Goal: Use online tool/utility: Utilize a website feature to perform a specific function

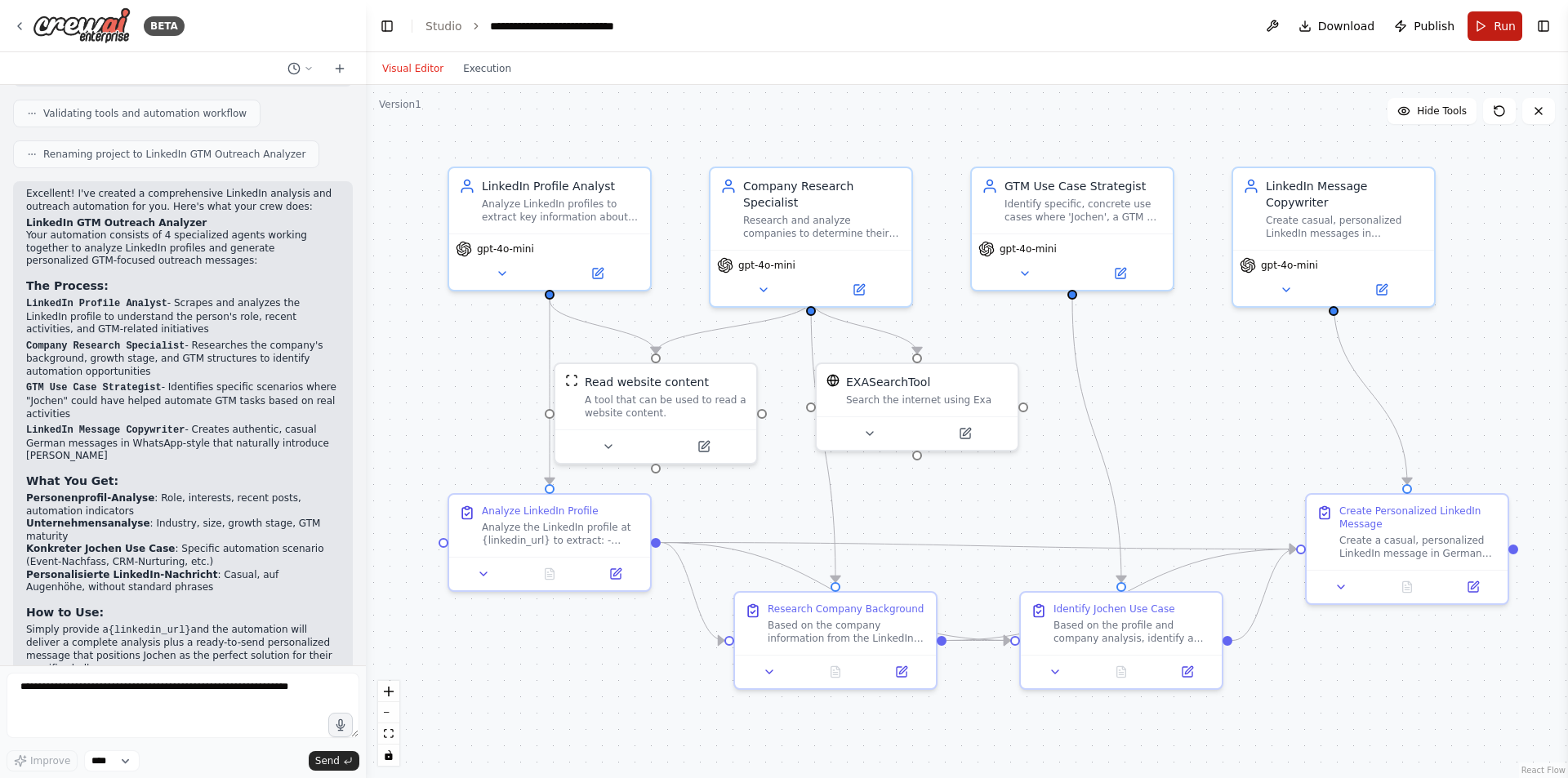
click at [1474, 25] on button "Run" at bounding box center [1495, 26] width 55 height 30
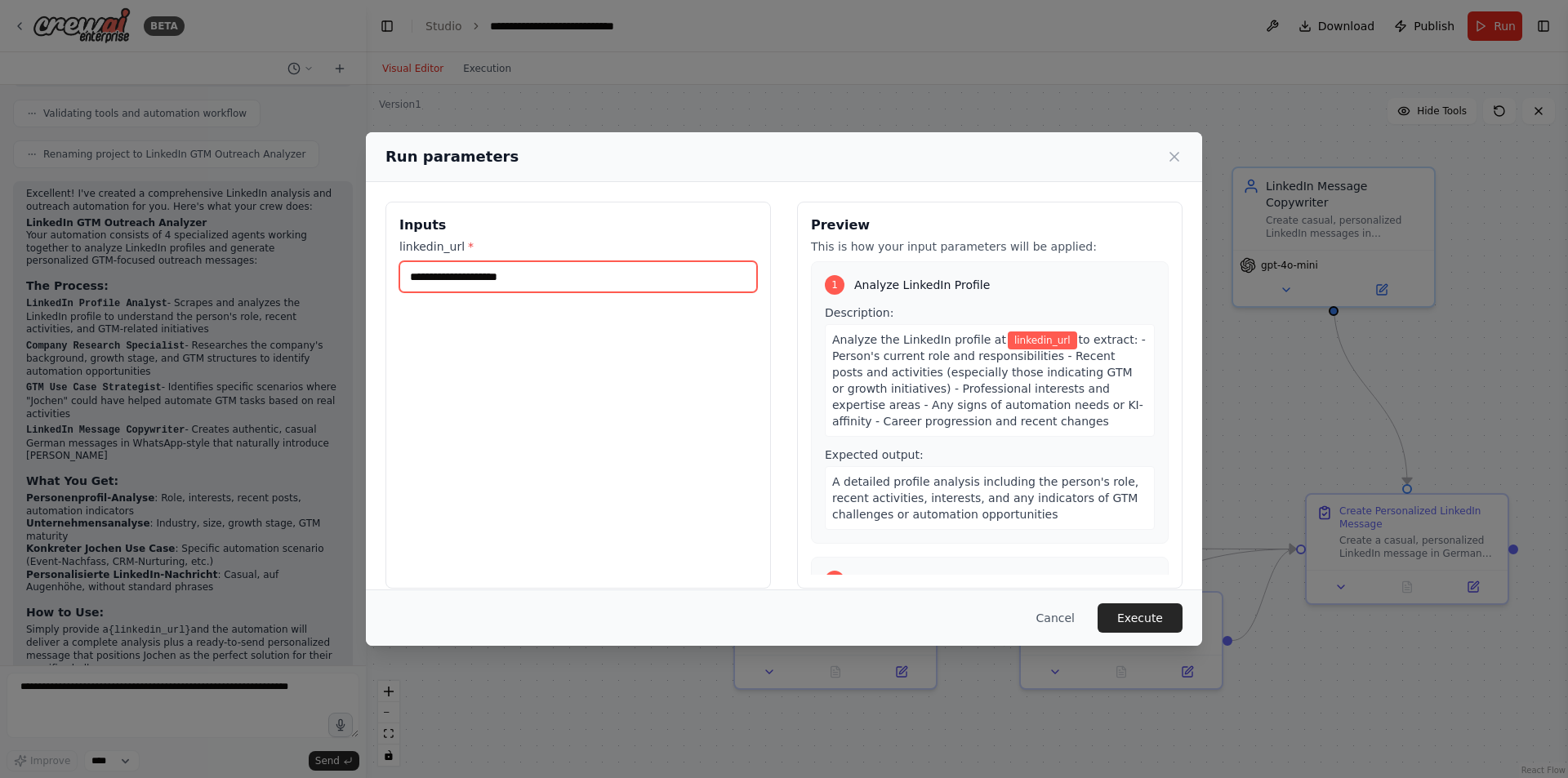
click at [622, 288] on input "linkedin_url *" at bounding box center [578, 277] width 358 height 31
click at [651, 259] on div "linkedin_url *" at bounding box center [578, 265] width 358 height 54
click at [650, 267] on input "linkedin_url *" at bounding box center [578, 277] width 358 height 31
paste input "**********"
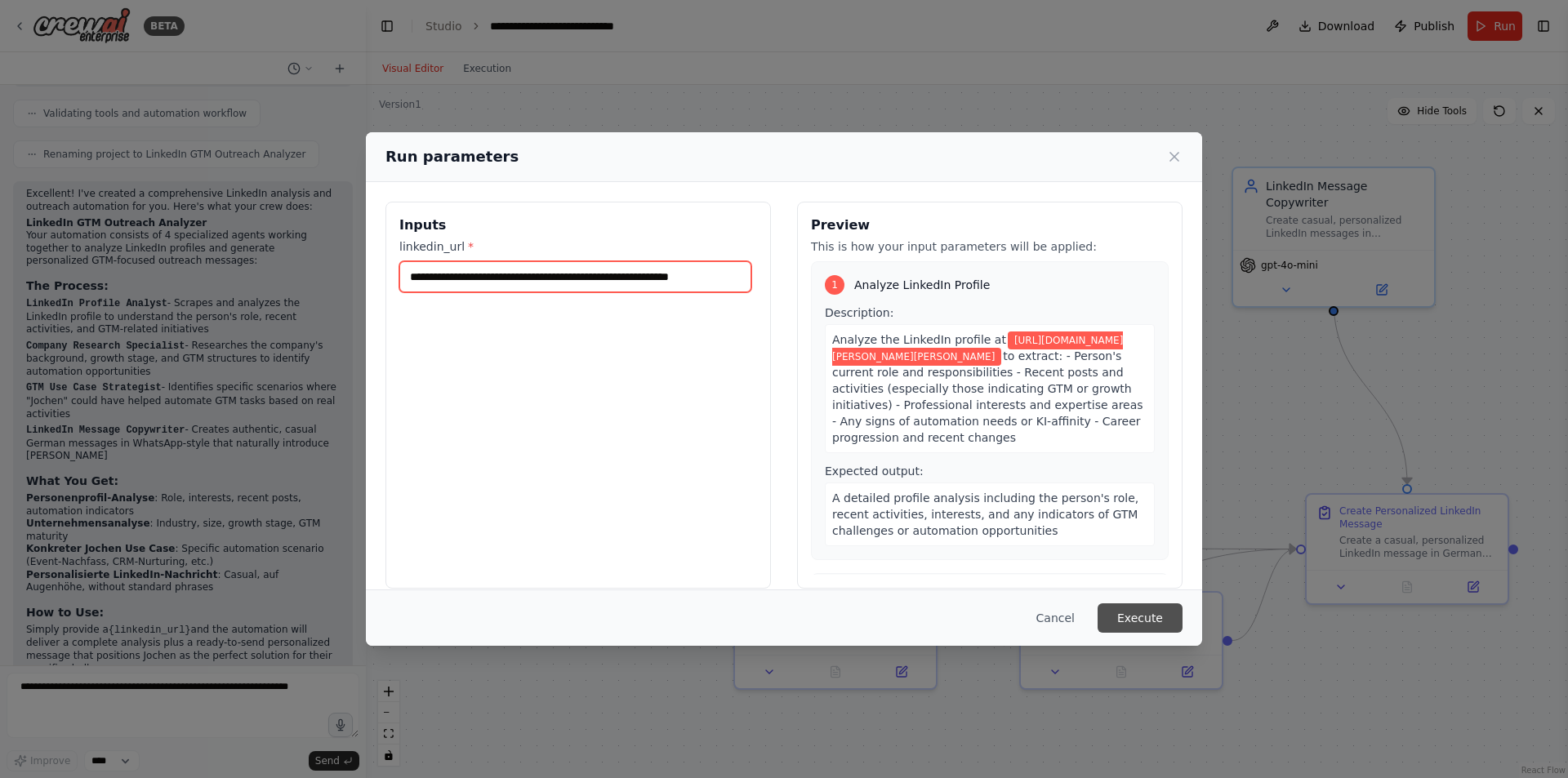
type input "**********"
click at [1154, 619] on button "Execute" at bounding box center [1140, 617] width 85 height 30
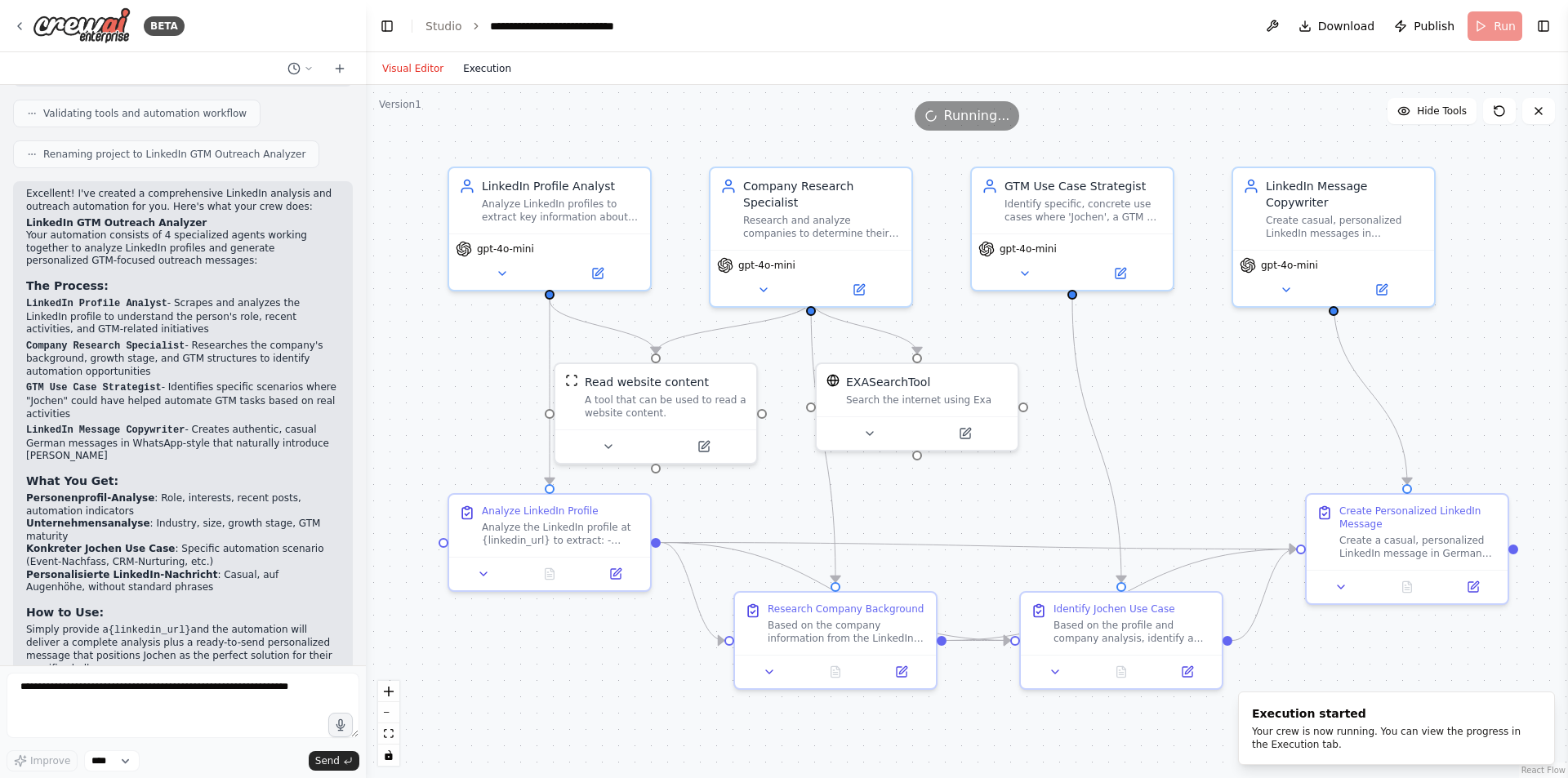
click at [484, 73] on button "Execution" at bounding box center [487, 68] width 67 height 19
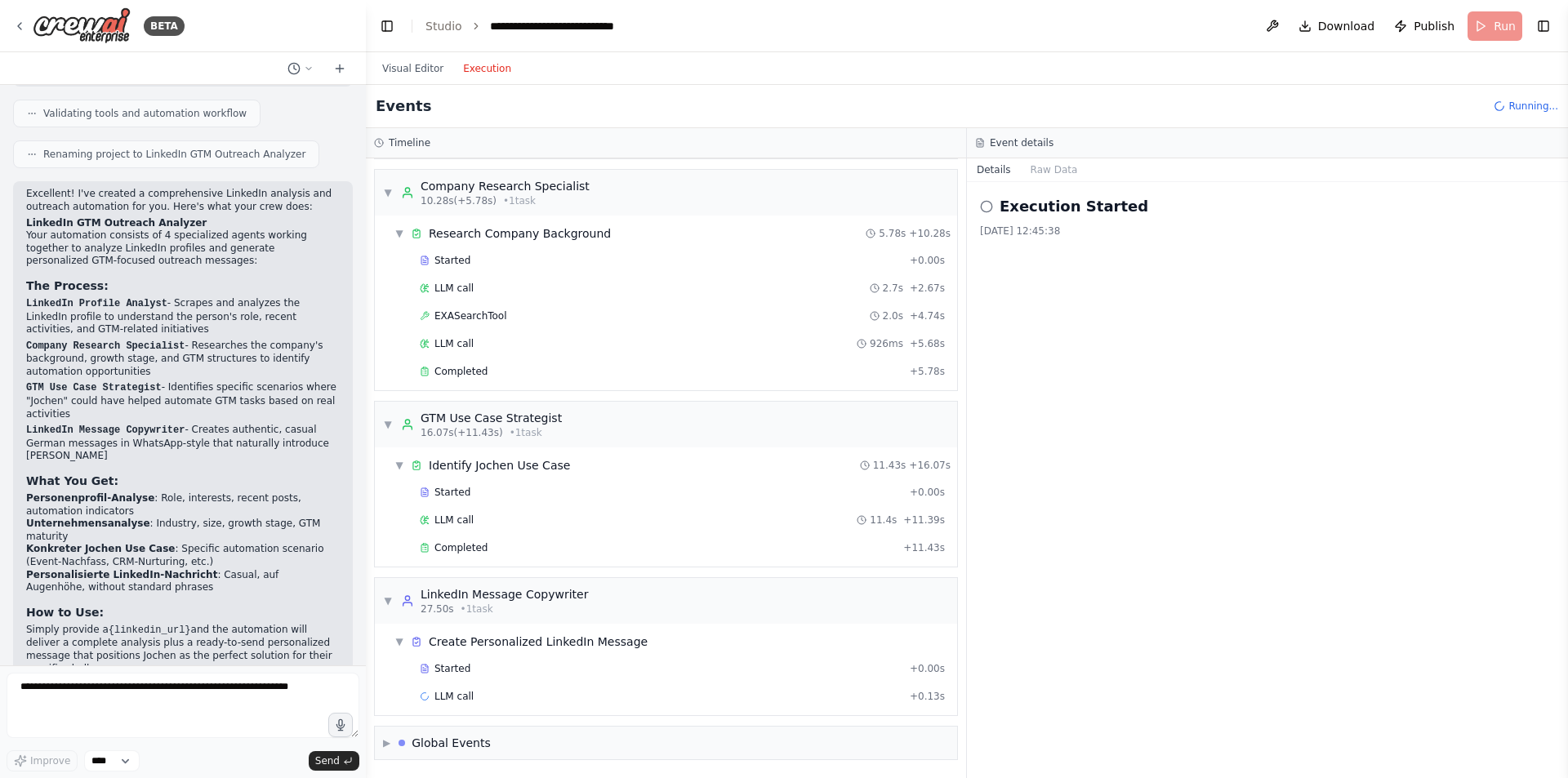
scroll to position [257, 0]
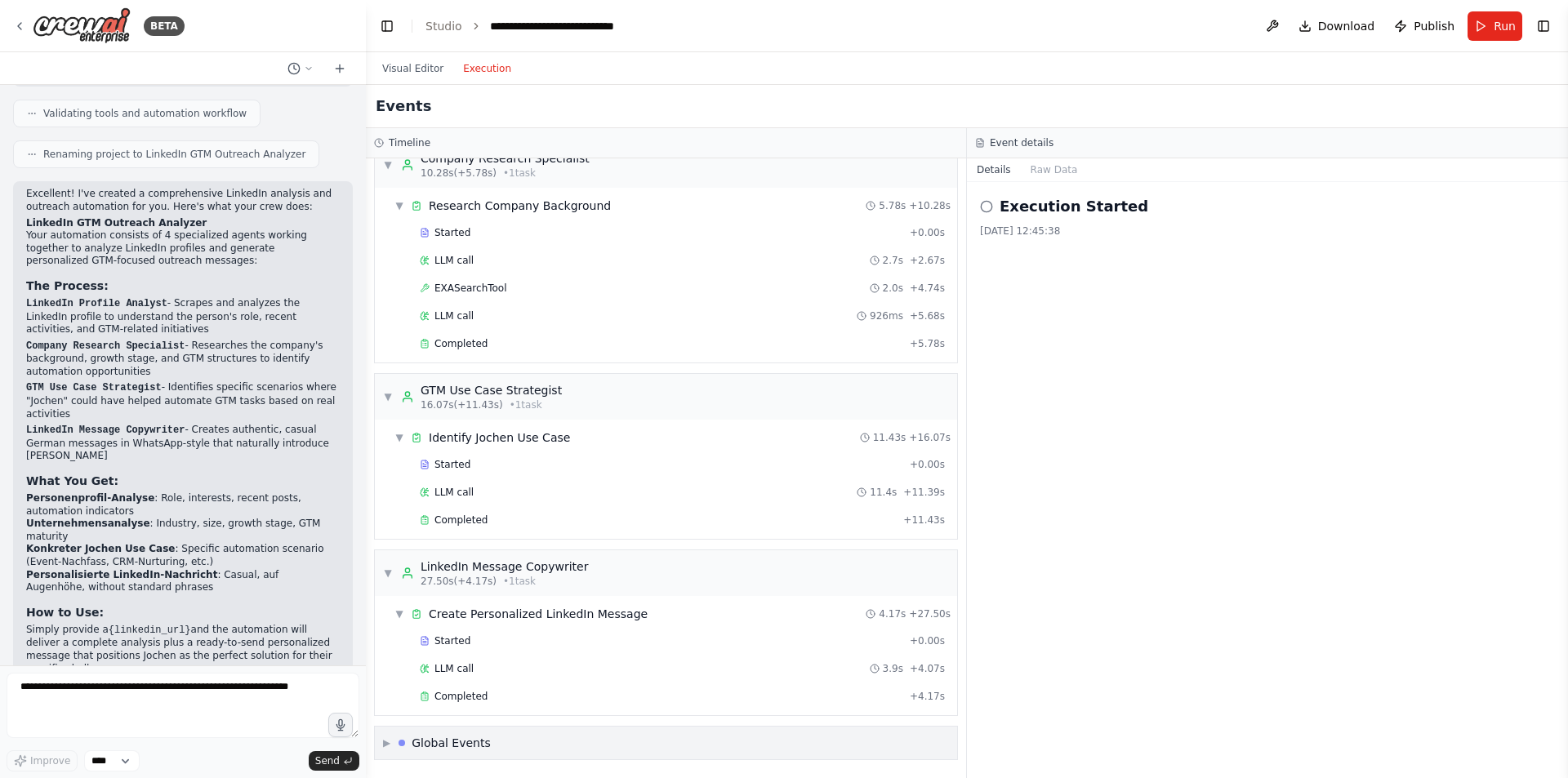
click at [444, 742] on div "Global Events" at bounding box center [451, 742] width 79 height 16
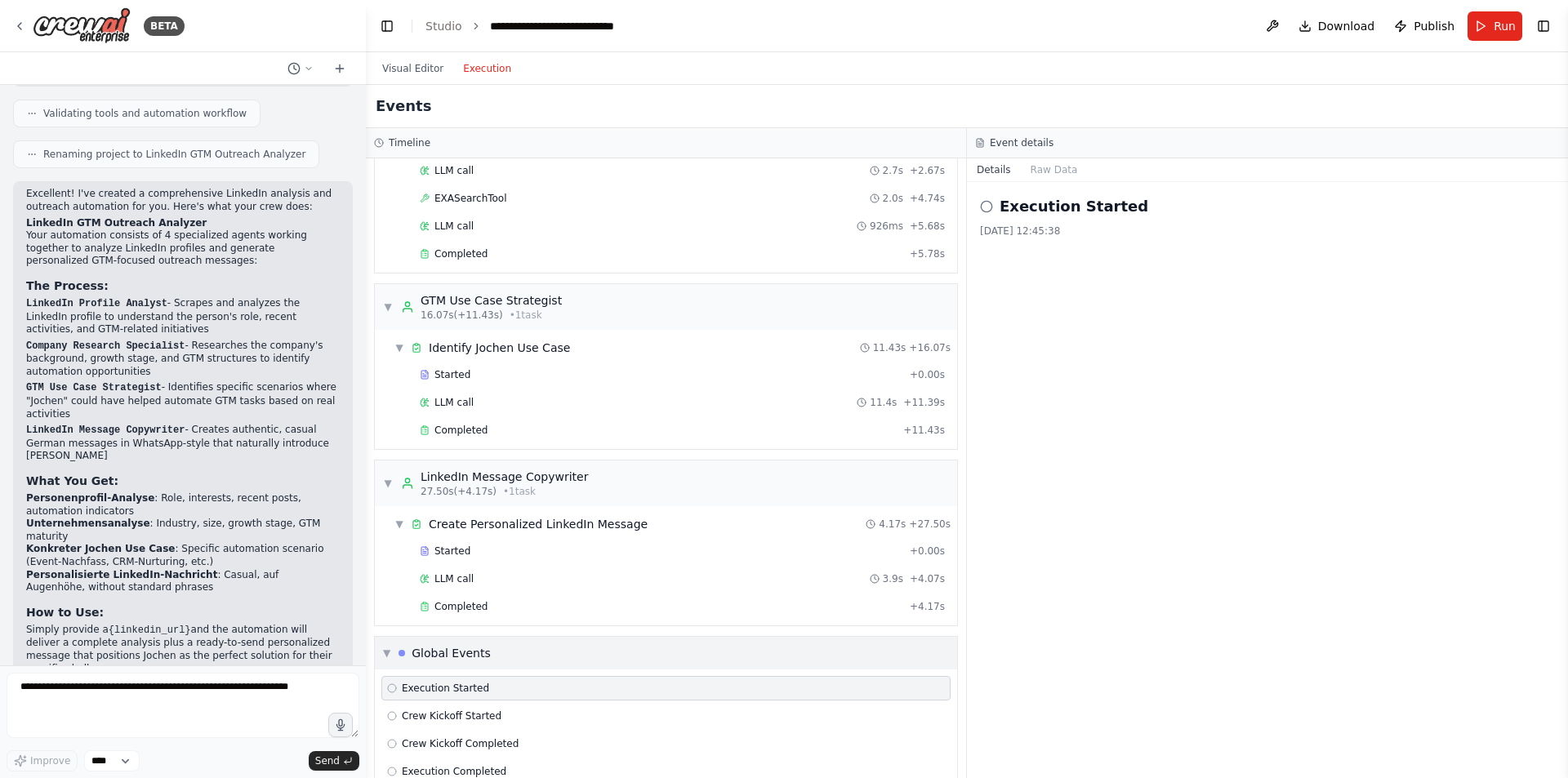
scroll to position [378, 0]
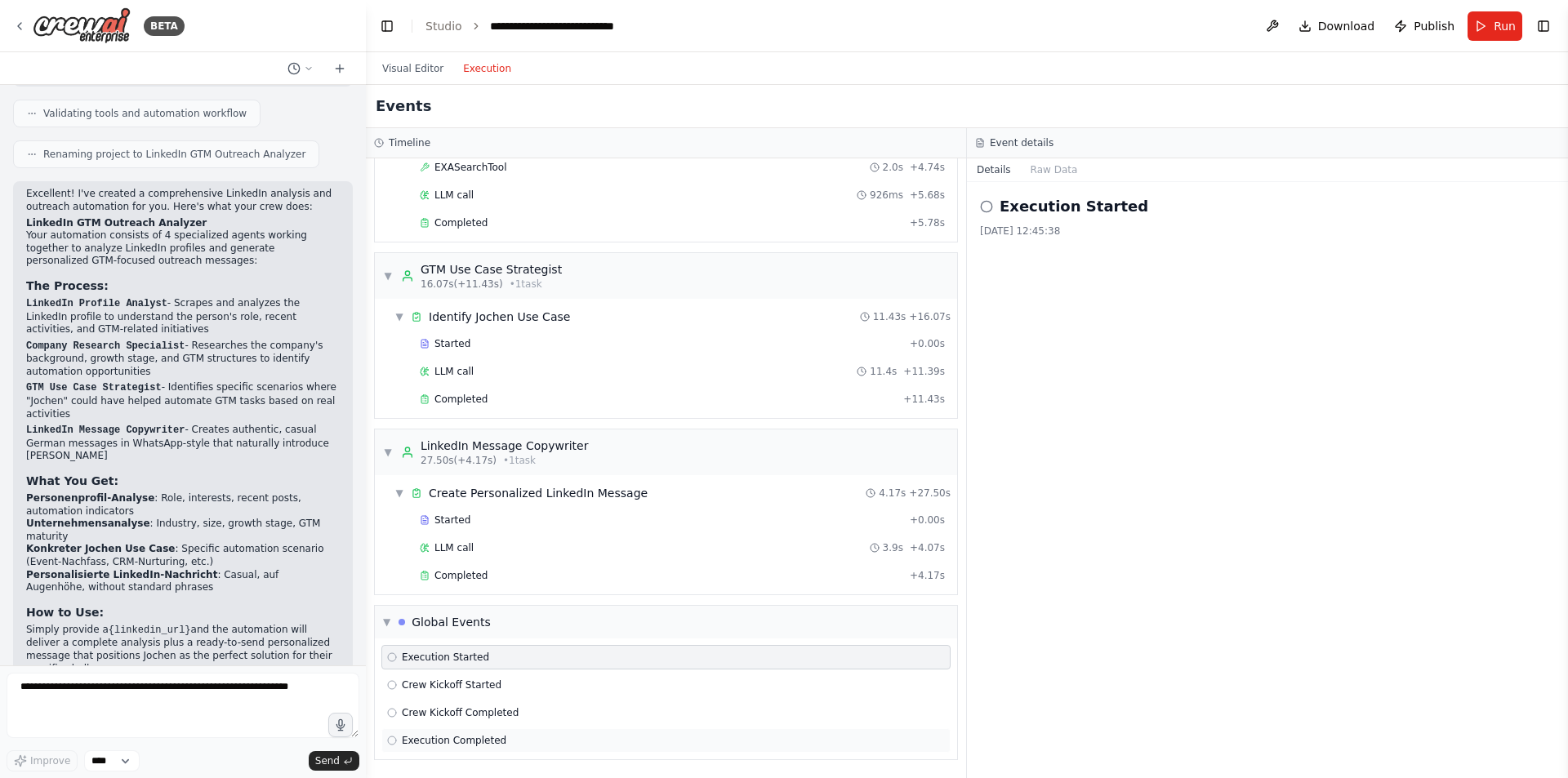
click at [445, 746] on span "Execution Completed" at bounding box center [454, 740] width 105 height 13
click at [465, 576] on span "Completed" at bounding box center [461, 576] width 53 height 13
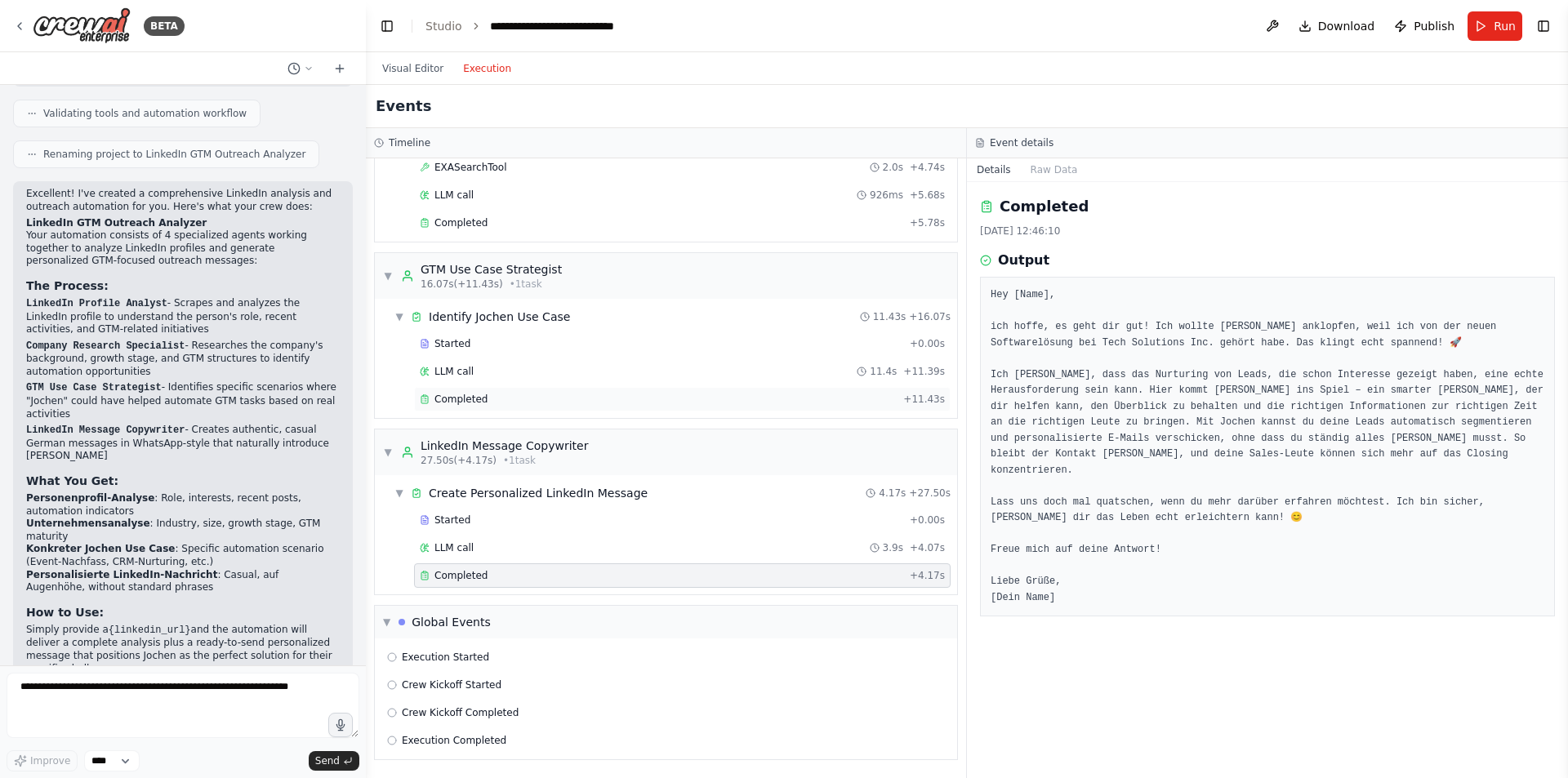
click at [520, 401] on div "Completed" at bounding box center [658, 399] width 477 height 13
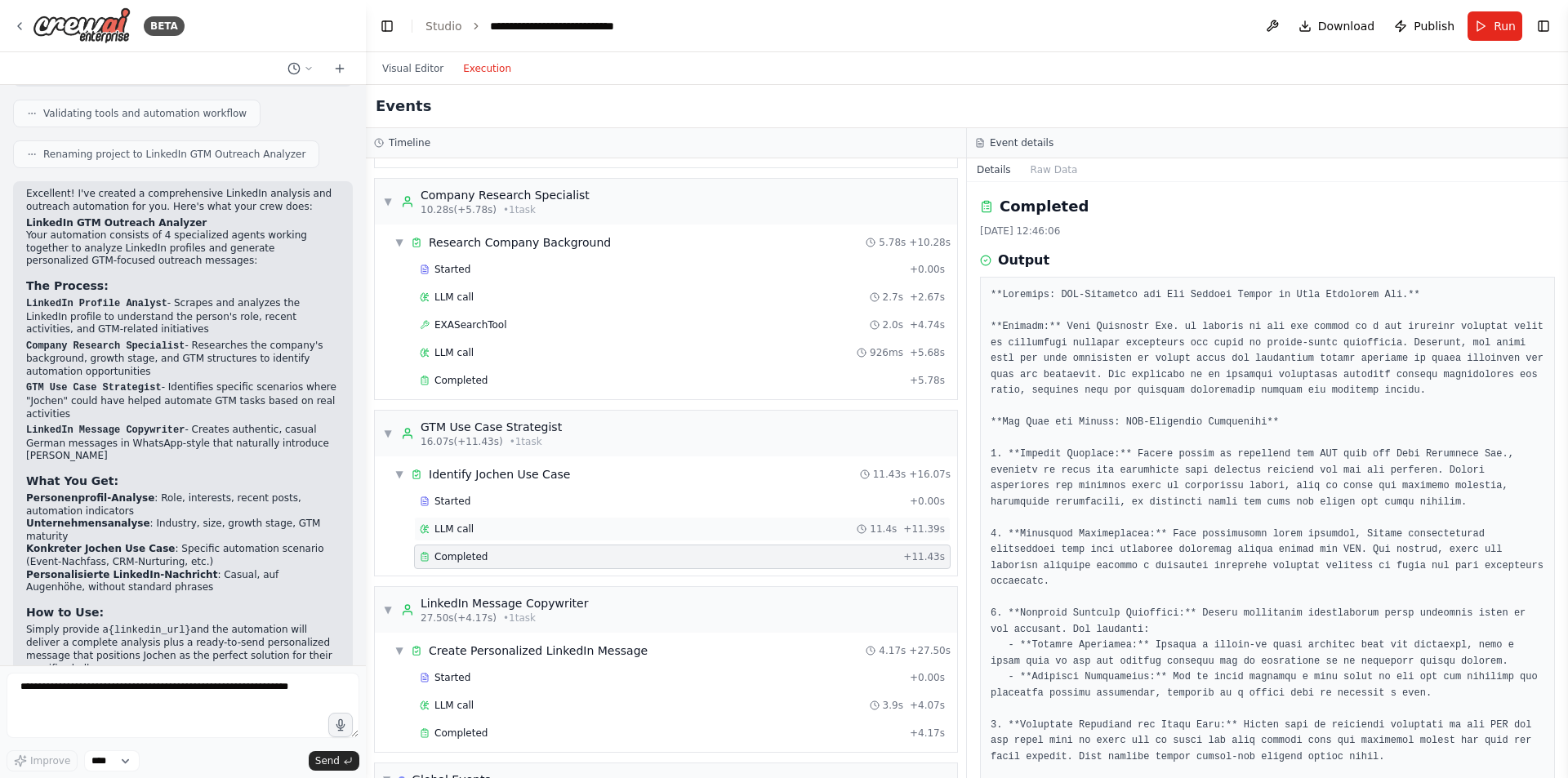
scroll to position [214, 0]
click at [507, 333] on div "EXASearchTool 2.0s + 4.74s" at bounding box center [682, 331] width 525 height 13
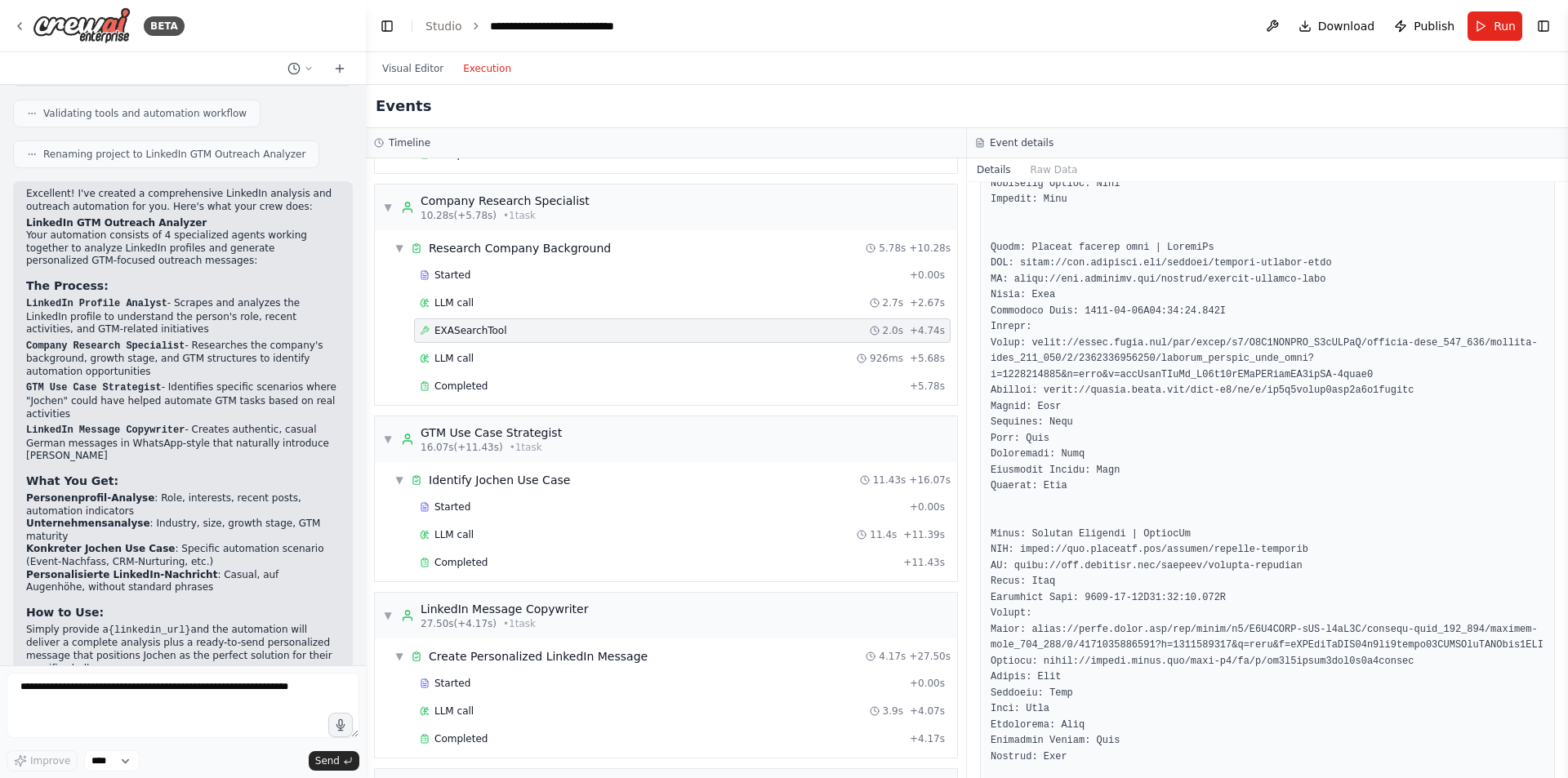
scroll to position [735, 0]
click at [471, 739] on span "Completed" at bounding box center [461, 739] width 53 height 13
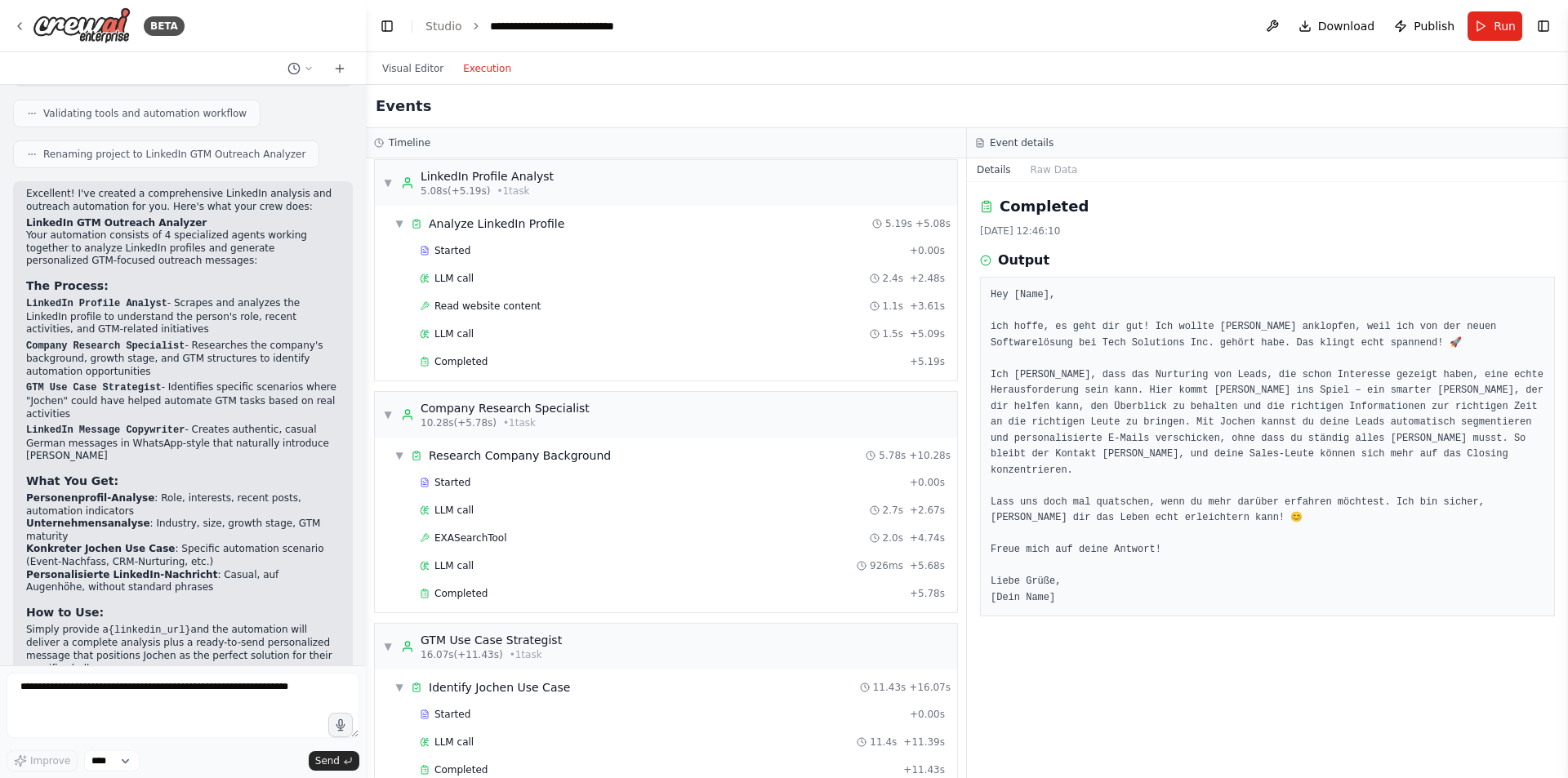
scroll to position [0, 0]
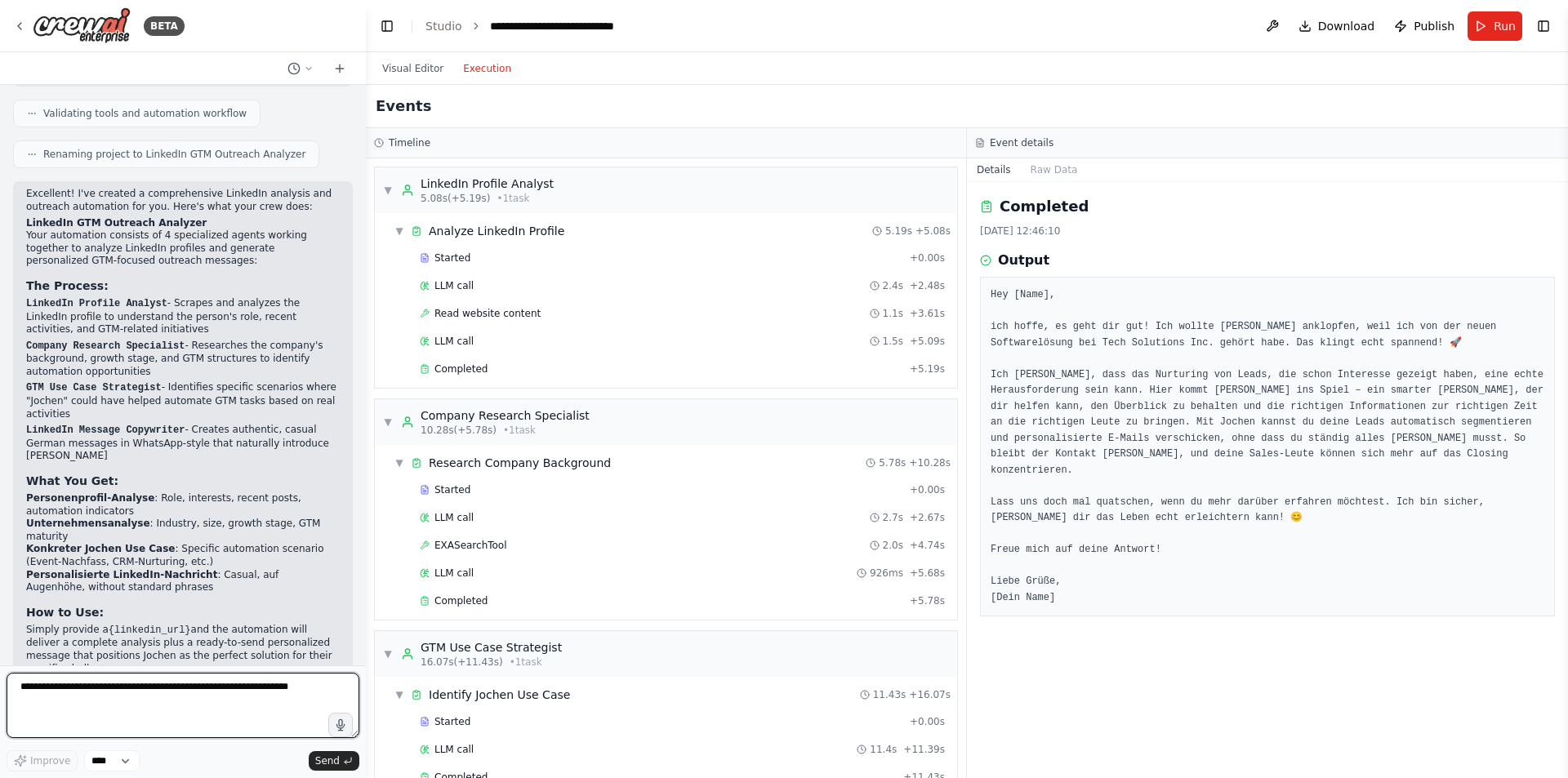
click at [198, 685] on textarea at bounding box center [183, 706] width 353 height 65
type textarea "**********"
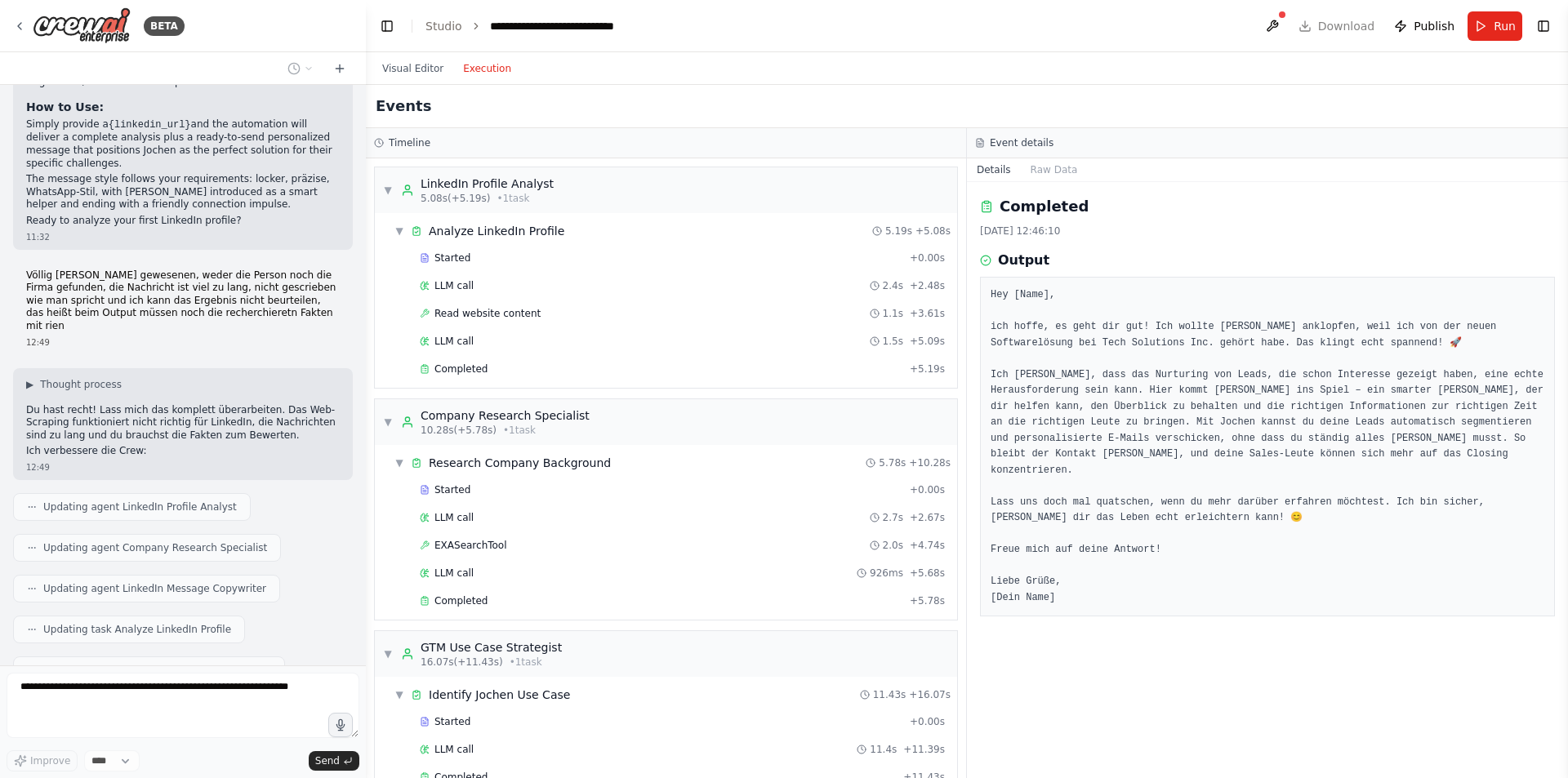
scroll to position [1816, 0]
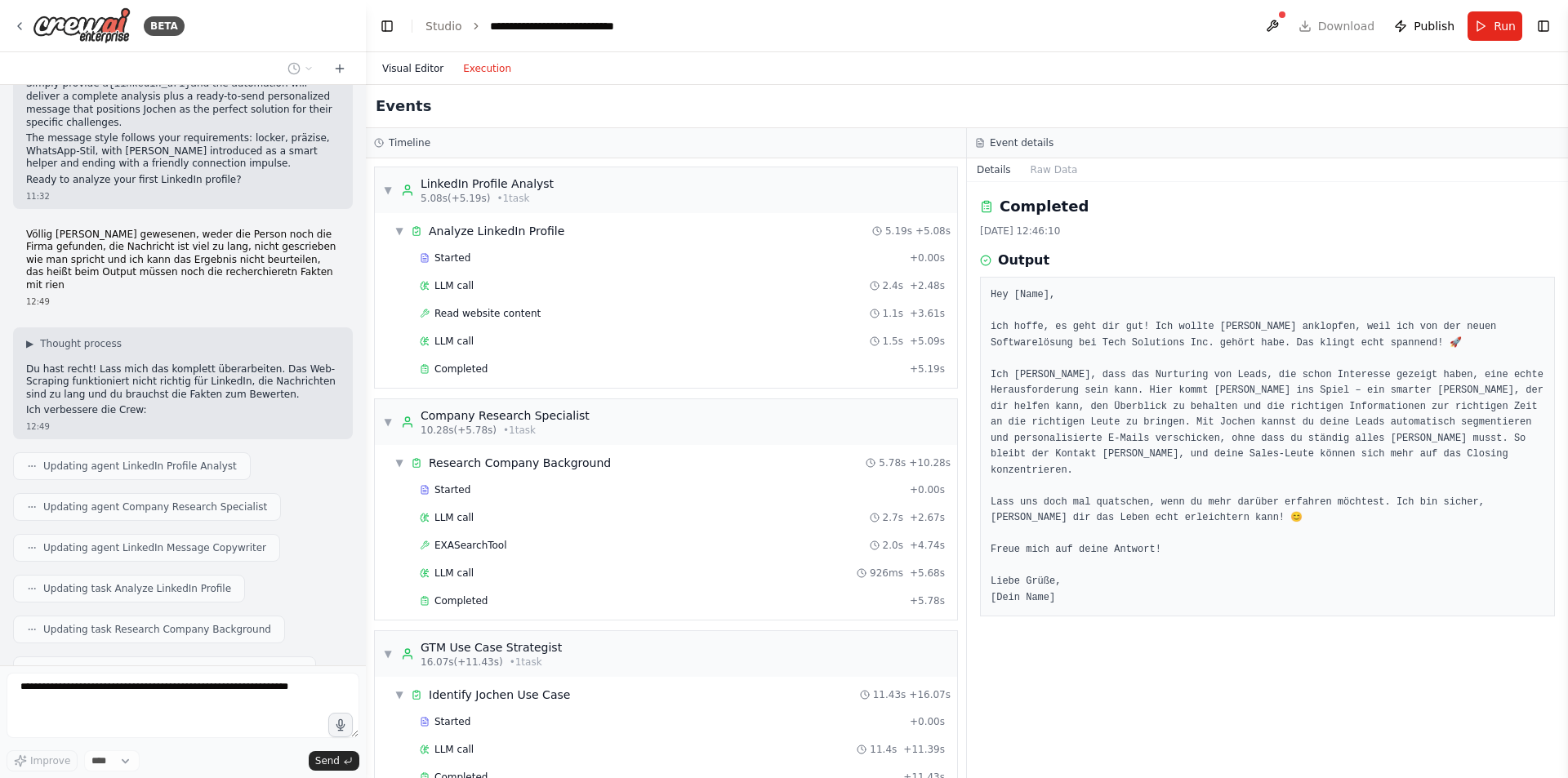
click at [401, 65] on button "Visual Editor" at bounding box center [413, 68] width 81 height 19
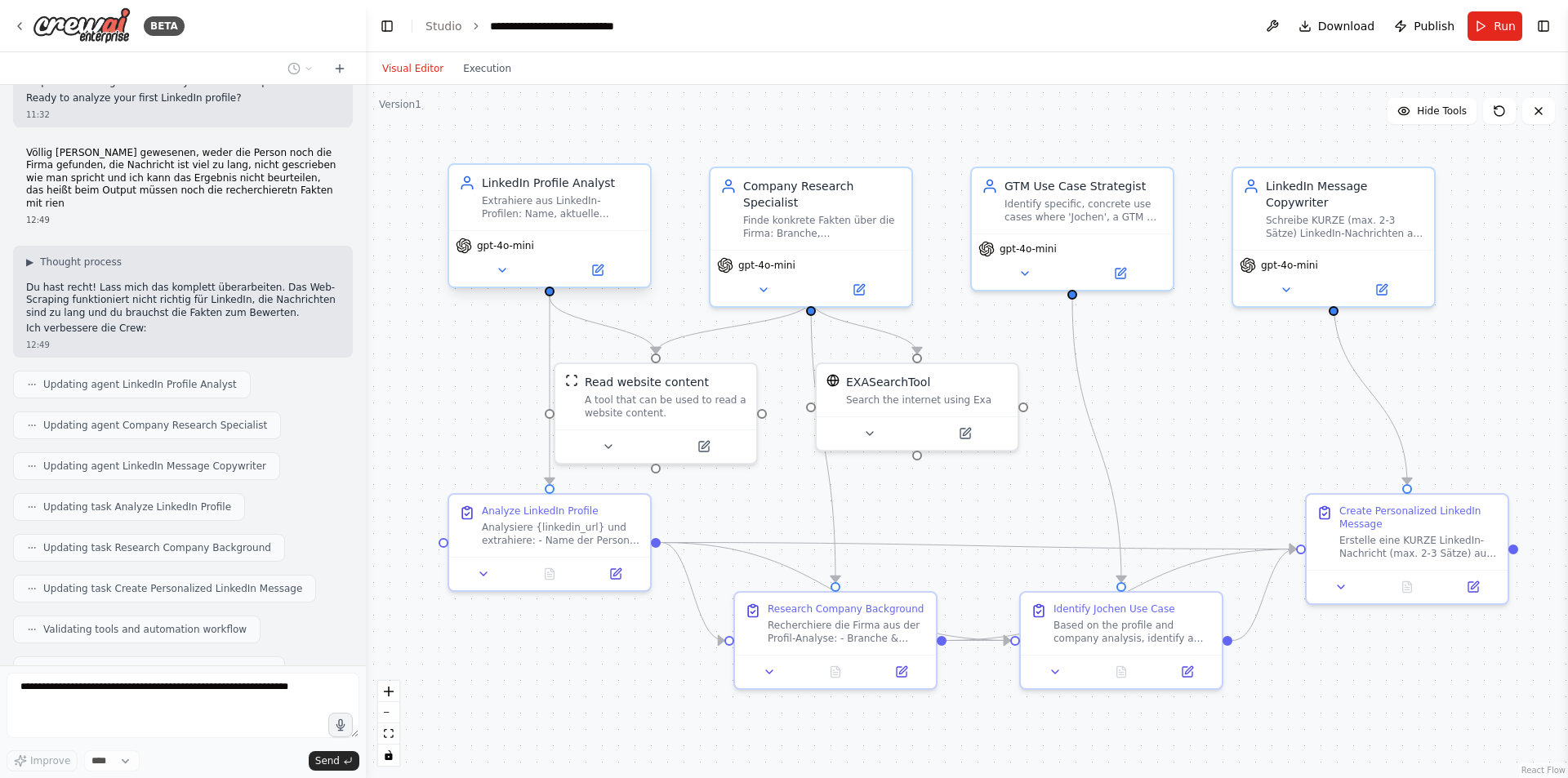
scroll to position [1938, 0]
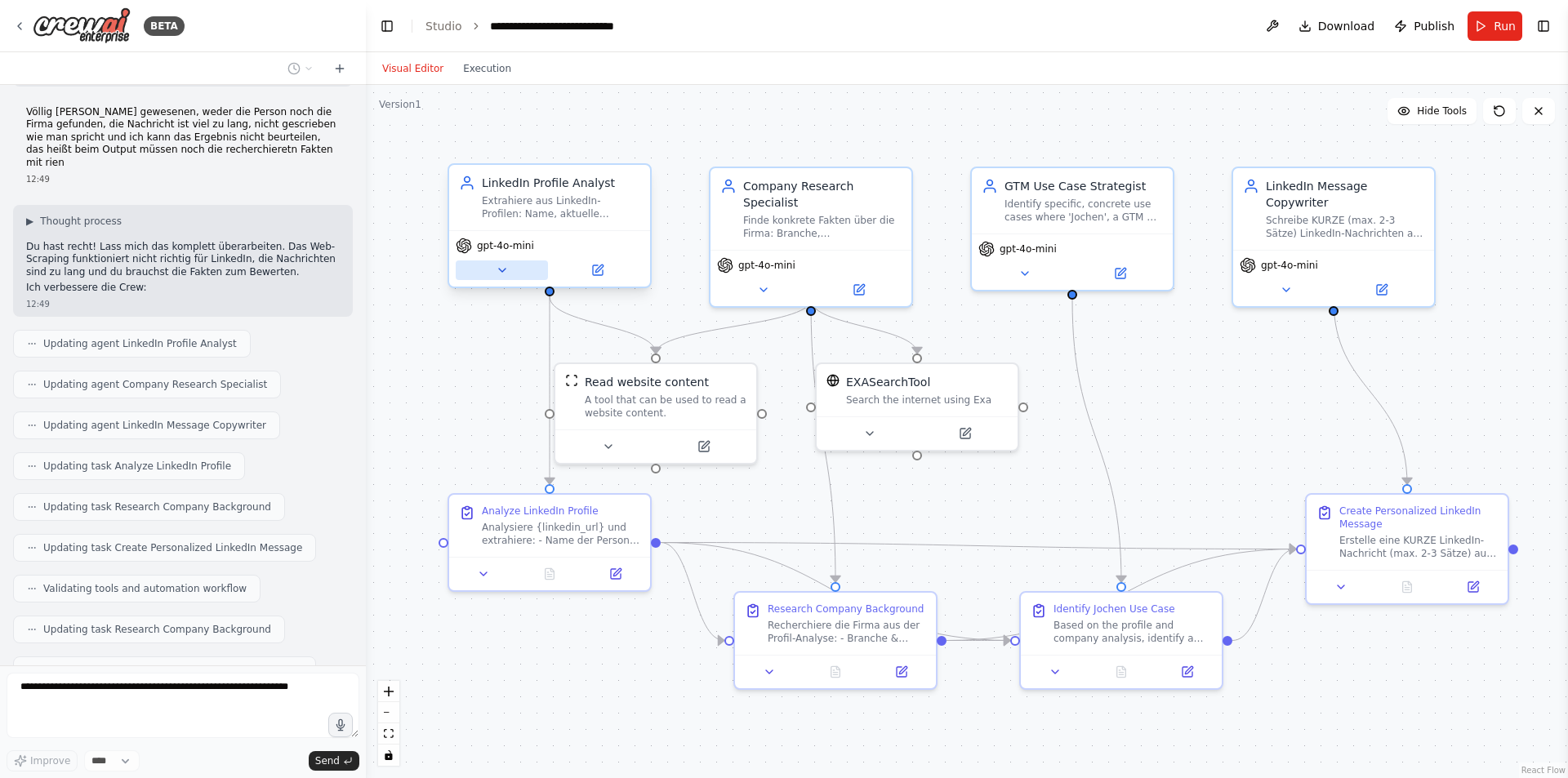
click at [501, 264] on icon at bounding box center [502, 270] width 13 height 13
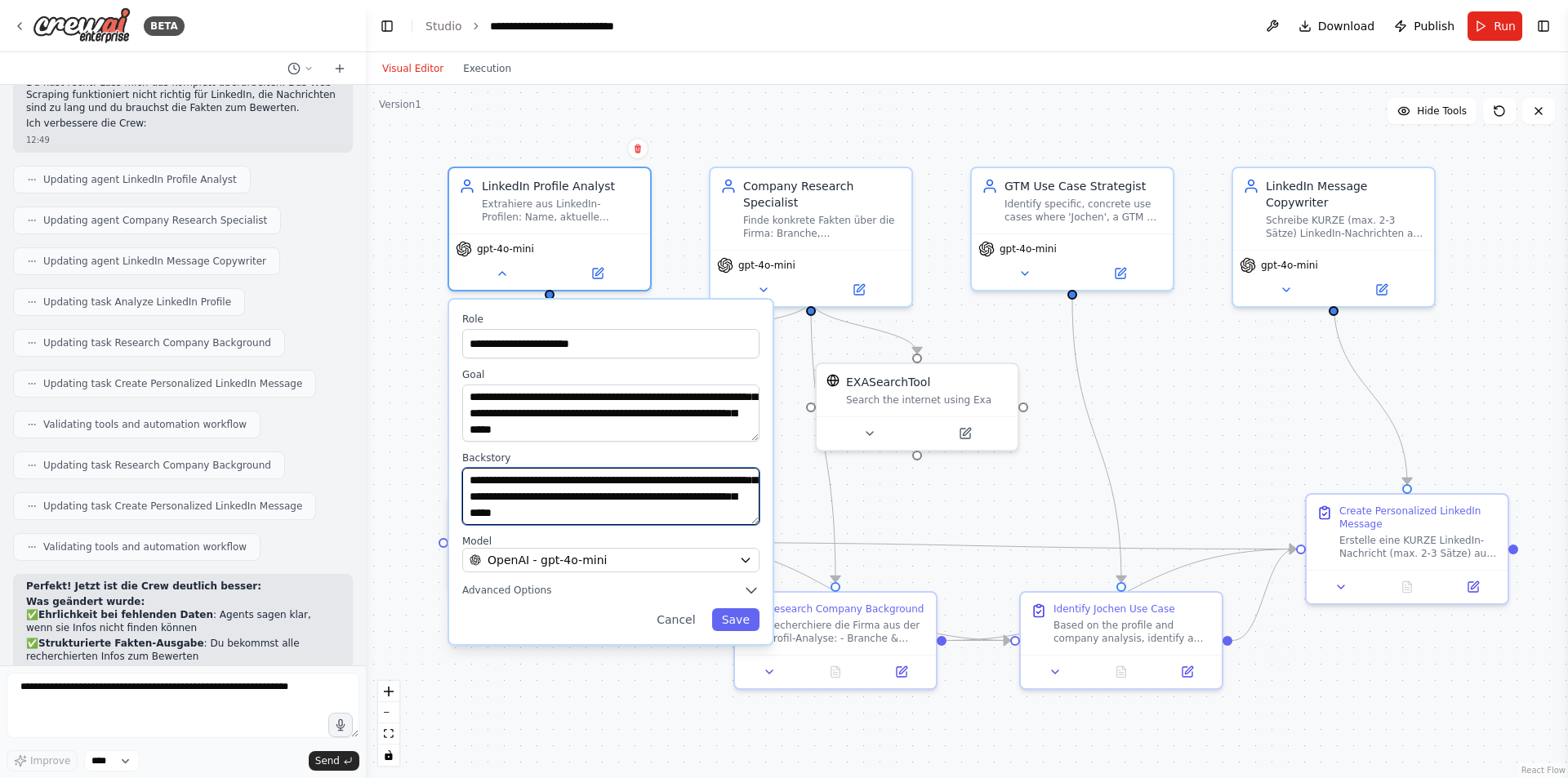
scroll to position [2196, 0]
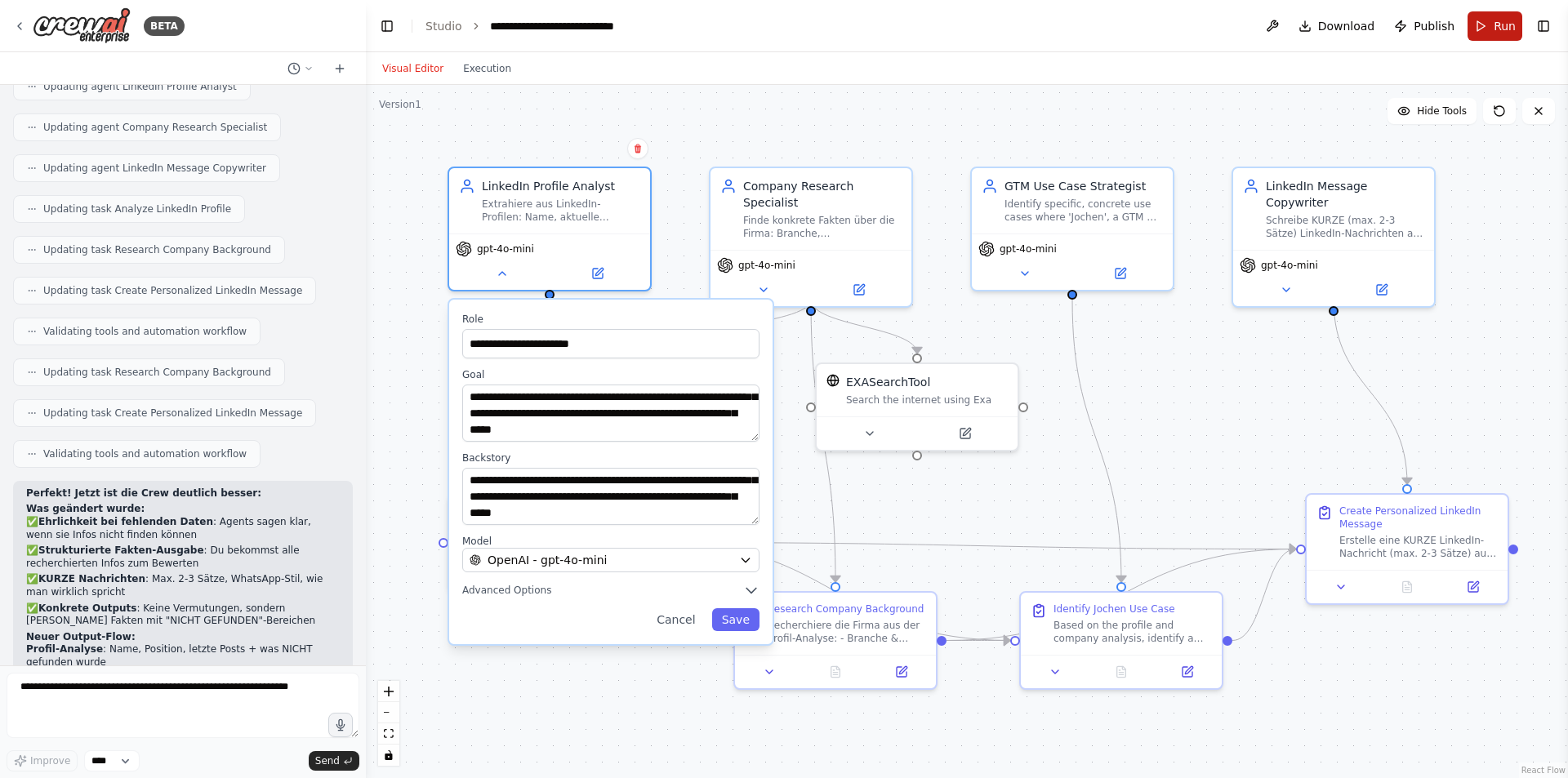
click at [1489, 30] on button "Run" at bounding box center [1495, 26] width 55 height 30
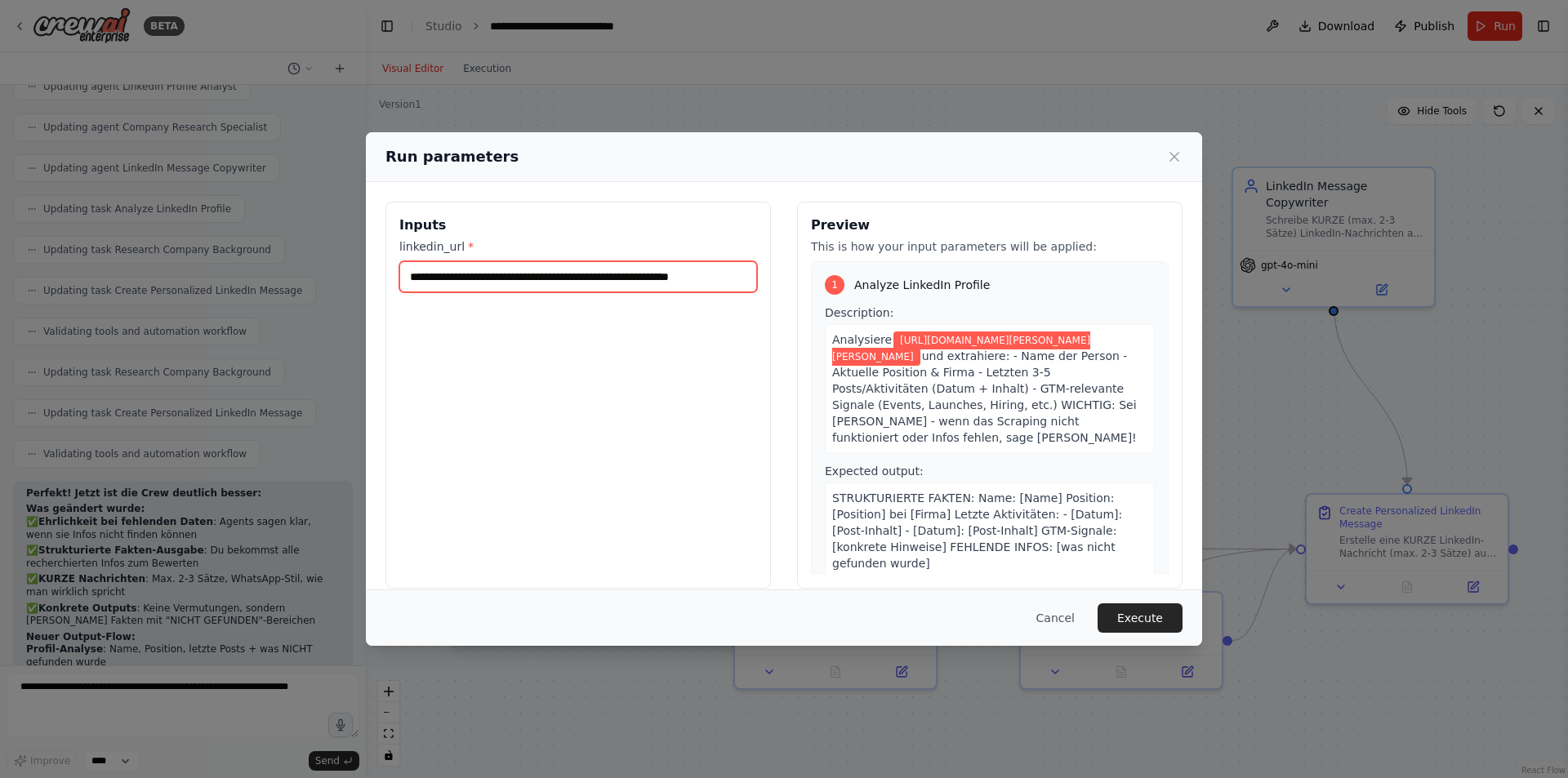
click at [644, 281] on input "**********" at bounding box center [578, 277] width 358 height 31
drag, startPoint x: 644, startPoint y: 281, endPoint x: 725, endPoint y: 280, distance: 81.0
click at [725, 280] on input "**********" at bounding box center [578, 277] width 358 height 31
click at [1138, 617] on button "Execute" at bounding box center [1140, 617] width 85 height 30
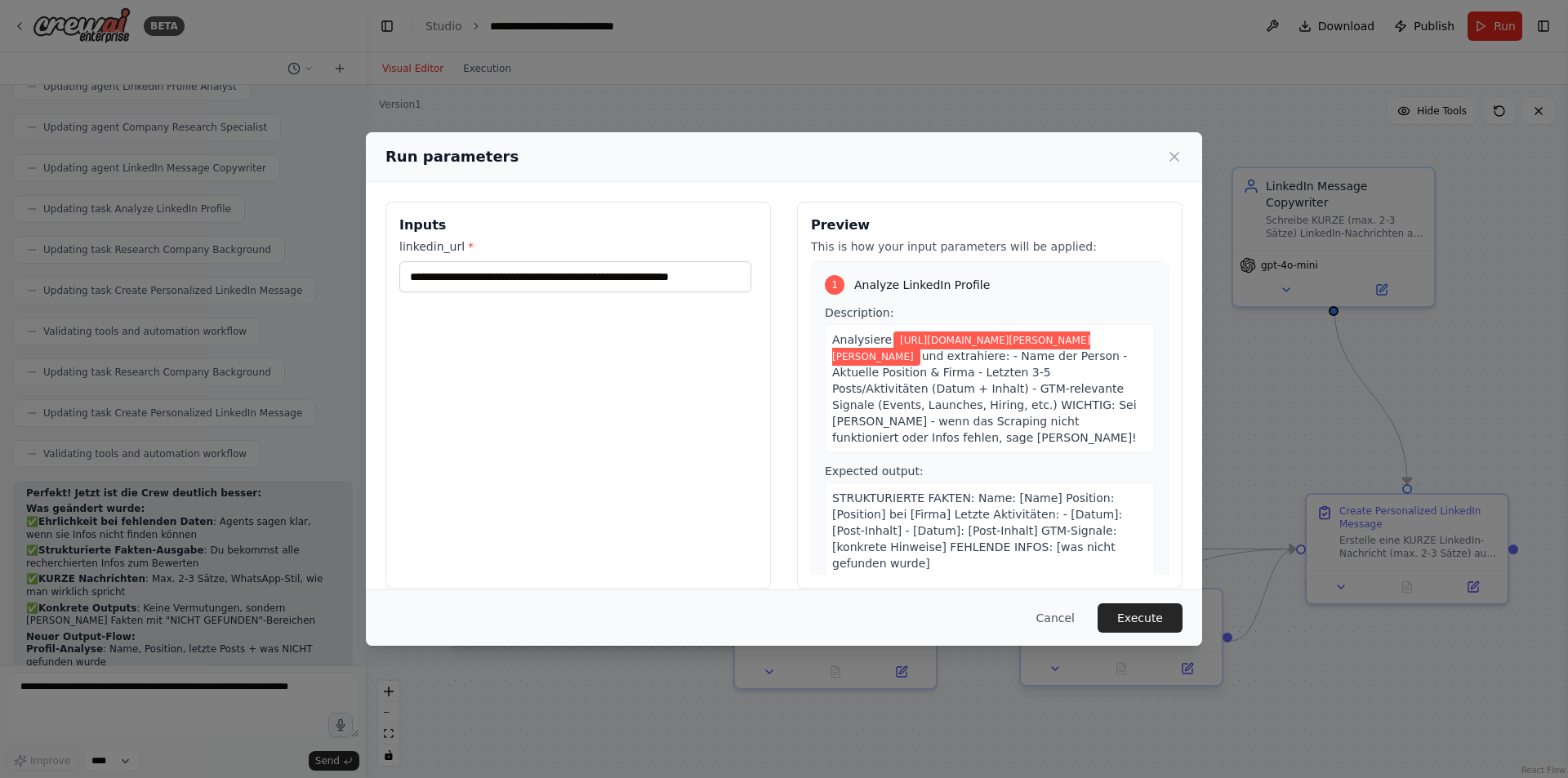
scroll to position [0, 0]
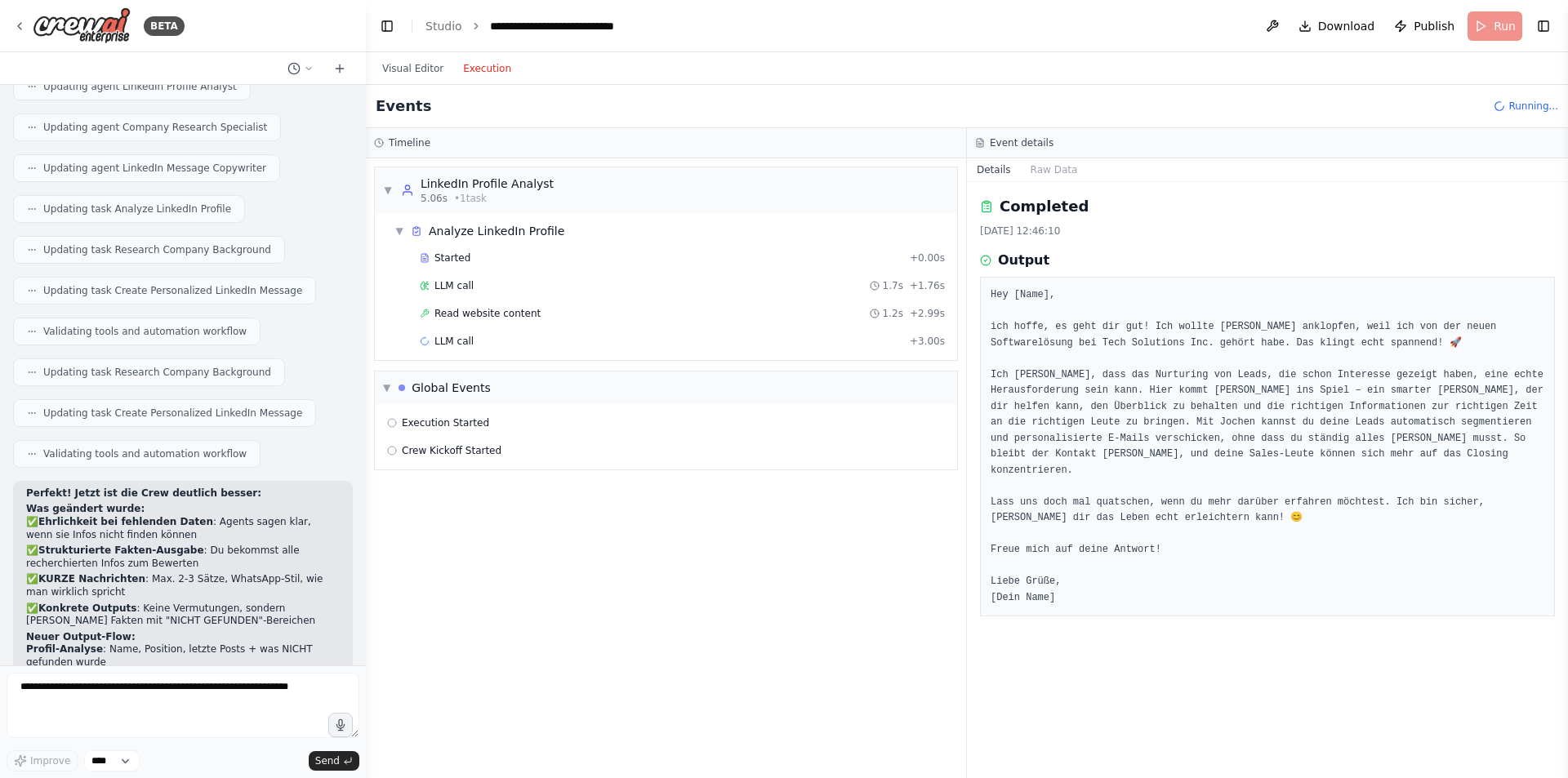
click at [494, 67] on button "Execution" at bounding box center [487, 68] width 67 height 19
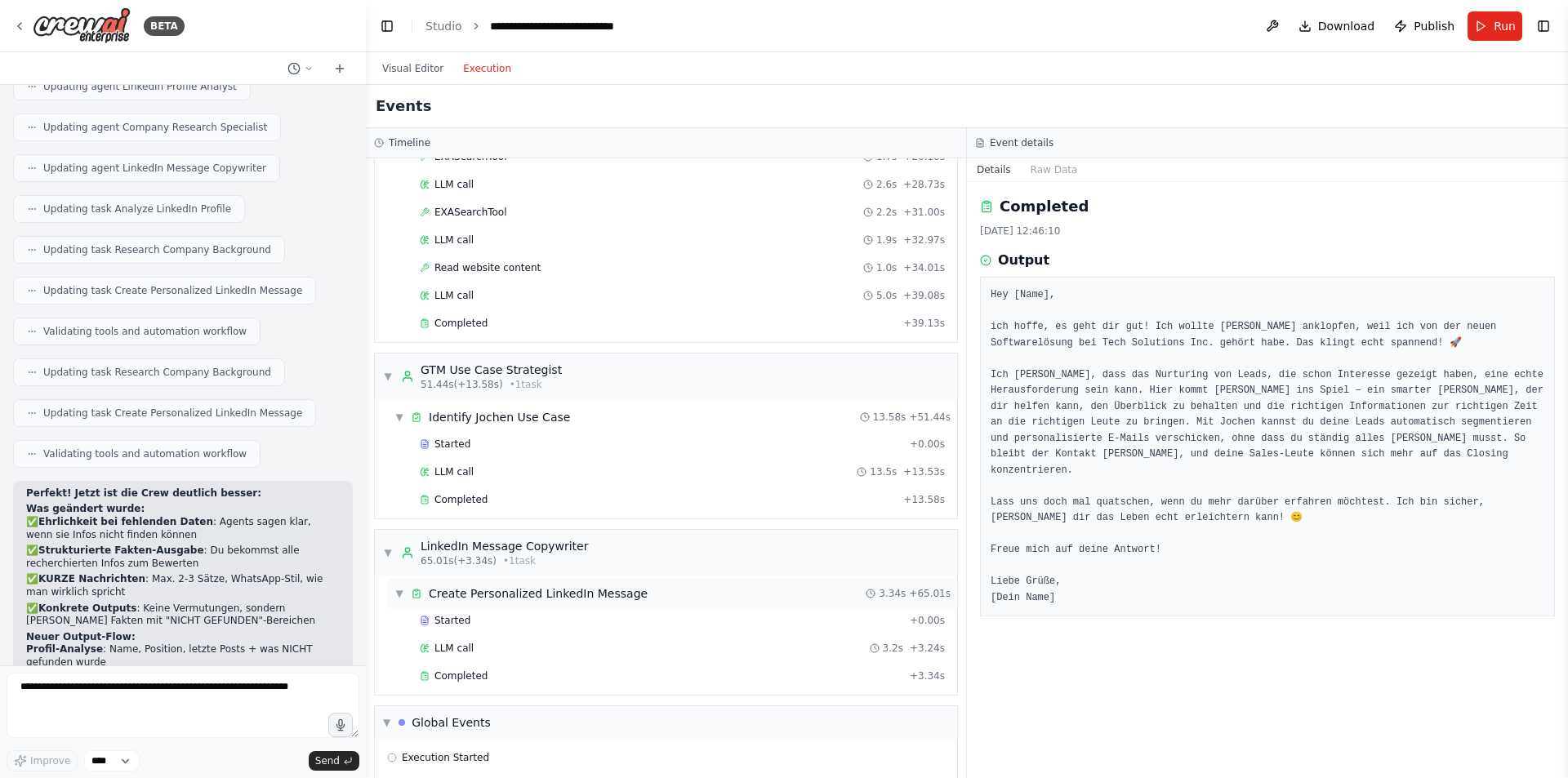
scroll to position [766, 0]
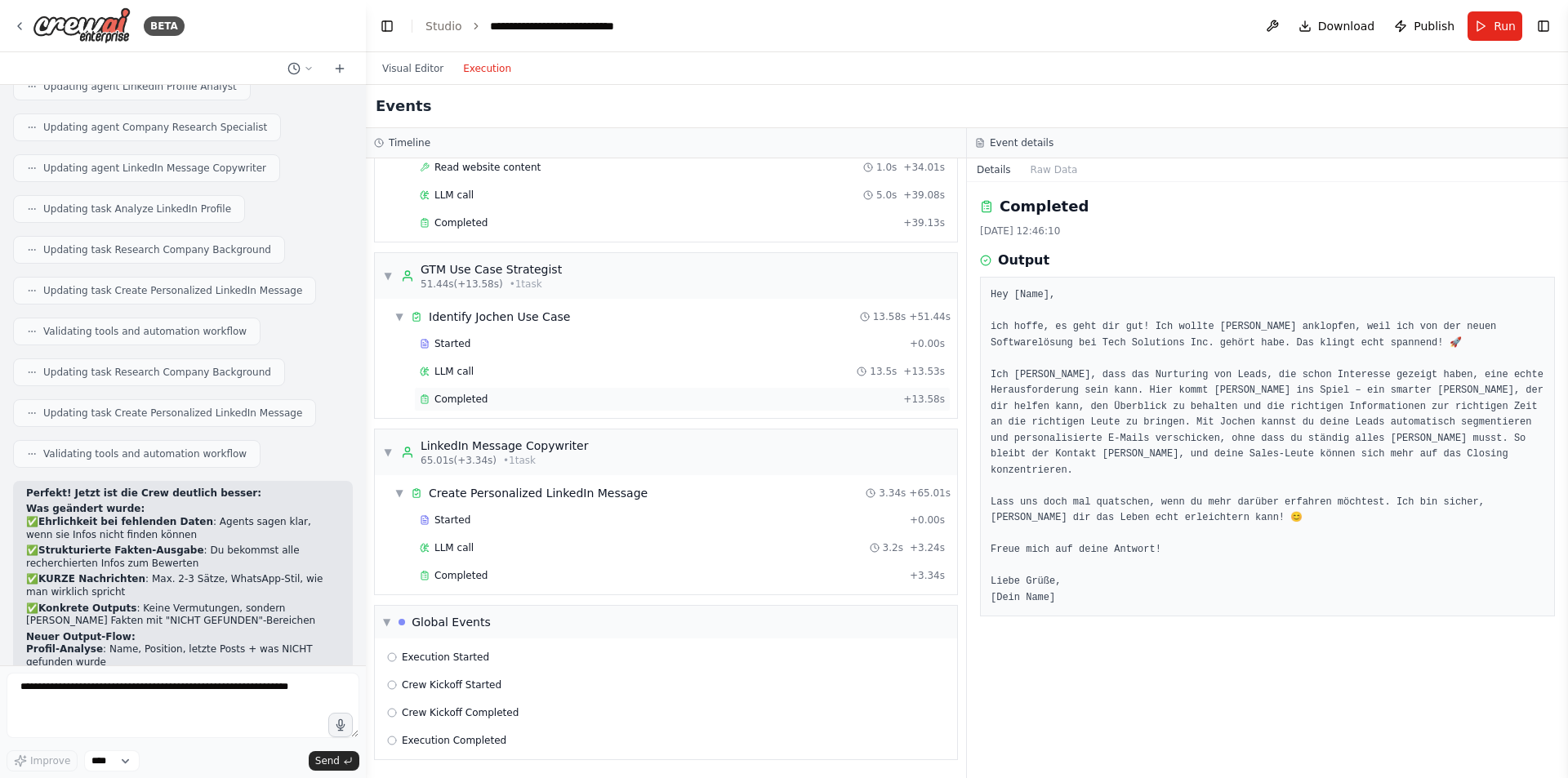
click at [491, 397] on div "Completed" at bounding box center [658, 399] width 477 height 13
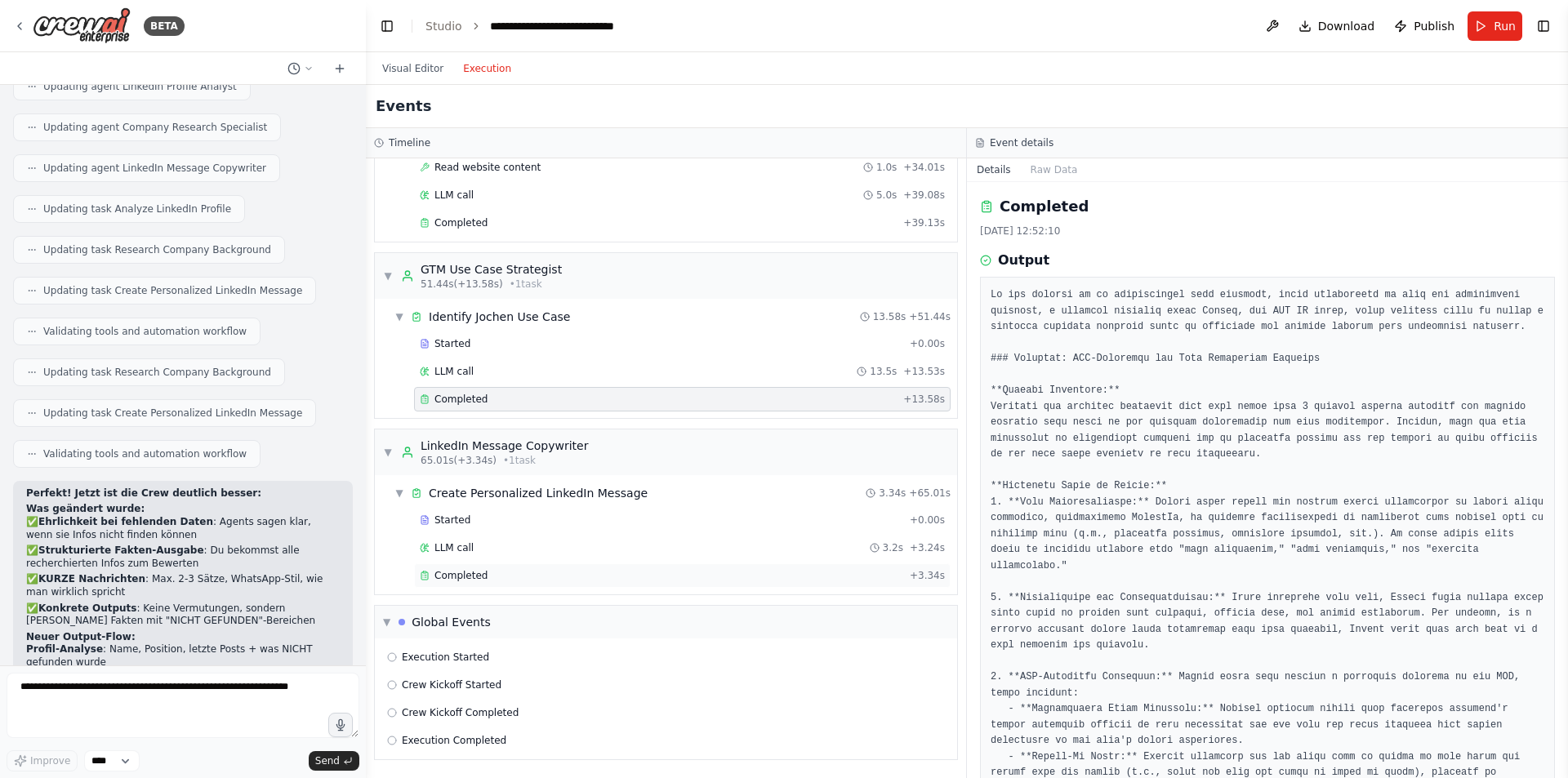
click at [459, 580] on span "Completed" at bounding box center [461, 576] width 53 height 13
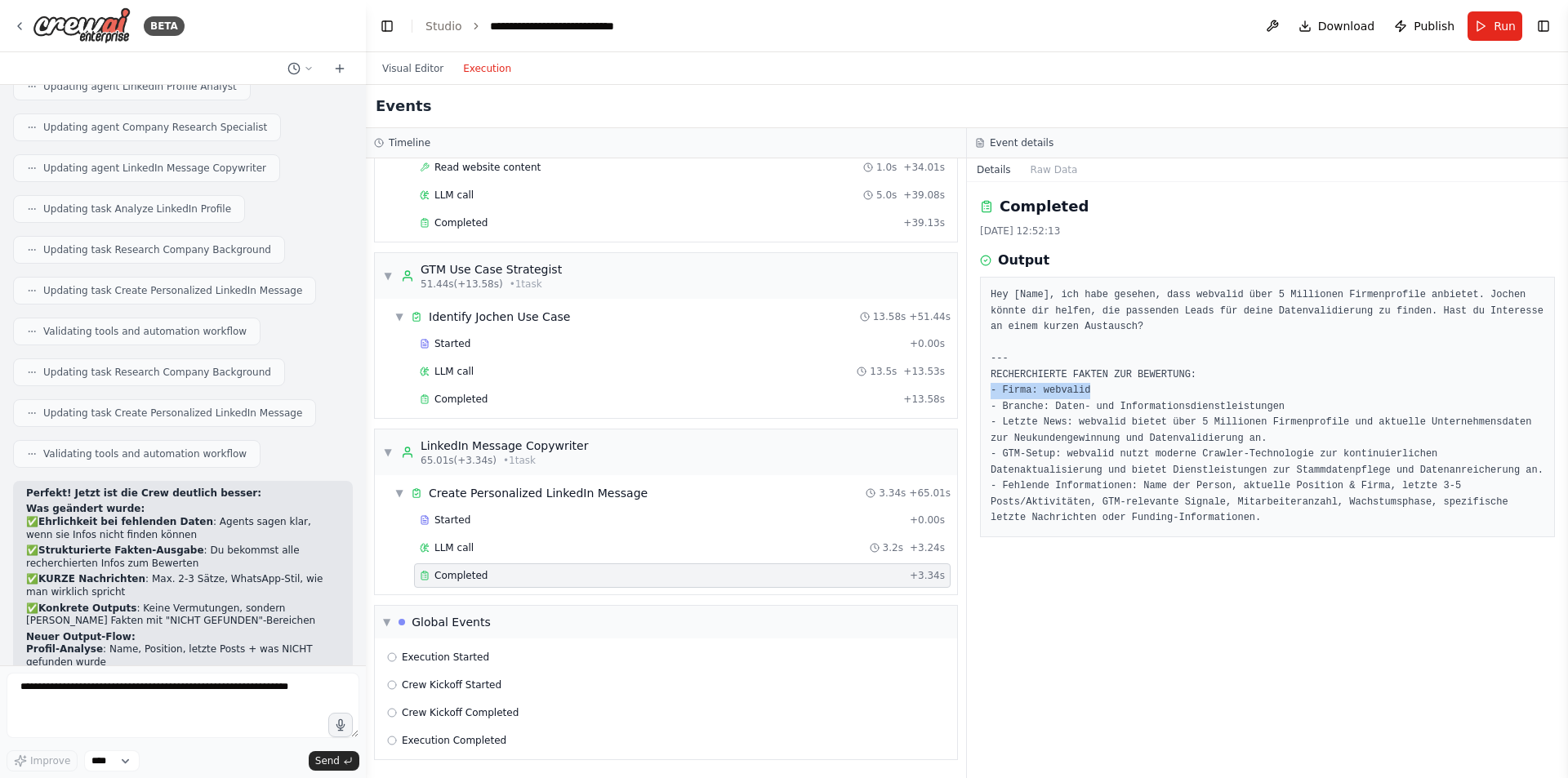
drag, startPoint x: 1084, startPoint y: 387, endPoint x: 990, endPoint y: 388, distance: 94.0
click at [990, 388] on div "Hey [Name], ich habe gesehen, dass webvalid über 5 Millionen Firmenprofile anbi…" at bounding box center [1268, 407] width 575 height 261
click at [1087, 391] on pre "Hey [Name], ich habe gesehen, dass webvalid über 5 Millionen Firmenprofile anbi…" at bounding box center [1268, 407] width 554 height 239
click at [191, 694] on textarea at bounding box center [183, 706] width 353 height 65
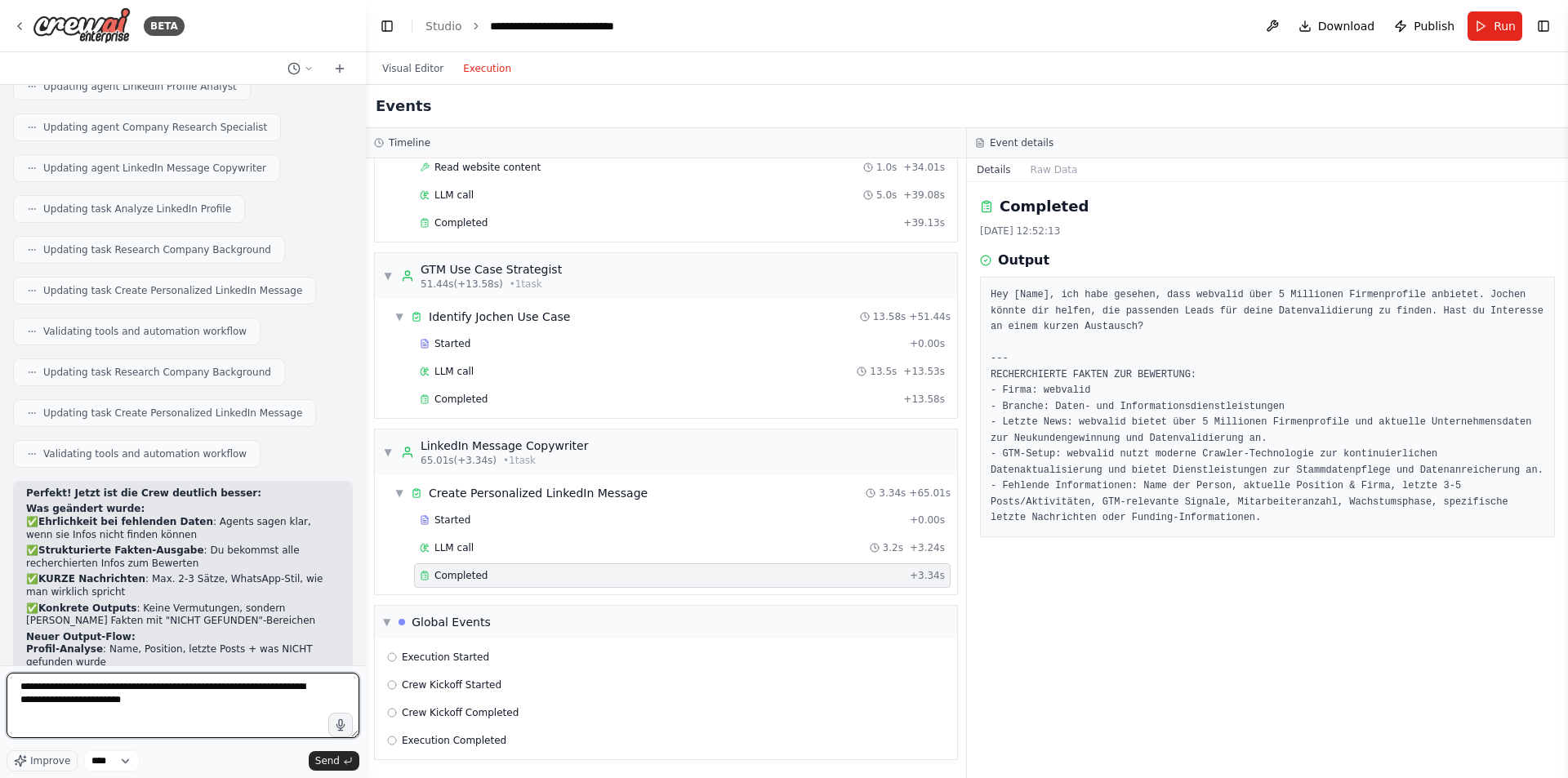
type textarea "**********"
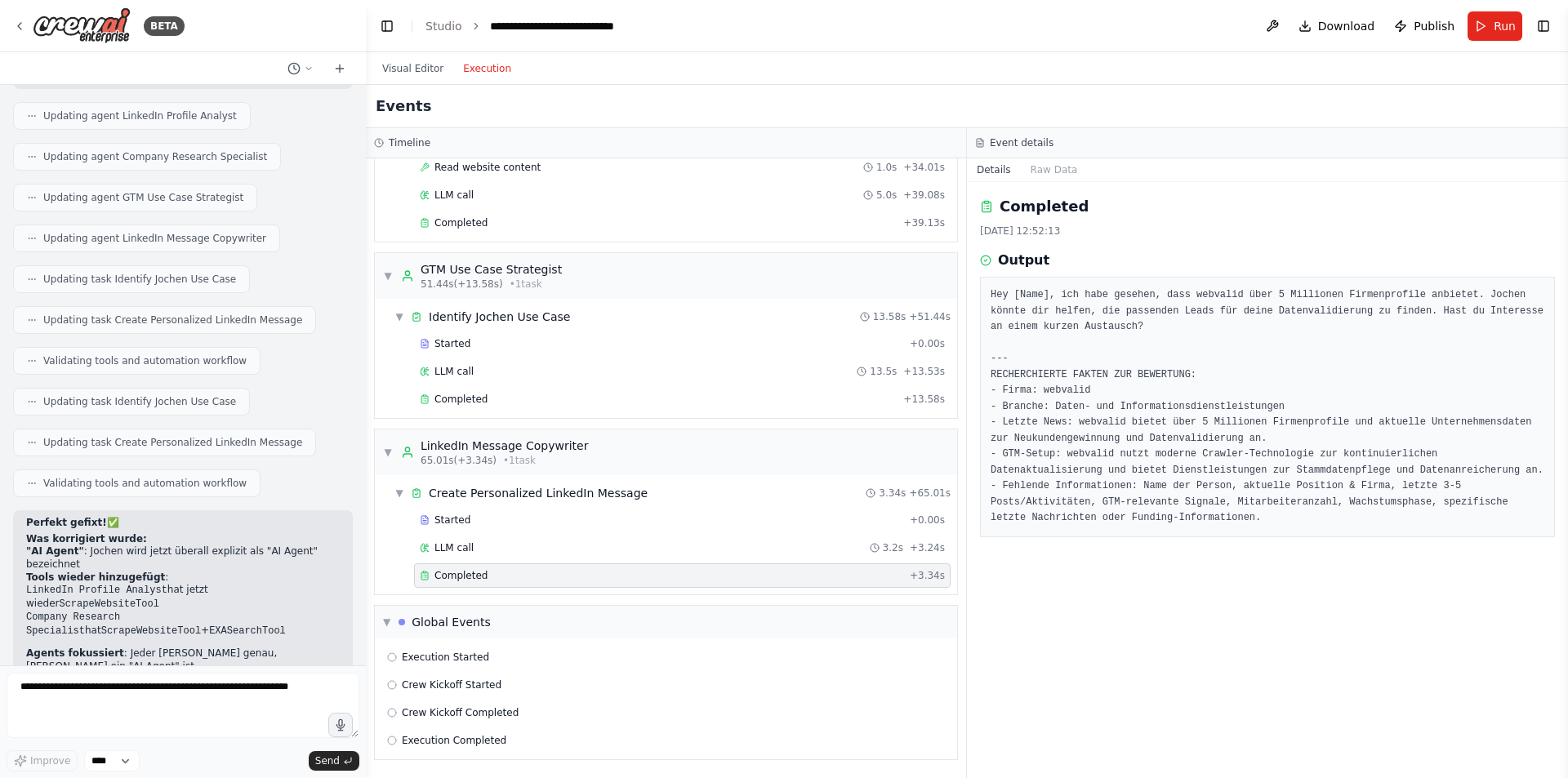
scroll to position [3063, 0]
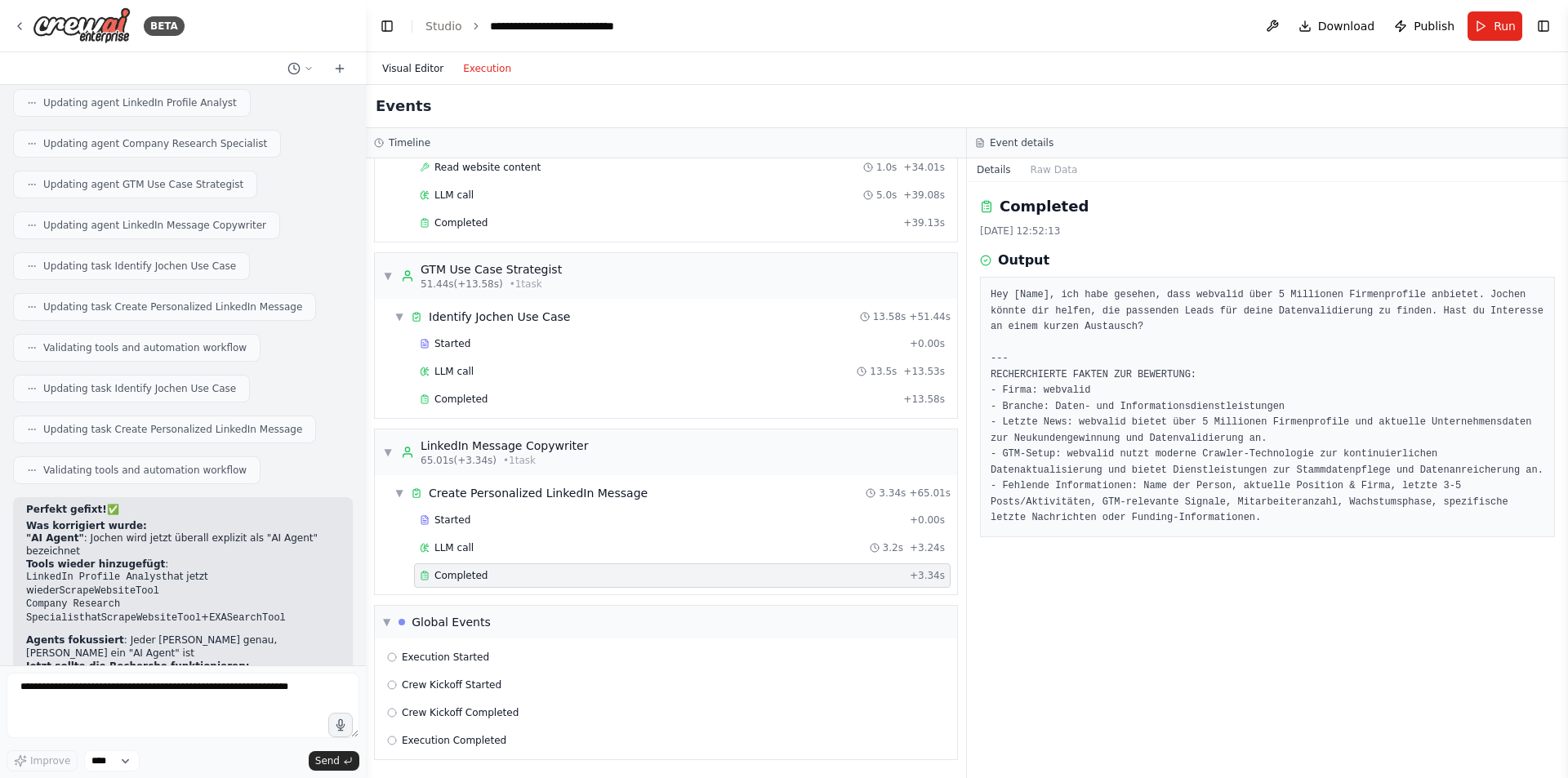
click at [396, 70] on button "Visual Editor" at bounding box center [413, 68] width 81 height 19
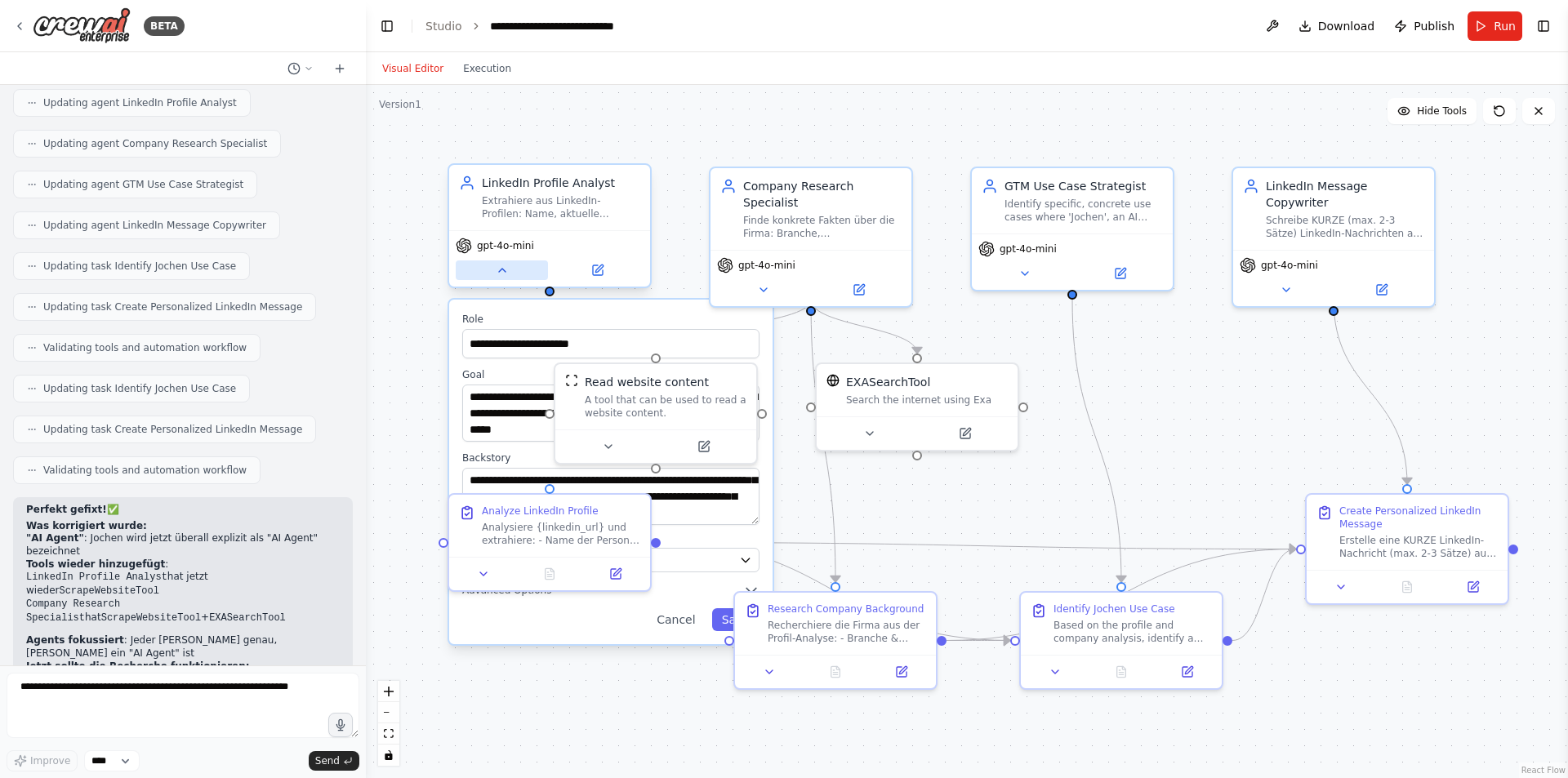
click at [495, 277] on button at bounding box center [502, 270] width 92 height 19
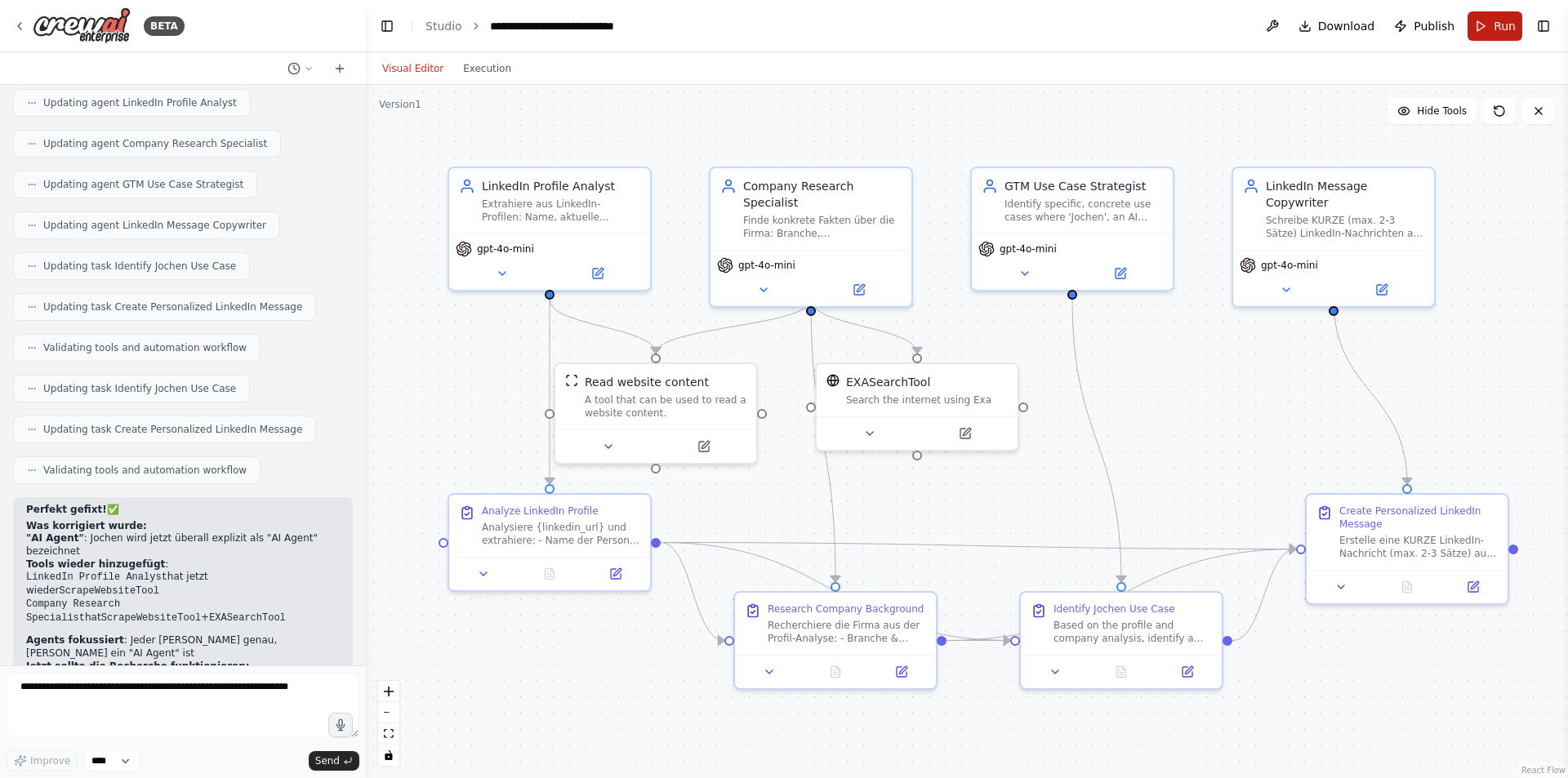
click at [1479, 26] on button "Run" at bounding box center [1495, 26] width 55 height 30
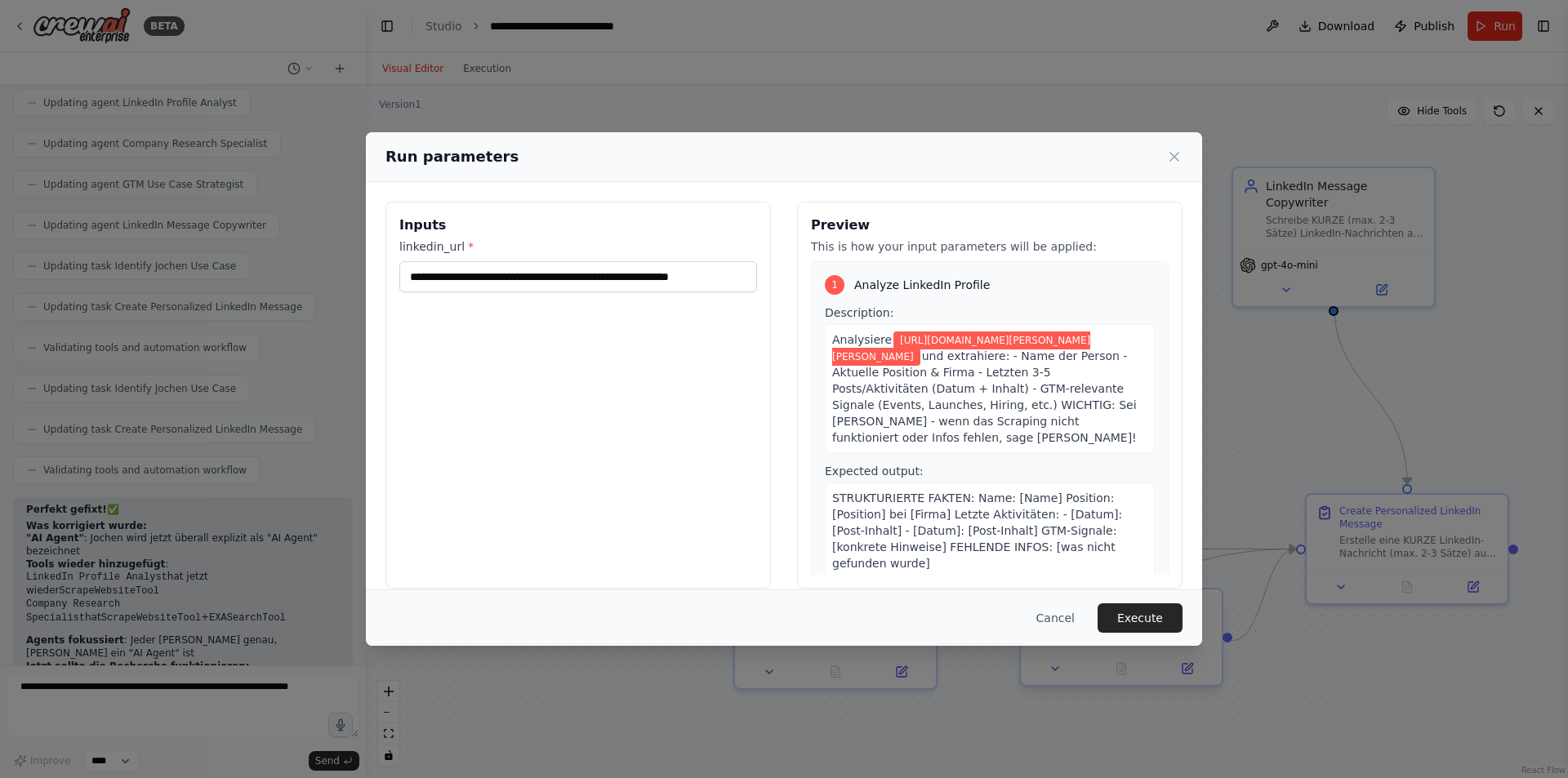
click at [1159, 621] on button "Execute" at bounding box center [1140, 617] width 85 height 30
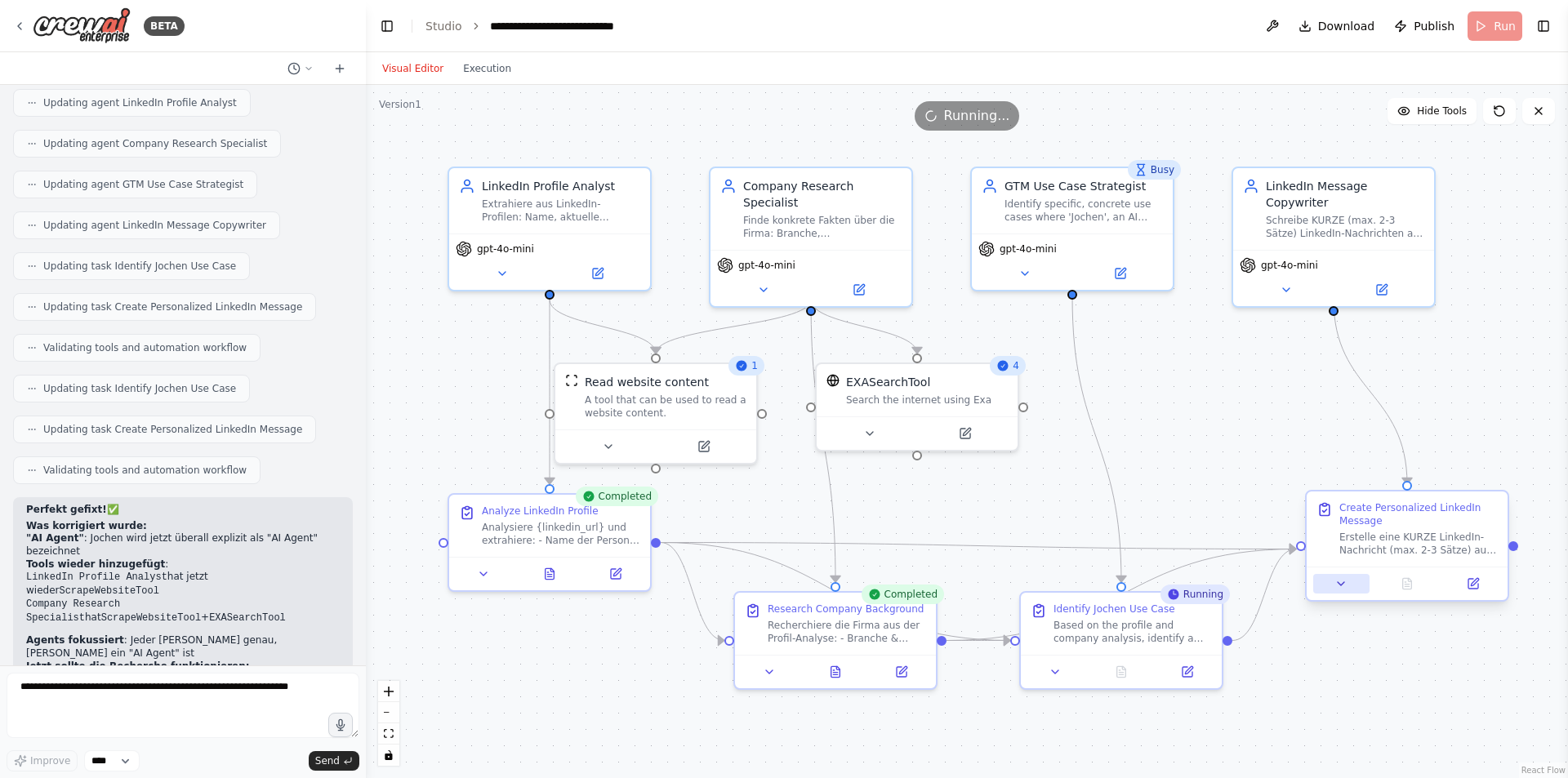
click at [1350, 591] on button at bounding box center [1341, 584] width 57 height 19
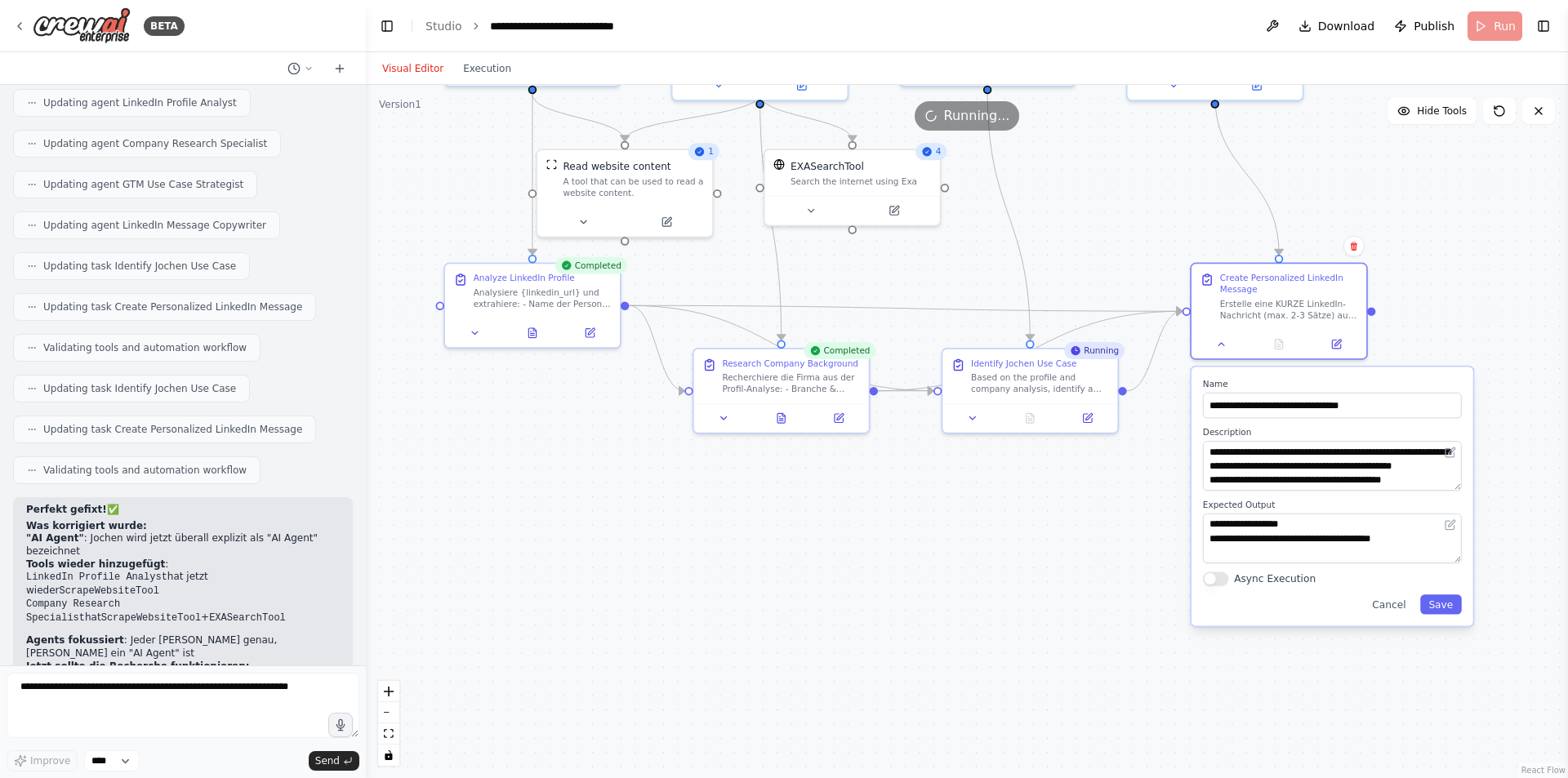
drag, startPoint x: 1311, startPoint y: 708, endPoint x: 1185, endPoint y: 448, distance: 288.9
click at [1185, 448] on div ".deletable-edge-delete-btn { width: 20px; height: 20px; border: 0px solid #ffff…" at bounding box center [967, 431] width 1202 height 693
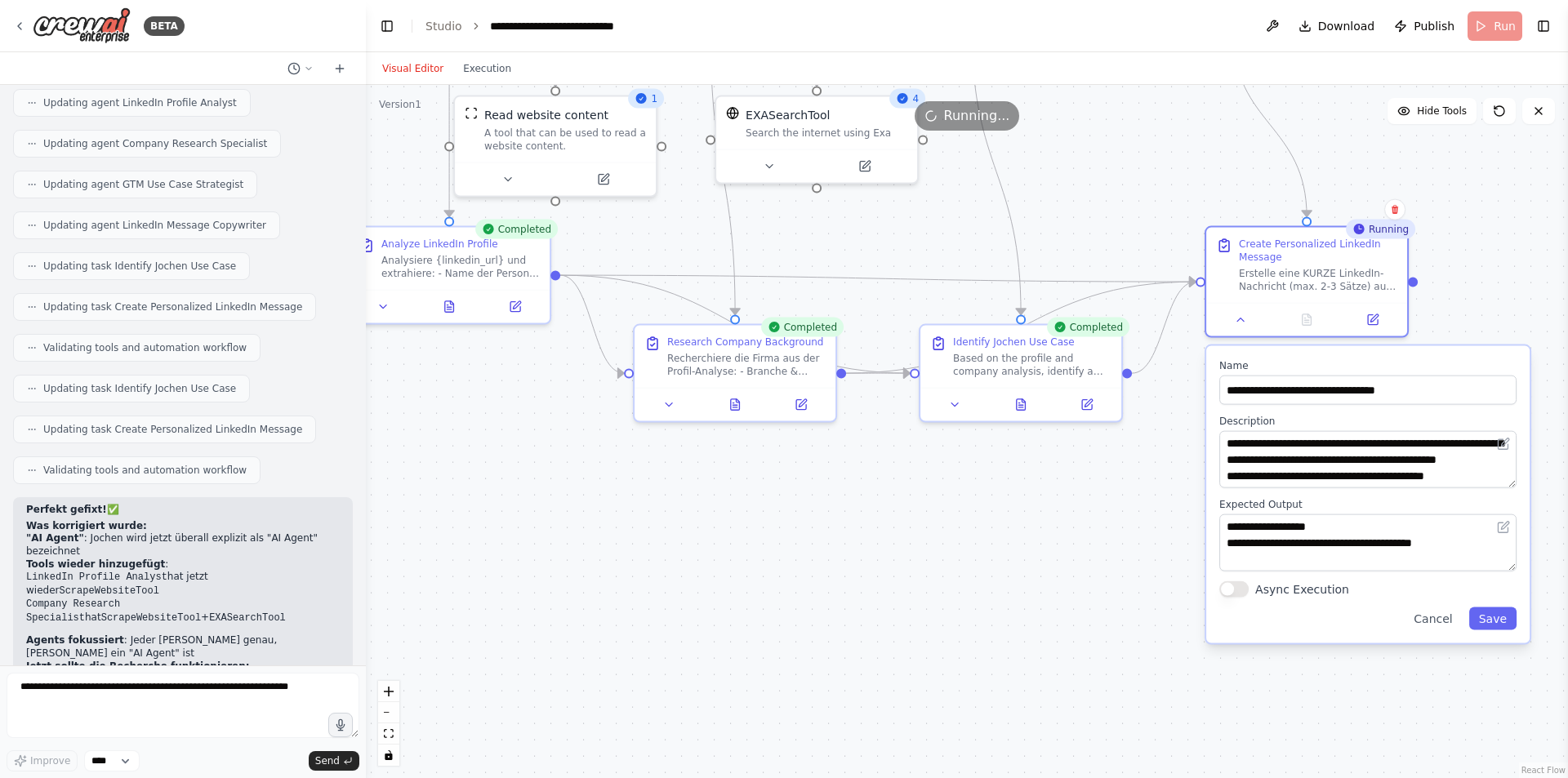
click at [1100, 515] on div ".deletable-edge-delete-btn { width: 20px; height: 20px; border: 0px solid #ffff…" at bounding box center [967, 431] width 1202 height 693
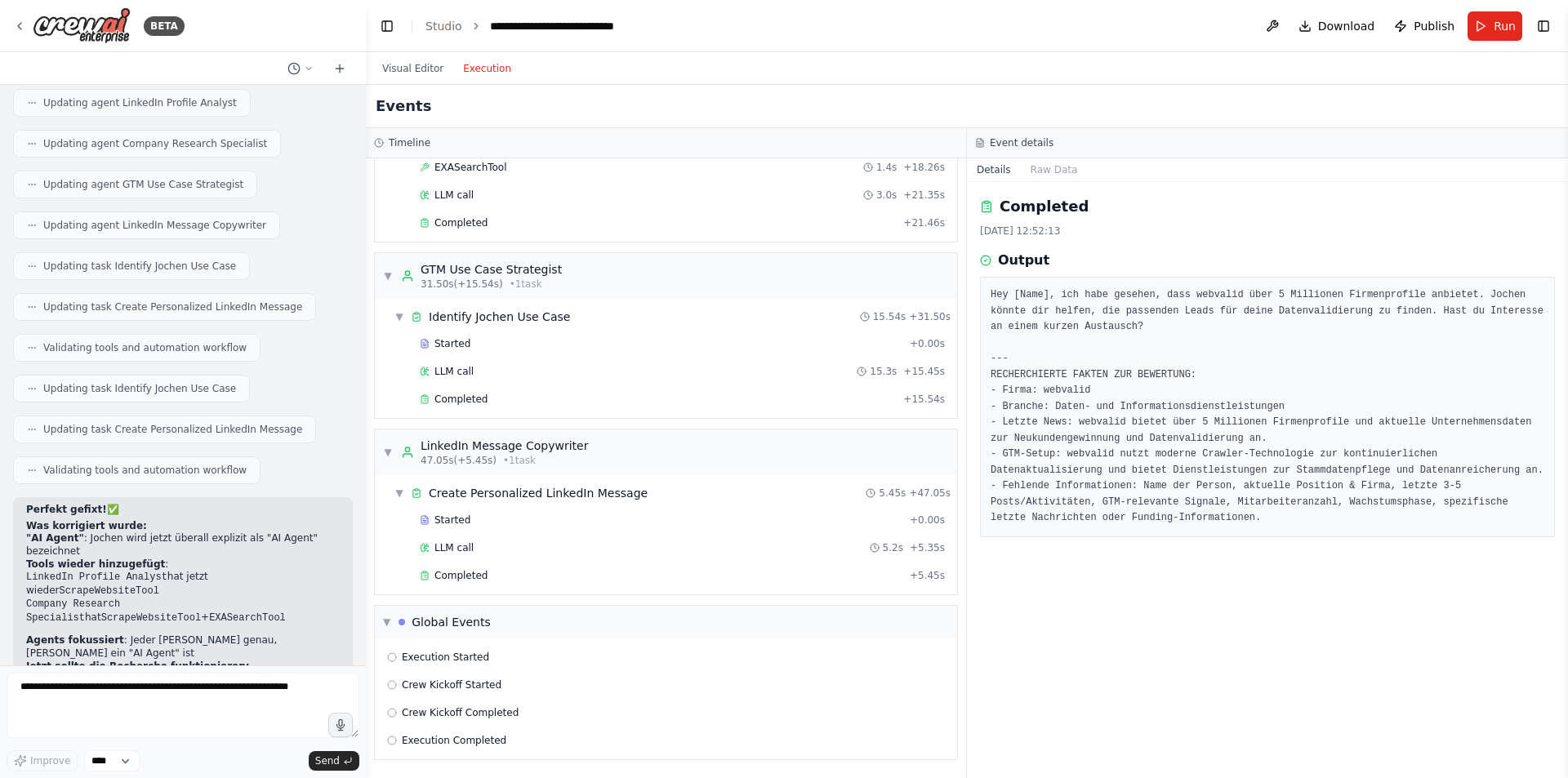
click at [478, 73] on button "Execution" at bounding box center [487, 68] width 67 height 19
click at [516, 579] on div "Completed" at bounding box center [661, 576] width 484 height 13
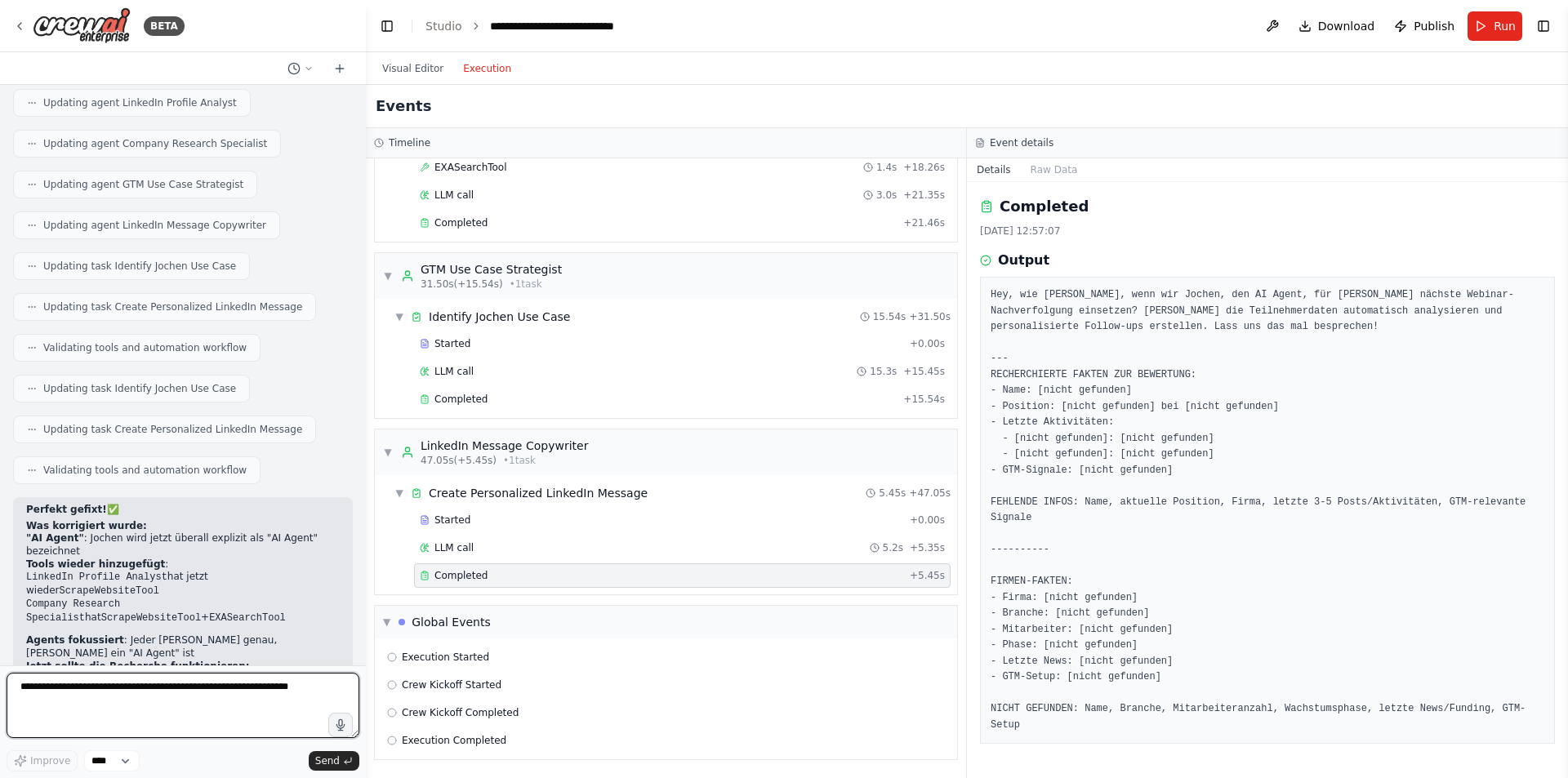
click at [252, 678] on textarea at bounding box center [183, 706] width 353 height 65
type textarea "**********"
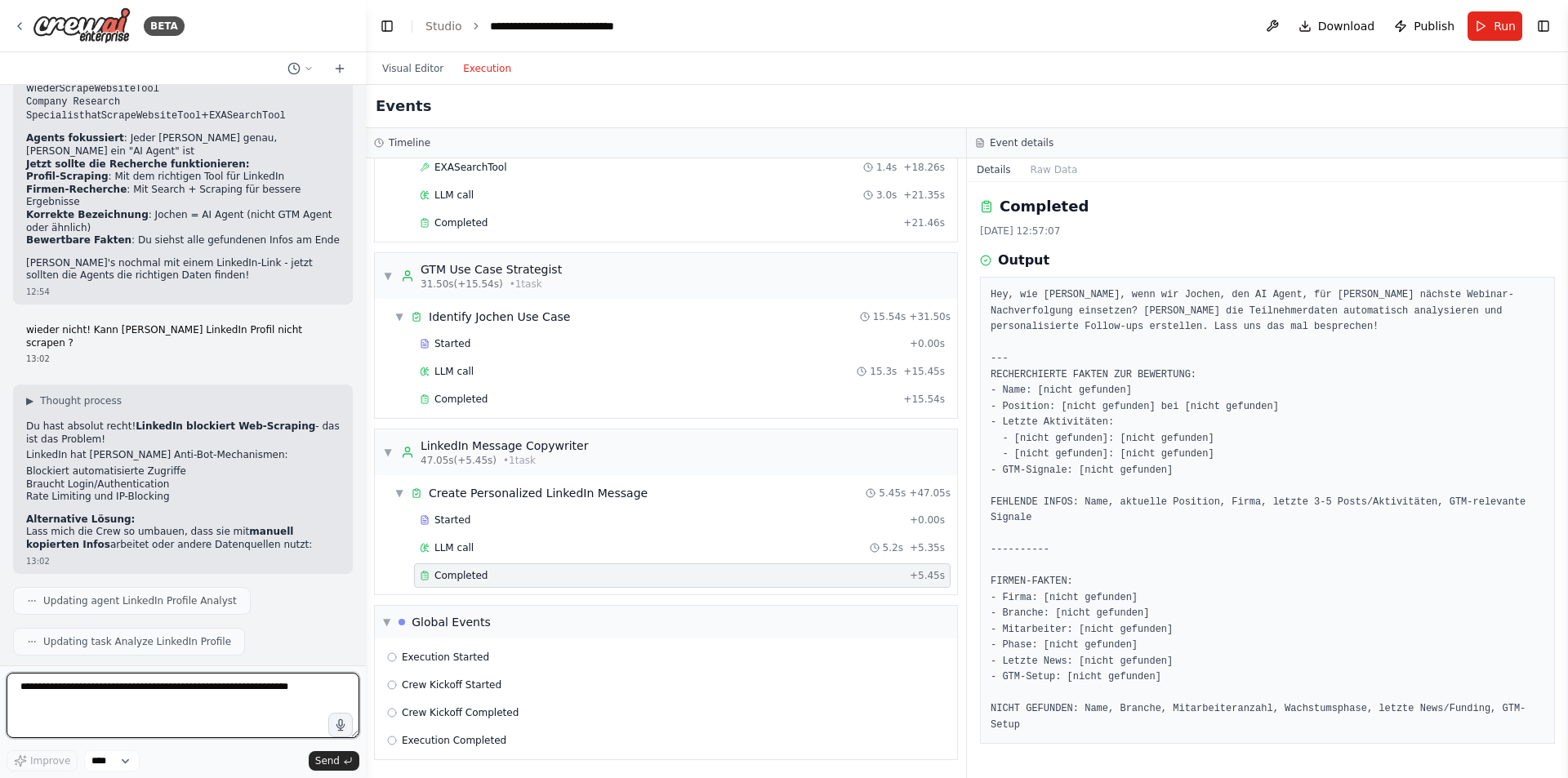
scroll to position [3594, 0]
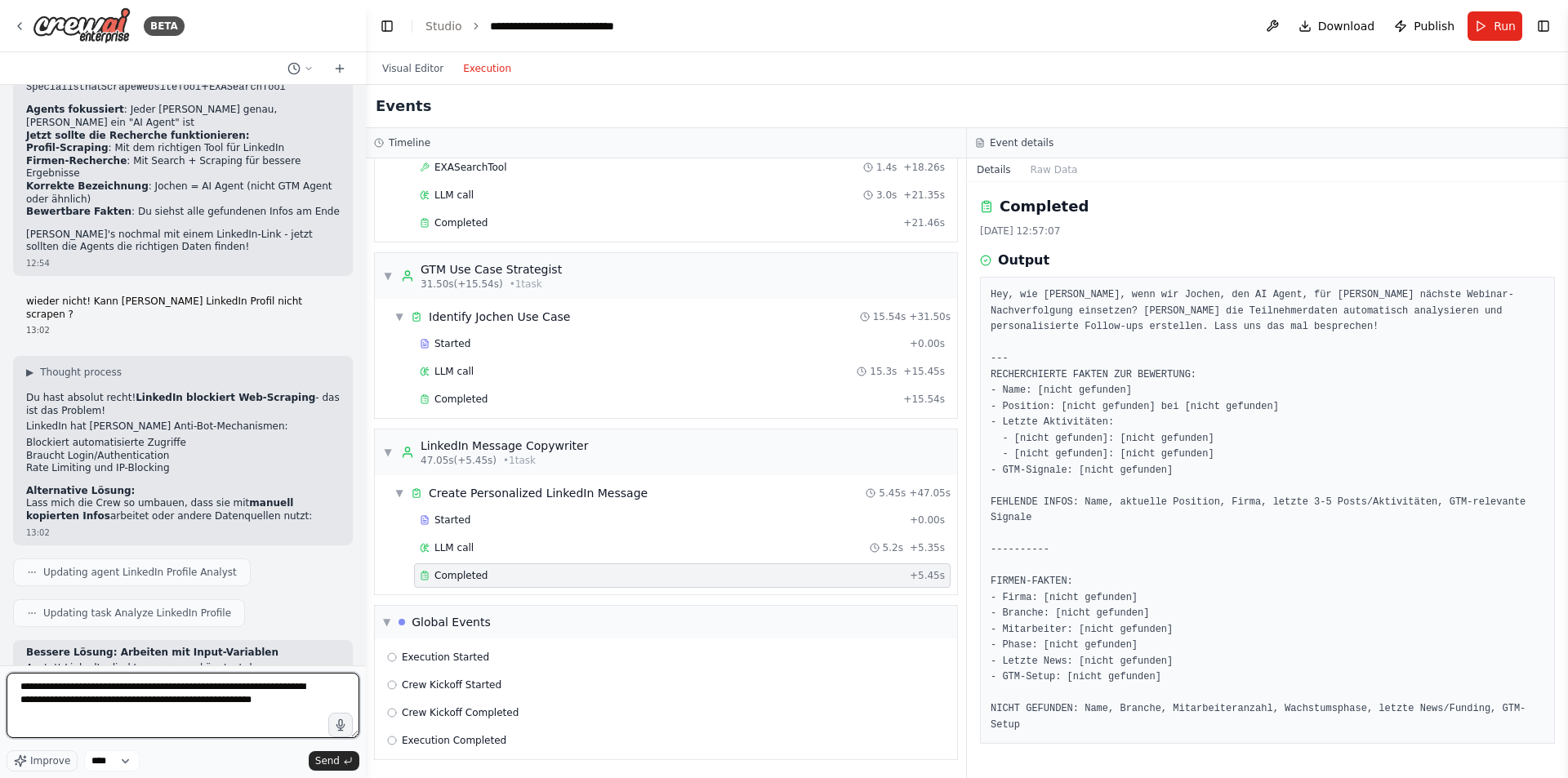
type textarea "**********"
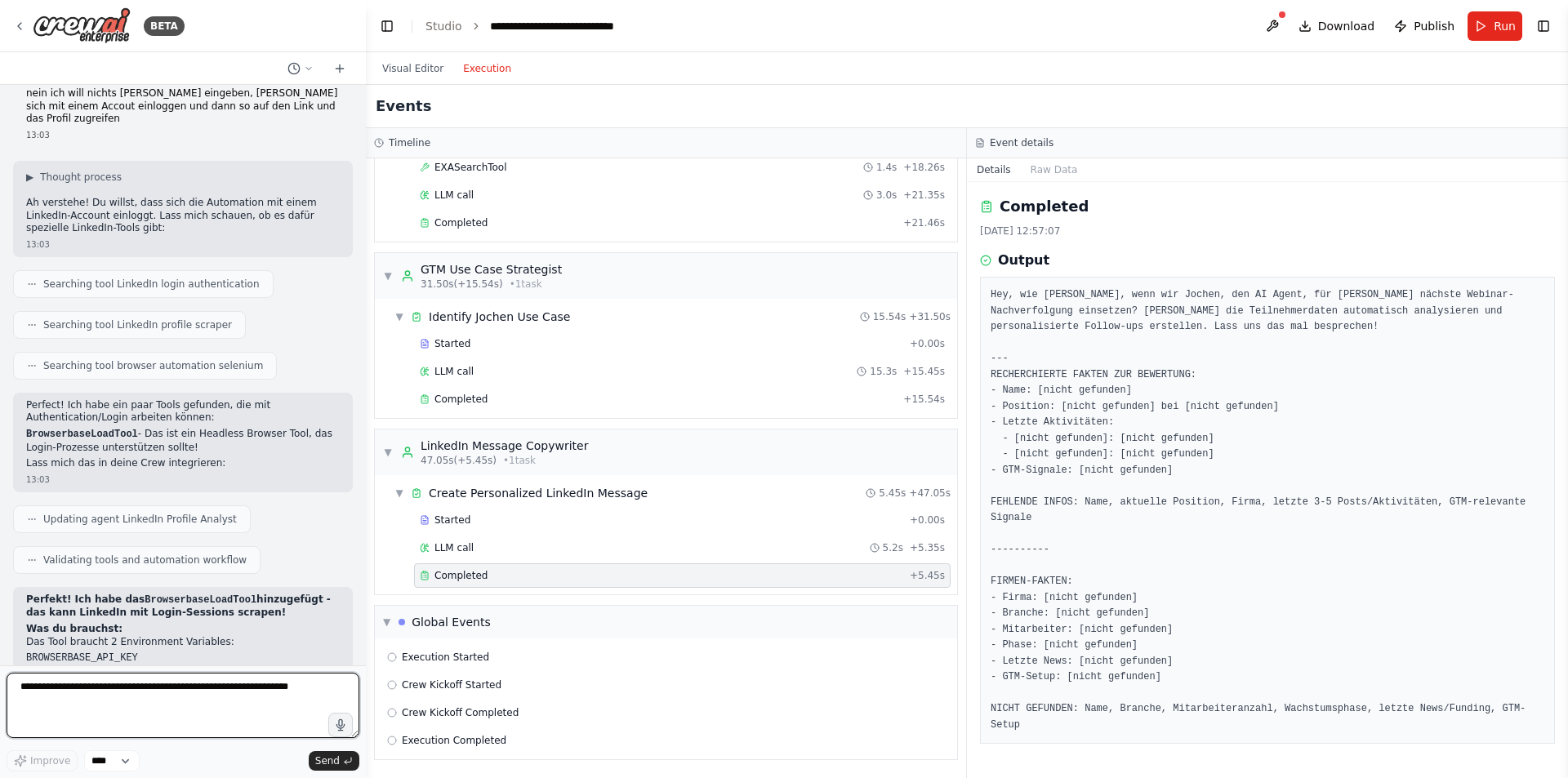
scroll to position [4383, 0]
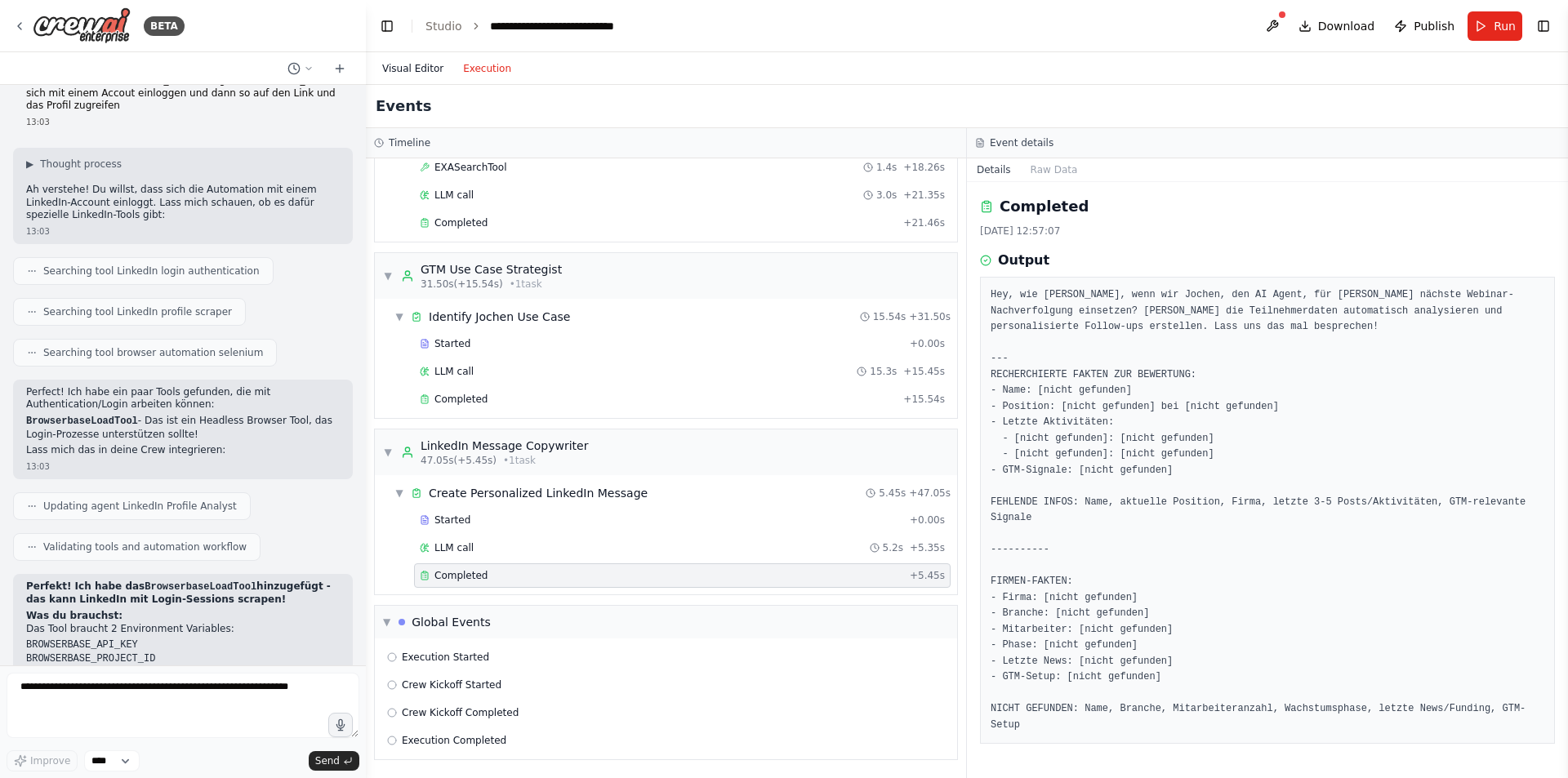
click at [409, 62] on button "Visual Editor" at bounding box center [413, 68] width 81 height 19
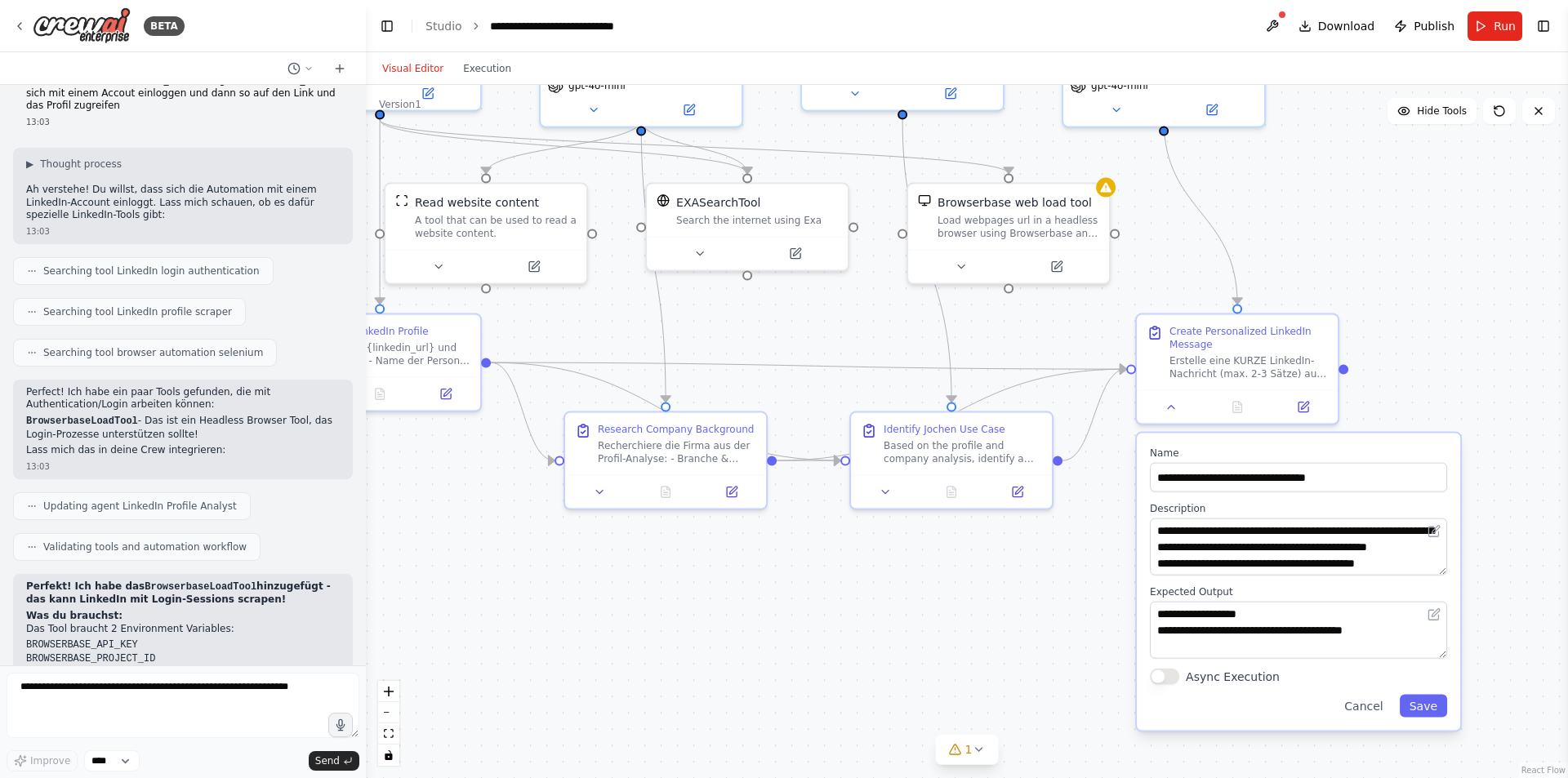
drag, startPoint x: 632, startPoint y: 516, endPoint x: 536, endPoint y: 603, distance: 129.6
click at [536, 603] on div ".deletable-edge-delete-btn { width: 20px; height: 20px; border: 0px solid #ffff…" at bounding box center [967, 431] width 1202 height 693
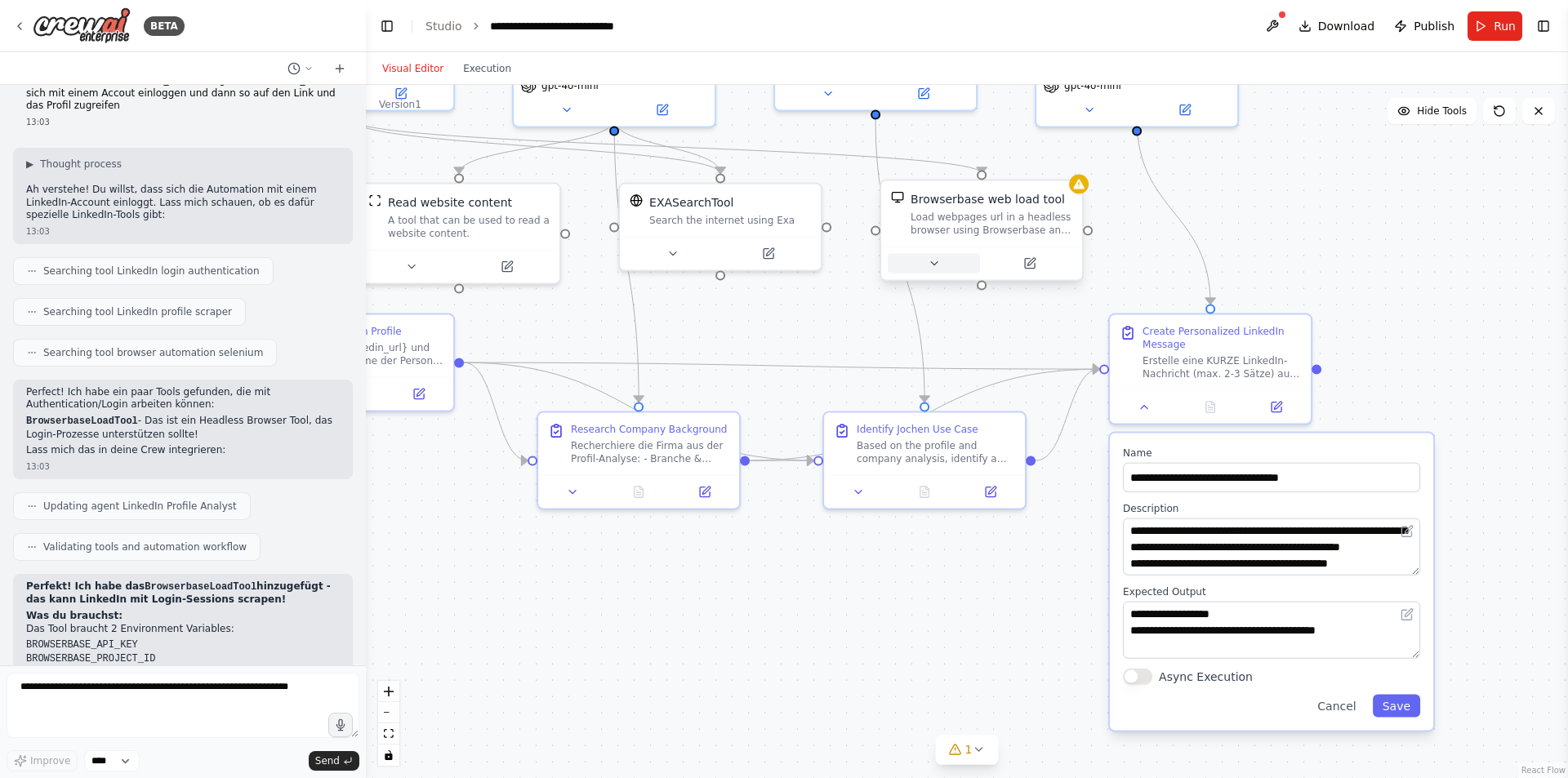
click at [951, 264] on button at bounding box center [934, 264] width 92 height 19
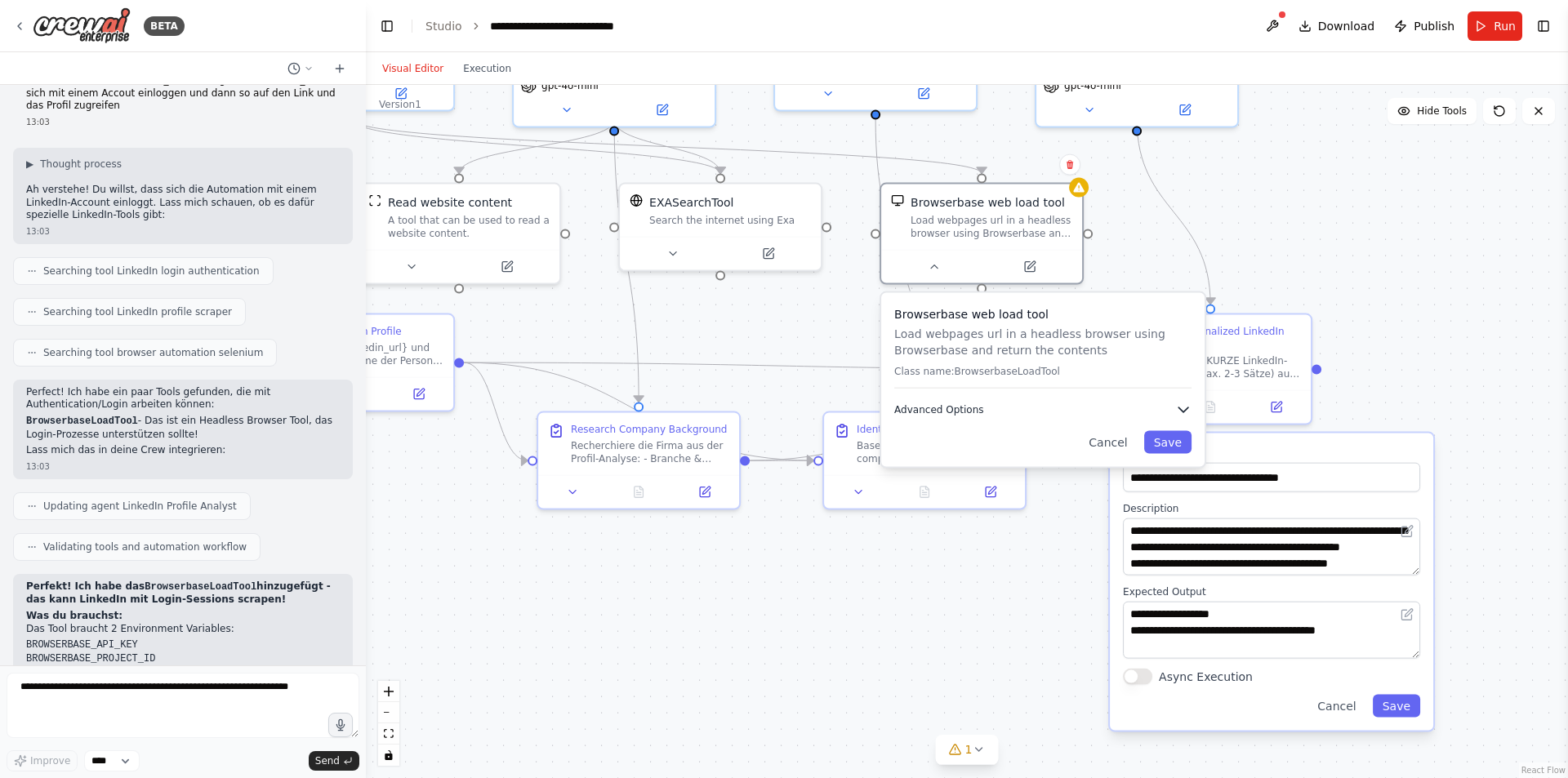
click at [940, 416] on button "Advanced Options" at bounding box center [1043, 410] width 297 height 16
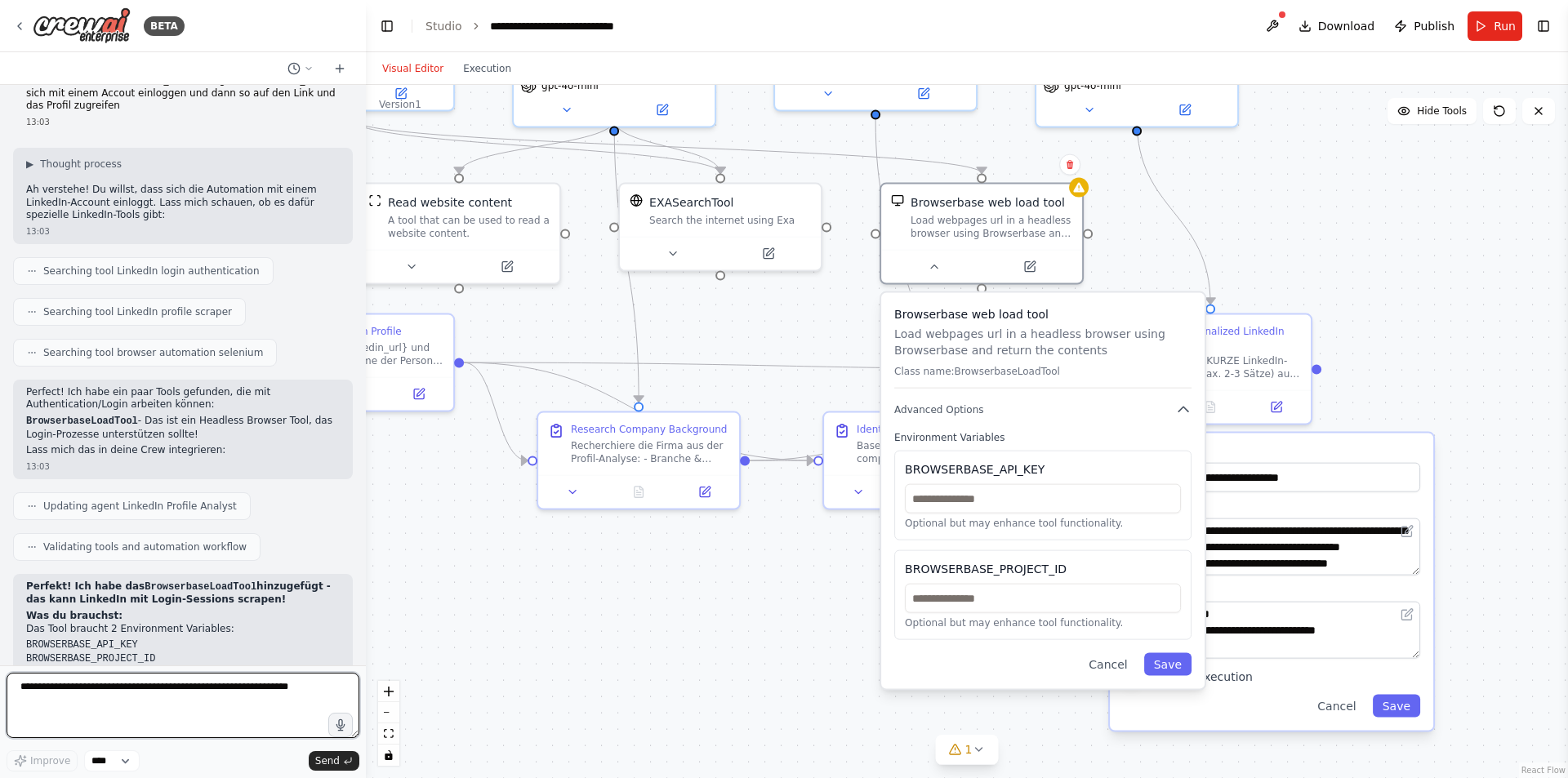
click at [214, 690] on textarea at bounding box center [183, 706] width 353 height 65
type textarea "**********"
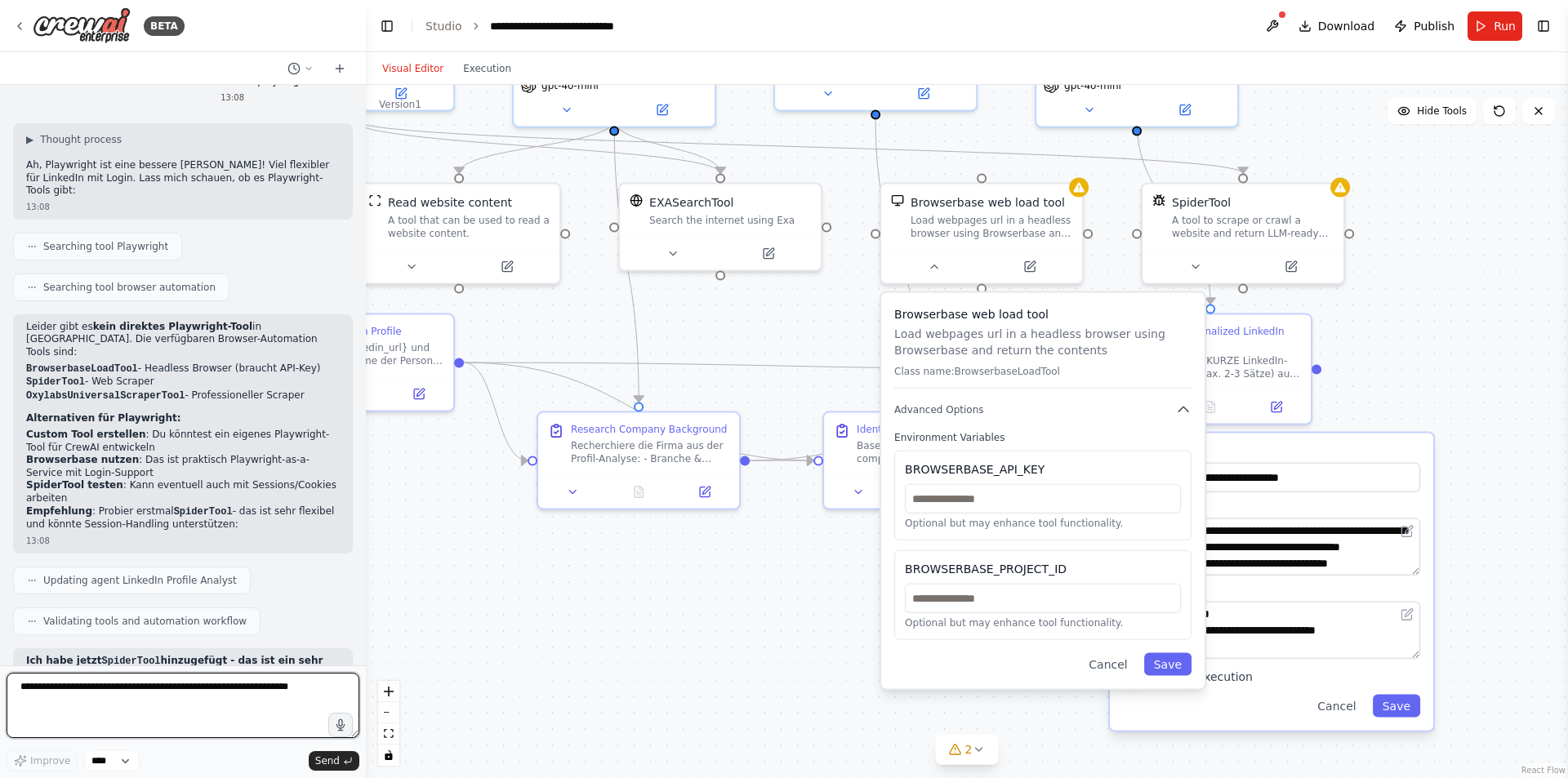
scroll to position [5197, 0]
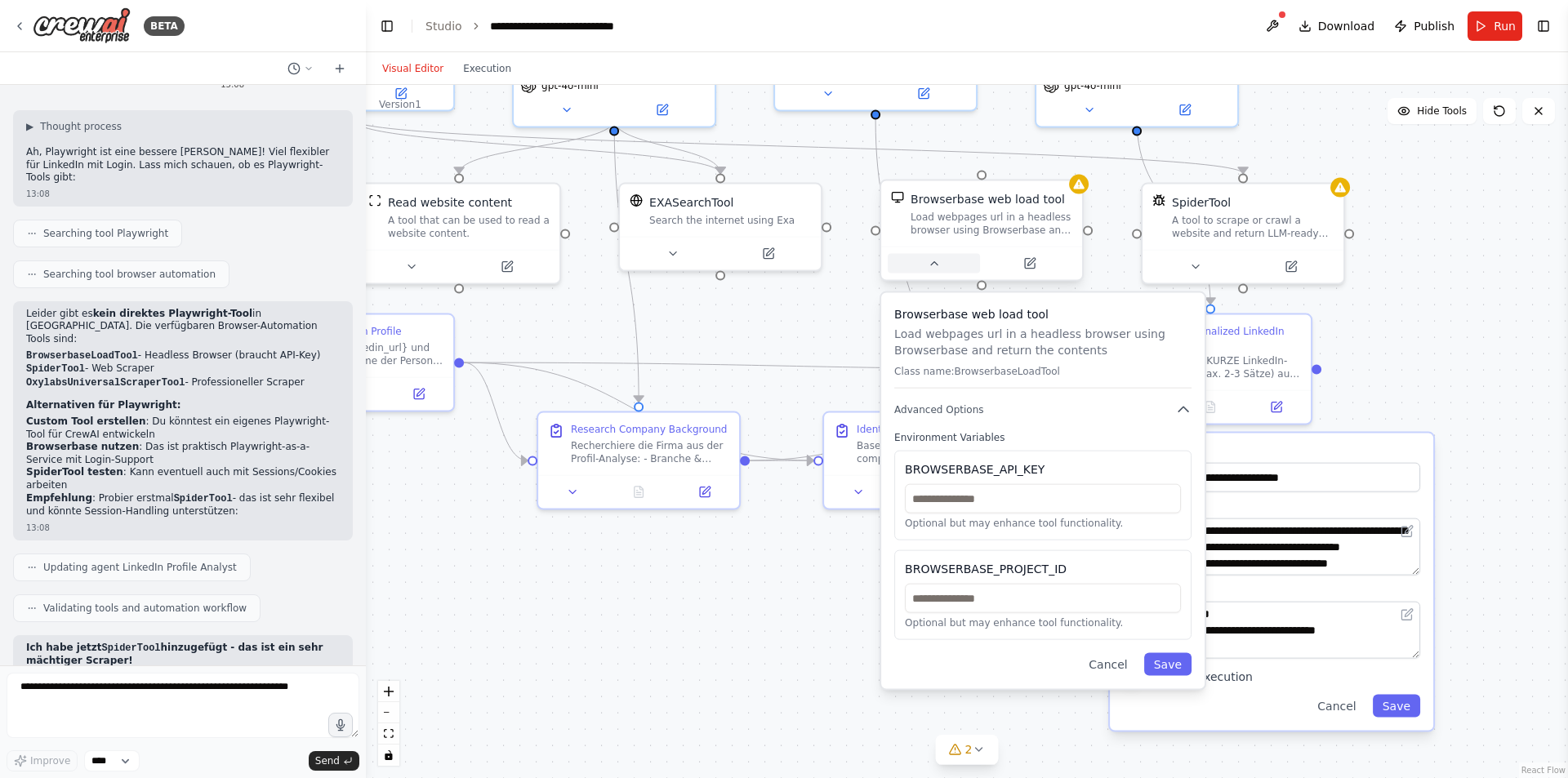
click at [936, 269] on icon at bounding box center [934, 264] width 13 height 13
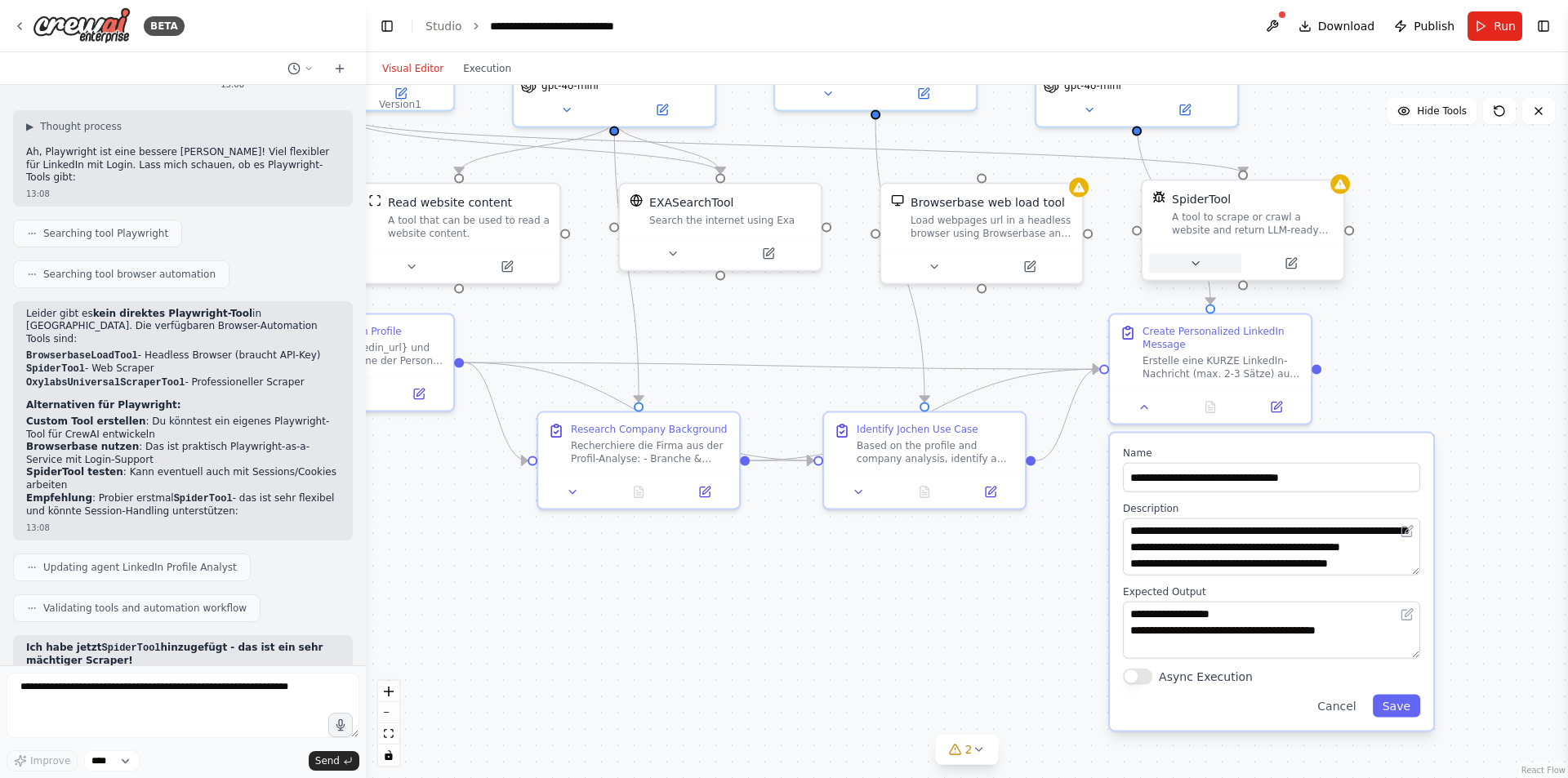
click at [1192, 259] on icon at bounding box center [1196, 264] width 13 height 13
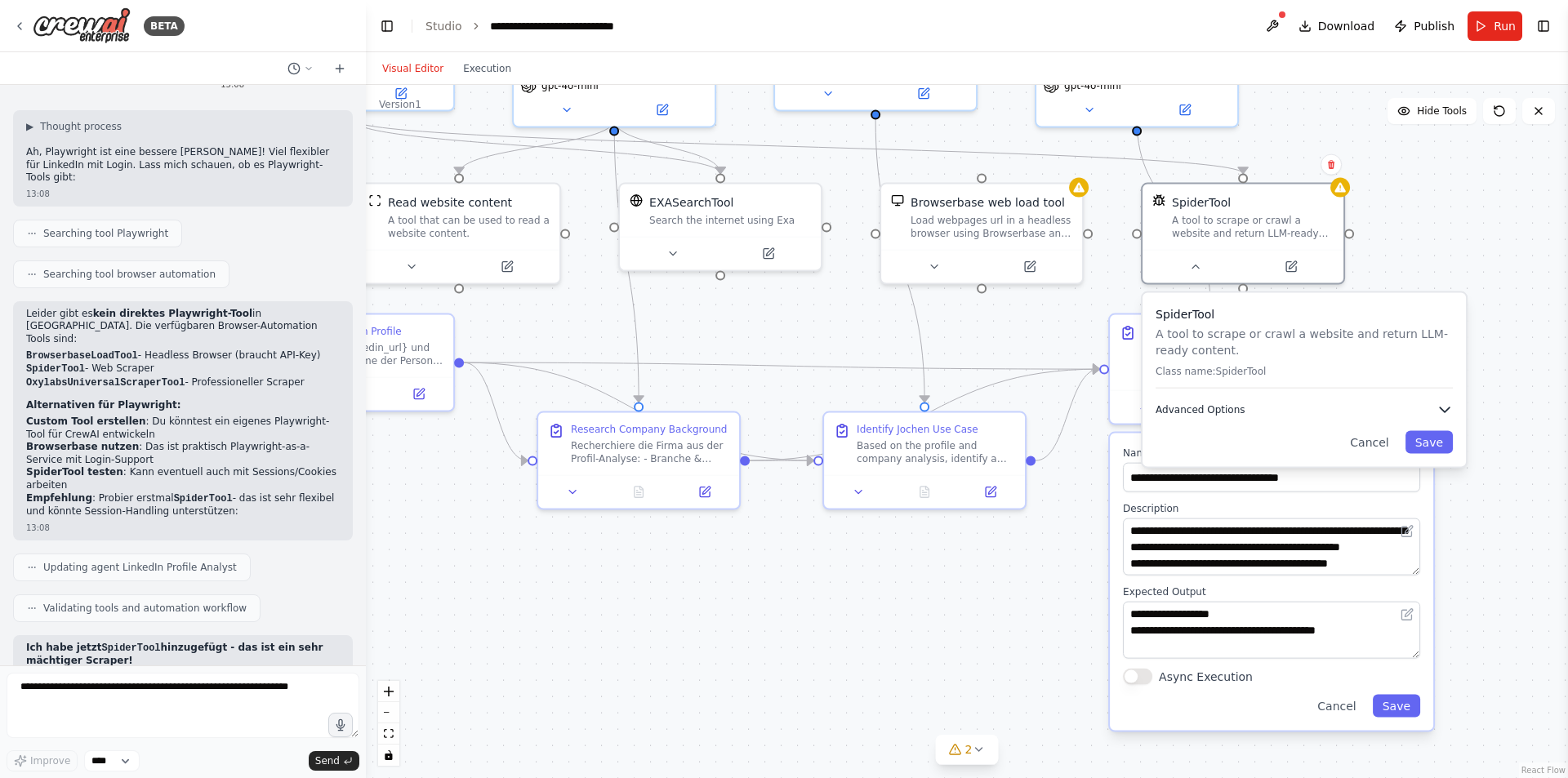
click at [1201, 414] on span "Advanced Options" at bounding box center [1200, 410] width 89 height 13
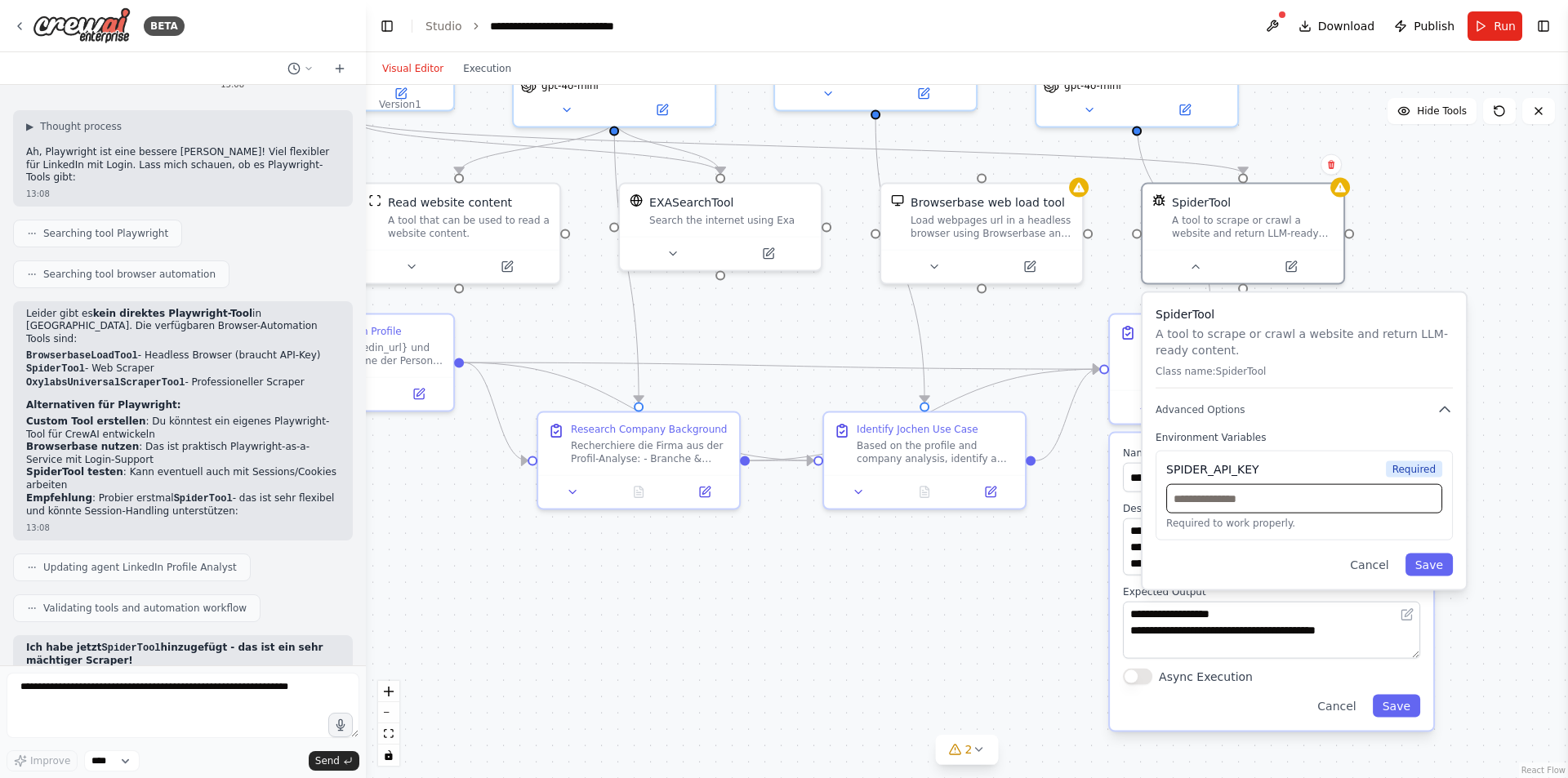
click at [1204, 502] on input "text" at bounding box center [1303, 498] width 276 height 30
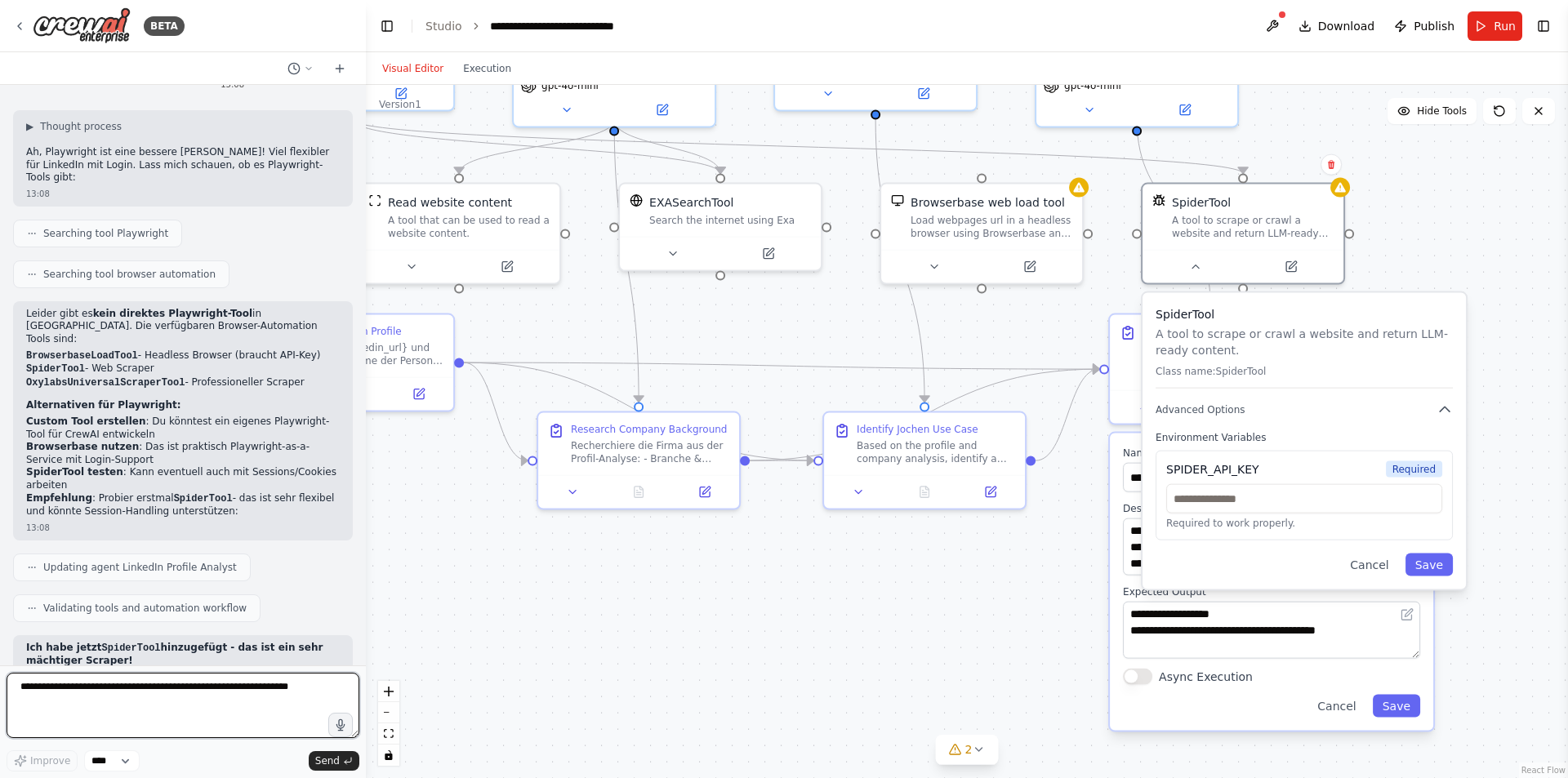
click at [90, 684] on textarea at bounding box center [183, 706] width 353 height 65
paste textarea "**********"
type textarea "**********"
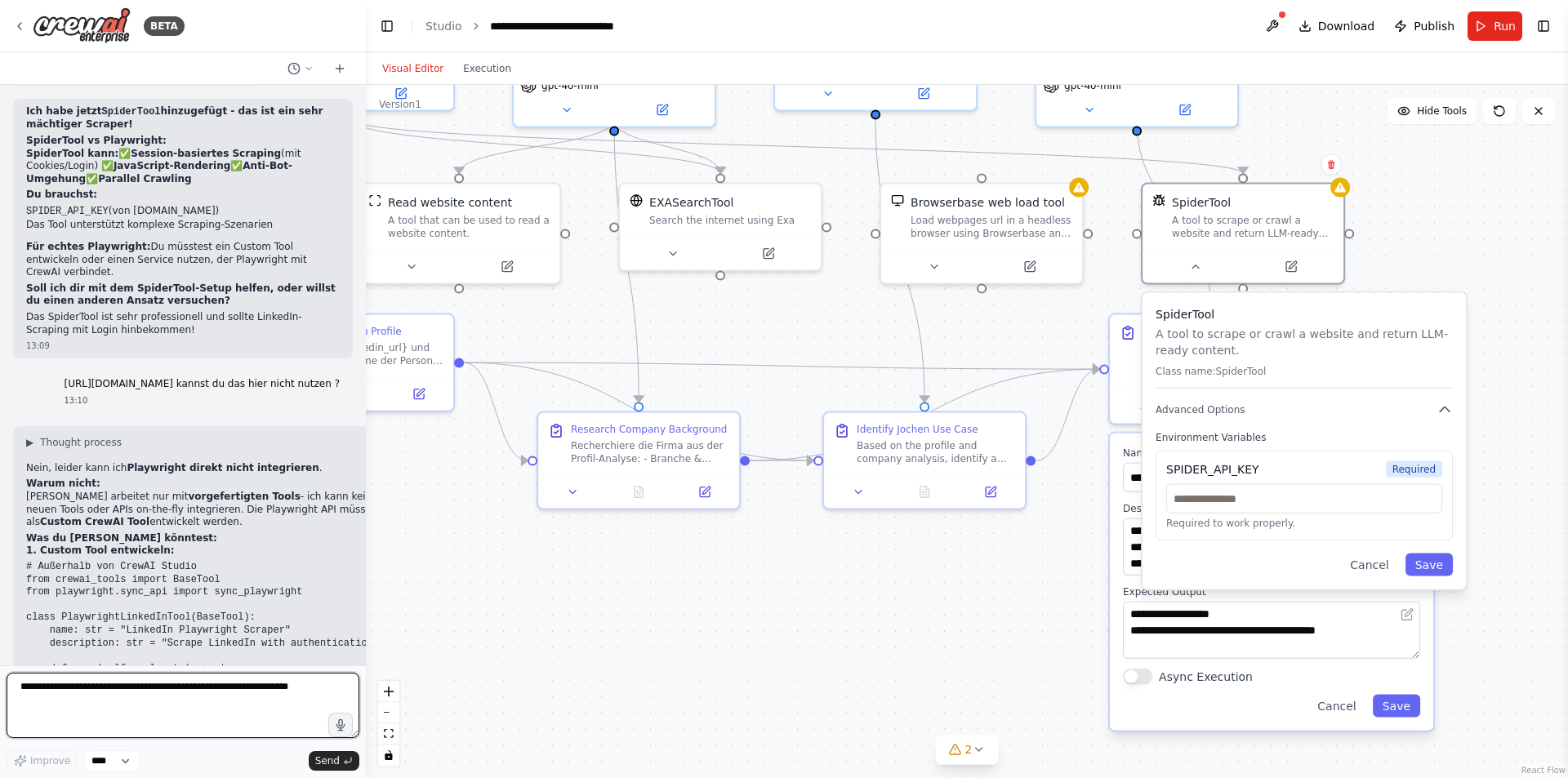
scroll to position [5747, 0]
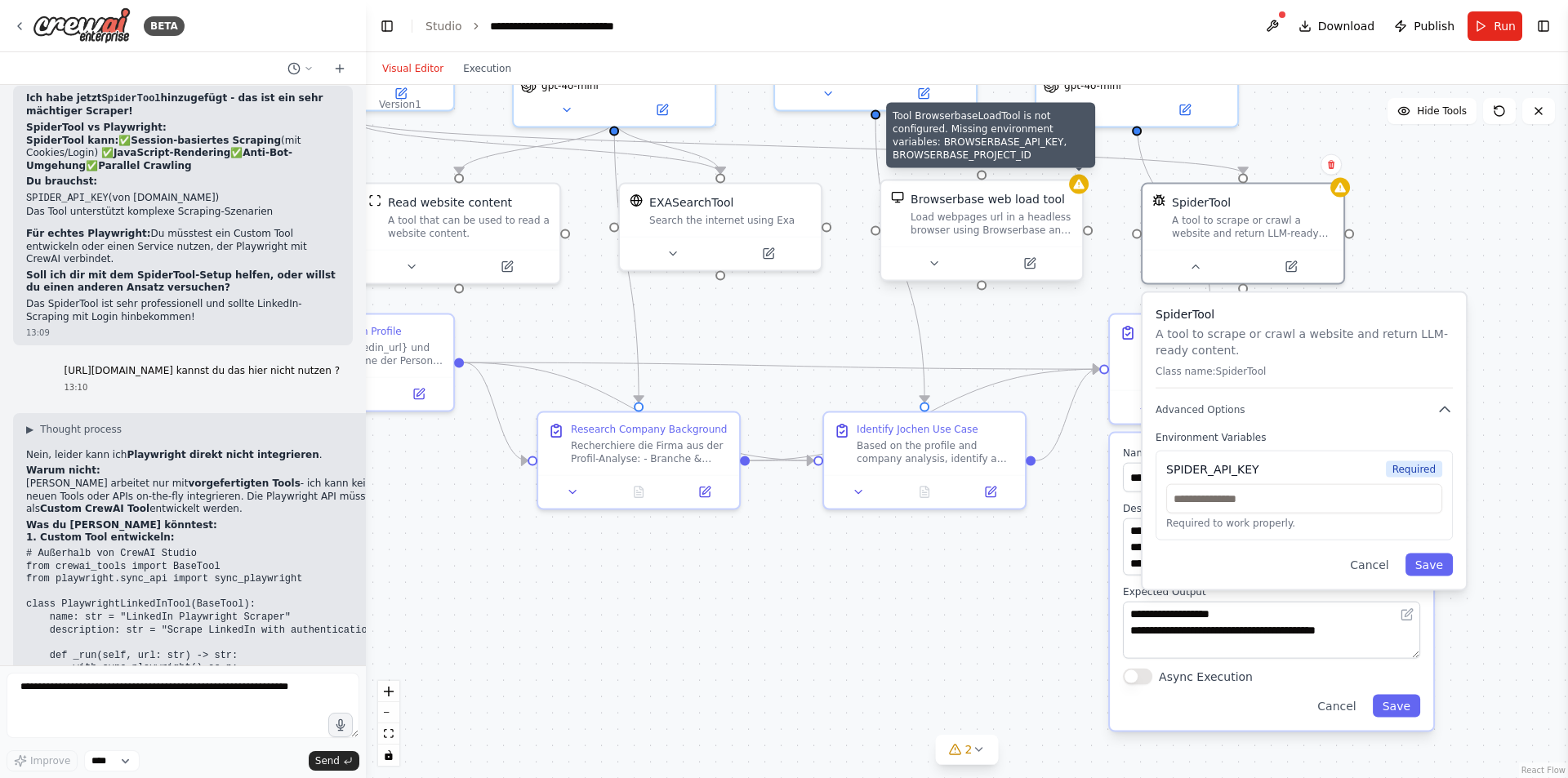
click at [1078, 185] on icon at bounding box center [1078, 185] width 11 height 10
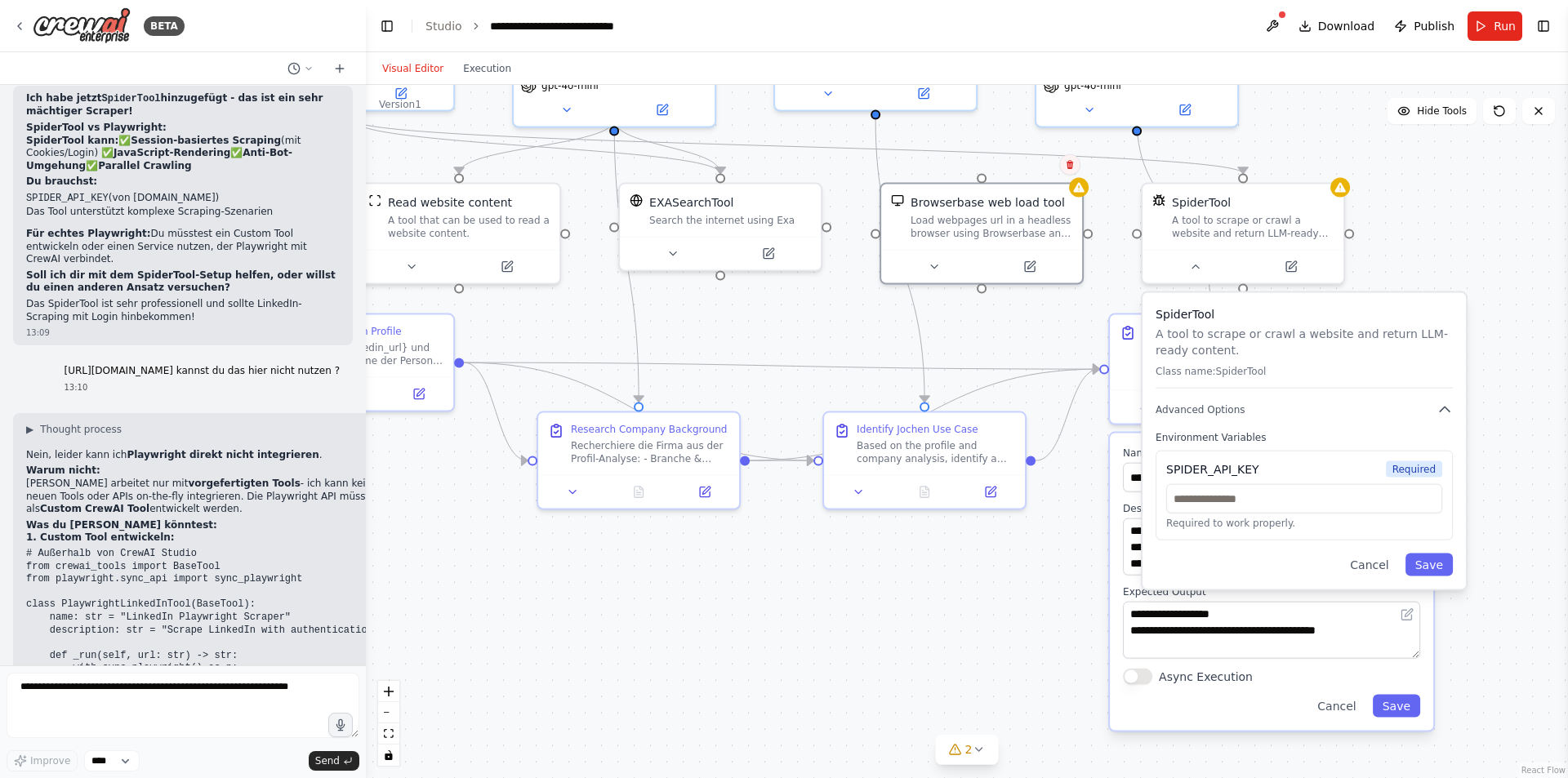
click at [1068, 165] on icon at bounding box center [1070, 163] width 7 height 9
click at [1029, 163] on button "Confirm" at bounding box center [1024, 164] width 58 height 19
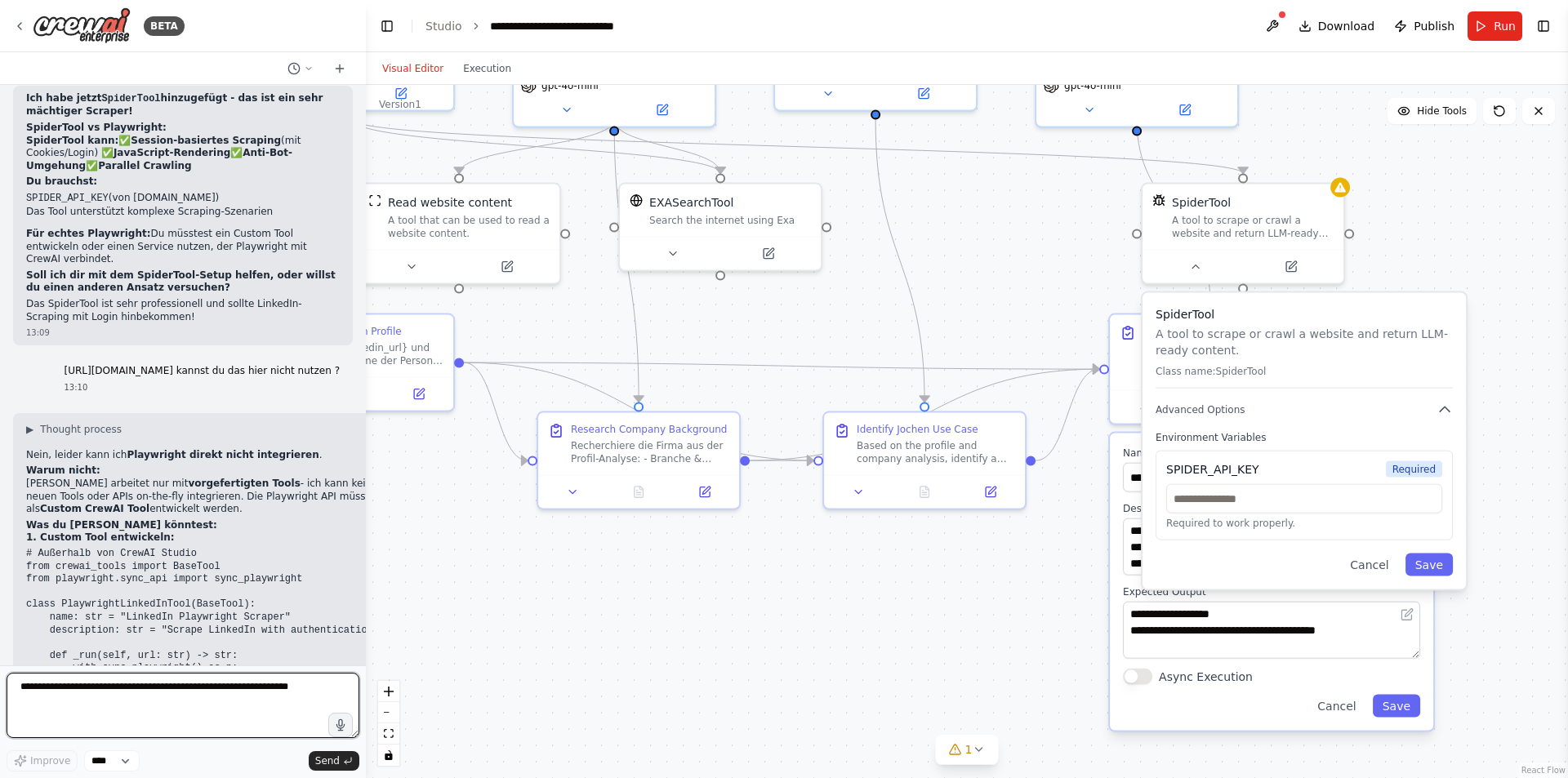
click at [103, 697] on textarea at bounding box center [183, 706] width 353 height 65
type textarea "**********"
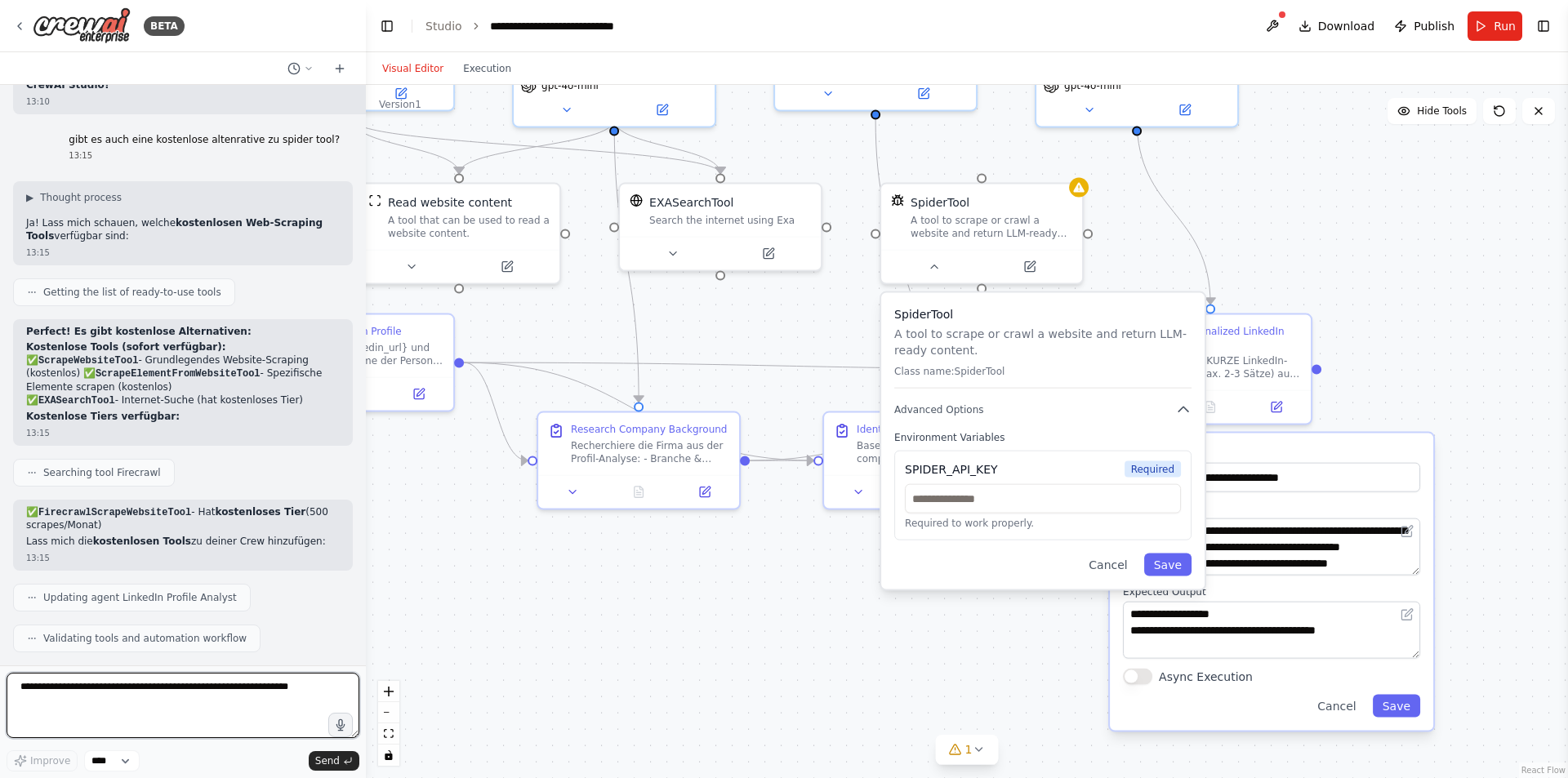
scroll to position [6553, 0]
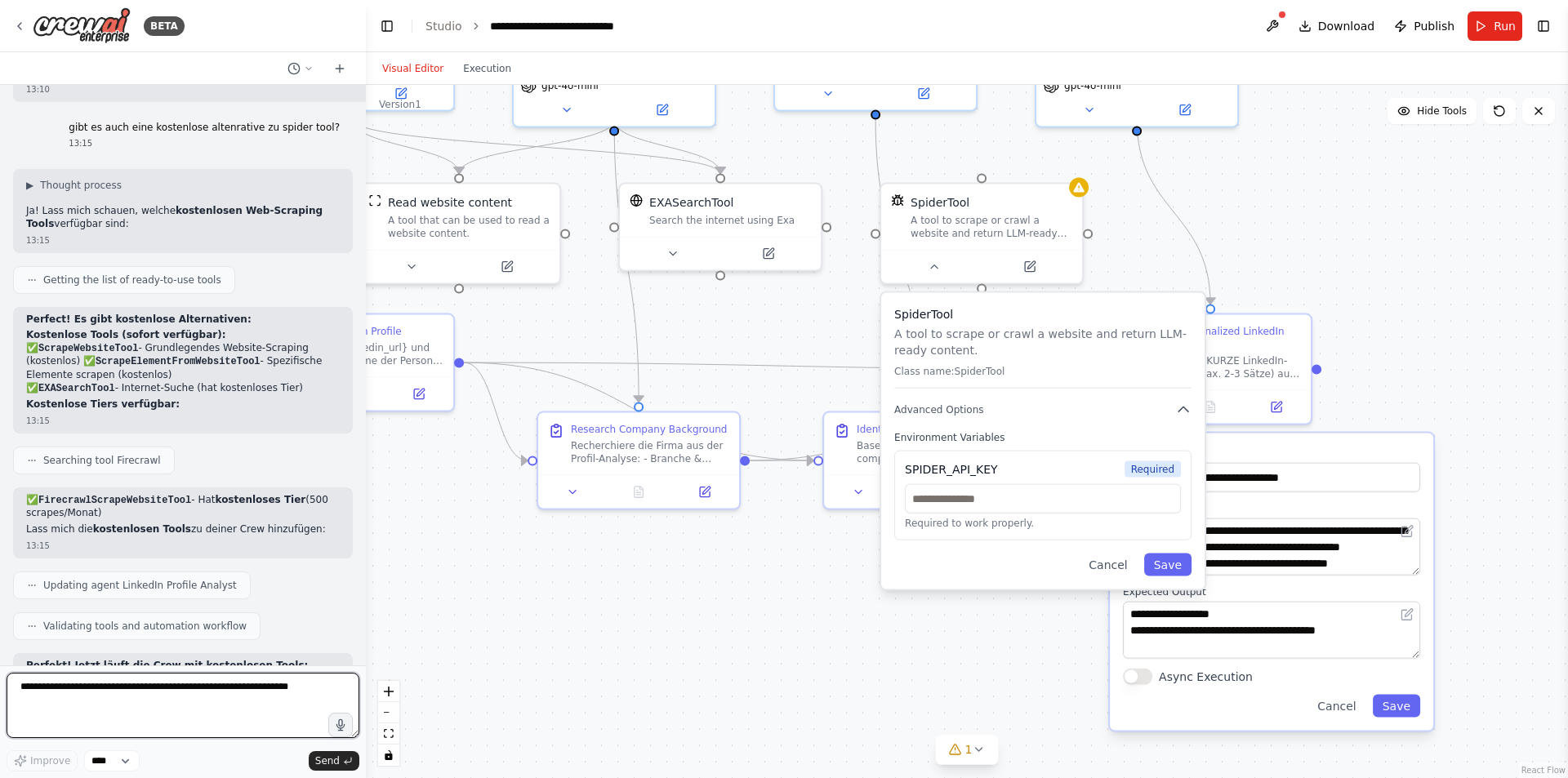
click at [235, 690] on textarea at bounding box center [183, 706] width 353 height 65
type textarea "**********"
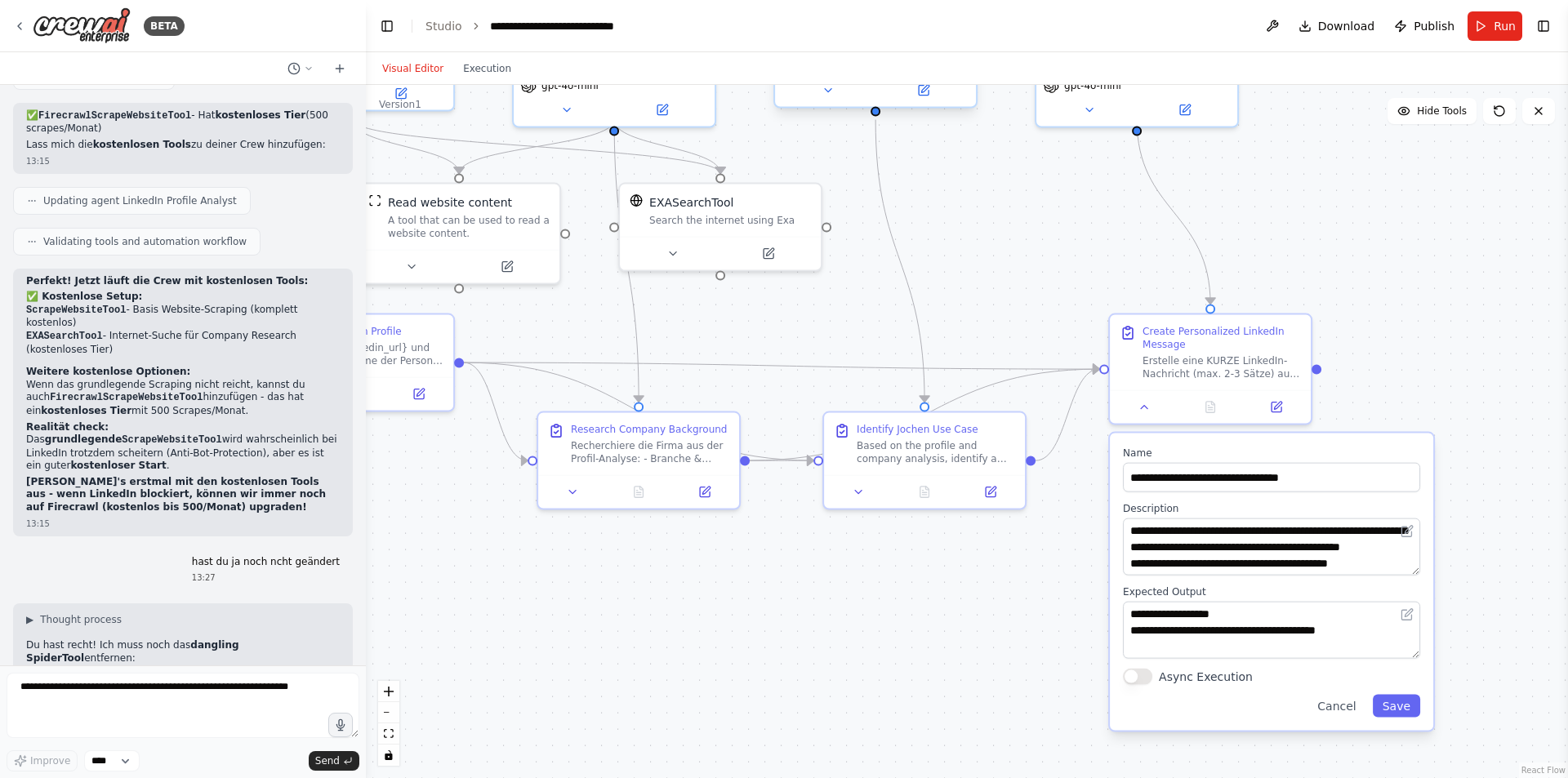
scroll to position [6950, 0]
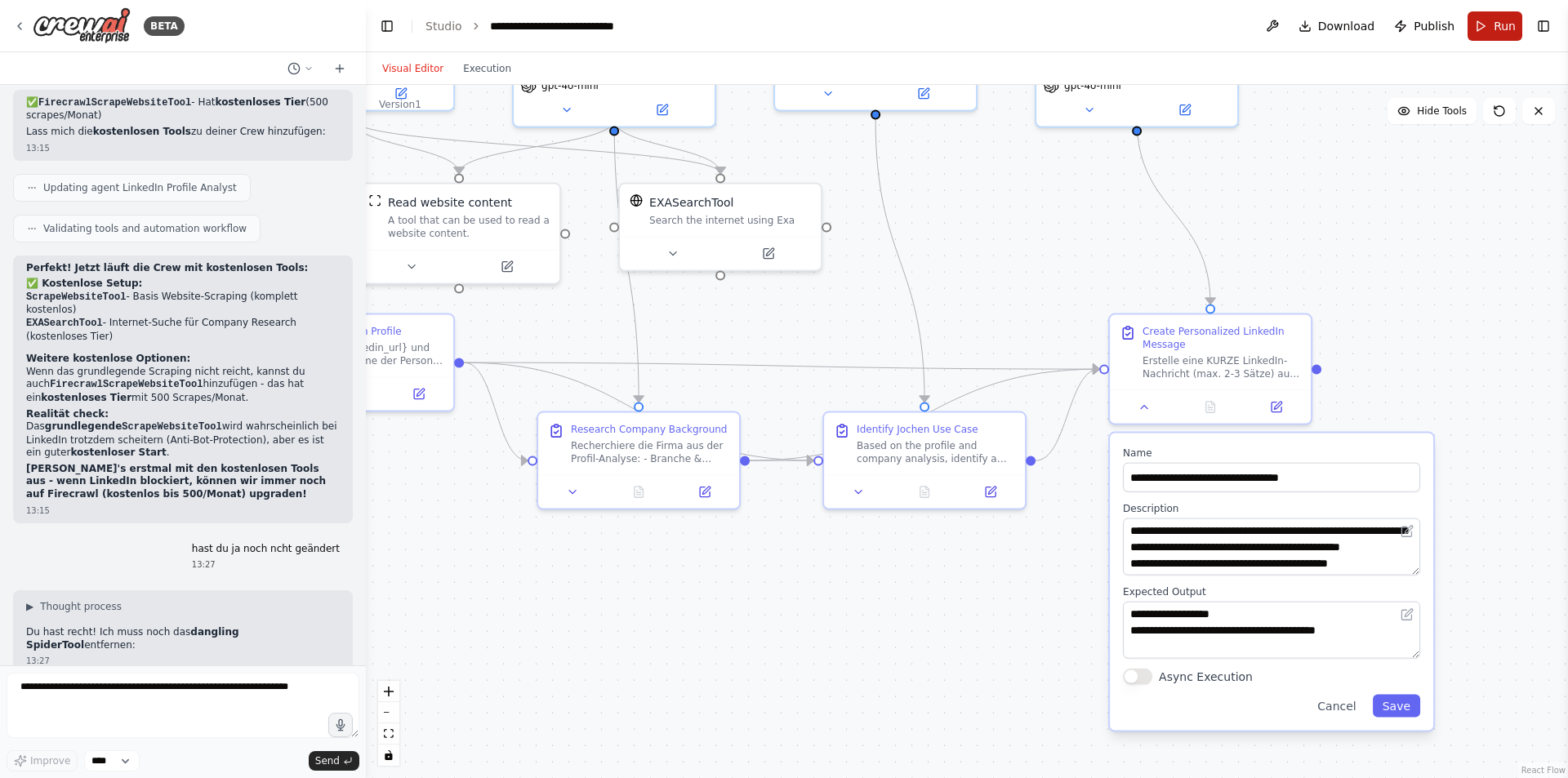
click at [1483, 19] on button "Run" at bounding box center [1495, 26] width 55 height 30
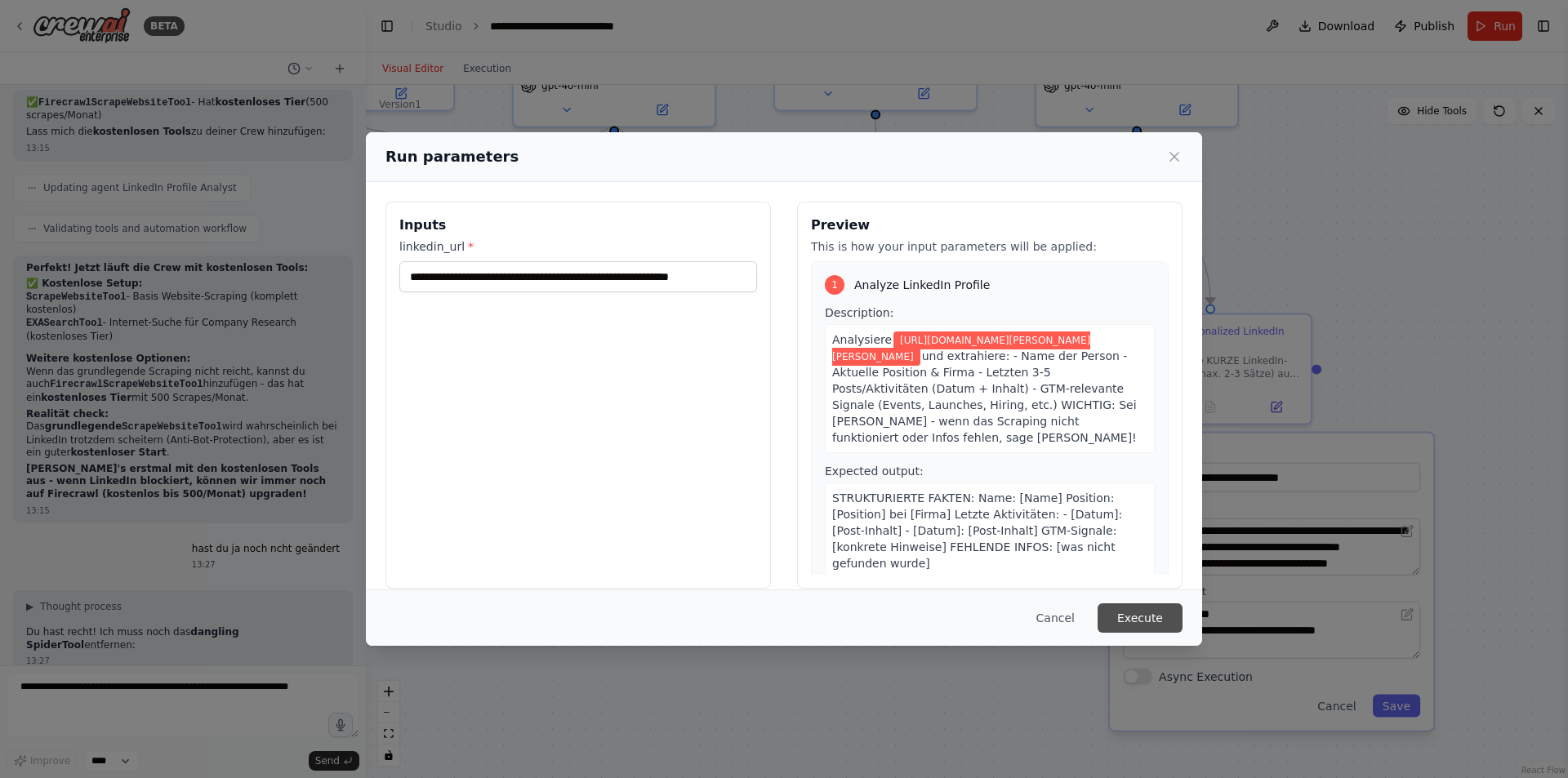
click at [1172, 615] on button "Execute" at bounding box center [1140, 617] width 85 height 30
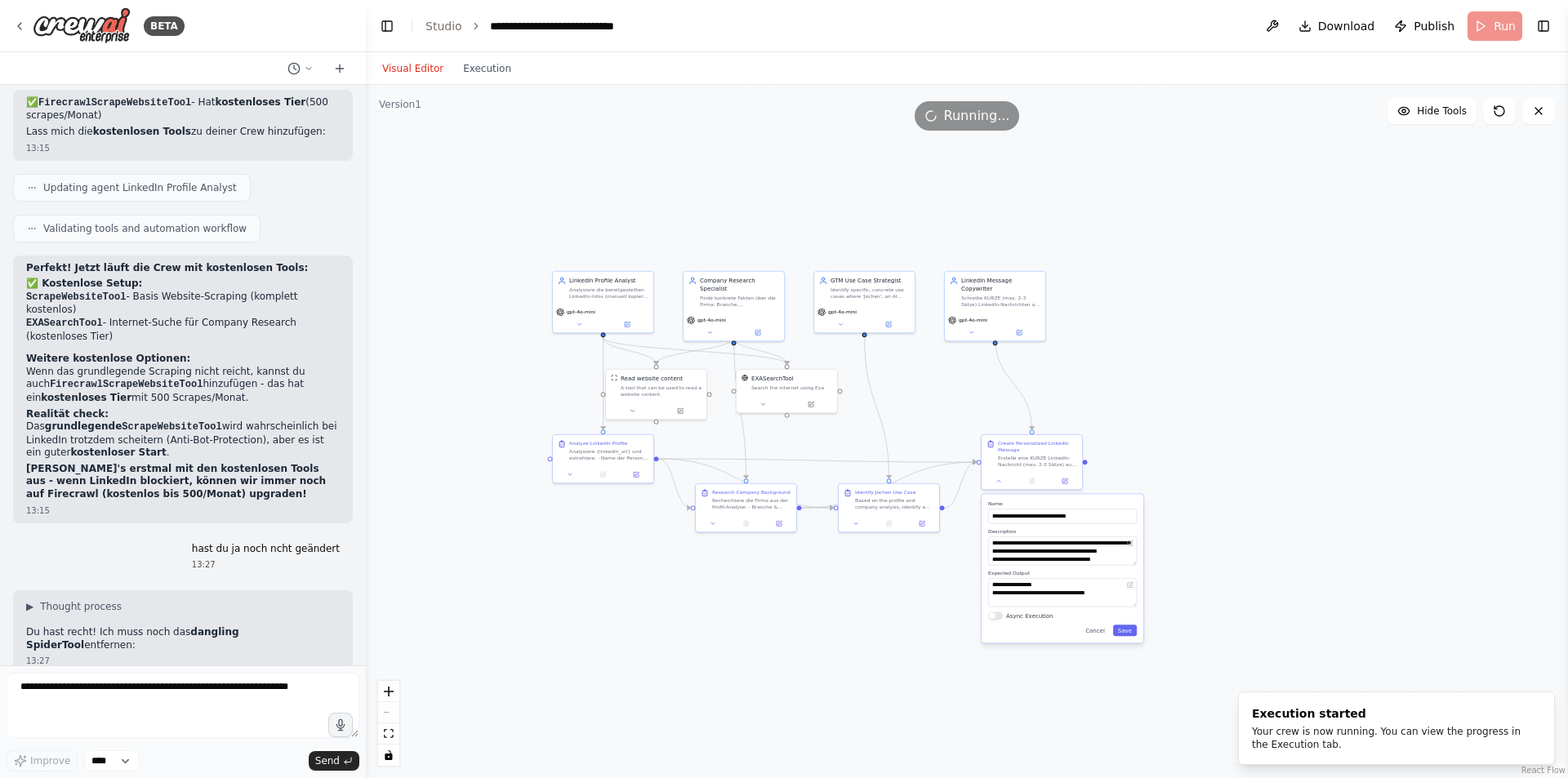
drag, startPoint x: 430, startPoint y: 280, endPoint x: 535, endPoint y: 375, distance: 141.6
click at [535, 375] on div ".deletable-edge-delete-btn { width: 20px; height: 20px; border: 0px solid #ffff…" at bounding box center [967, 431] width 1202 height 693
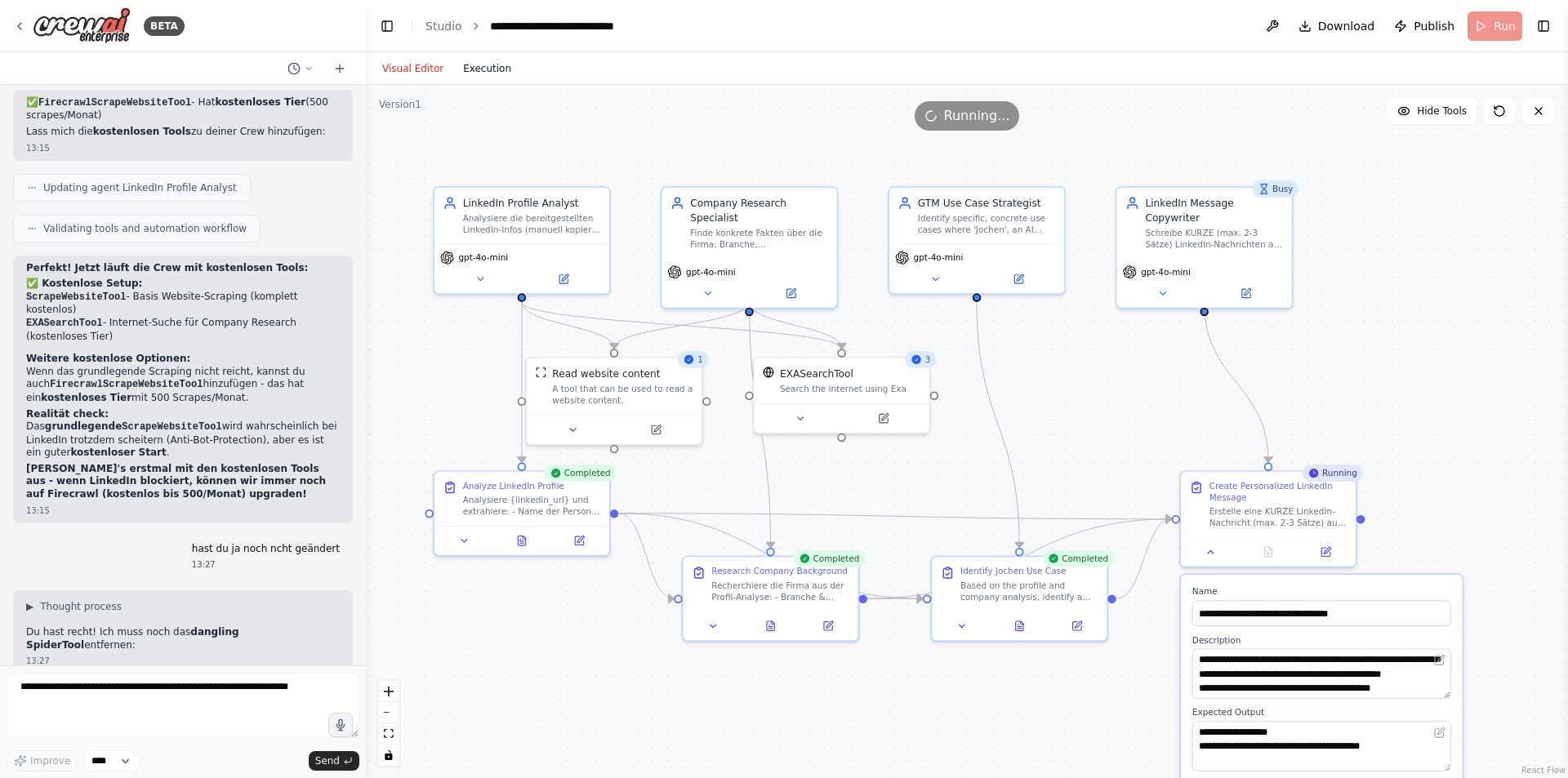
click at [499, 72] on button "Execution" at bounding box center [487, 68] width 67 height 19
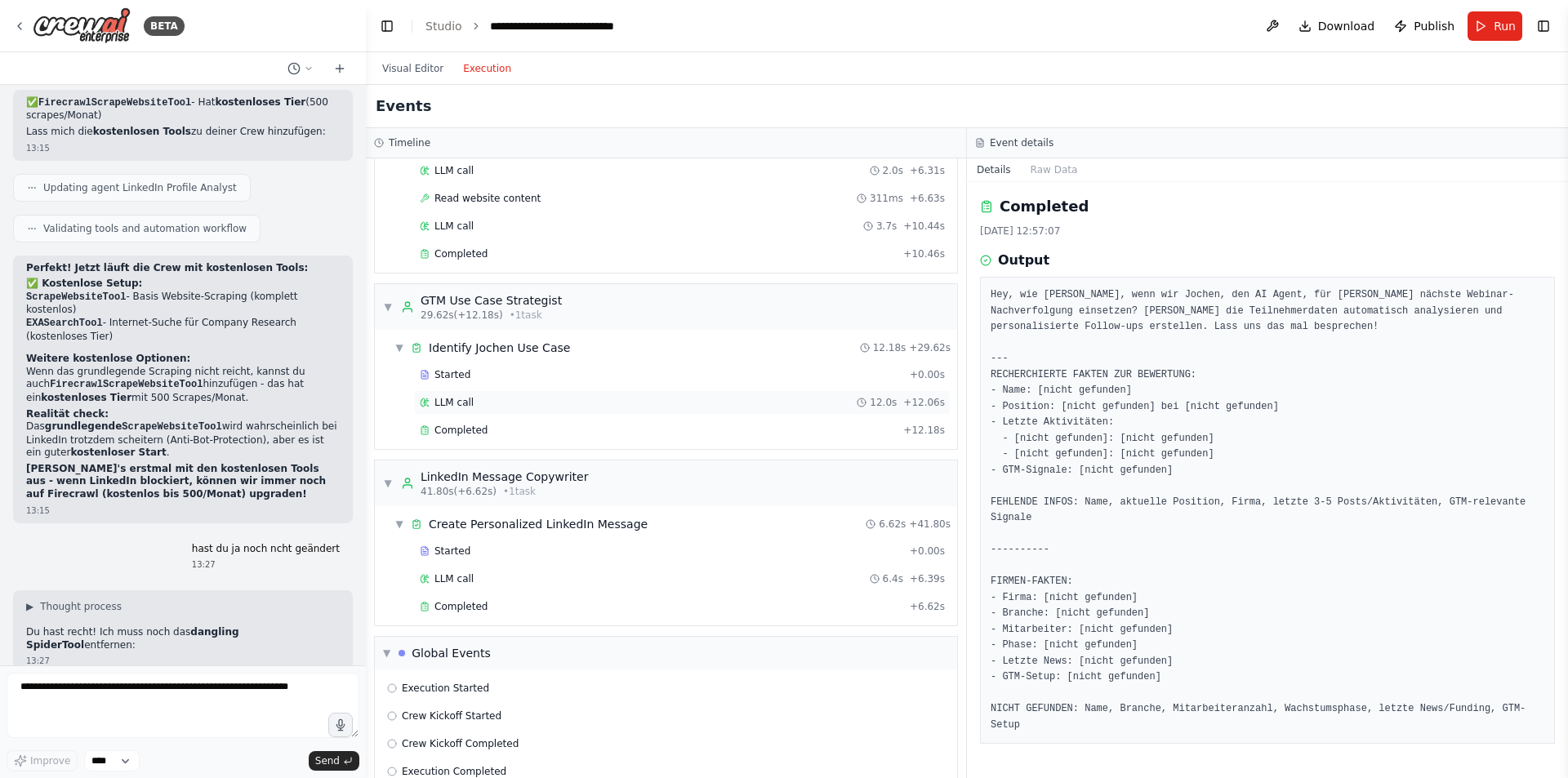
scroll to position [489, 0]
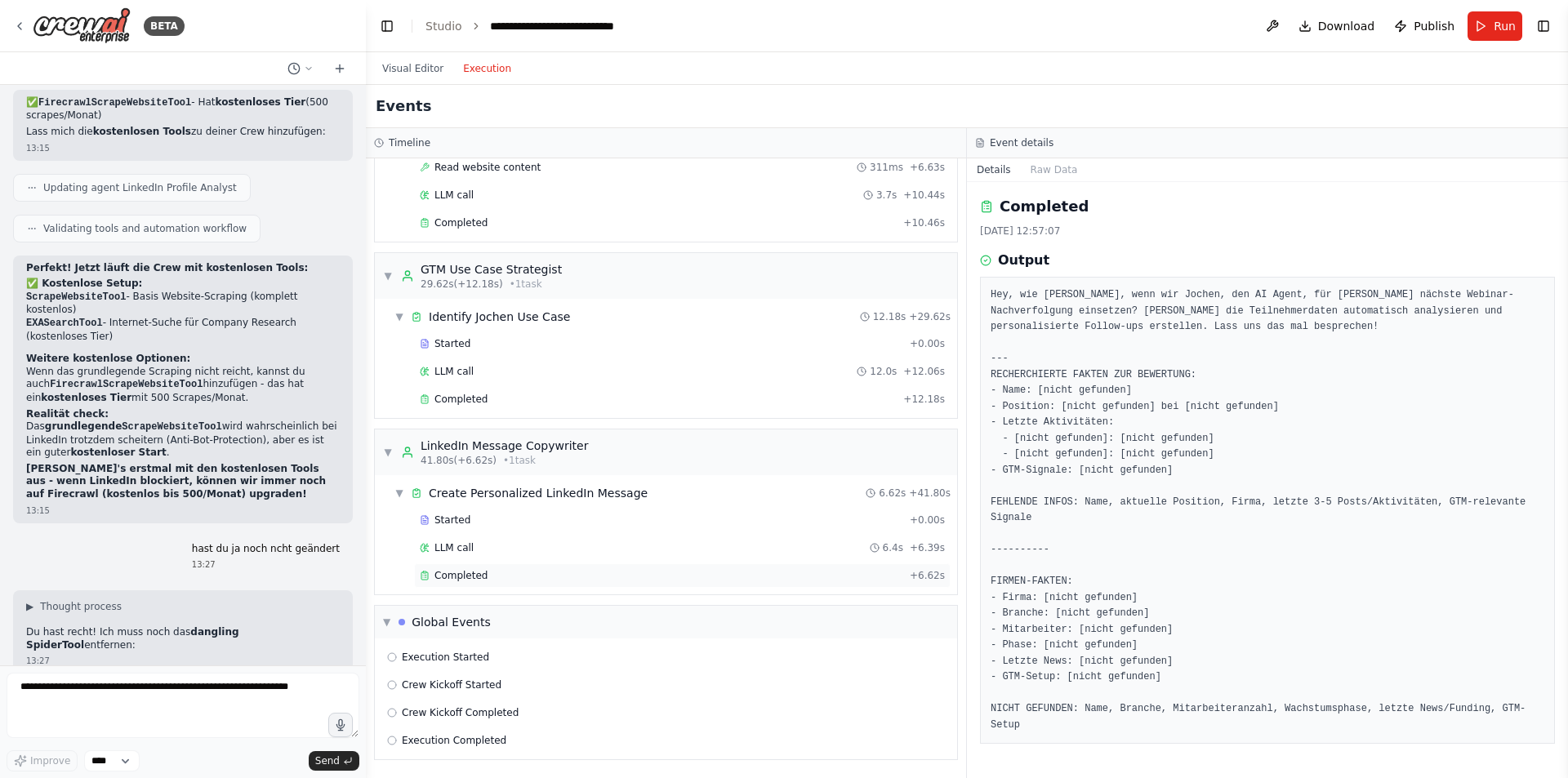
click at [498, 575] on div "Completed" at bounding box center [661, 576] width 484 height 13
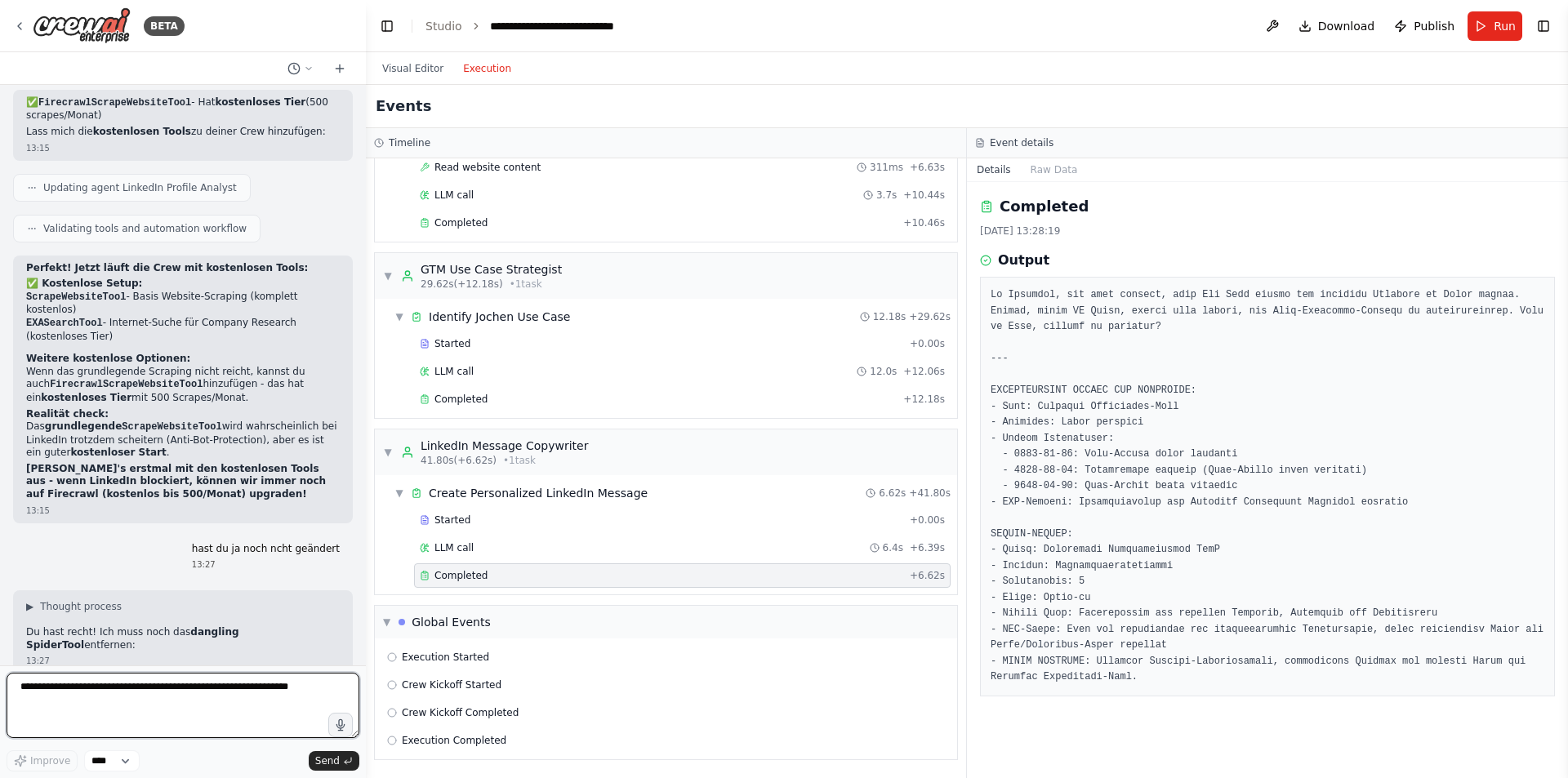
click at [290, 694] on textarea at bounding box center [183, 706] width 353 height 65
click at [36, 686] on textarea "**********" at bounding box center [183, 706] width 353 height 65
click at [118, 694] on textarea "**********" at bounding box center [183, 706] width 353 height 65
click at [203, 690] on textarea "**********" at bounding box center [183, 706] width 353 height 65
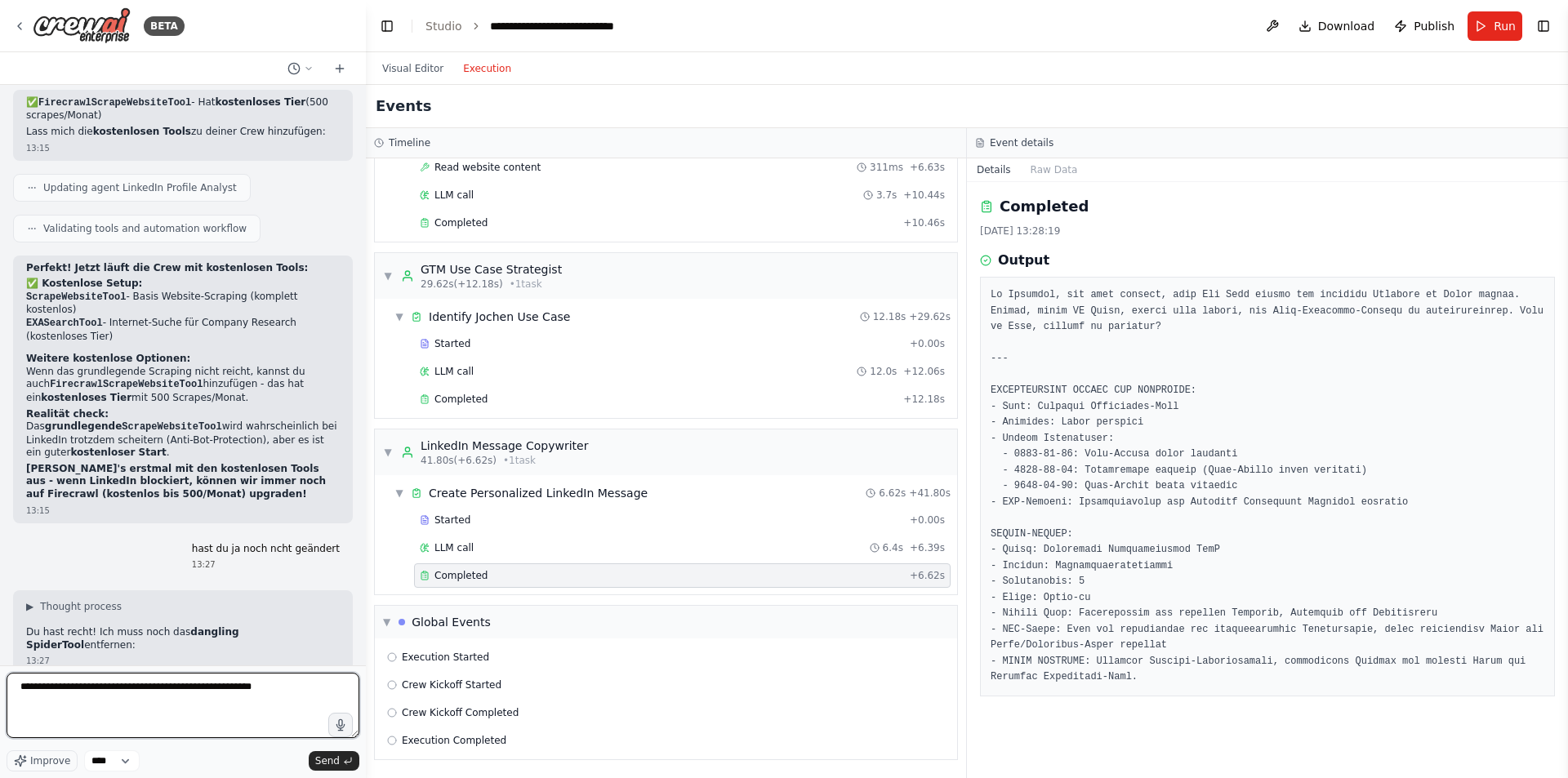
click at [204, 690] on textarea "**********" at bounding box center [183, 706] width 353 height 65
click at [207, 690] on textarea "**********" at bounding box center [183, 706] width 353 height 65
type textarea "**********"
click at [301, 692] on textarea "**********" at bounding box center [183, 706] width 353 height 65
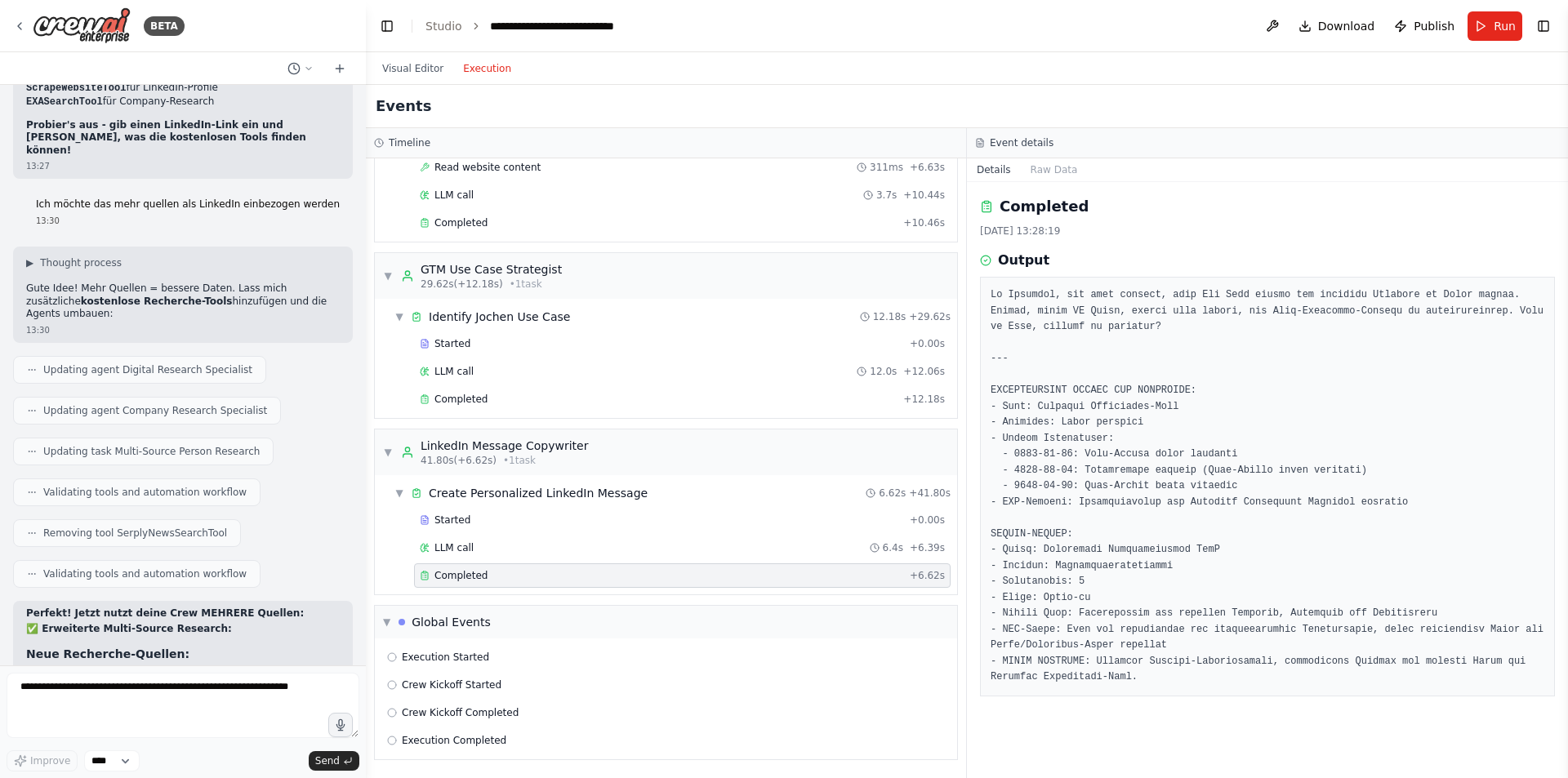
scroll to position [7730, 0]
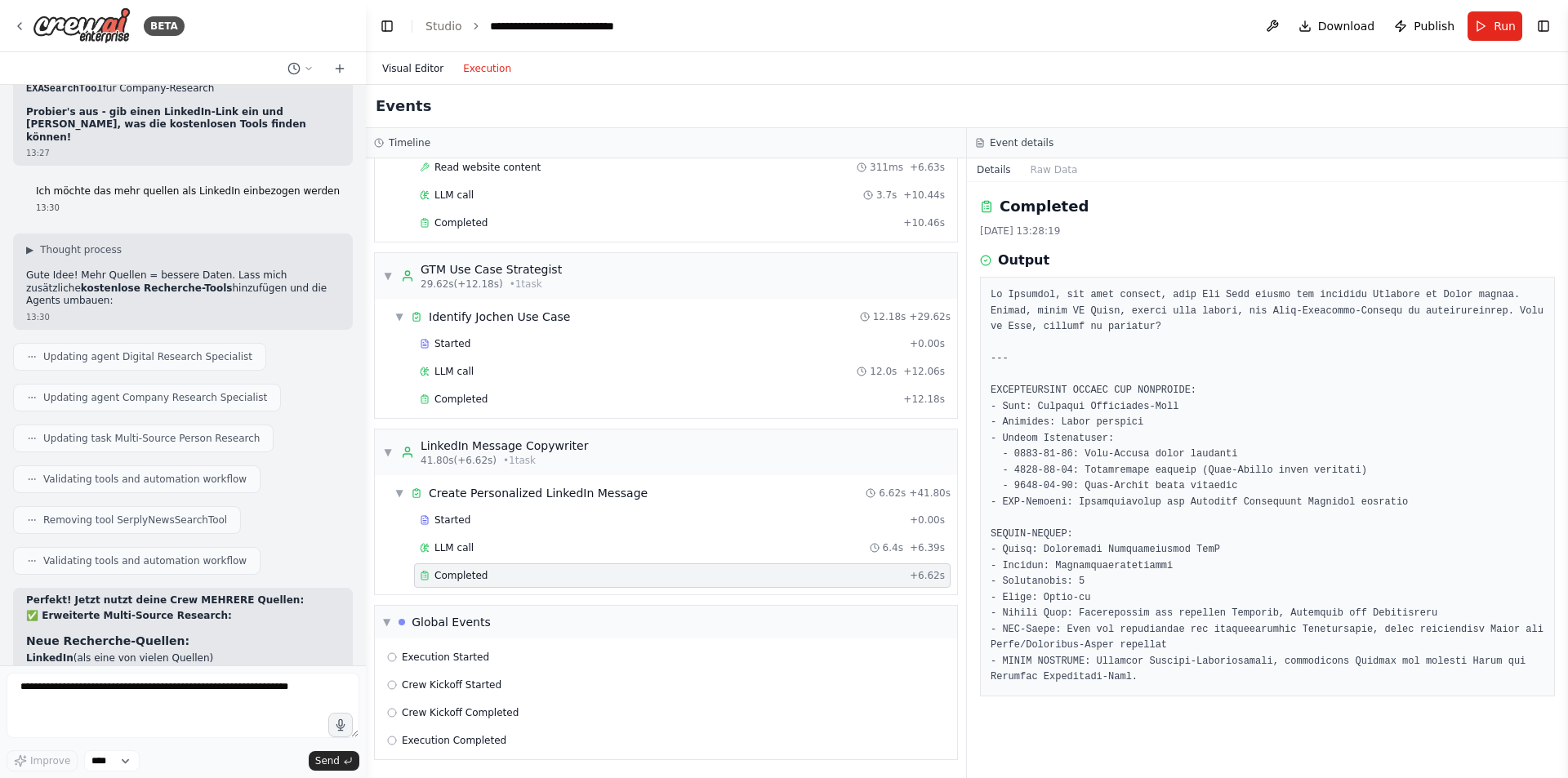
click at [417, 74] on button "Visual Editor" at bounding box center [413, 68] width 81 height 19
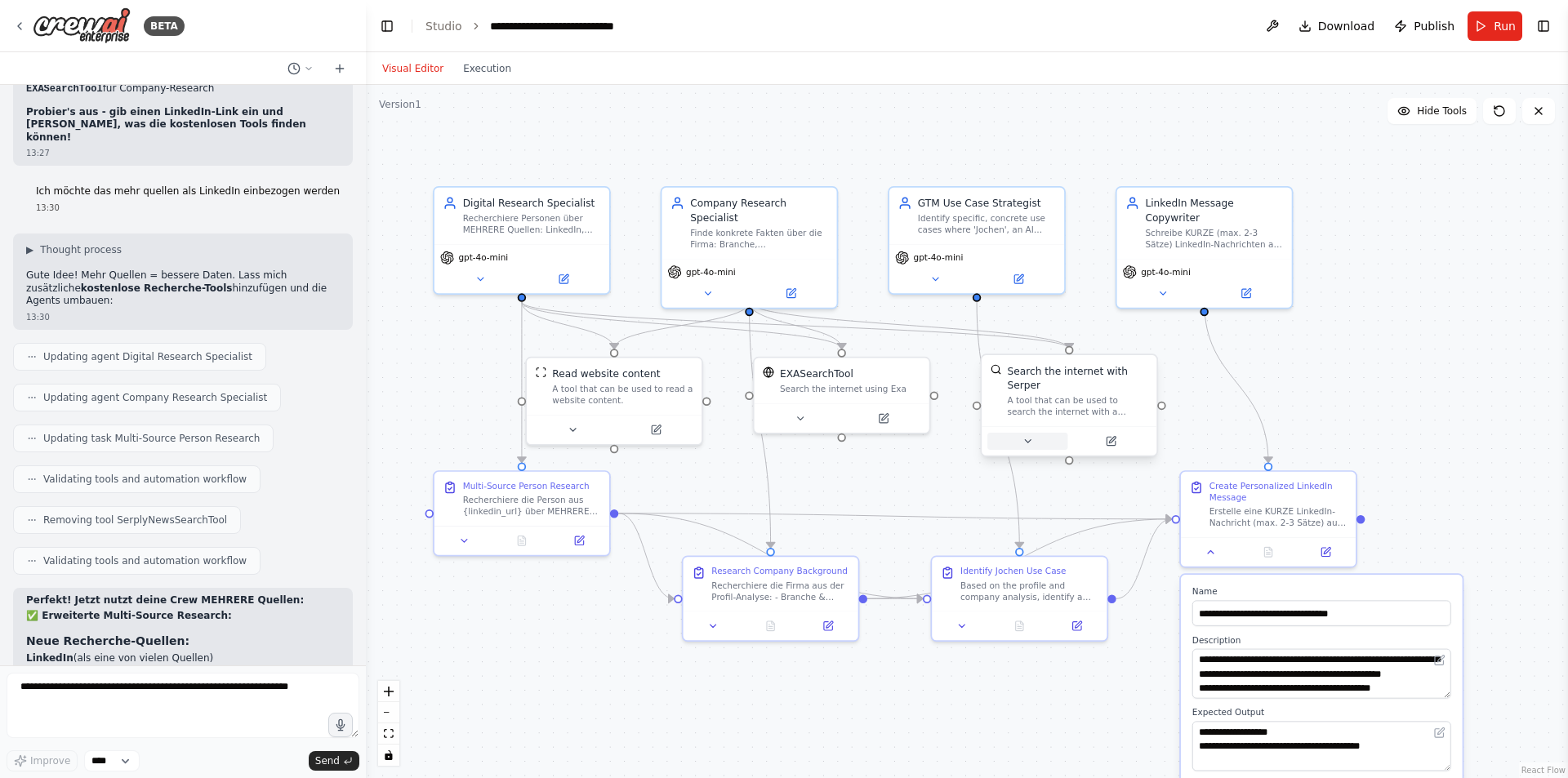
click at [1038, 435] on button at bounding box center [1026, 441] width 80 height 17
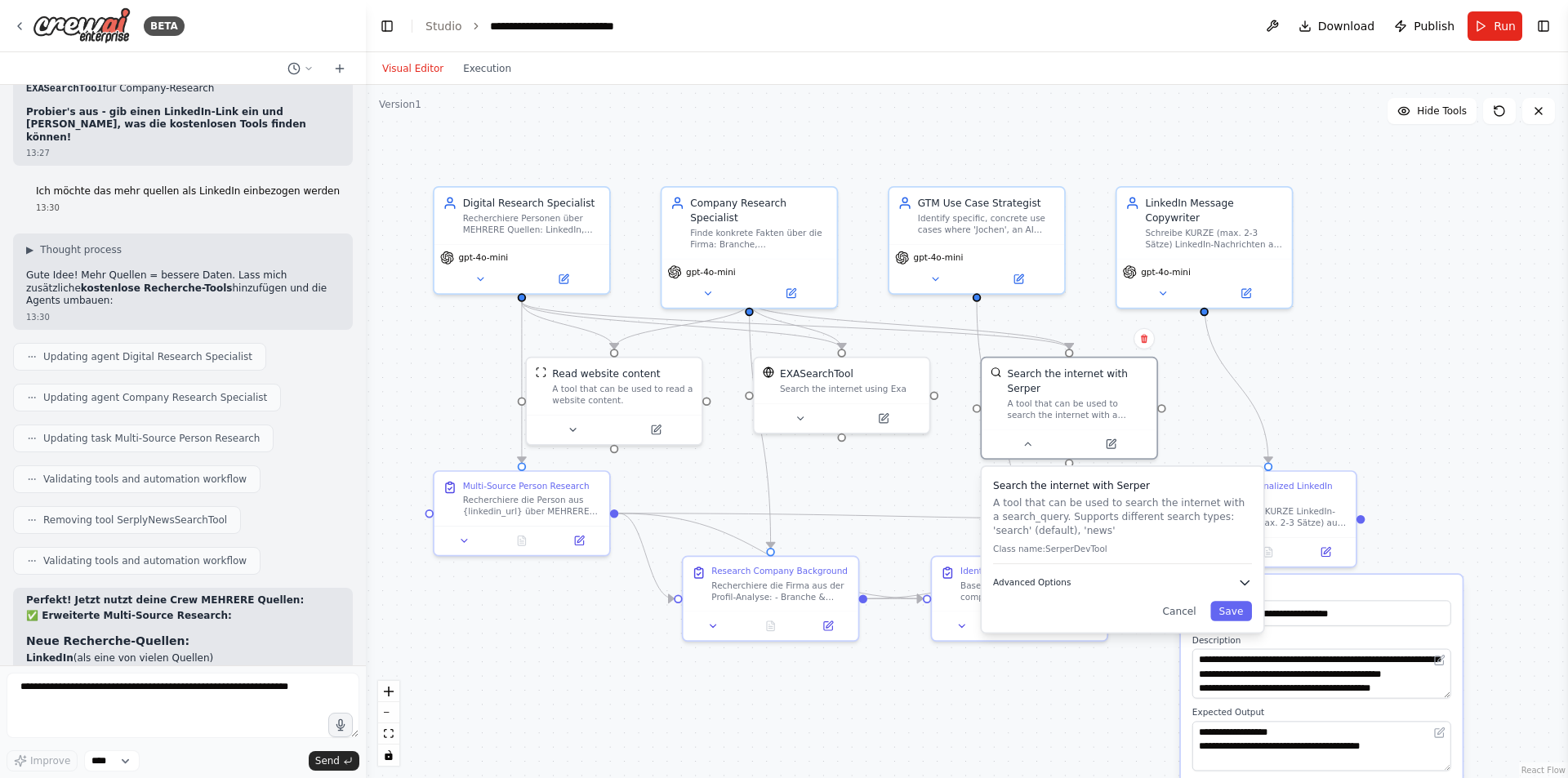
click at [1037, 577] on span "Advanced Options" at bounding box center [1031, 583] width 78 height 12
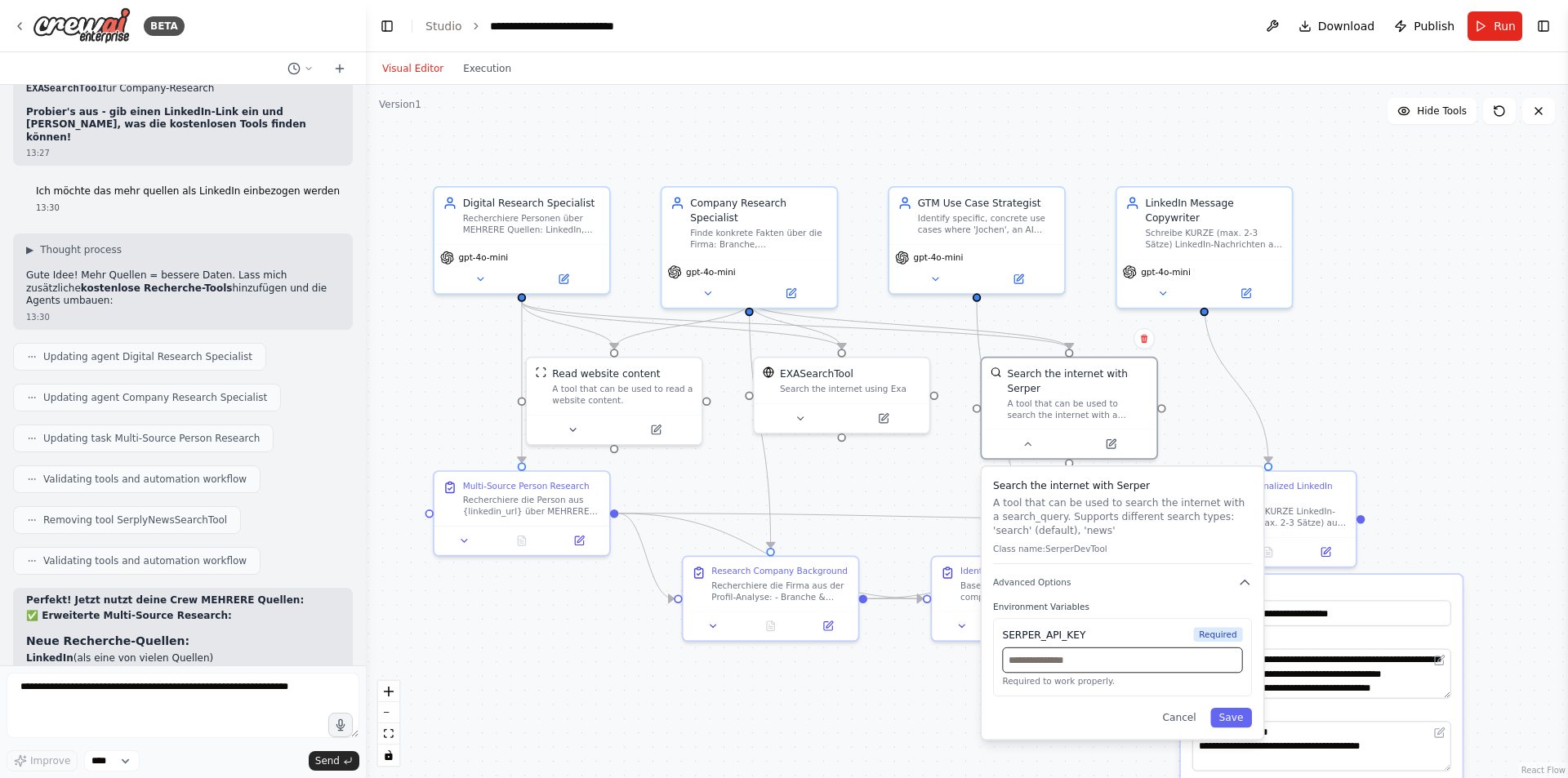
click at [1122, 655] on input "text" at bounding box center [1123, 660] width 240 height 25
paste input "**********"
type input "**********"
click at [1232, 713] on button "Save" at bounding box center [1230, 717] width 41 height 19
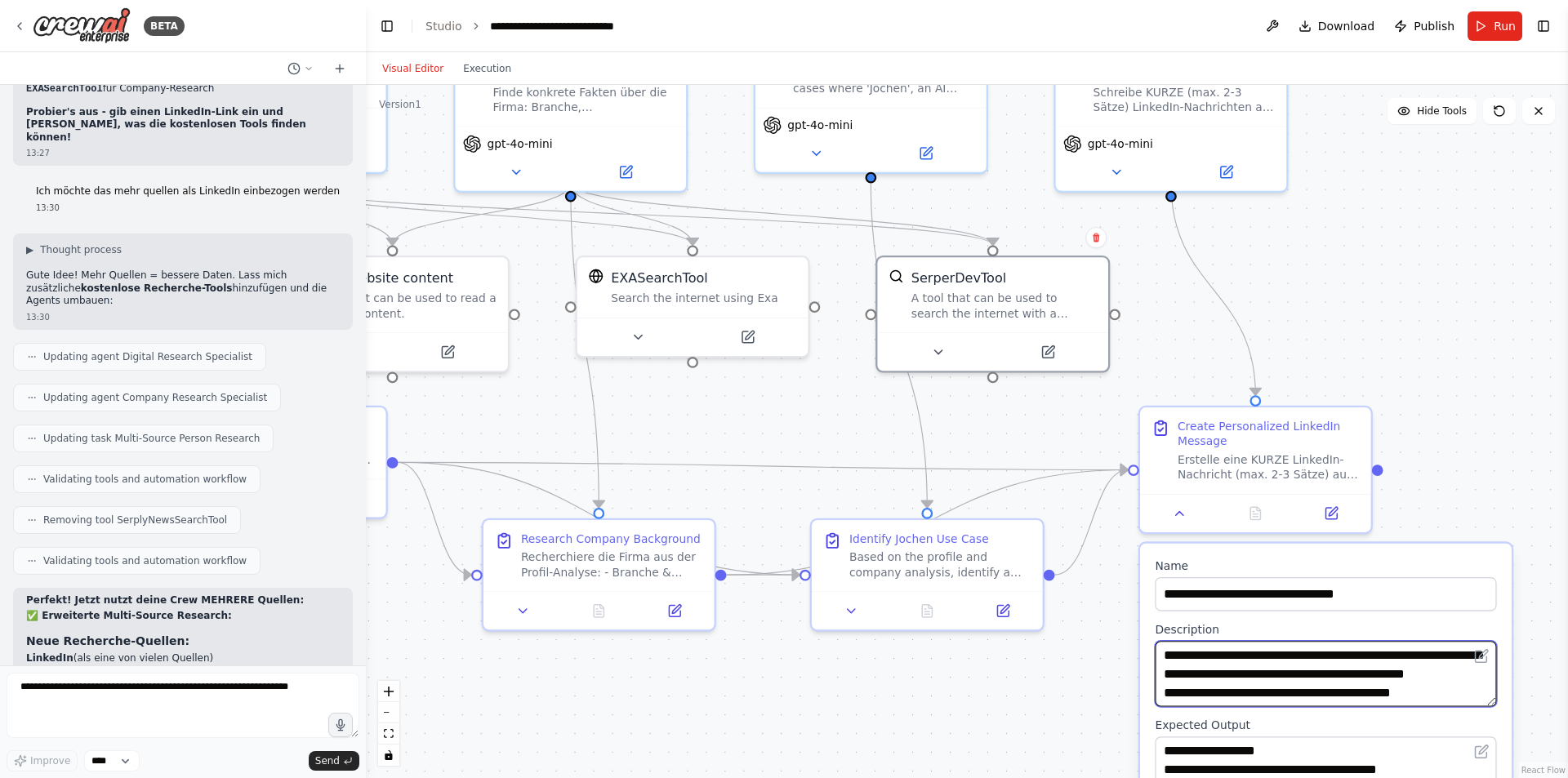
click at [1460, 688] on textarea "**********" at bounding box center [1325, 673] width 341 height 65
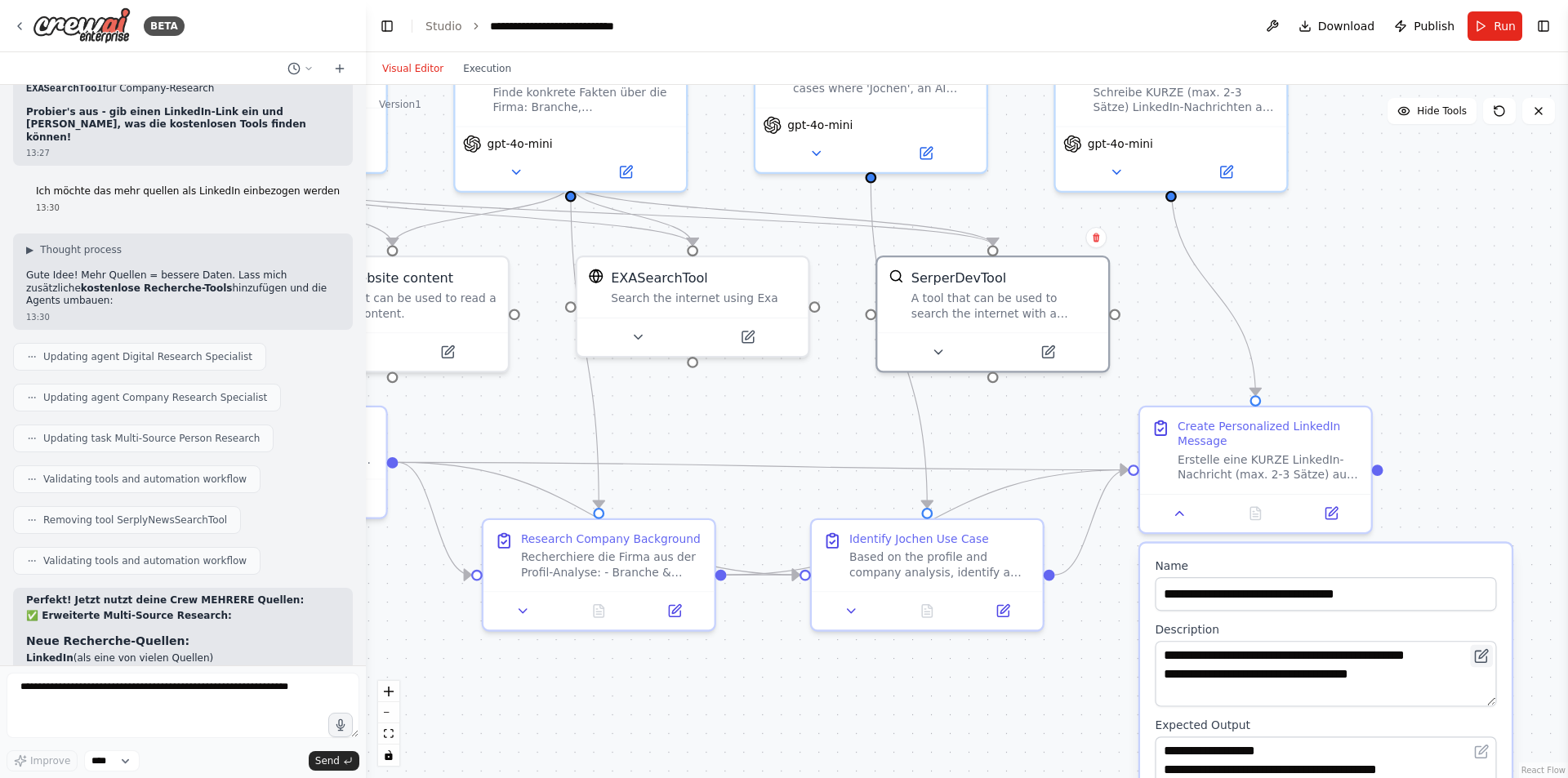
click at [1489, 645] on button at bounding box center [1481, 657] width 23 height 23
click at [1490, 654] on button at bounding box center [1481, 657] width 23 height 23
click at [1489, 652] on icon at bounding box center [1480, 655] width 14 height 14
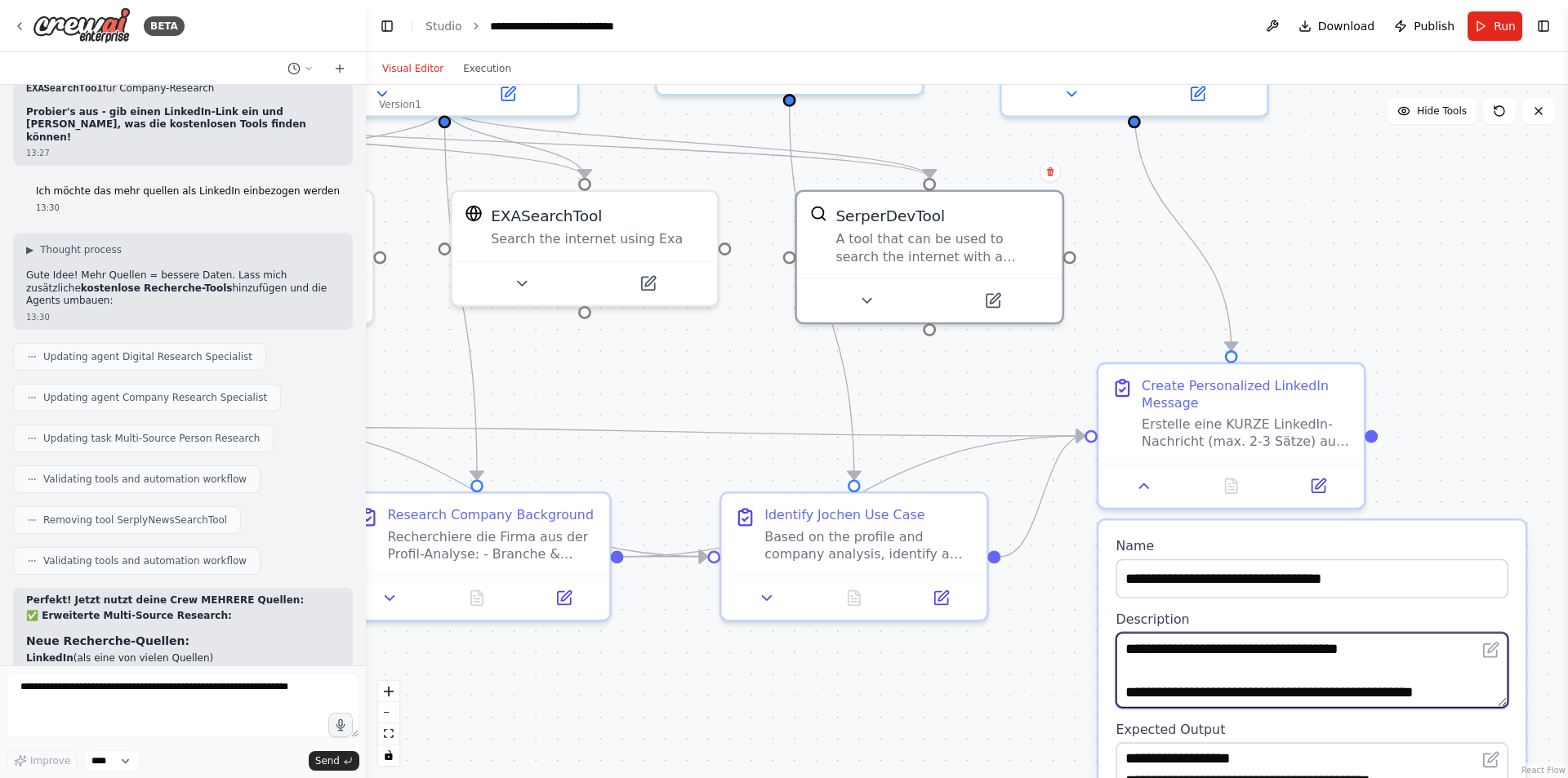
drag, startPoint x: 1322, startPoint y: 672, endPoint x: 1322, endPoint y: 694, distance: 22.0
click at [1322, 694] on textarea "**********" at bounding box center [1311, 670] width 392 height 75
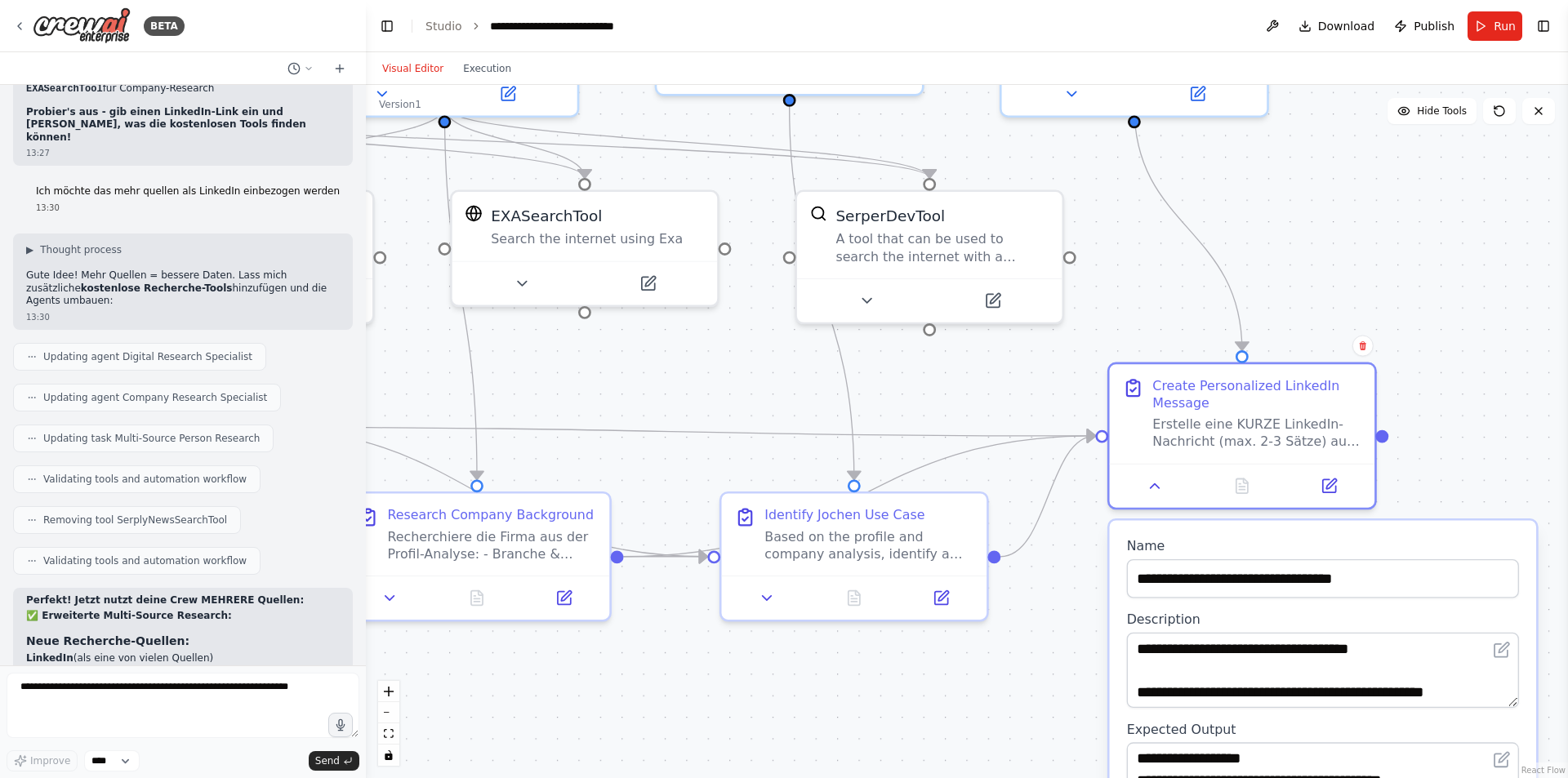
click at [1496, 665] on div "**********" at bounding box center [1323, 670] width 392 height 75
click at [1508, 646] on icon at bounding box center [1504, 647] width 10 height 10
click at [1350, 663] on textarea "**********" at bounding box center [1323, 670] width 392 height 75
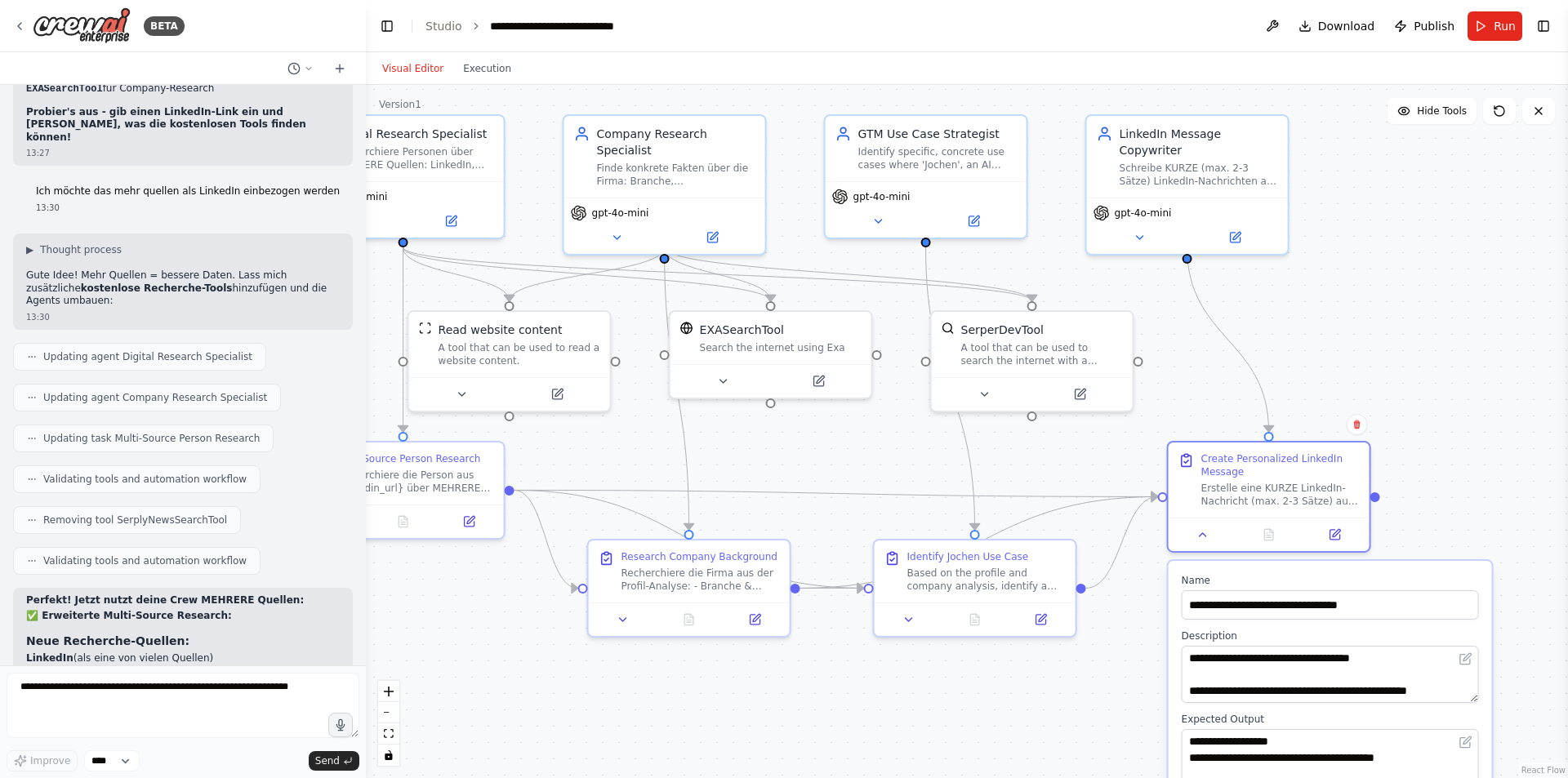
click at [1129, 673] on div ".deletable-edge-delete-btn { width: 20px; height: 20px; border: 0px solid #ffff…" at bounding box center [967, 431] width 1202 height 693
click at [1478, 28] on button "Run" at bounding box center [1495, 26] width 55 height 30
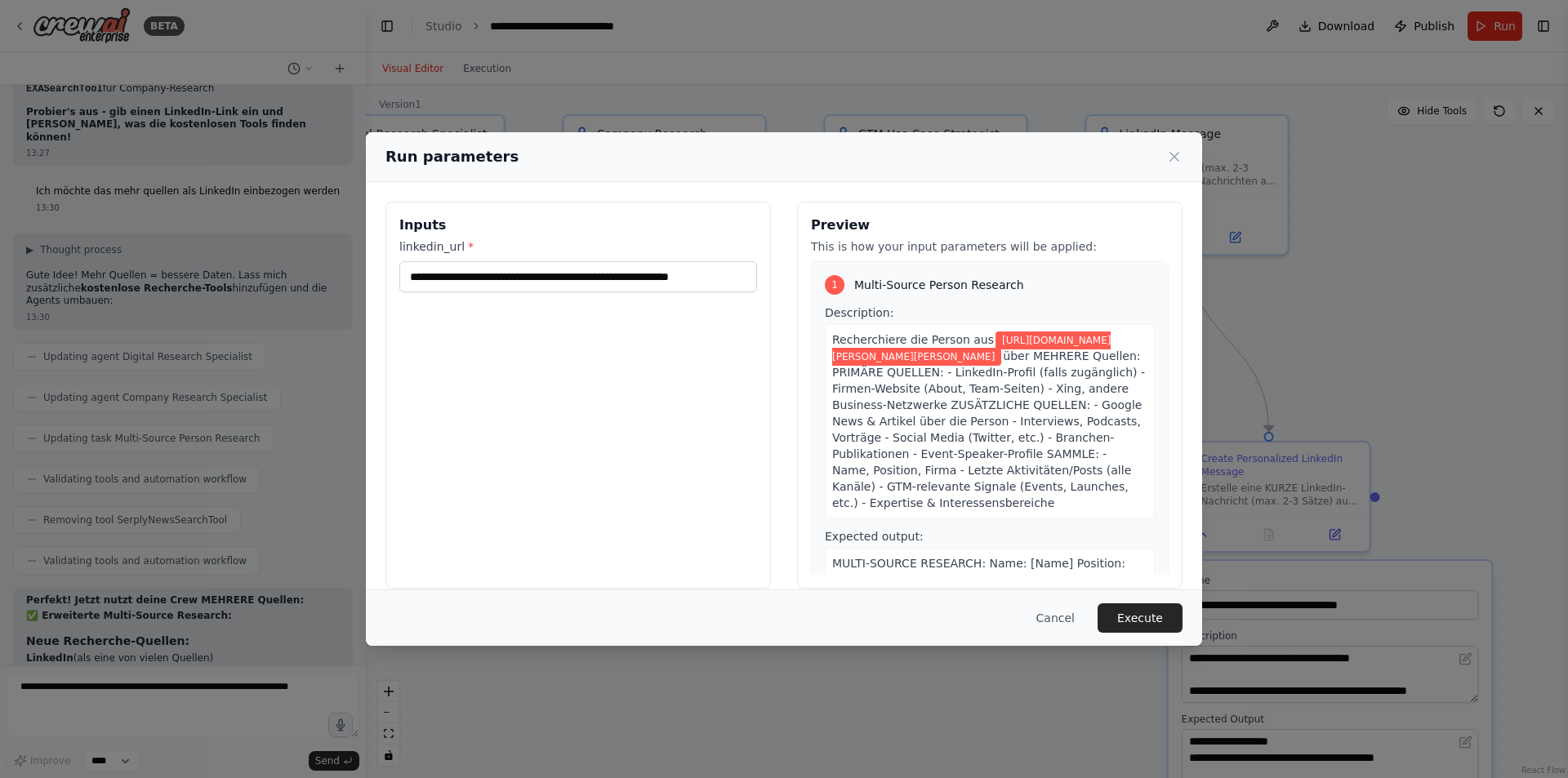
click at [1139, 615] on button "Execute" at bounding box center [1140, 617] width 85 height 30
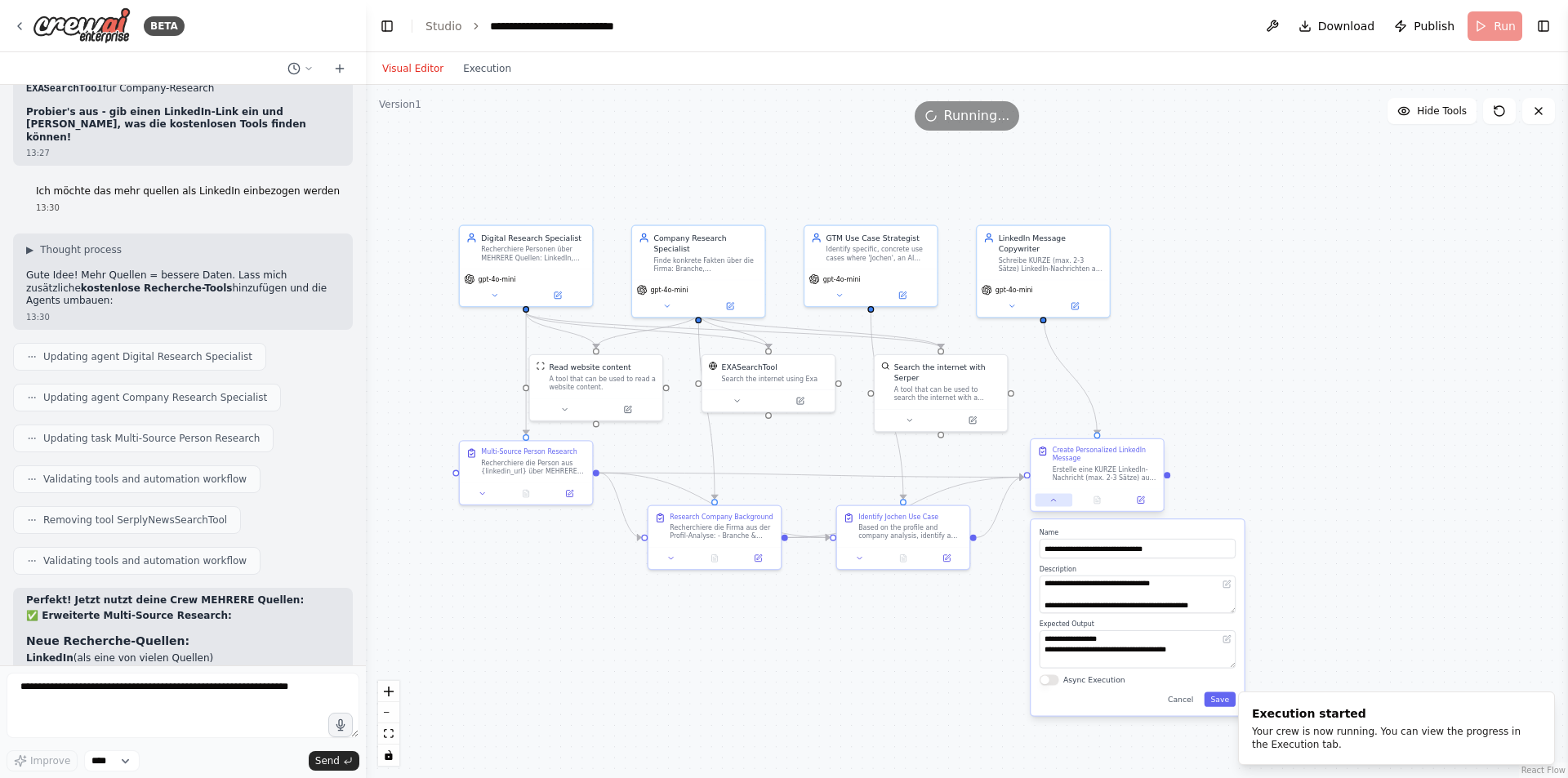
click at [1050, 505] on button at bounding box center [1053, 501] width 37 height 13
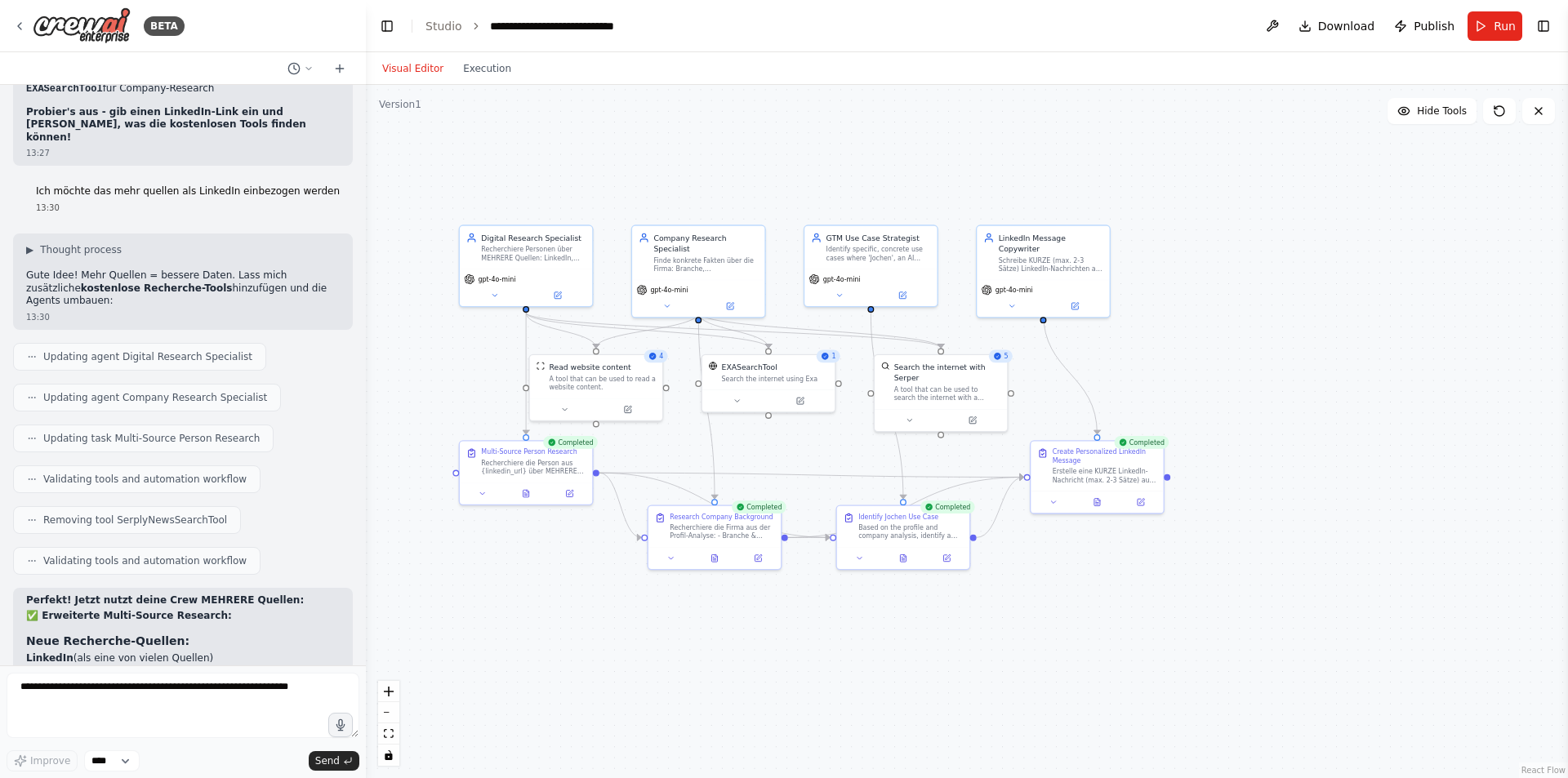
click at [478, 83] on div "Visual Editor Execution" at bounding box center [446, 68] width 149 height 33
click at [480, 74] on button "Execution" at bounding box center [487, 68] width 67 height 19
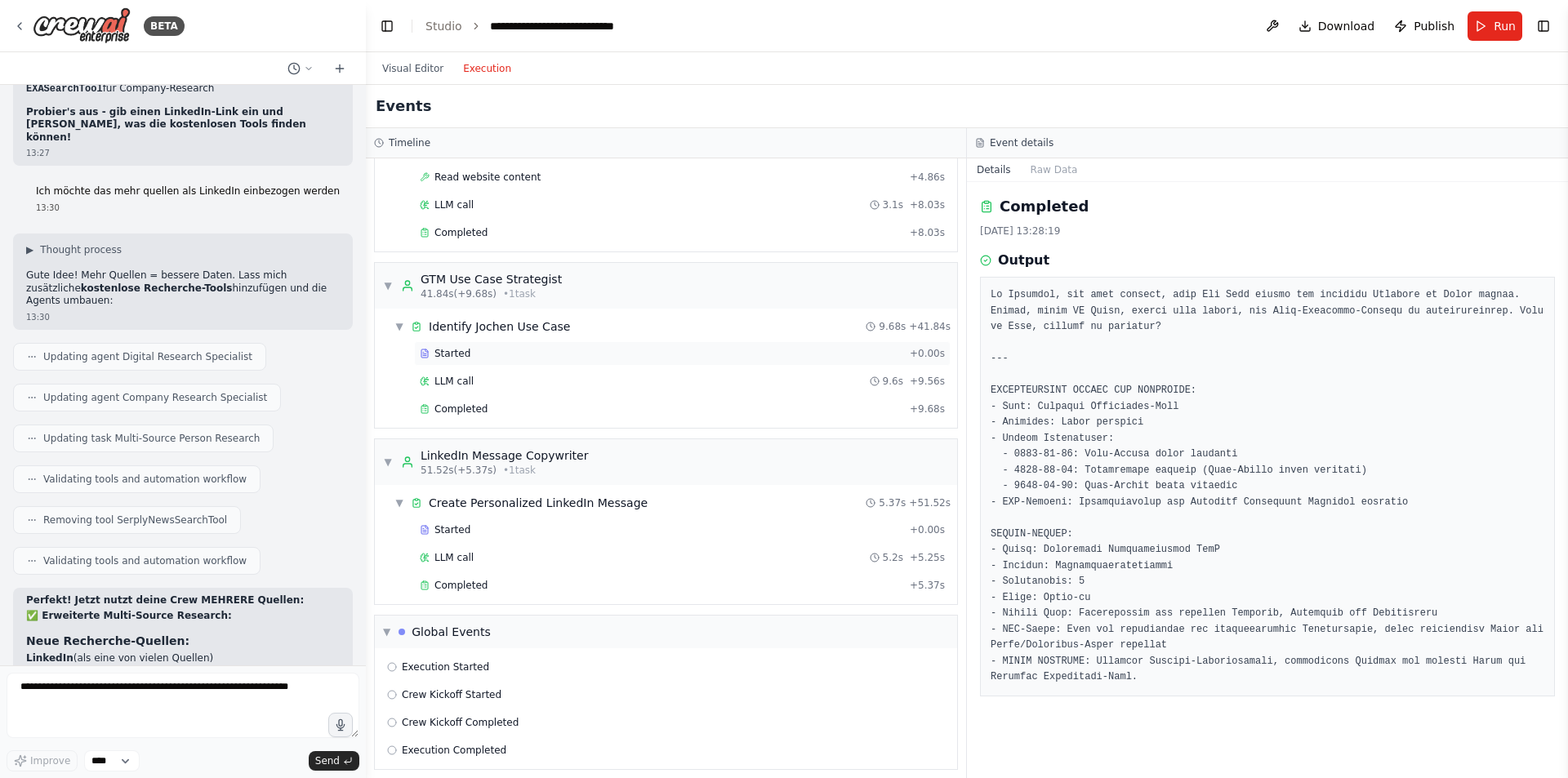
scroll to position [822, 0]
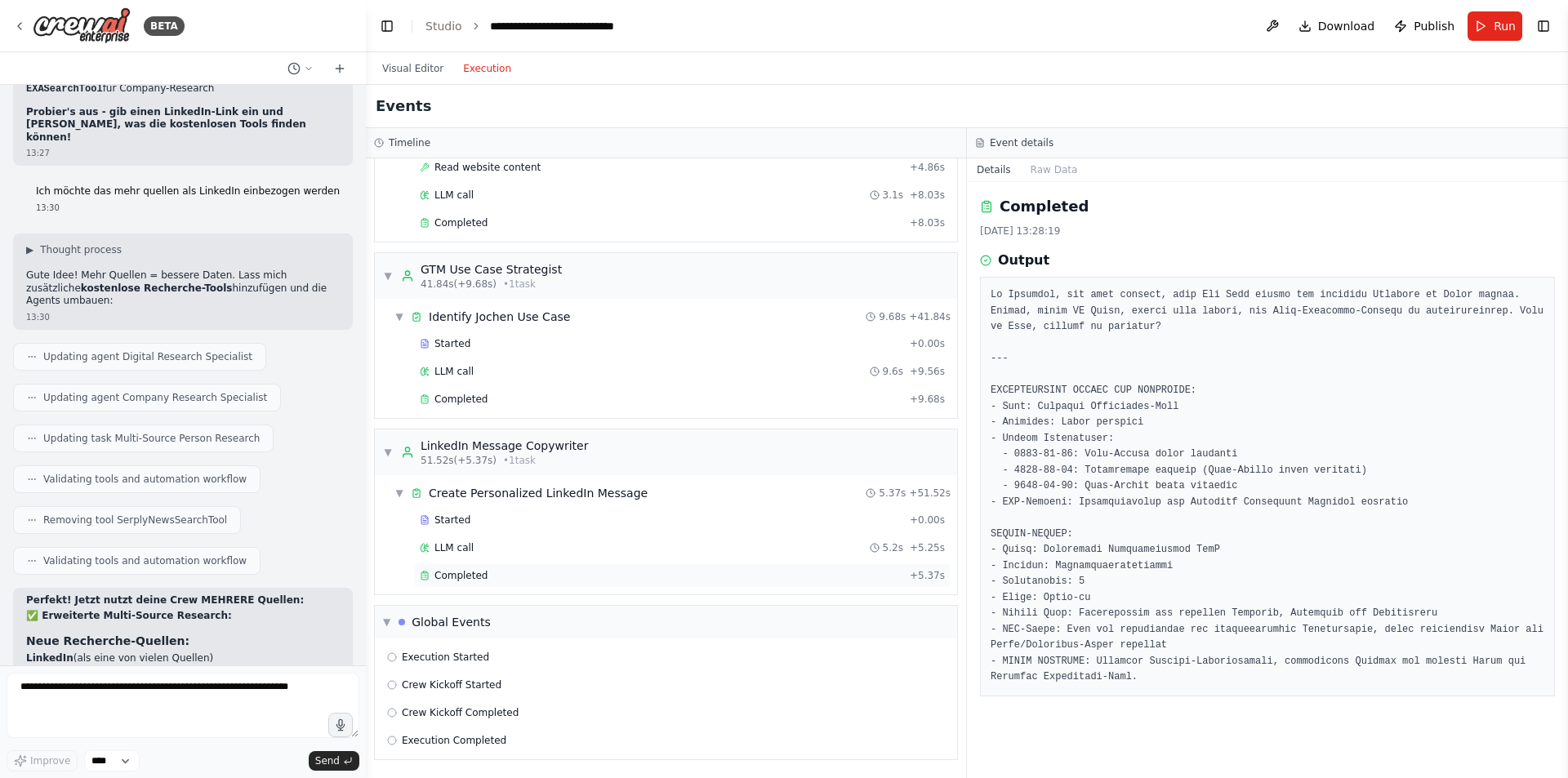
click at [457, 575] on span "Completed" at bounding box center [461, 576] width 53 height 13
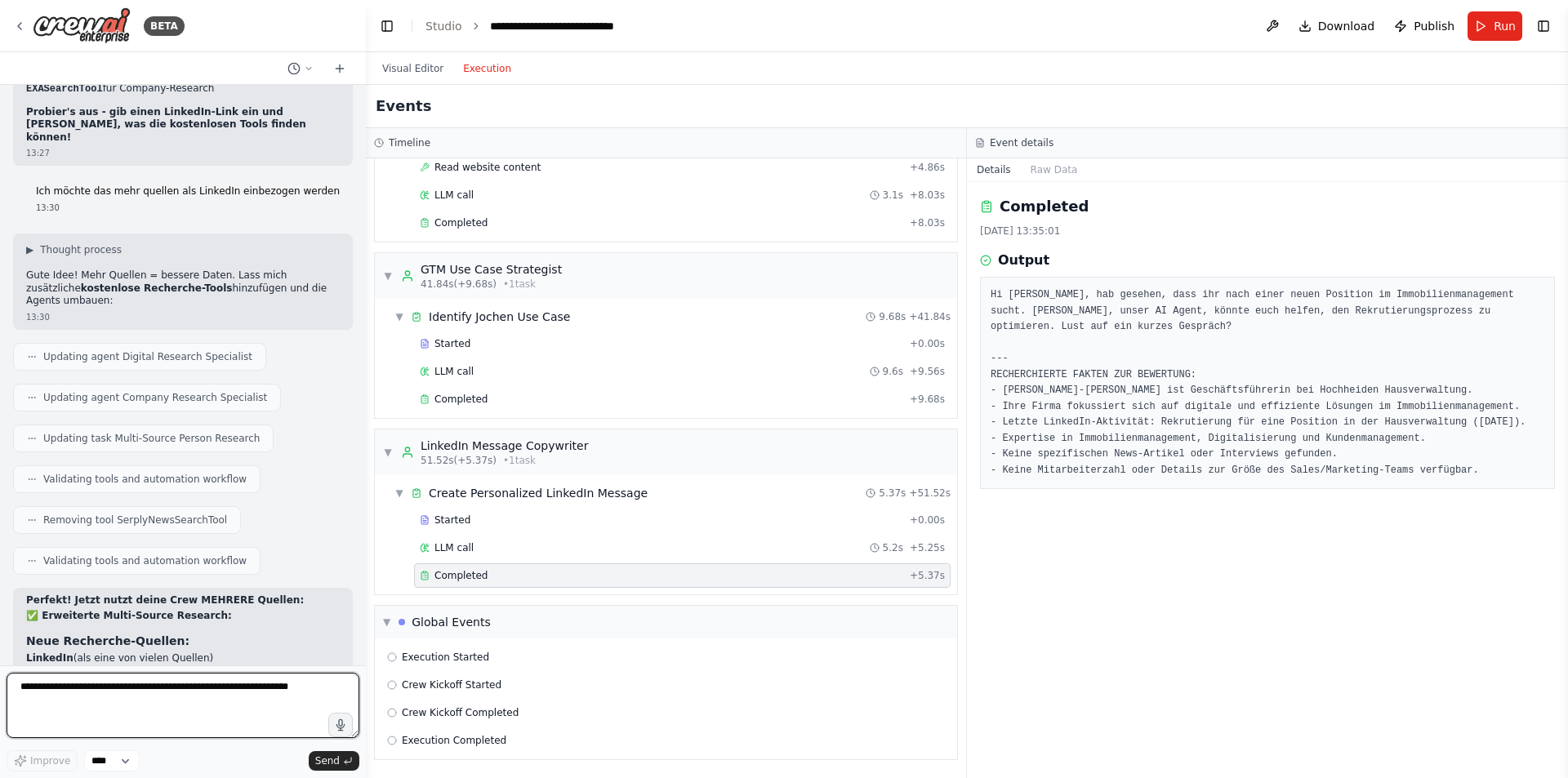
click at [131, 689] on textarea at bounding box center [183, 706] width 353 height 65
type textarea "**********"
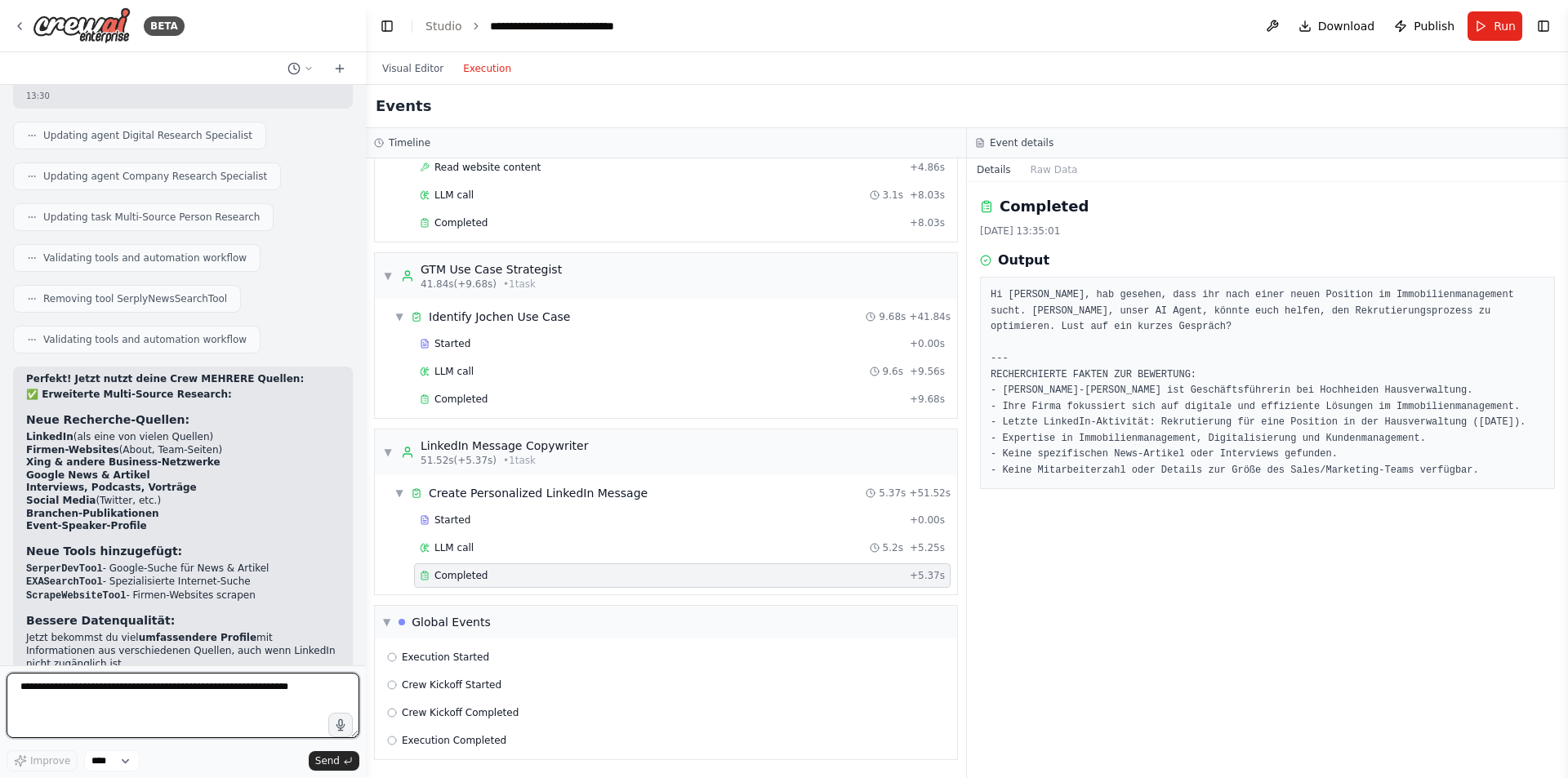
scroll to position [7964, 0]
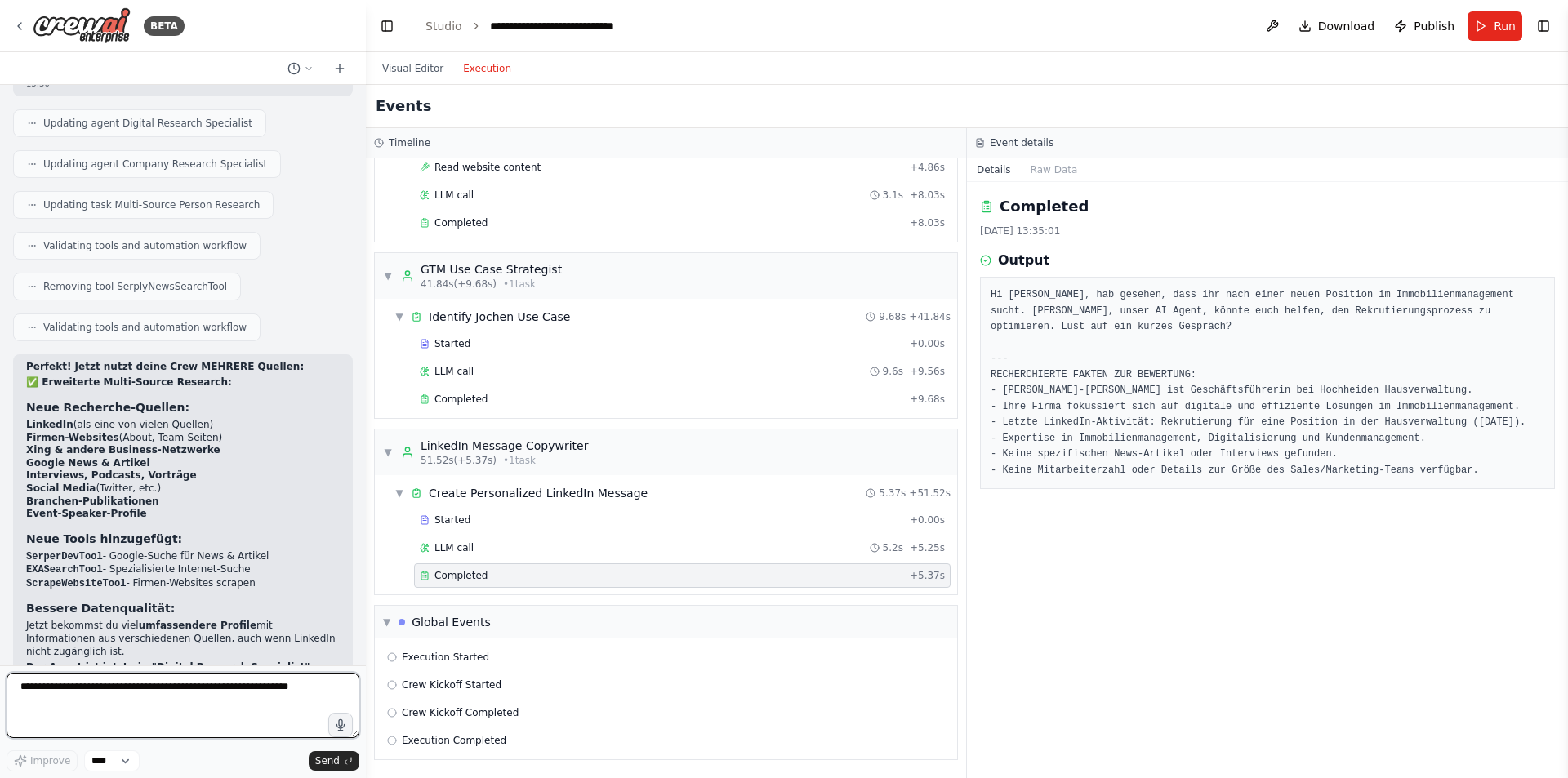
click at [149, 693] on textarea at bounding box center [183, 706] width 353 height 65
type textarea "**********"
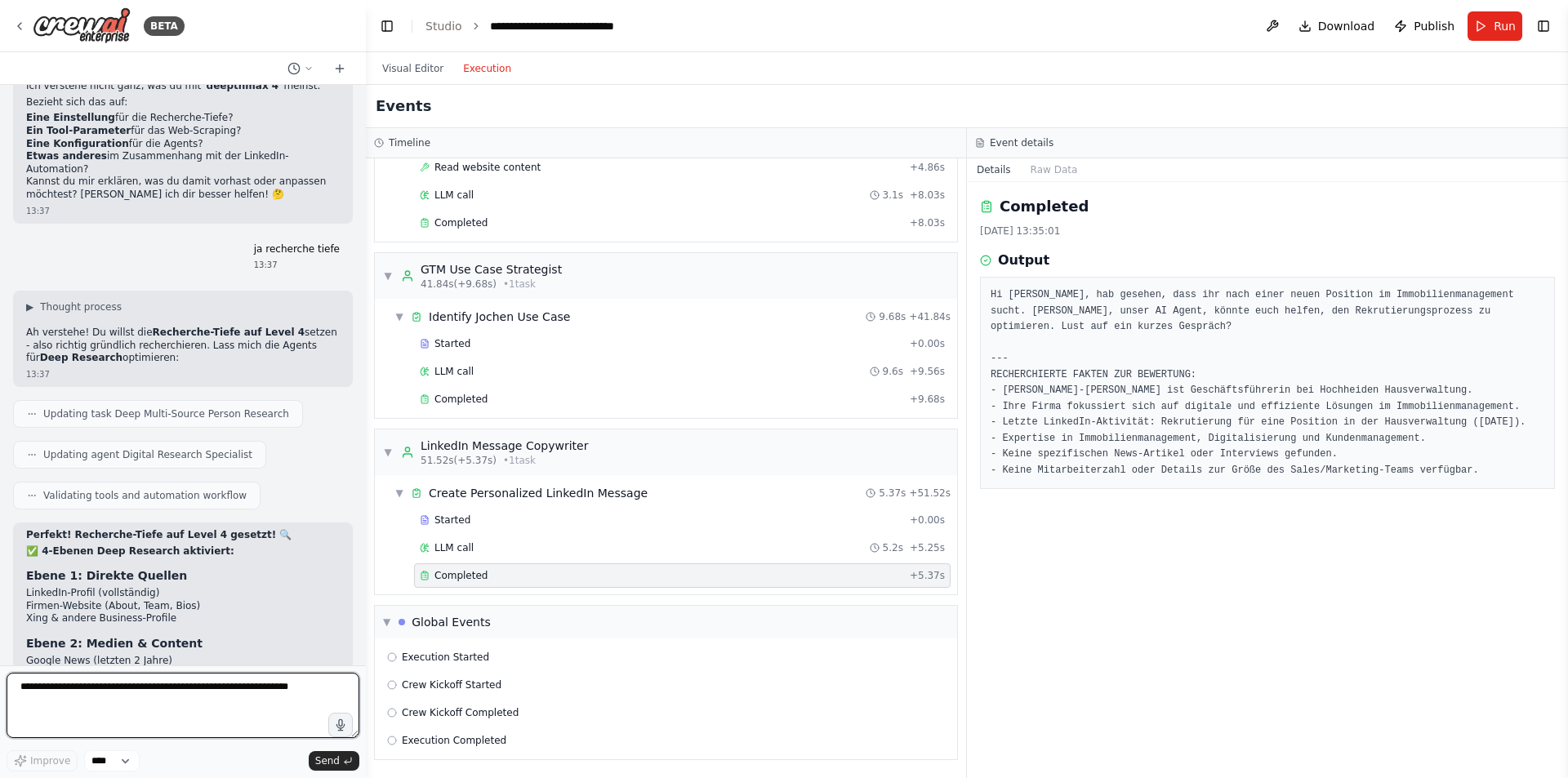
scroll to position [8737, 0]
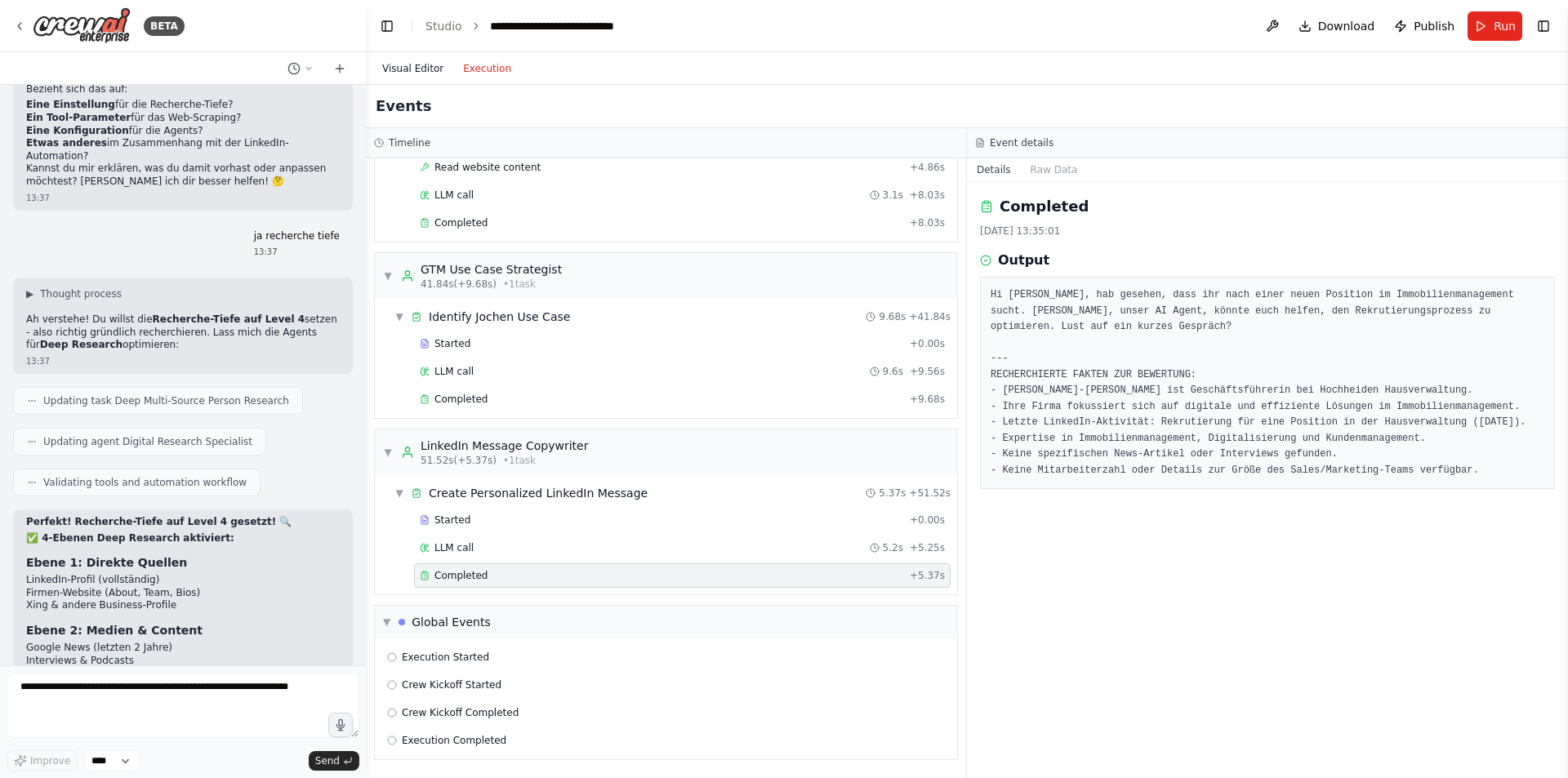
click at [409, 69] on button "Visual Editor" at bounding box center [413, 68] width 81 height 19
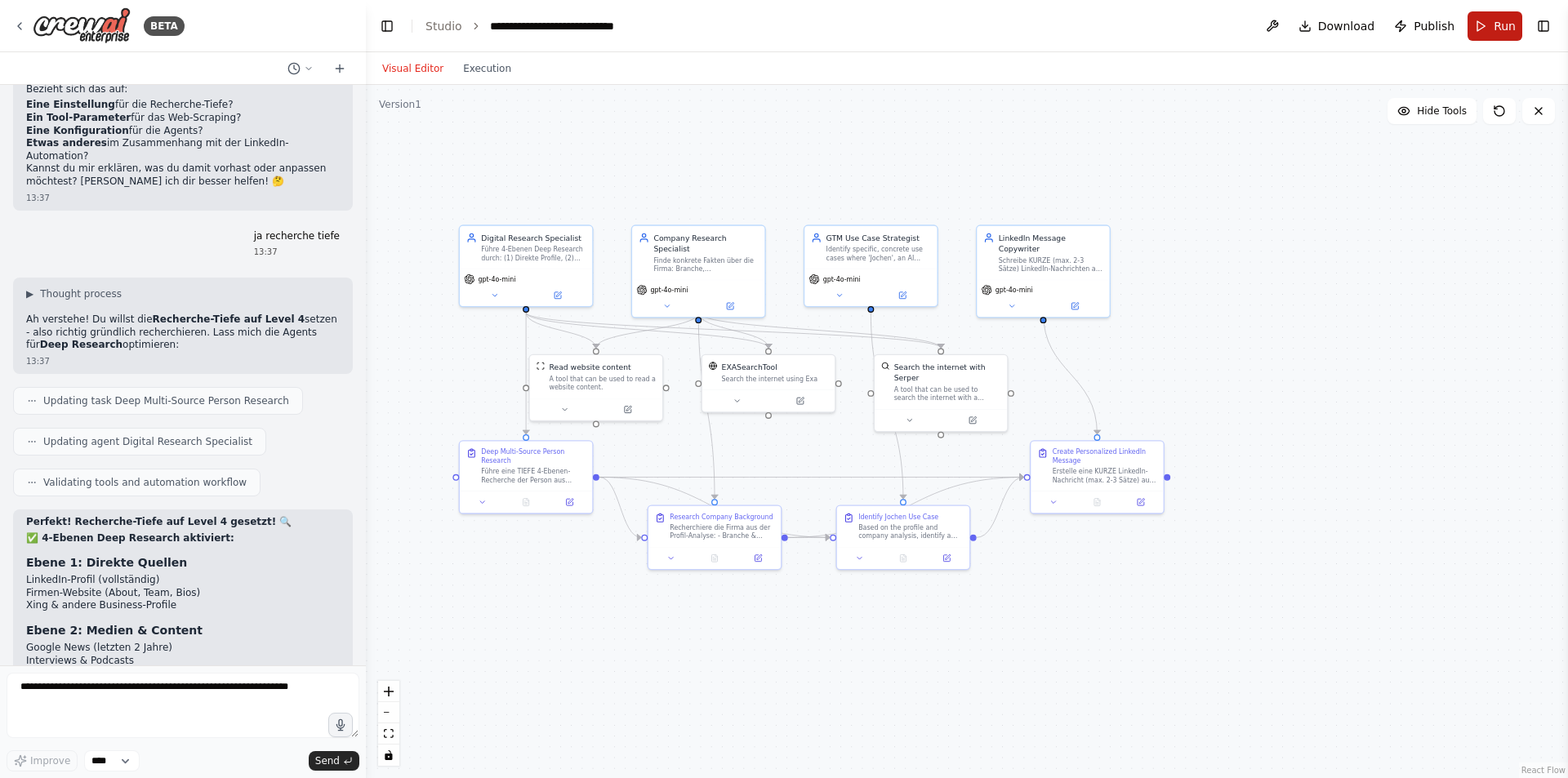
click at [1486, 30] on button "Run" at bounding box center [1495, 26] width 55 height 30
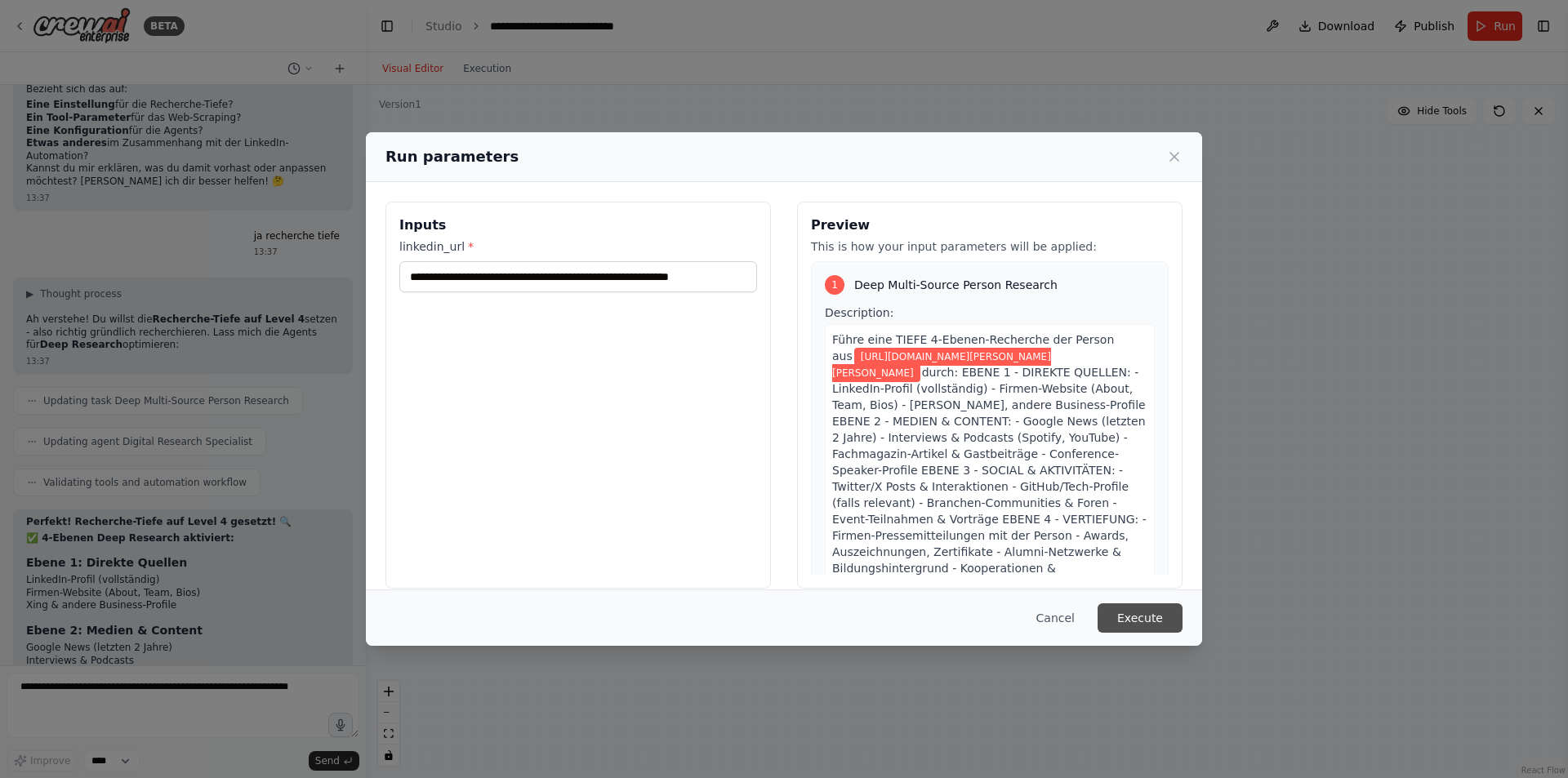
click at [1122, 617] on button "Execute" at bounding box center [1140, 617] width 85 height 30
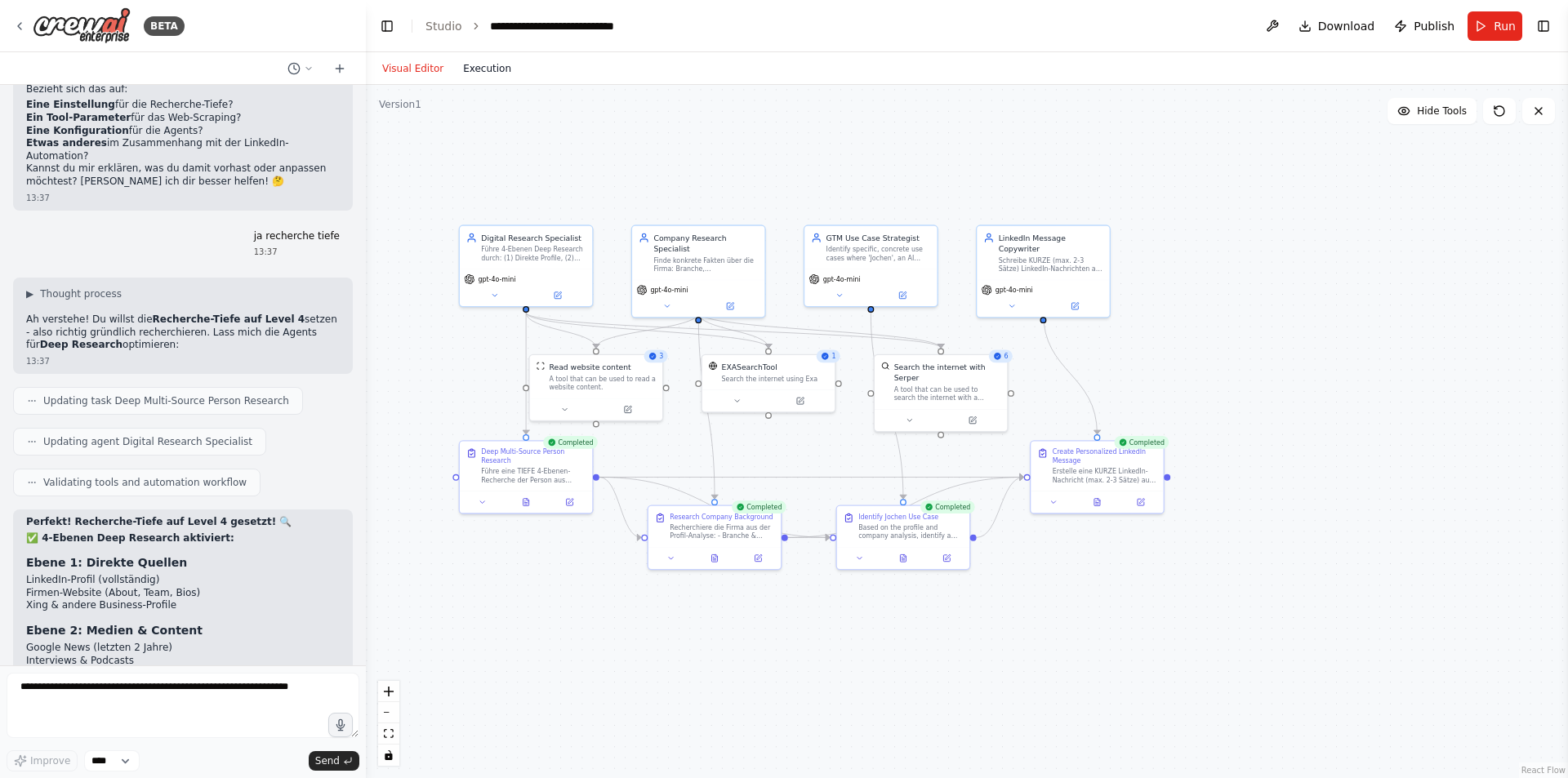
click at [484, 69] on button "Execution" at bounding box center [487, 68] width 67 height 19
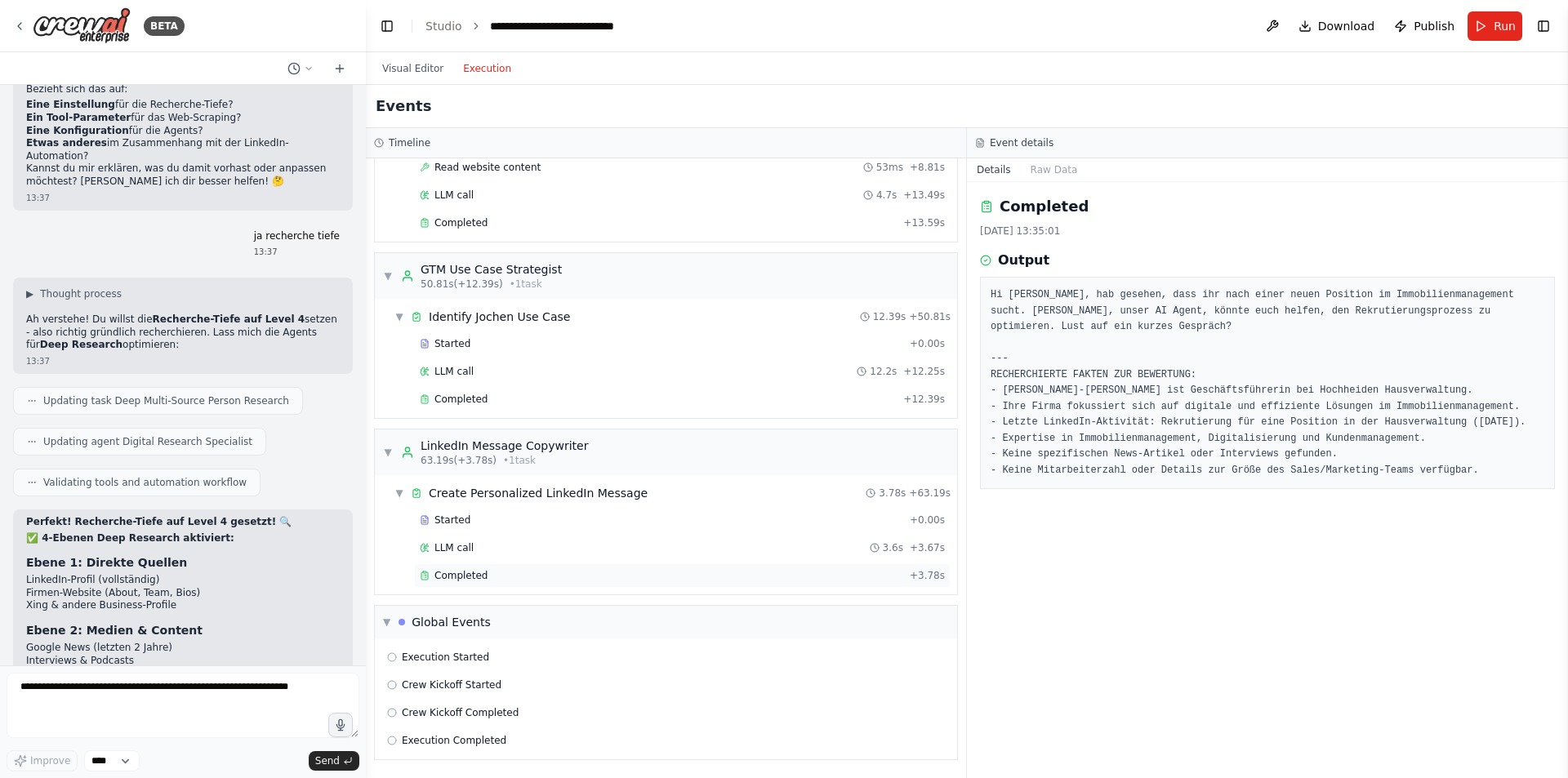
click at [442, 579] on span "Completed" at bounding box center [461, 576] width 53 height 13
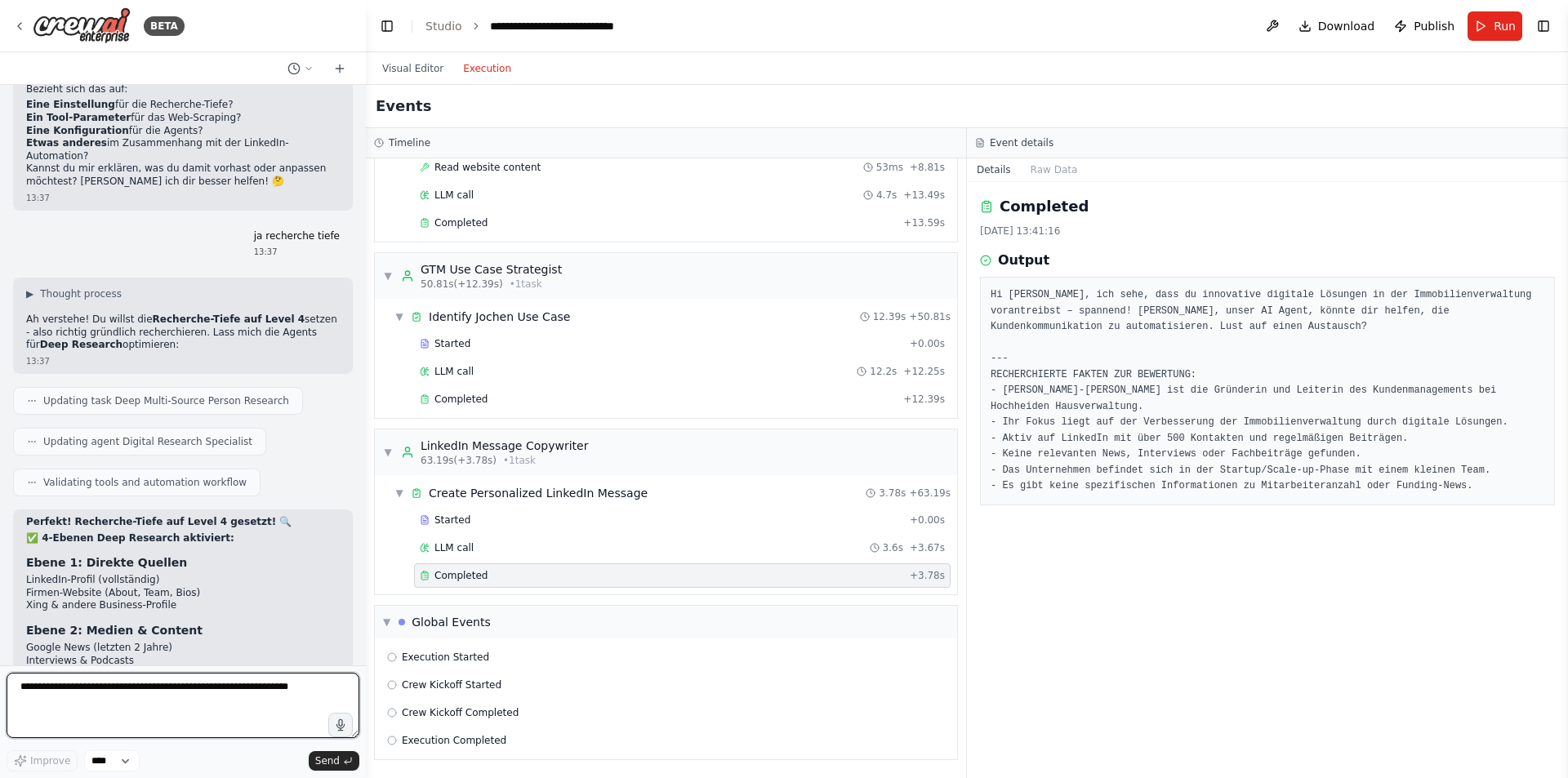
click at [76, 698] on textarea at bounding box center [183, 706] width 353 height 65
type textarea "**********"
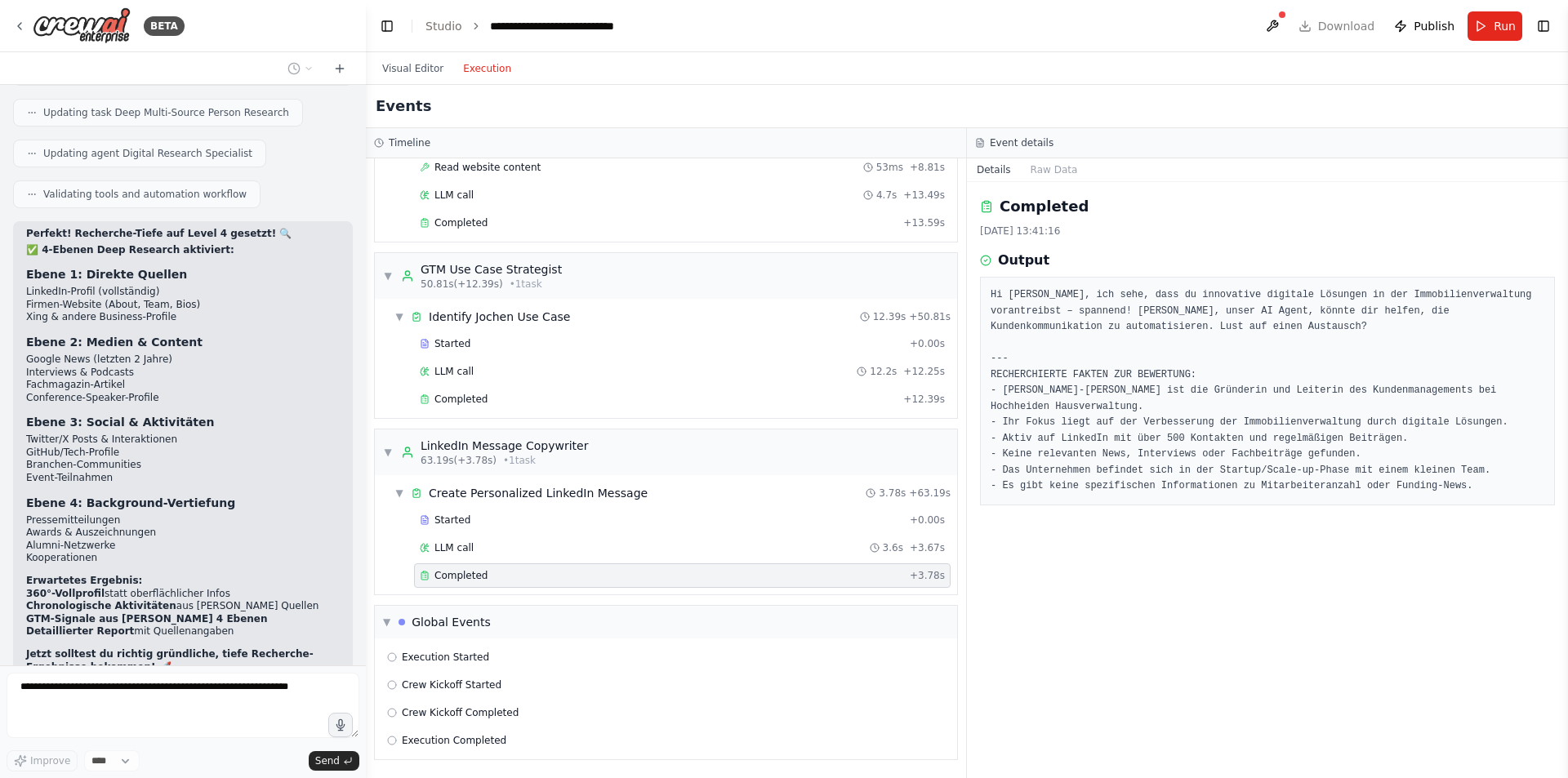
scroll to position [9012, 0]
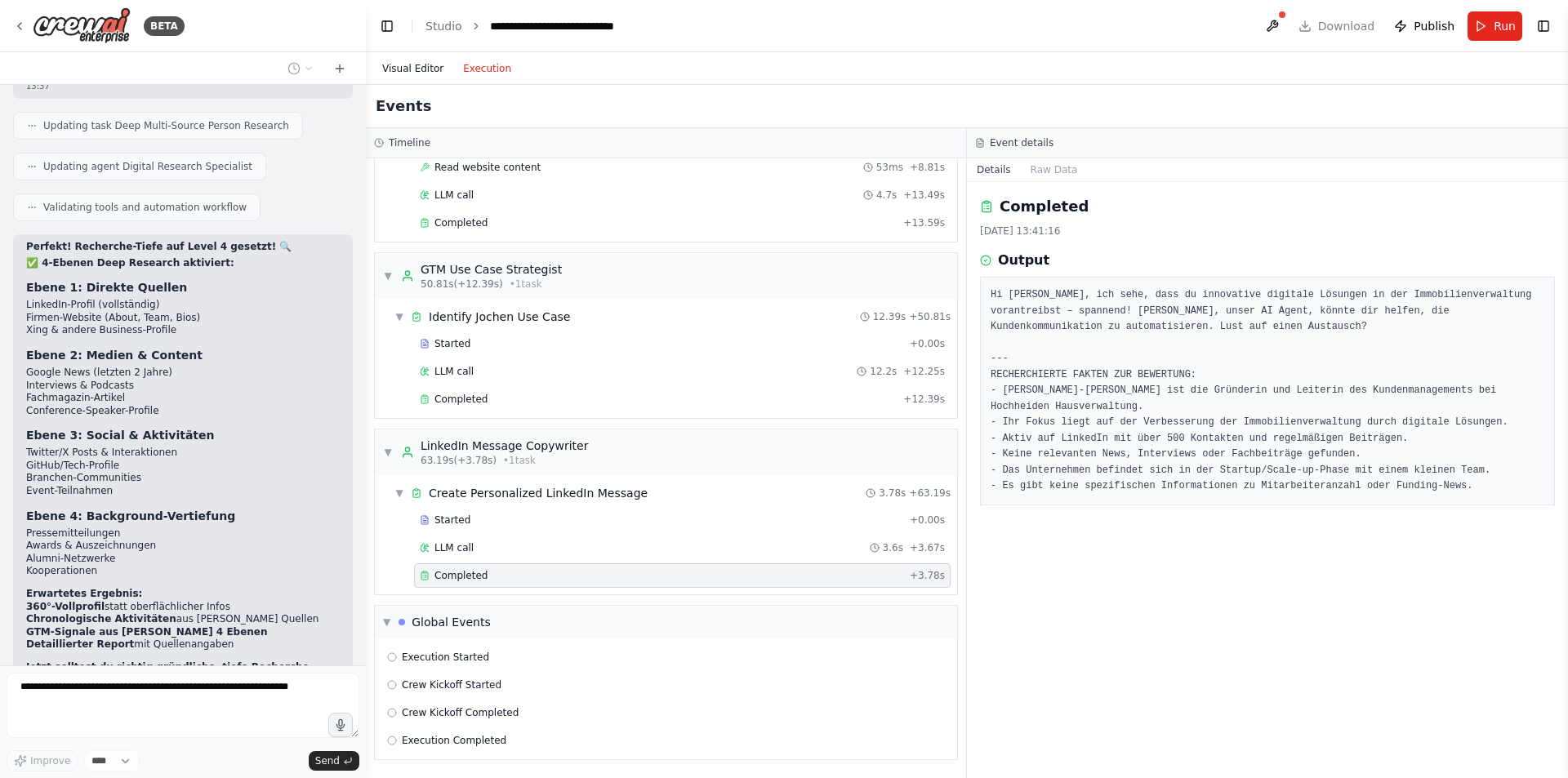
click at [391, 63] on button "Visual Editor" at bounding box center [413, 68] width 81 height 19
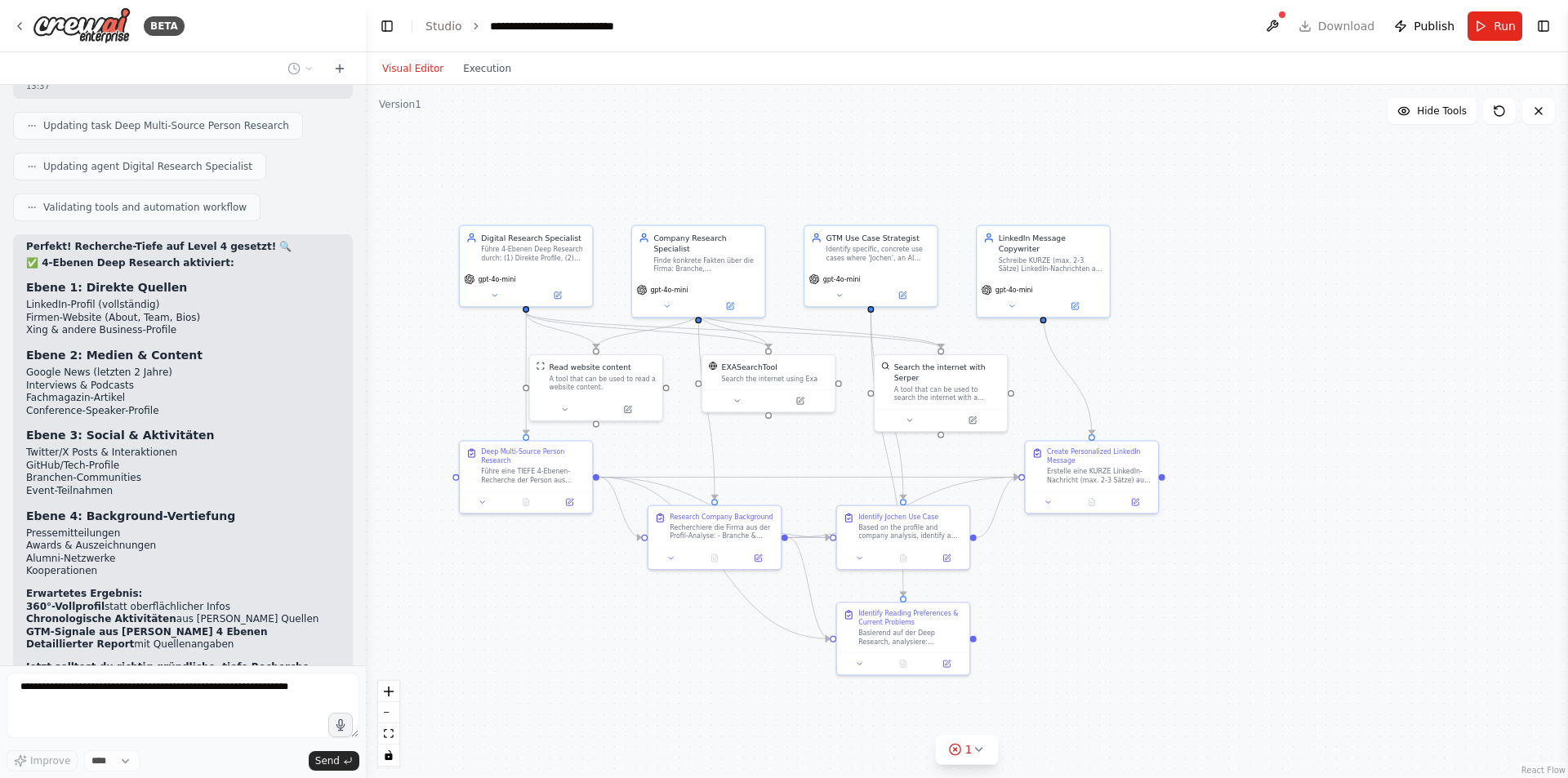
scroll to position [9108, 0]
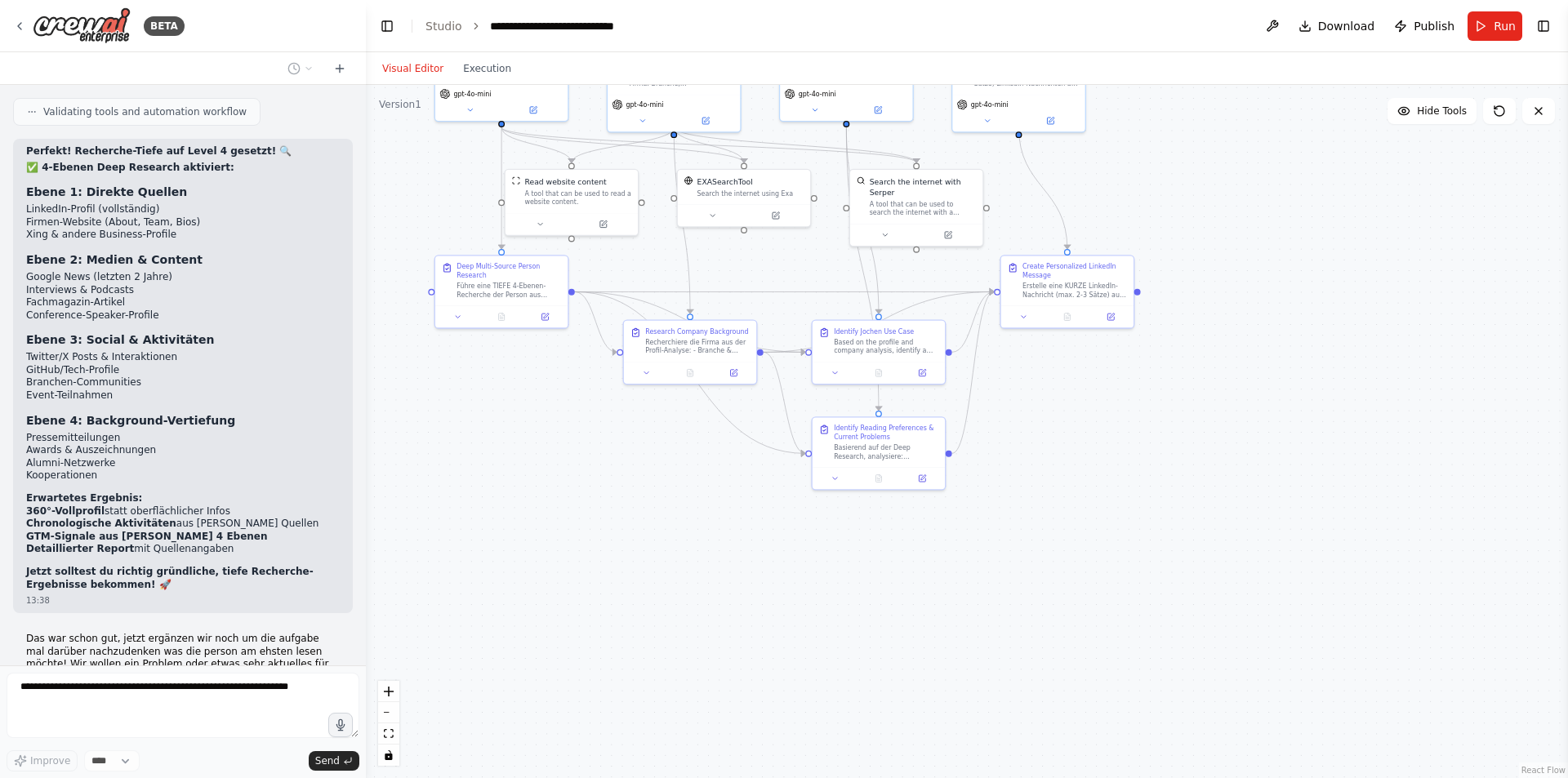
drag, startPoint x: 825, startPoint y: 489, endPoint x: 799, endPoint y: 298, distance: 192.8
click at [799, 298] on div ".deletable-edge-delete-btn { width: 20px; height: 20px; border: 0px solid #ffff…" at bounding box center [967, 431] width 1202 height 693
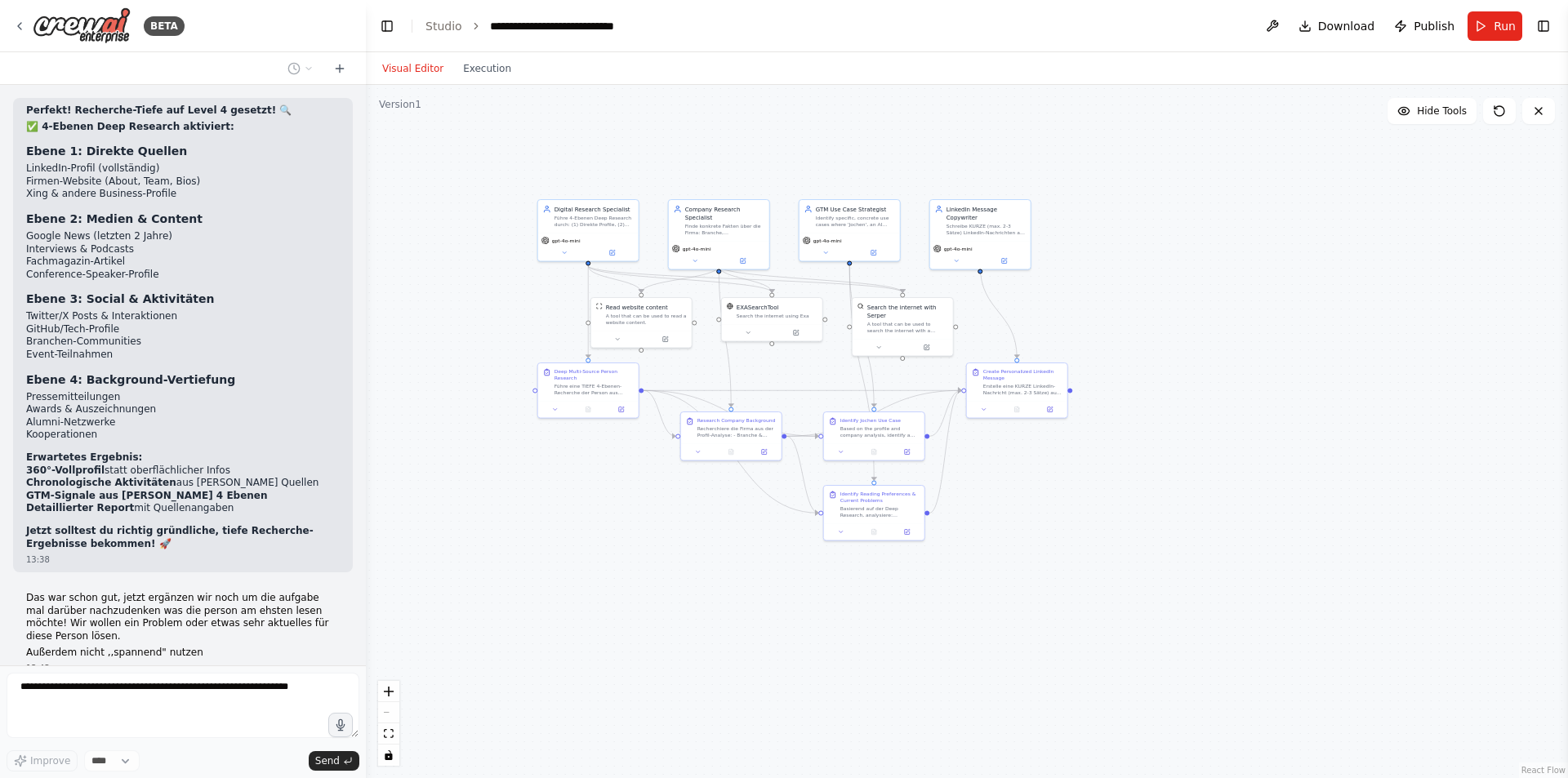
drag, startPoint x: 603, startPoint y: 362, endPoint x: 629, endPoint y: 459, distance: 100.4
click at [629, 459] on div ".deletable-edge-delete-btn { width: 20px; height: 20px; border: 0px solid #ffff…" at bounding box center [967, 431] width 1202 height 693
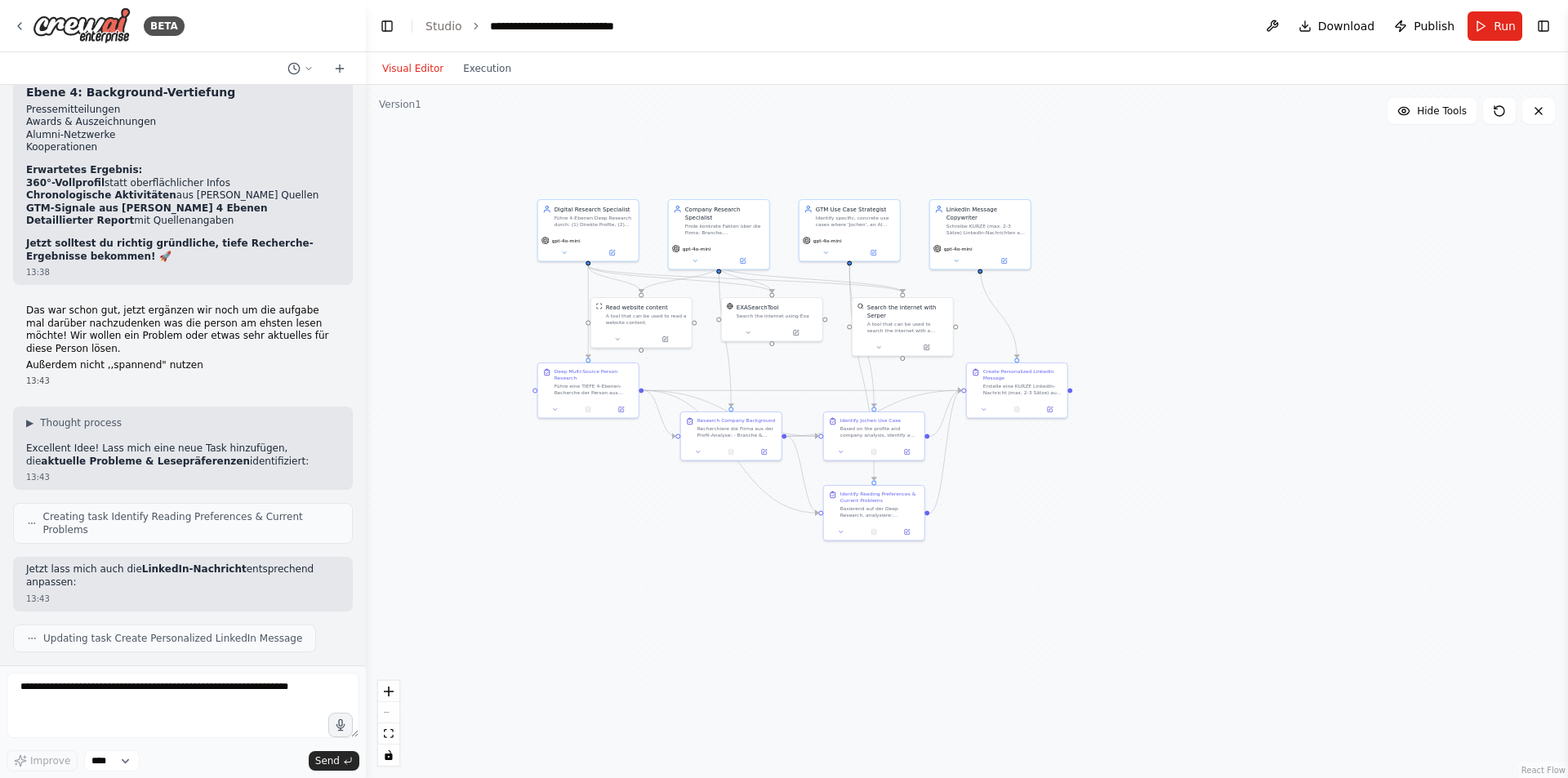
scroll to position [9449, 0]
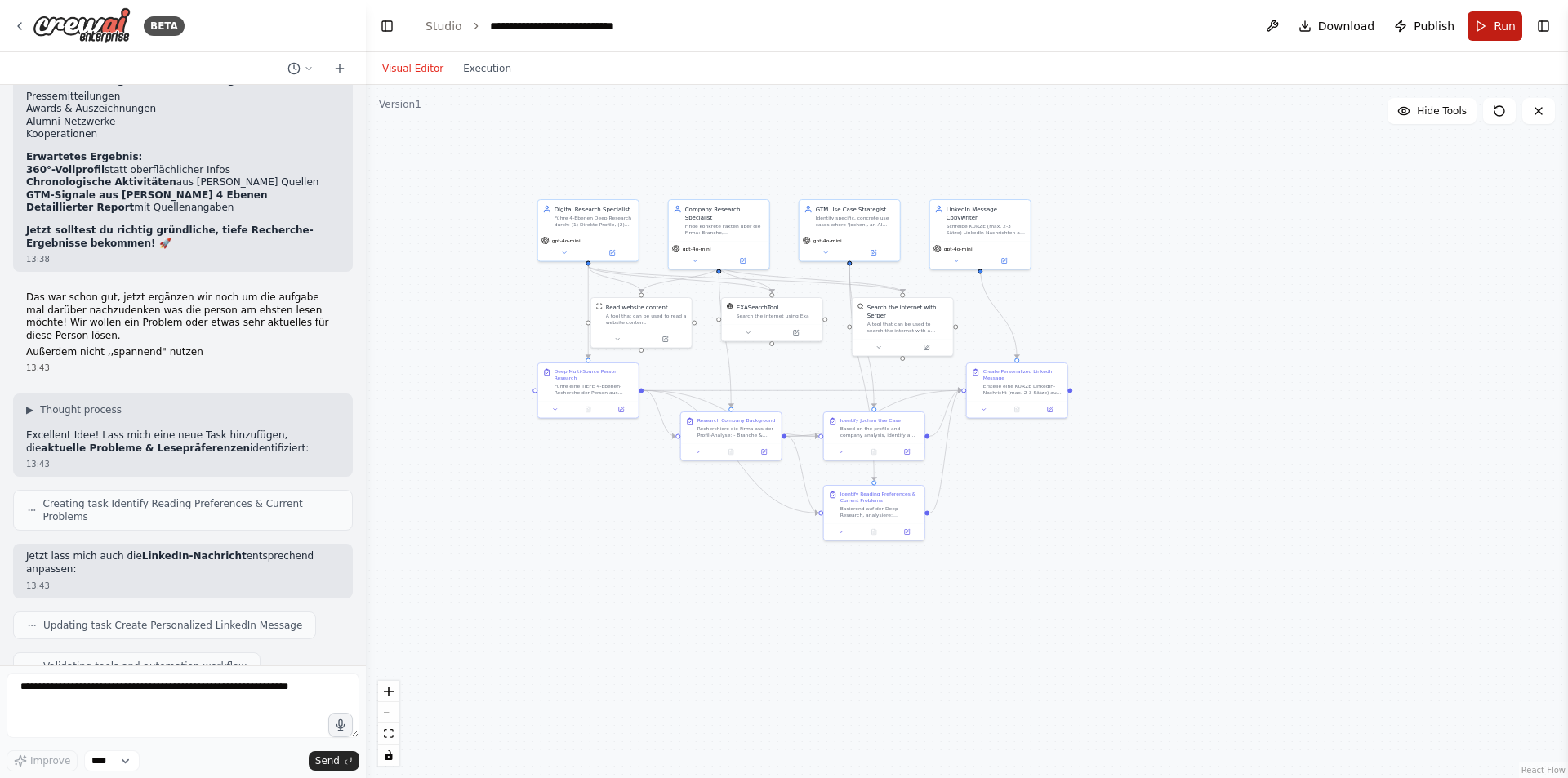
click at [1503, 18] on span "Run" at bounding box center [1505, 26] width 22 height 16
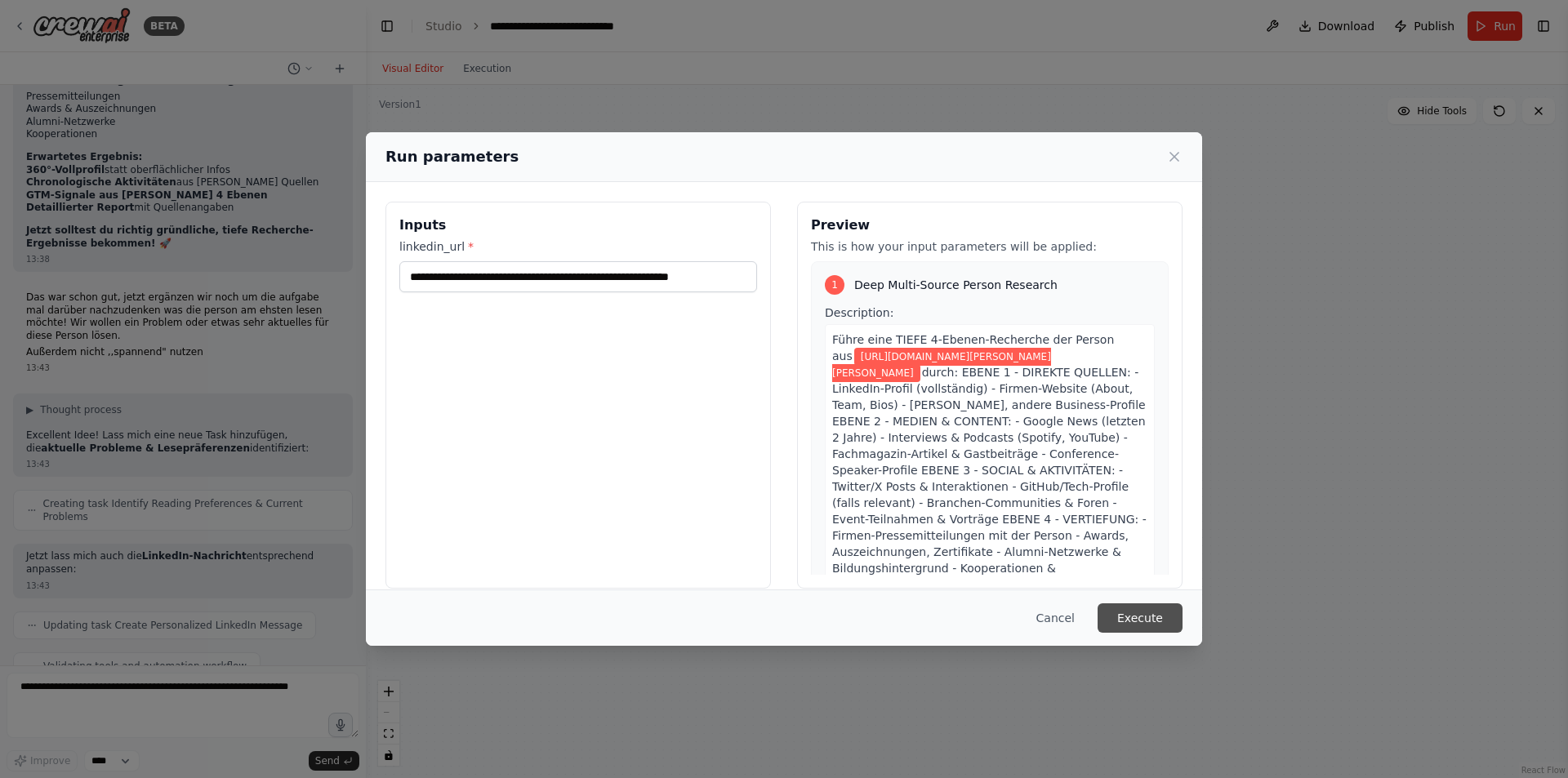
click at [1136, 612] on button "Execute" at bounding box center [1140, 617] width 85 height 30
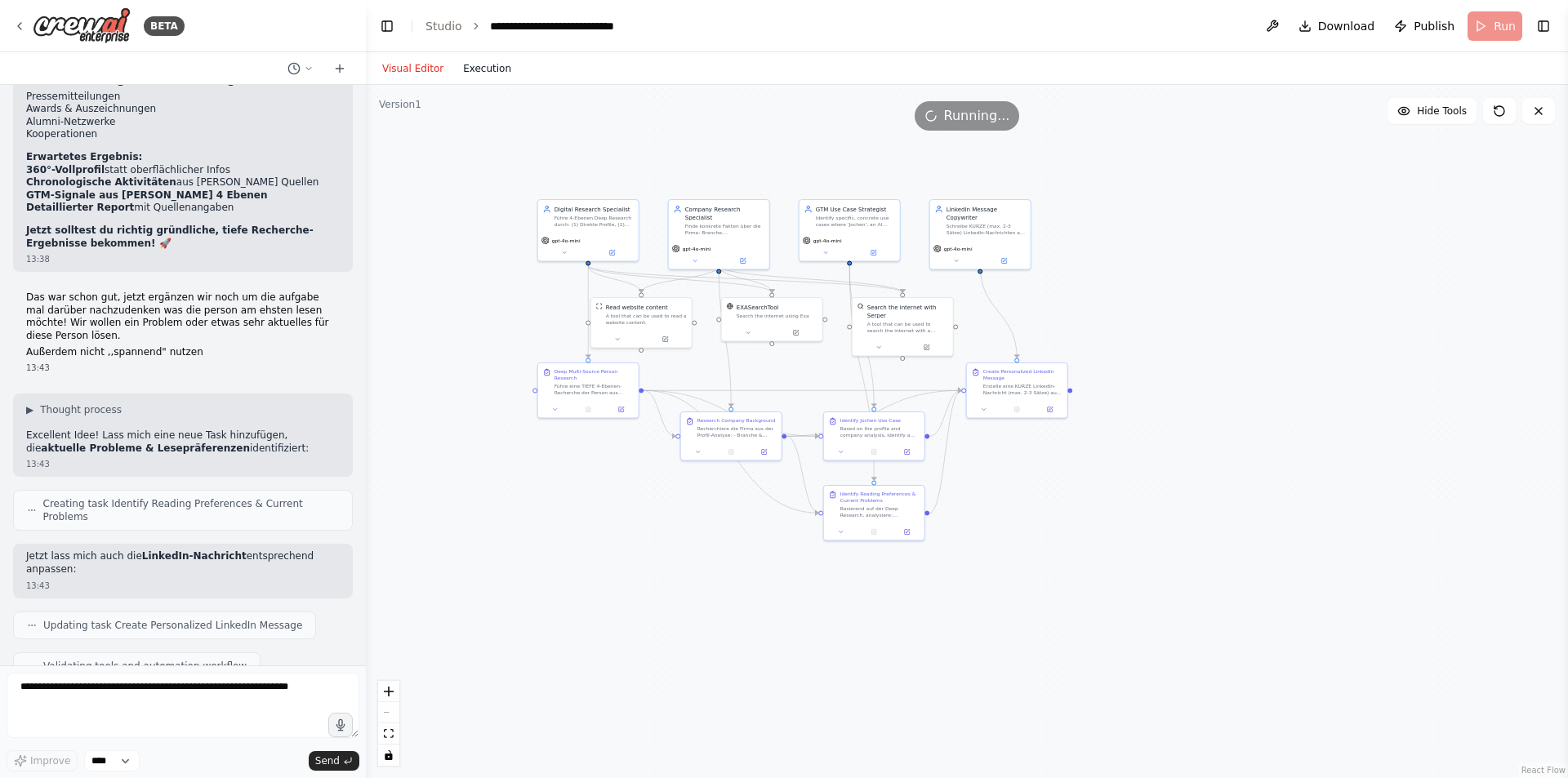
click at [476, 64] on button "Execution" at bounding box center [487, 68] width 67 height 19
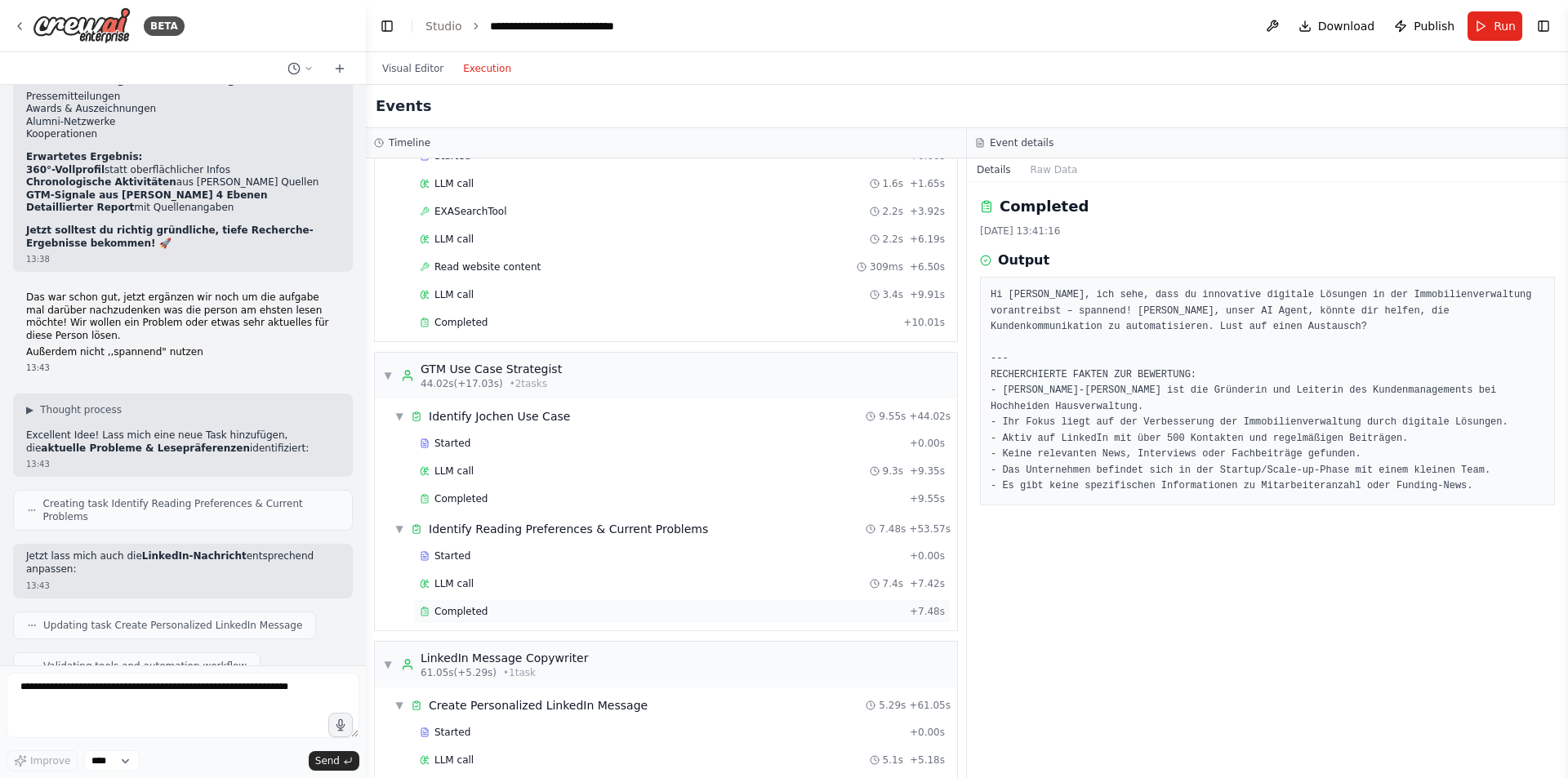
scroll to position [879, 0]
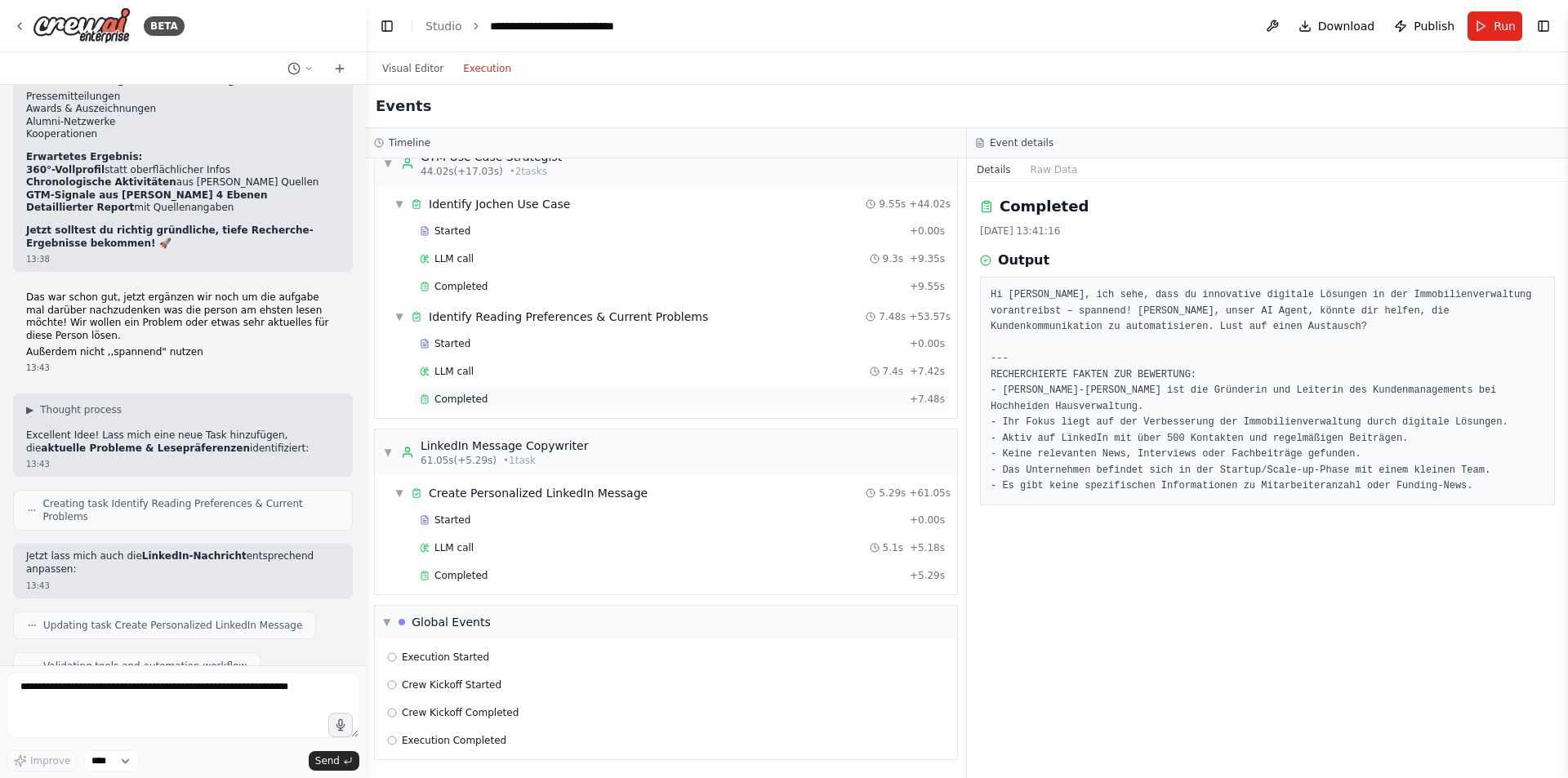
click at [471, 393] on span "Completed" at bounding box center [461, 399] width 53 height 13
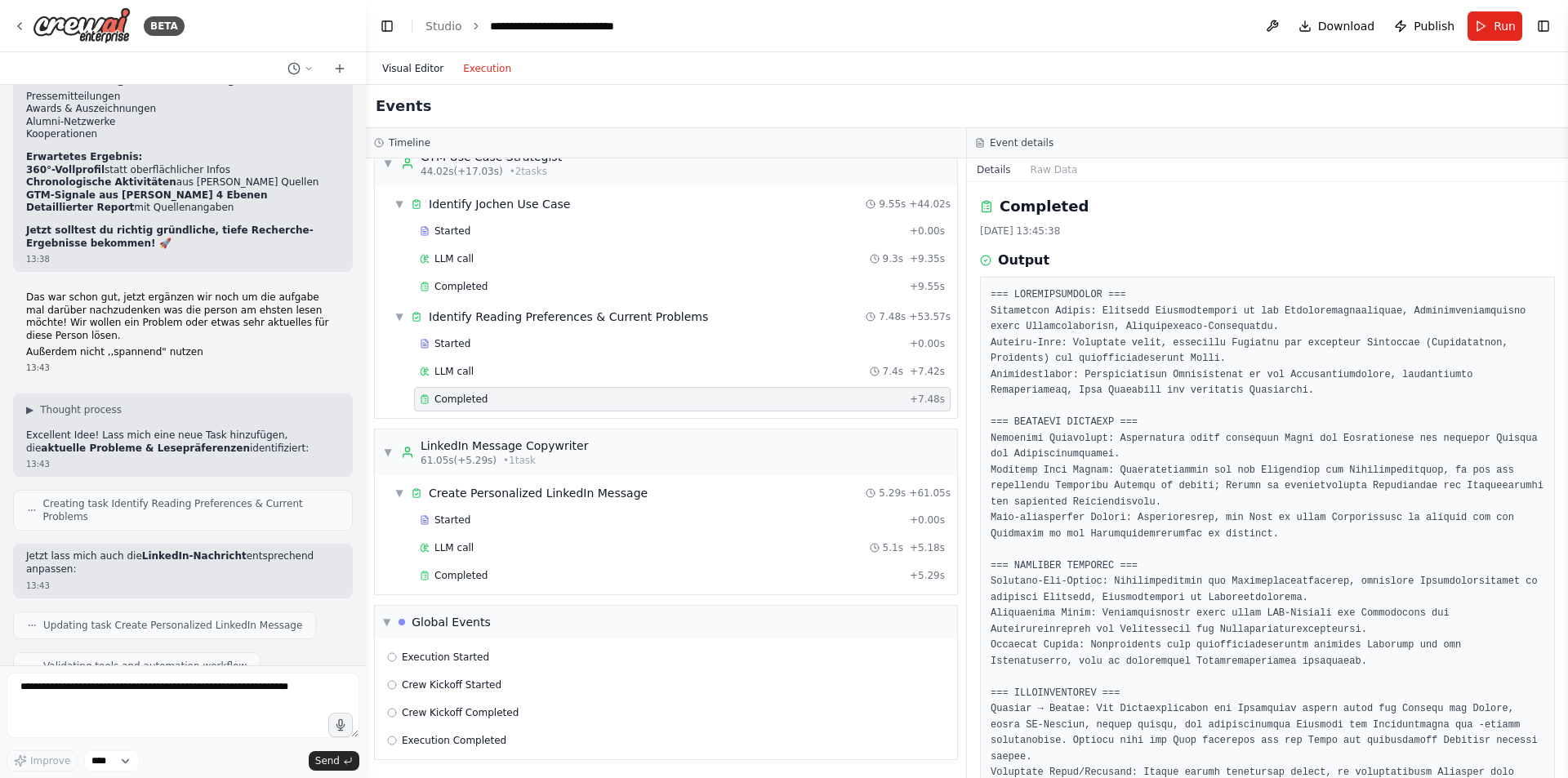
click at [415, 73] on button "Visual Editor" at bounding box center [413, 68] width 81 height 19
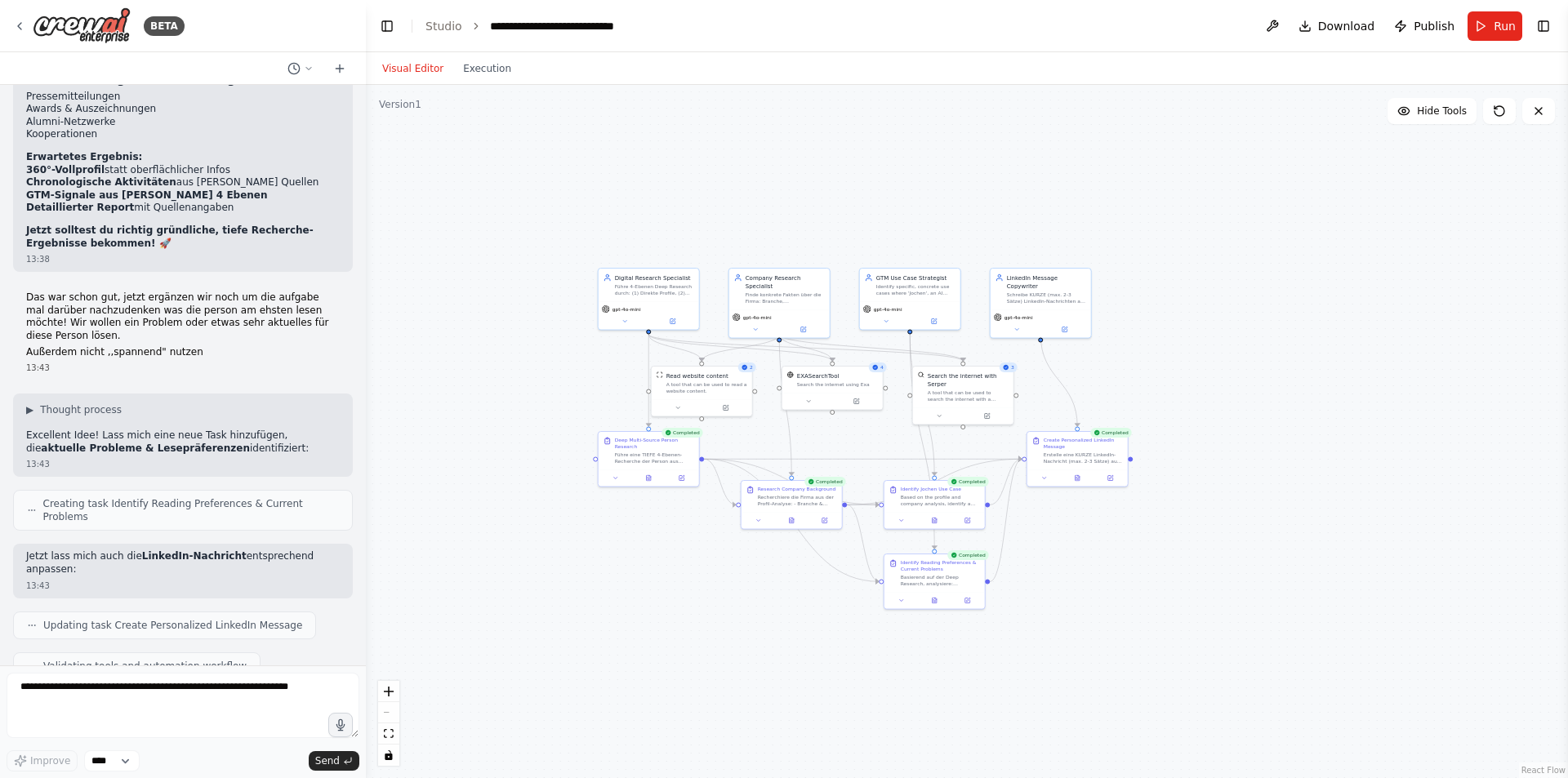
drag, startPoint x: 462, startPoint y: 287, endPoint x: 518, endPoint y: 351, distance: 85.0
click at [518, 351] on div ".deletable-edge-delete-btn { width: 20px; height: 20px; border: 0px solid #ffff…" at bounding box center [967, 431] width 1202 height 693
click at [1512, 23] on span "Run" at bounding box center [1505, 26] width 22 height 16
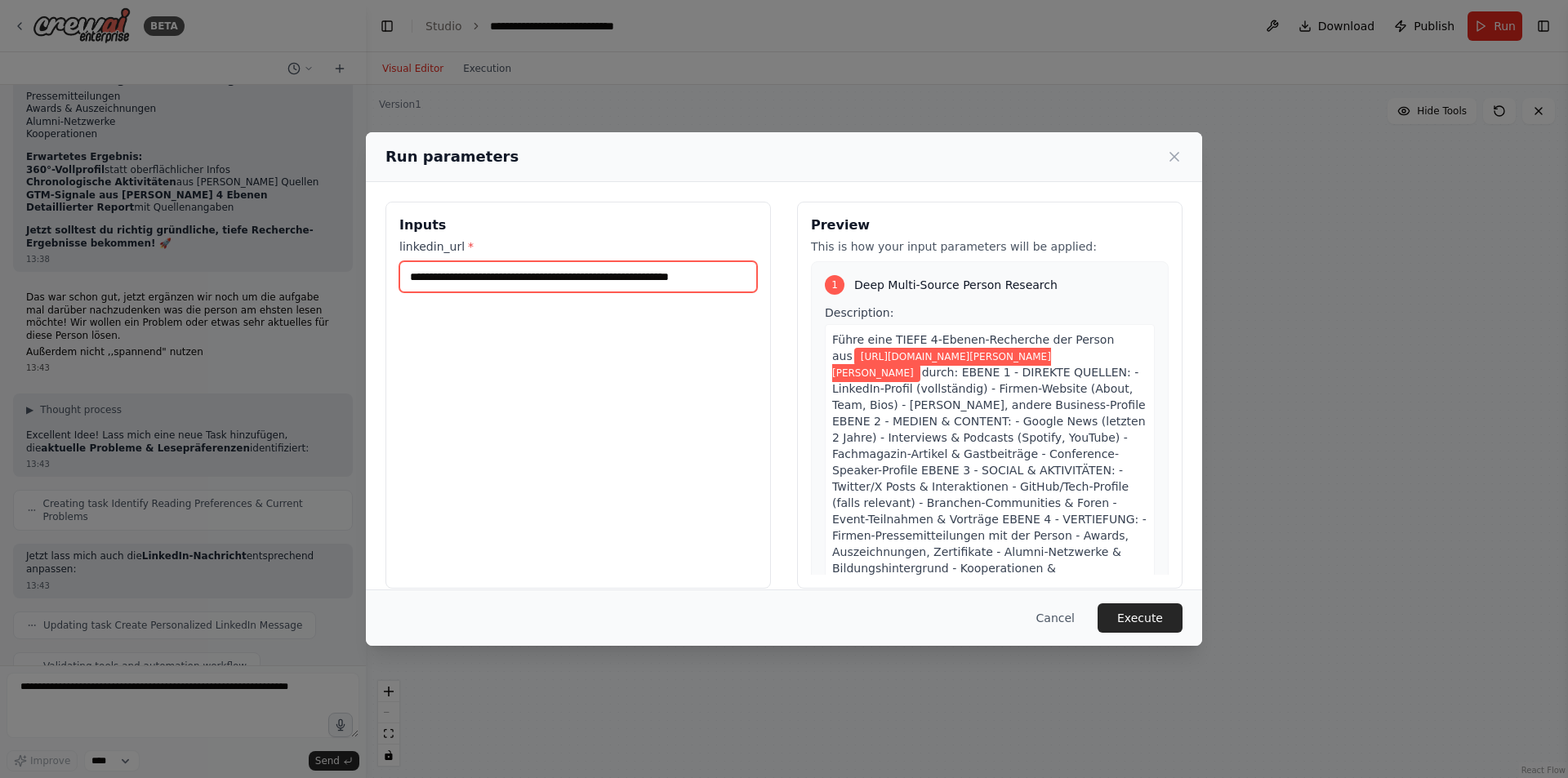
click at [635, 289] on input "**********" at bounding box center [578, 277] width 358 height 31
paste input "text"
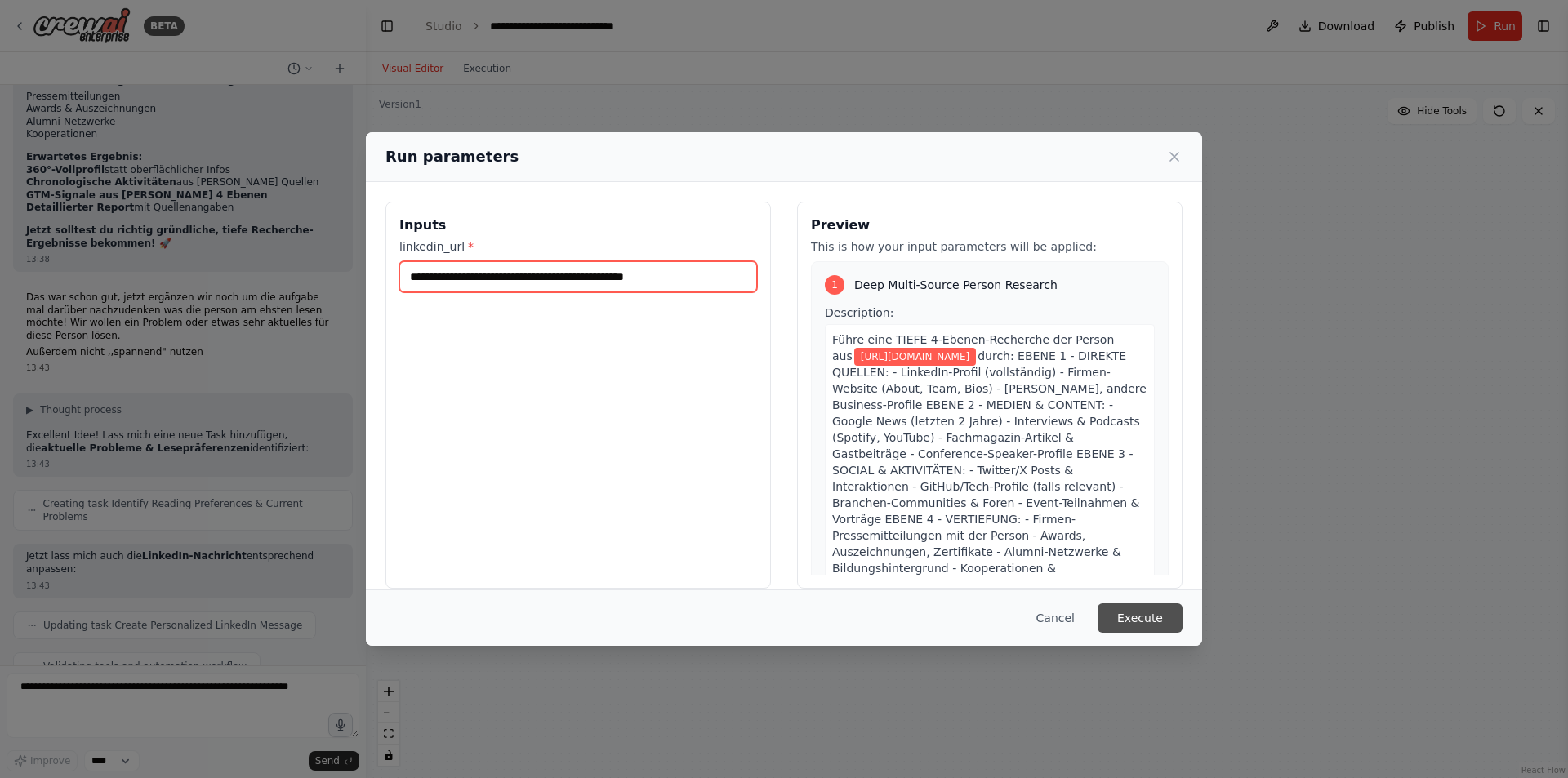
type input "**********"
click at [1126, 617] on button "Execute" at bounding box center [1140, 617] width 85 height 30
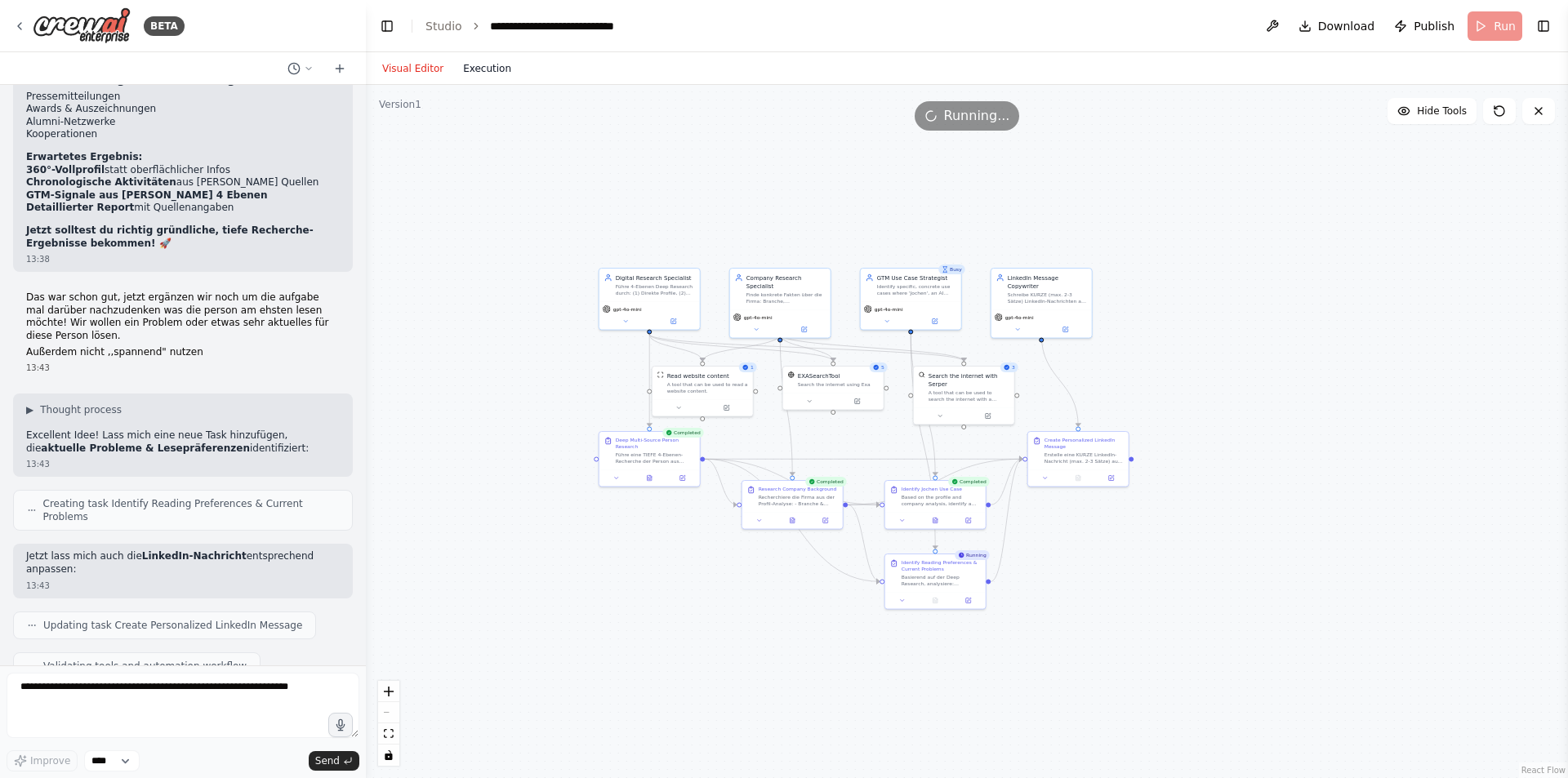
click at [475, 71] on button "Execution" at bounding box center [487, 68] width 67 height 19
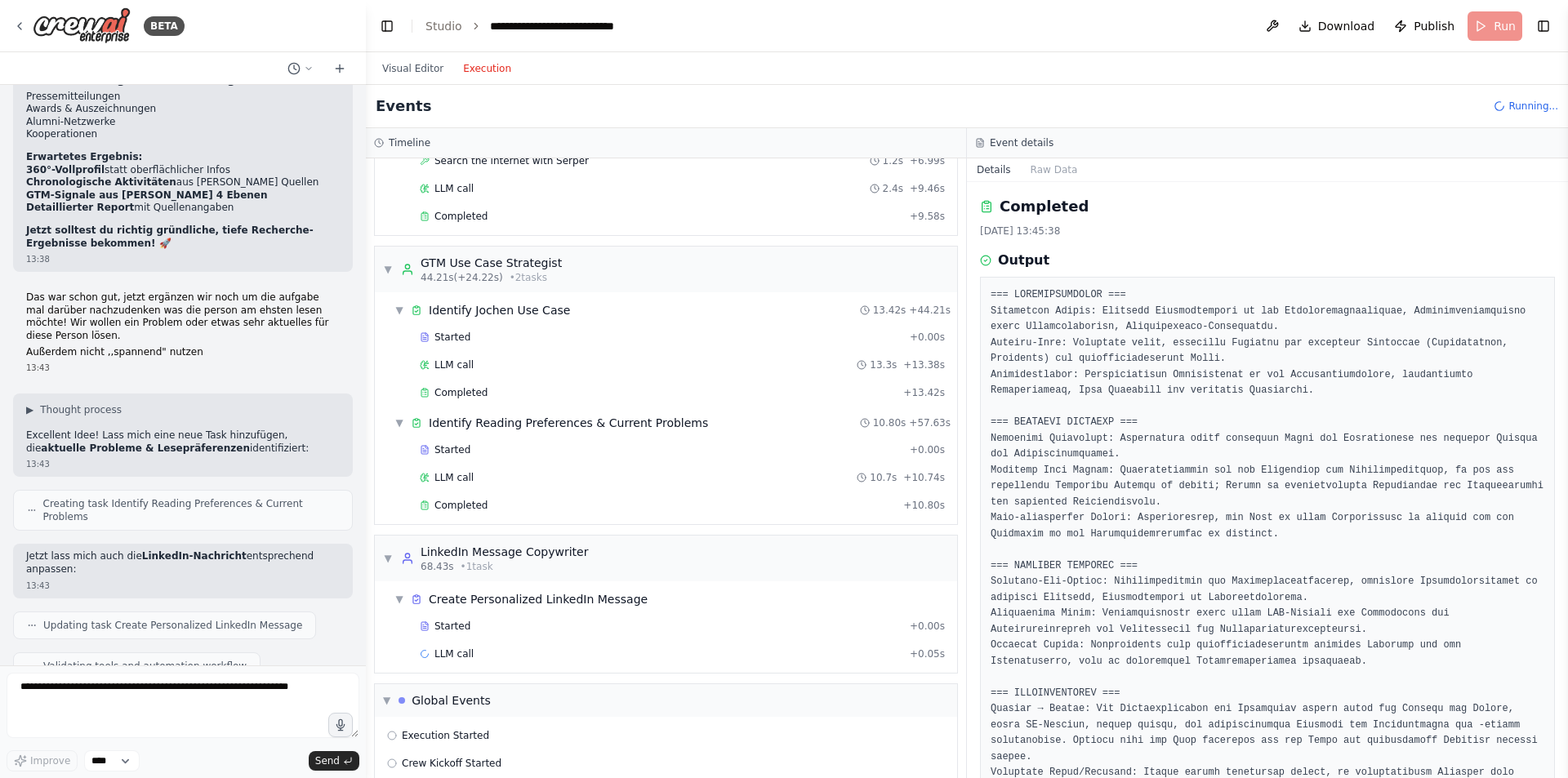
scroll to position [796, 0]
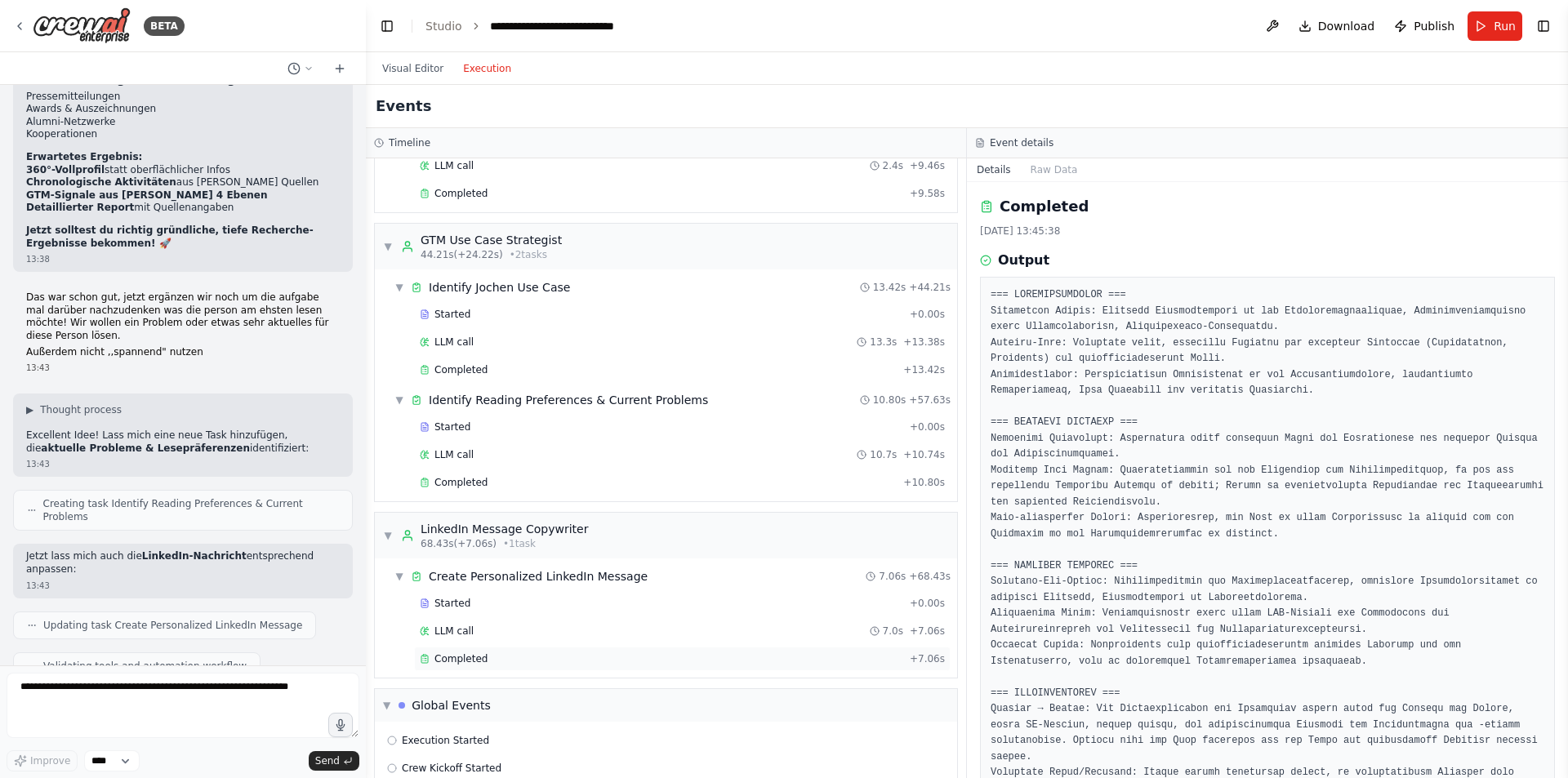
click at [502, 661] on div "Completed" at bounding box center [661, 659] width 484 height 13
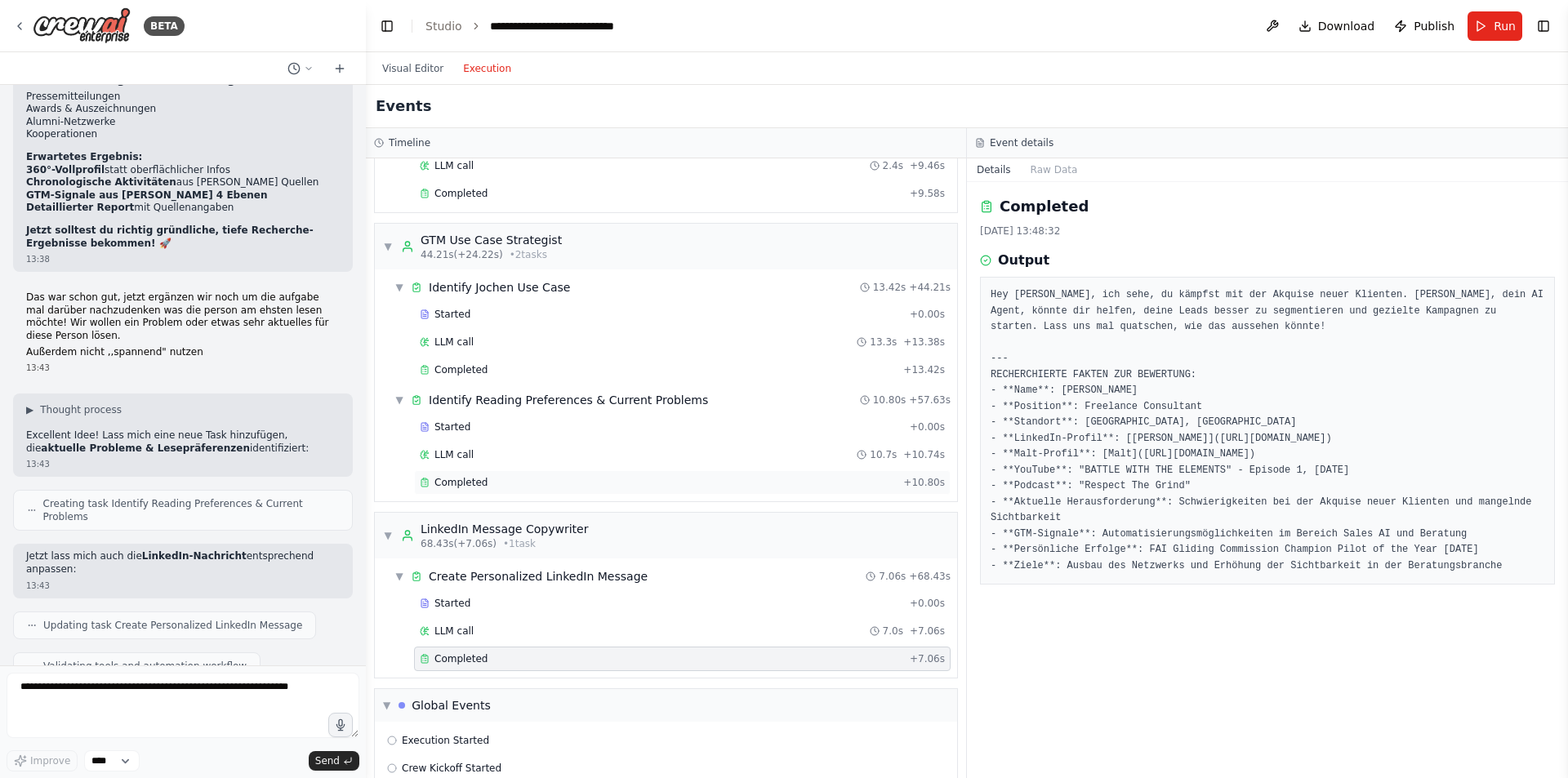
click at [505, 485] on div "Completed" at bounding box center [658, 483] width 477 height 13
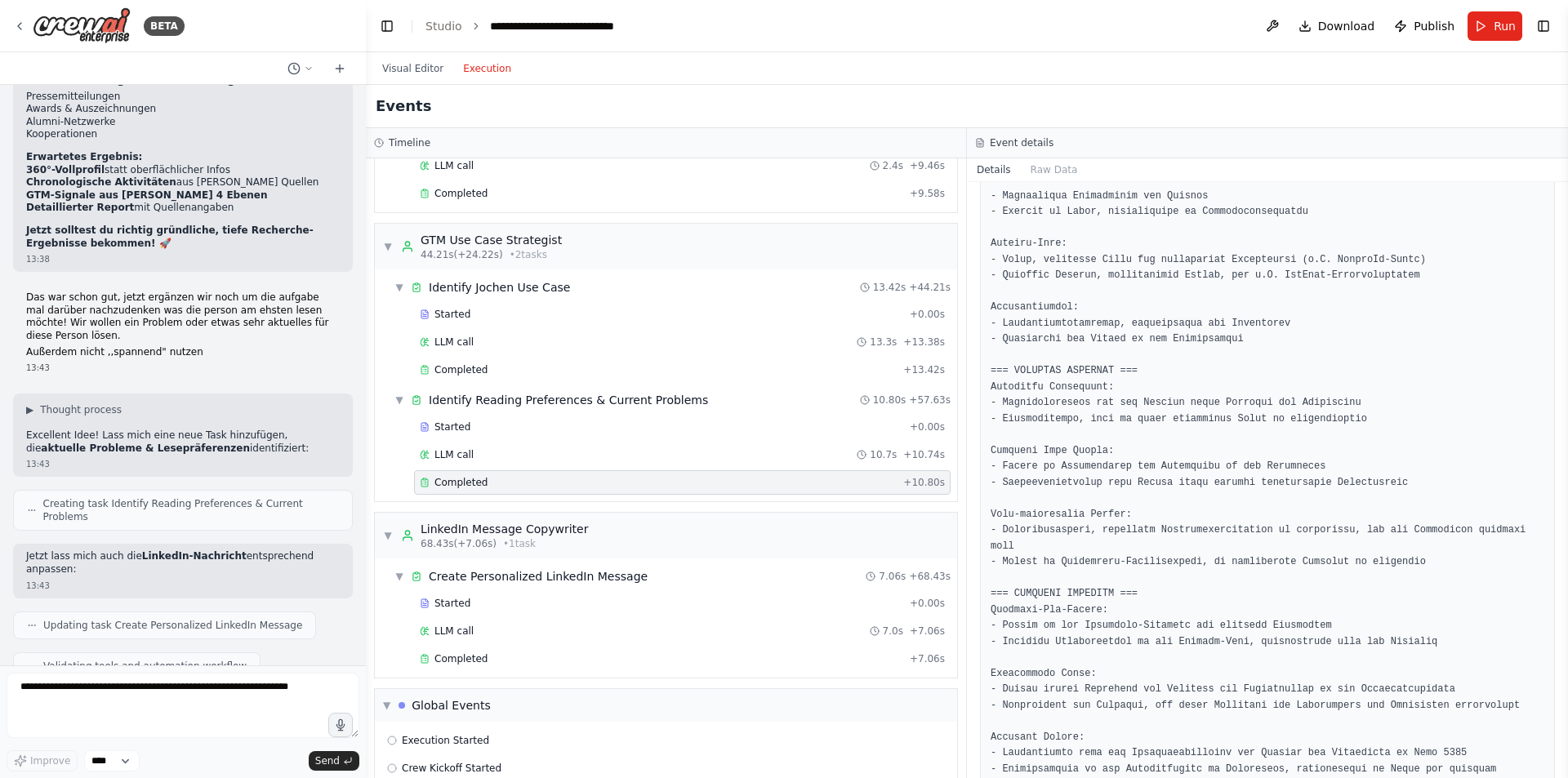
scroll to position [163, 0]
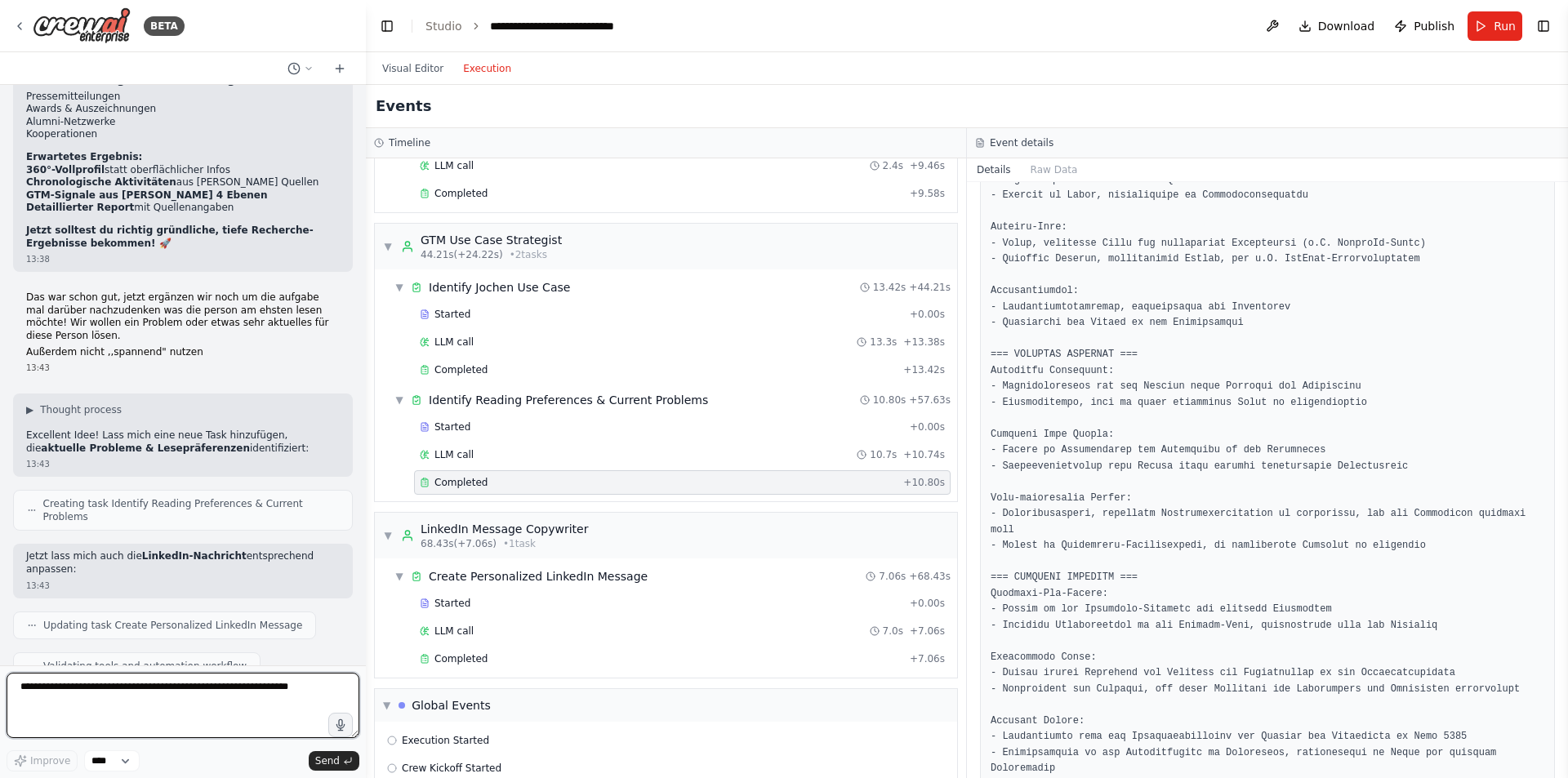
click at [306, 693] on textarea at bounding box center [183, 706] width 353 height 65
click at [125, 706] on textarea "**********" at bounding box center [183, 706] width 353 height 65
click at [241, 704] on textarea "**********" at bounding box center [183, 706] width 353 height 65
type textarea "**********"
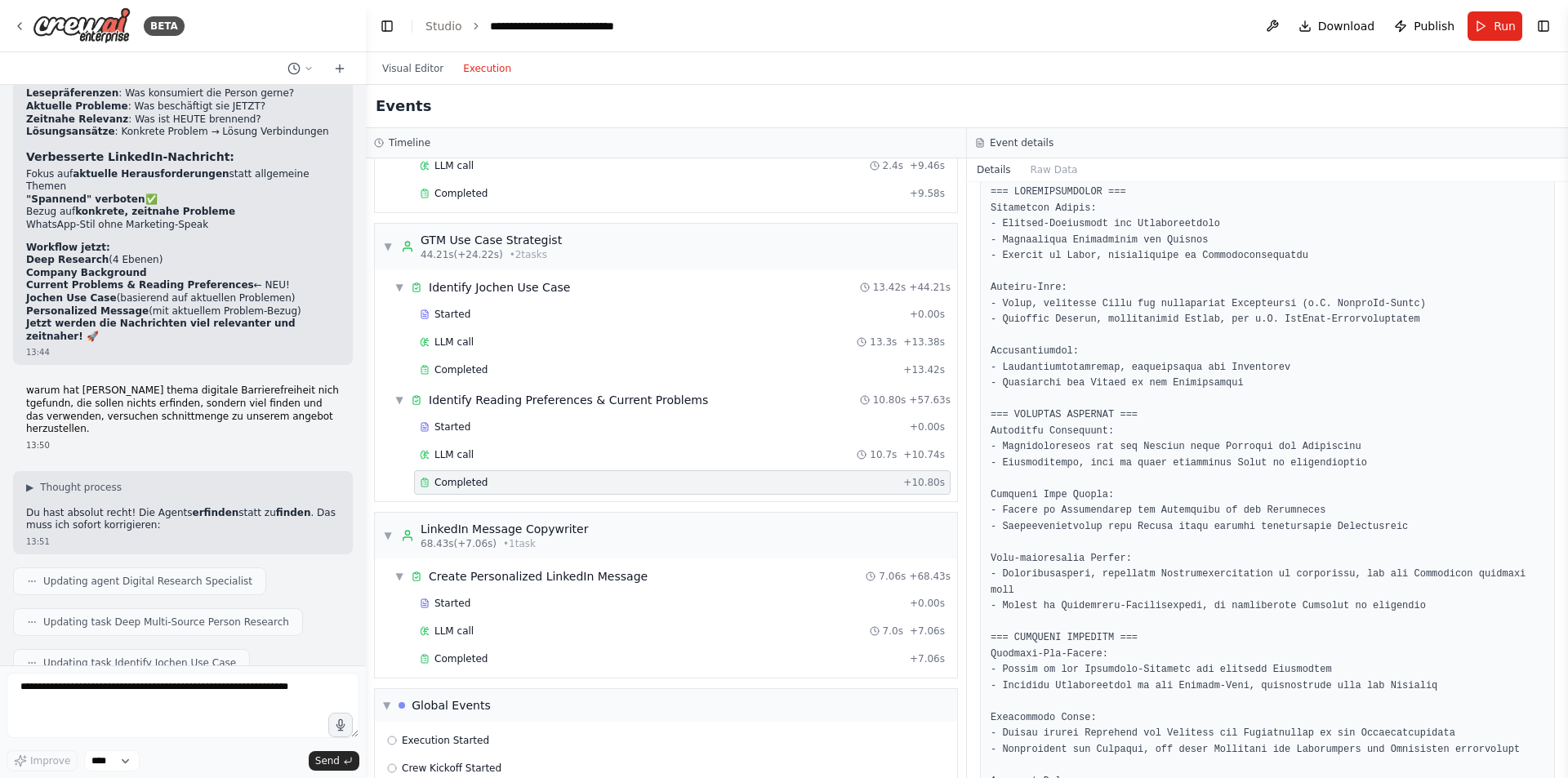
scroll to position [0, 0]
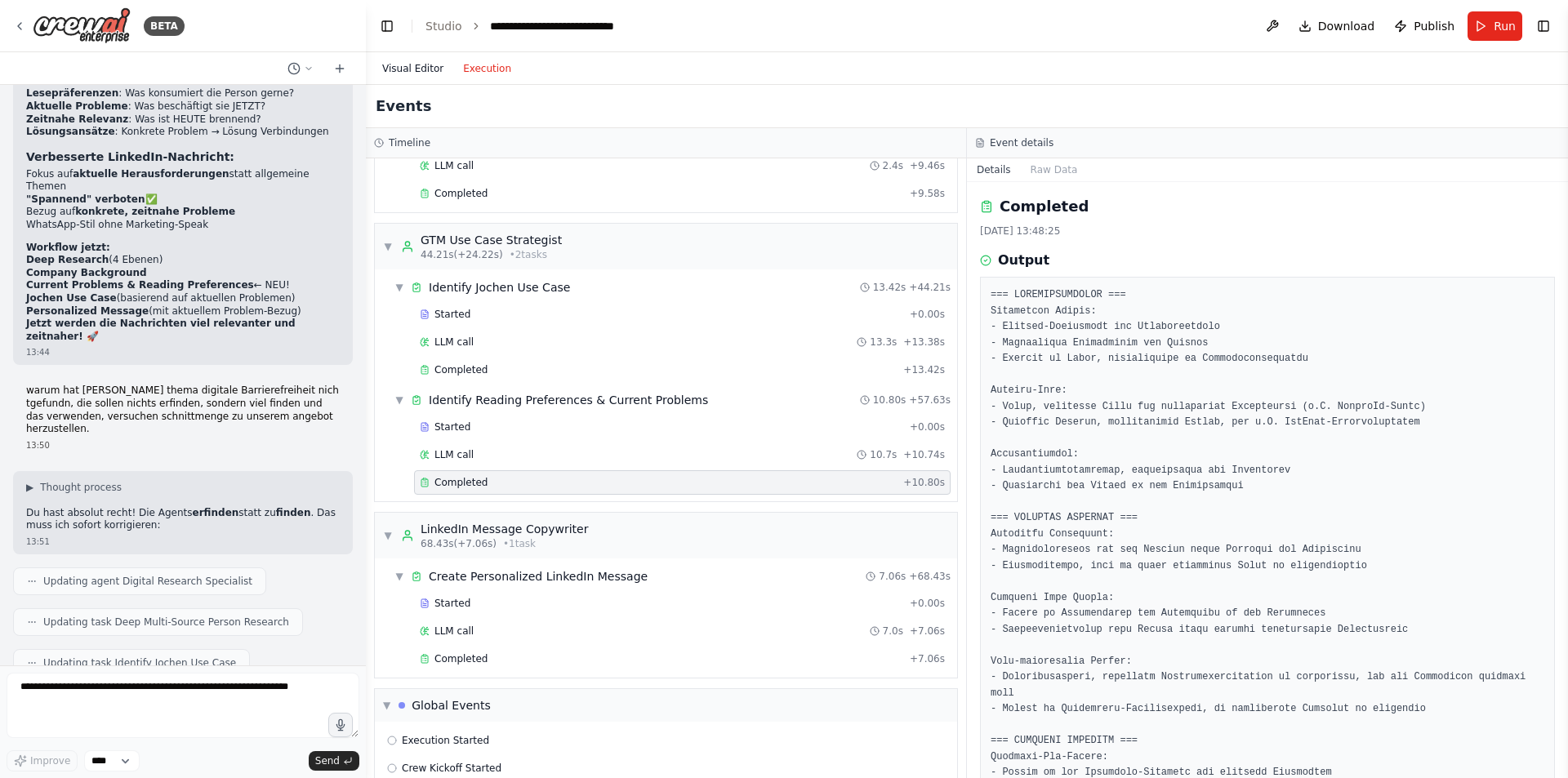
drag, startPoint x: 385, startPoint y: 68, endPoint x: 442, endPoint y: 96, distance: 63.5
click at [385, 68] on button "Visual Editor" at bounding box center [413, 68] width 81 height 19
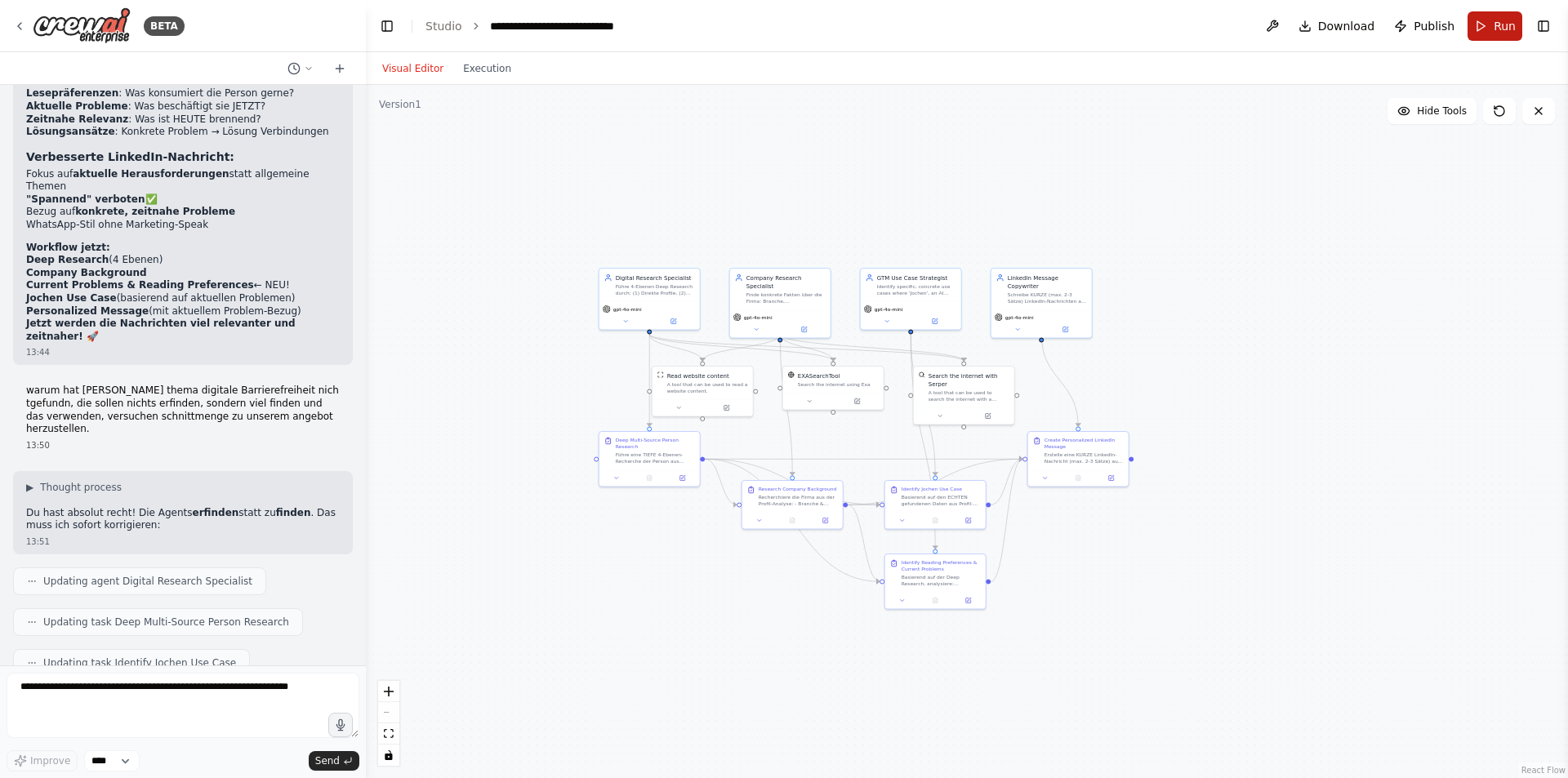
click at [1493, 29] on button "Run" at bounding box center [1495, 26] width 55 height 30
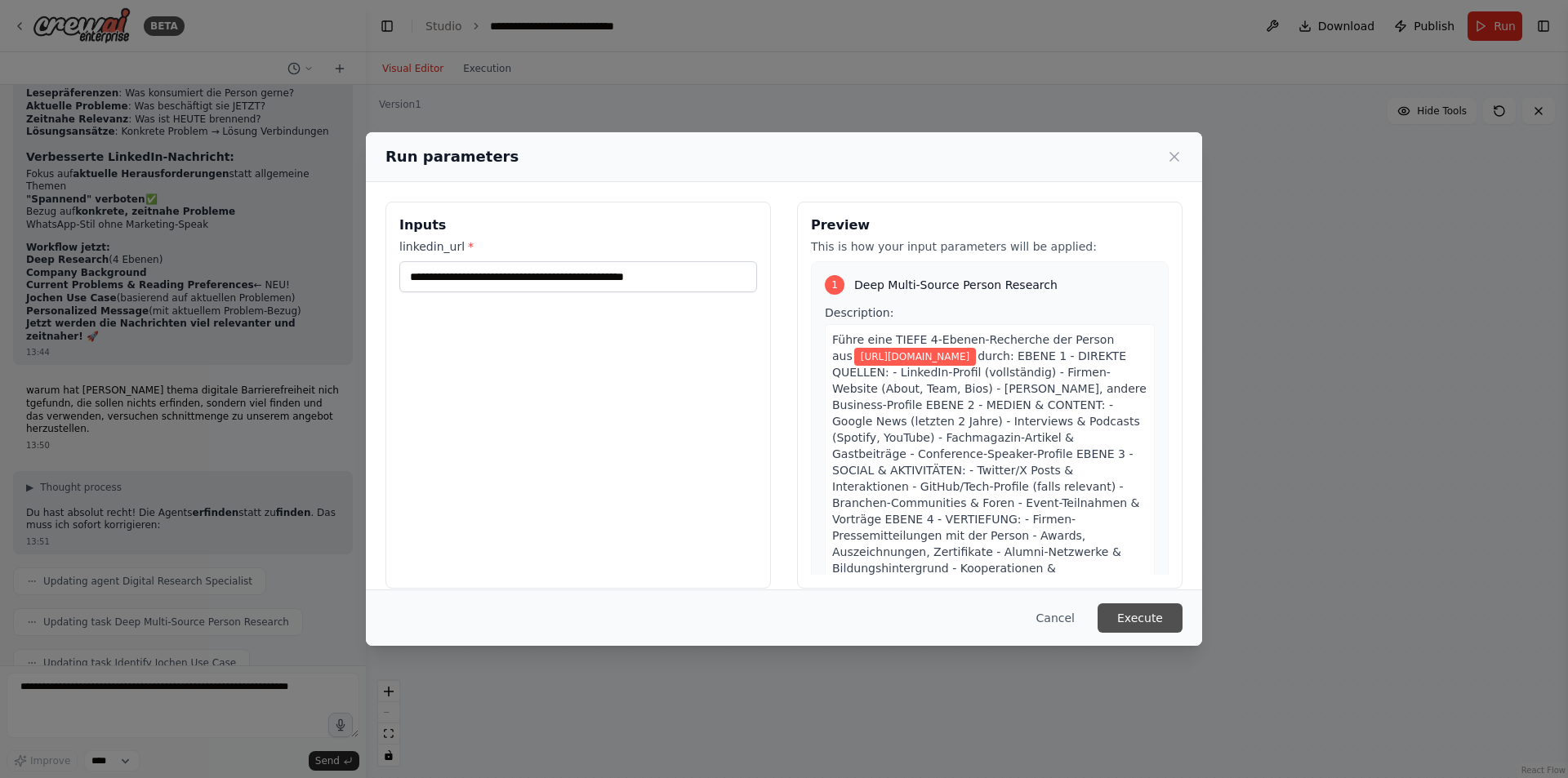
click at [1158, 623] on button "Execute" at bounding box center [1140, 617] width 85 height 30
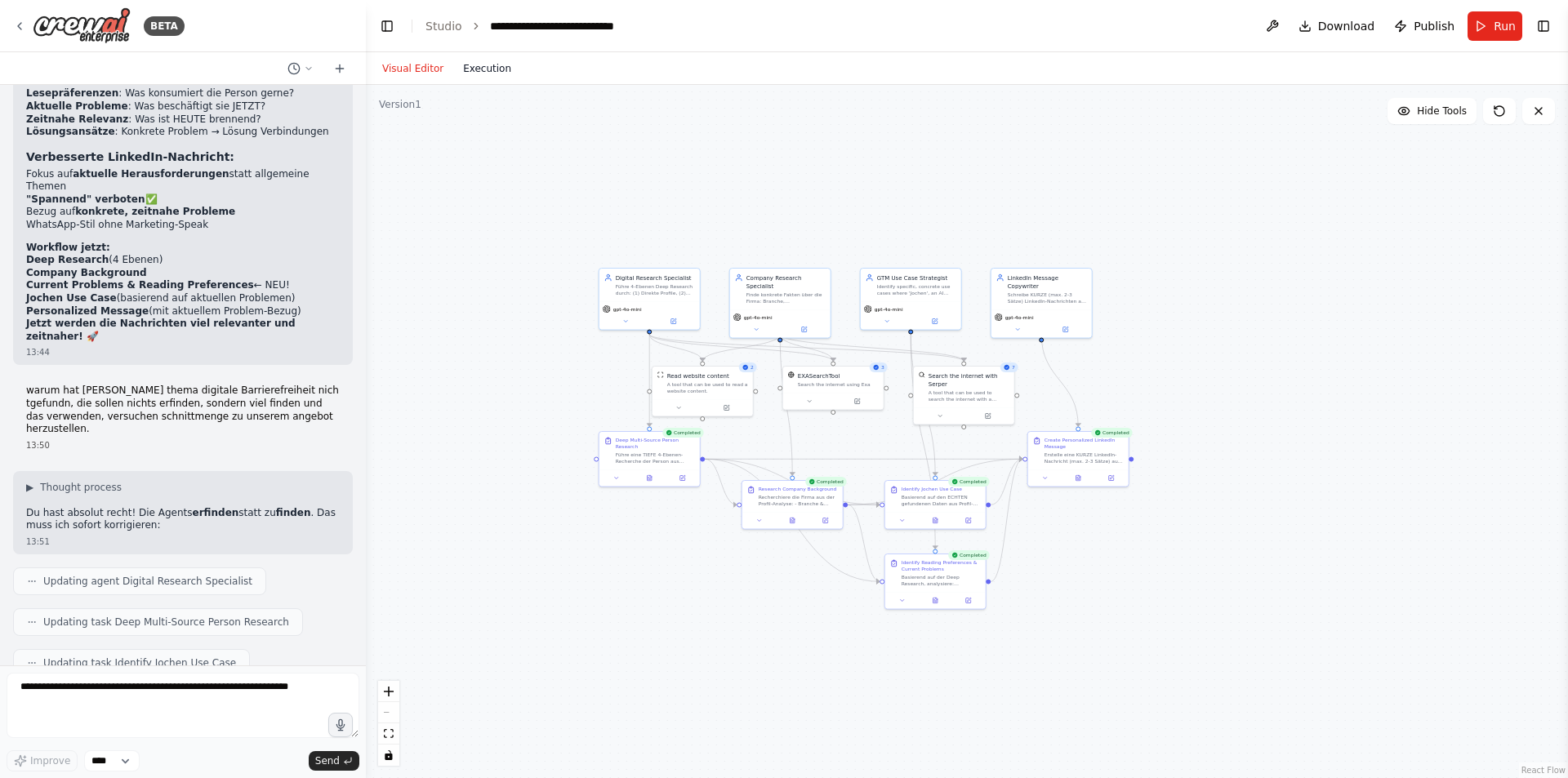
click at [487, 73] on button "Execution" at bounding box center [487, 68] width 67 height 19
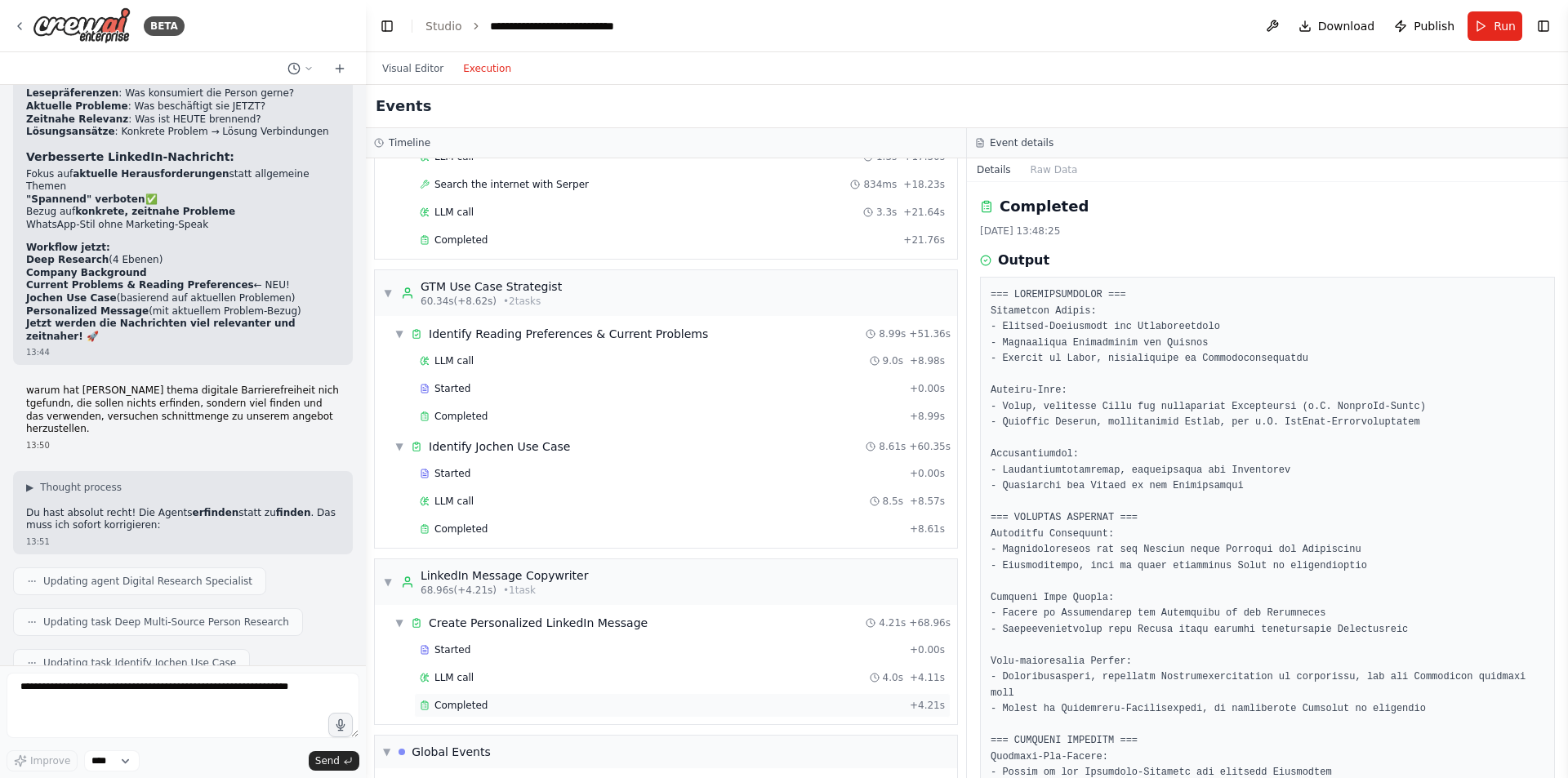
scroll to position [1045, 0]
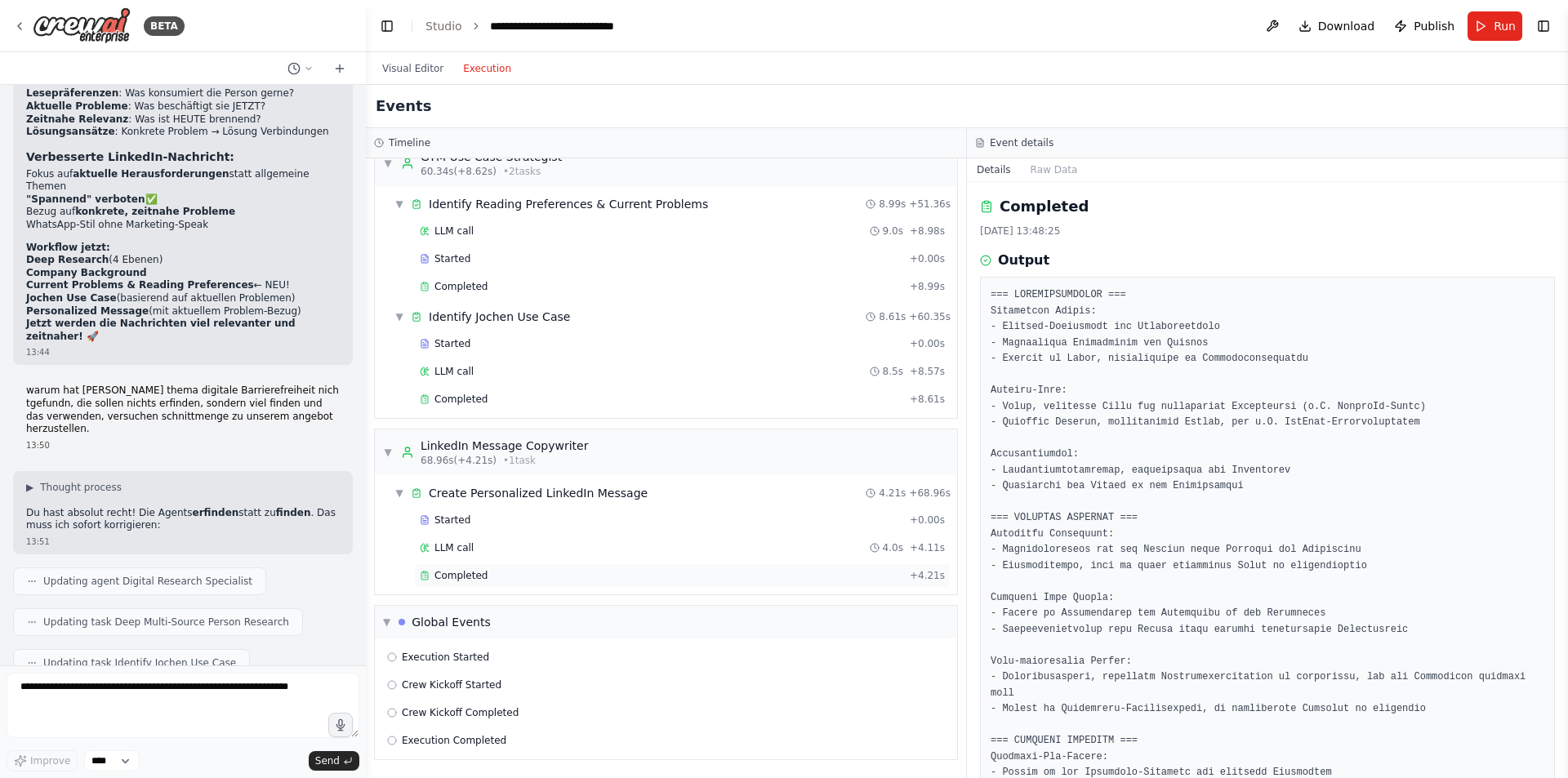
click at [508, 570] on div "Completed" at bounding box center [661, 576] width 484 height 13
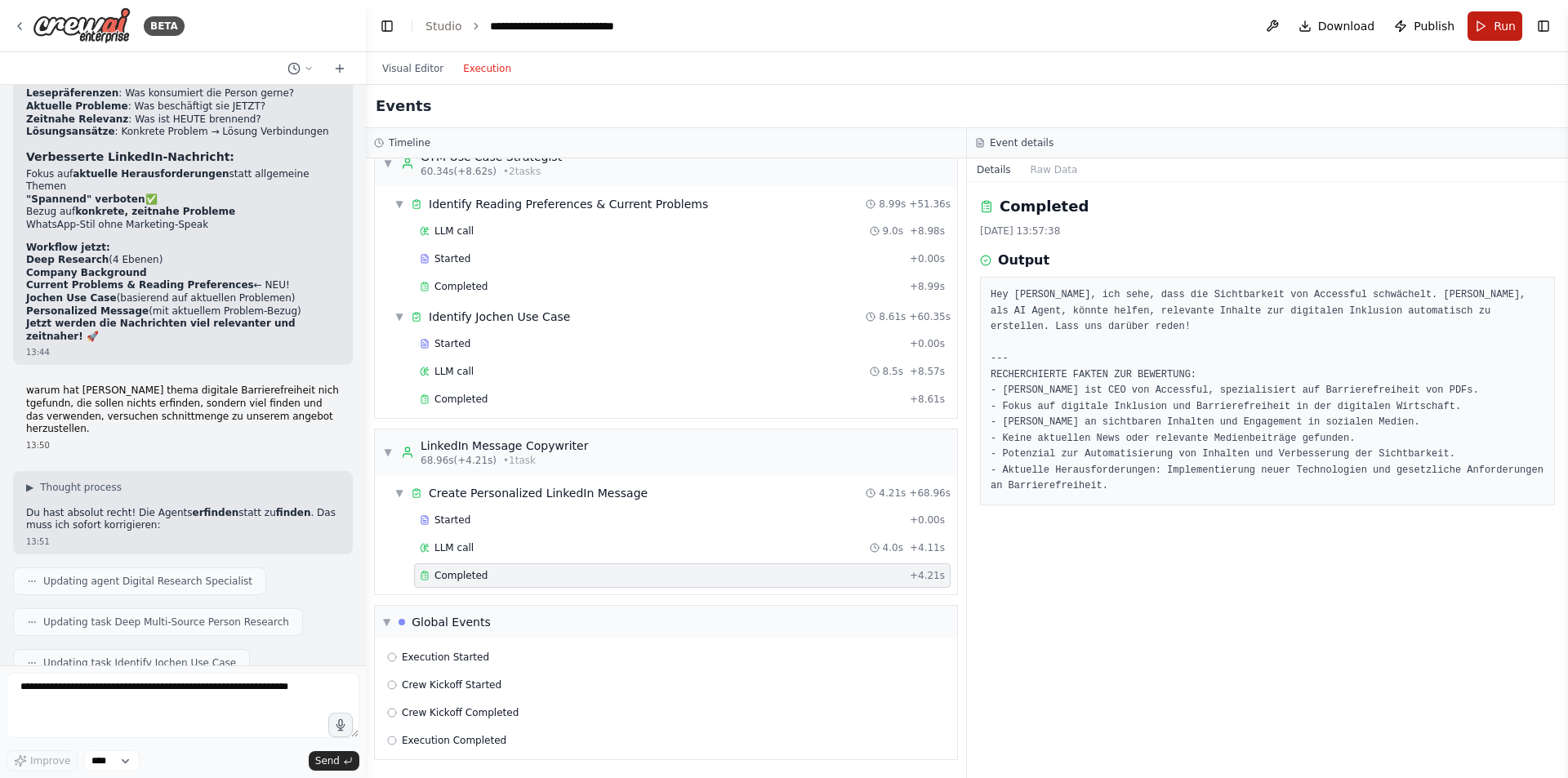
click at [1508, 27] on span "Run" at bounding box center [1505, 26] width 22 height 16
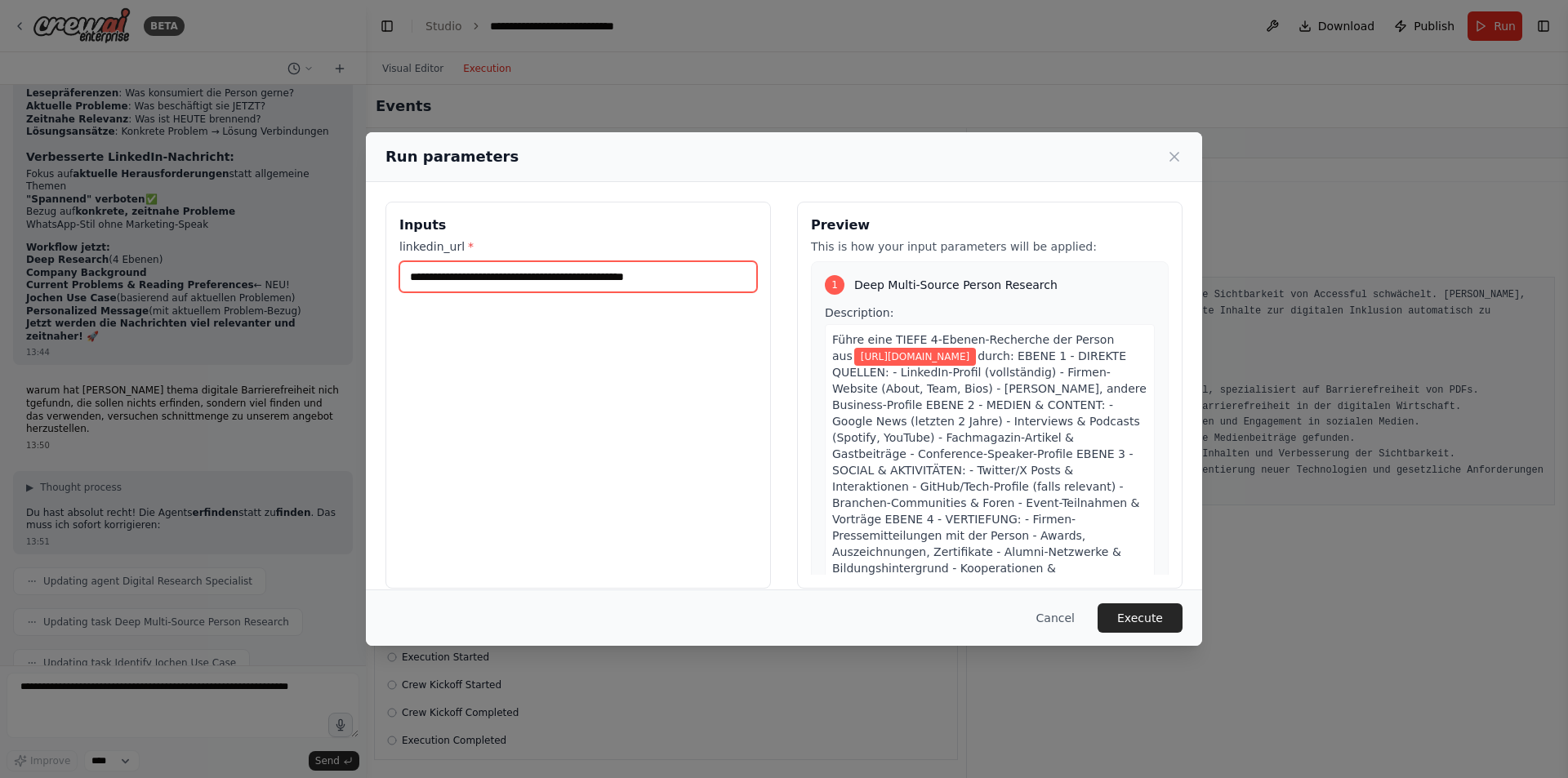
click at [510, 285] on input "**********" at bounding box center [578, 277] width 358 height 31
paste input "text"
type input "**********"
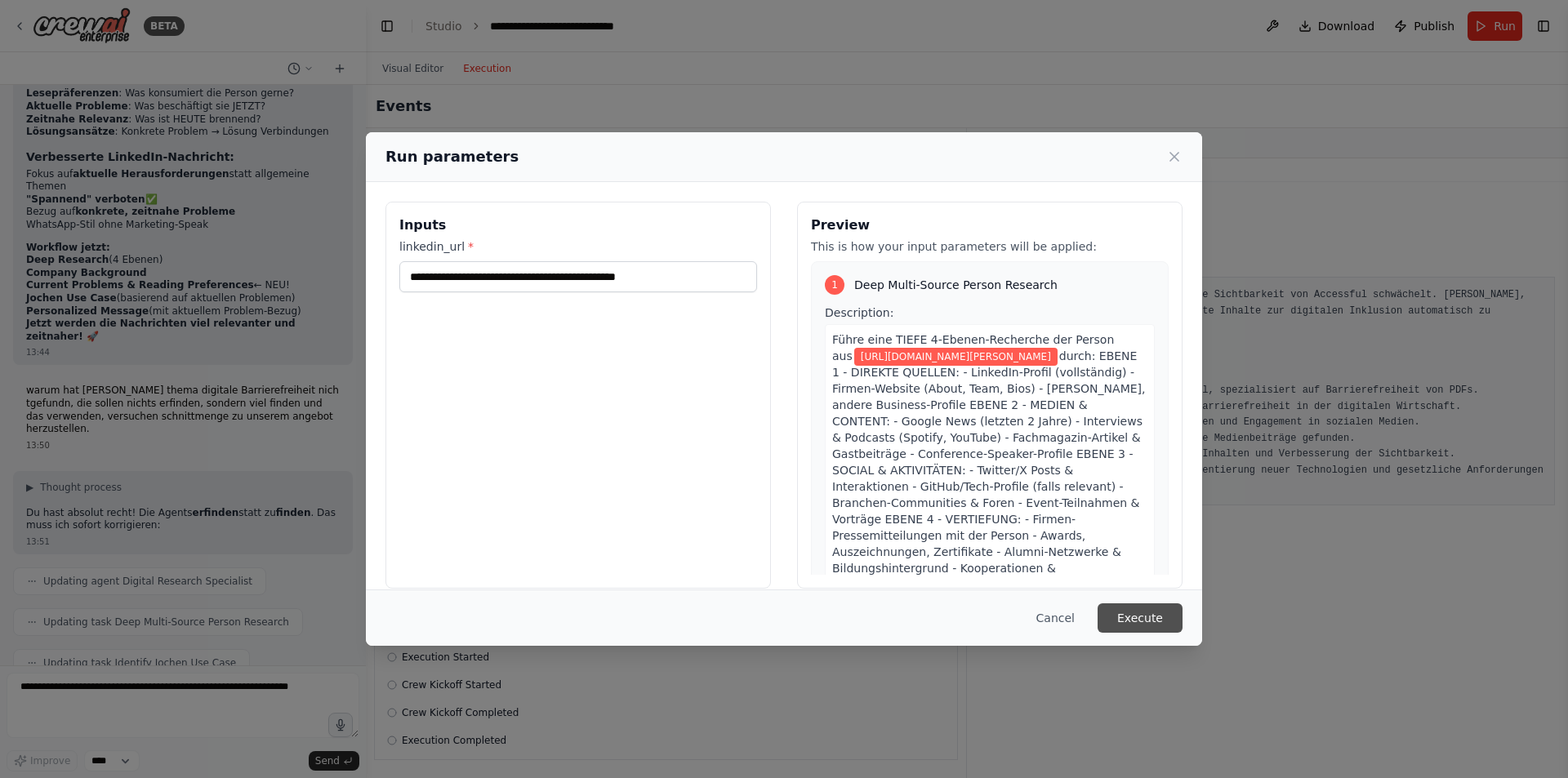
click at [1117, 607] on button "Execute" at bounding box center [1140, 617] width 85 height 30
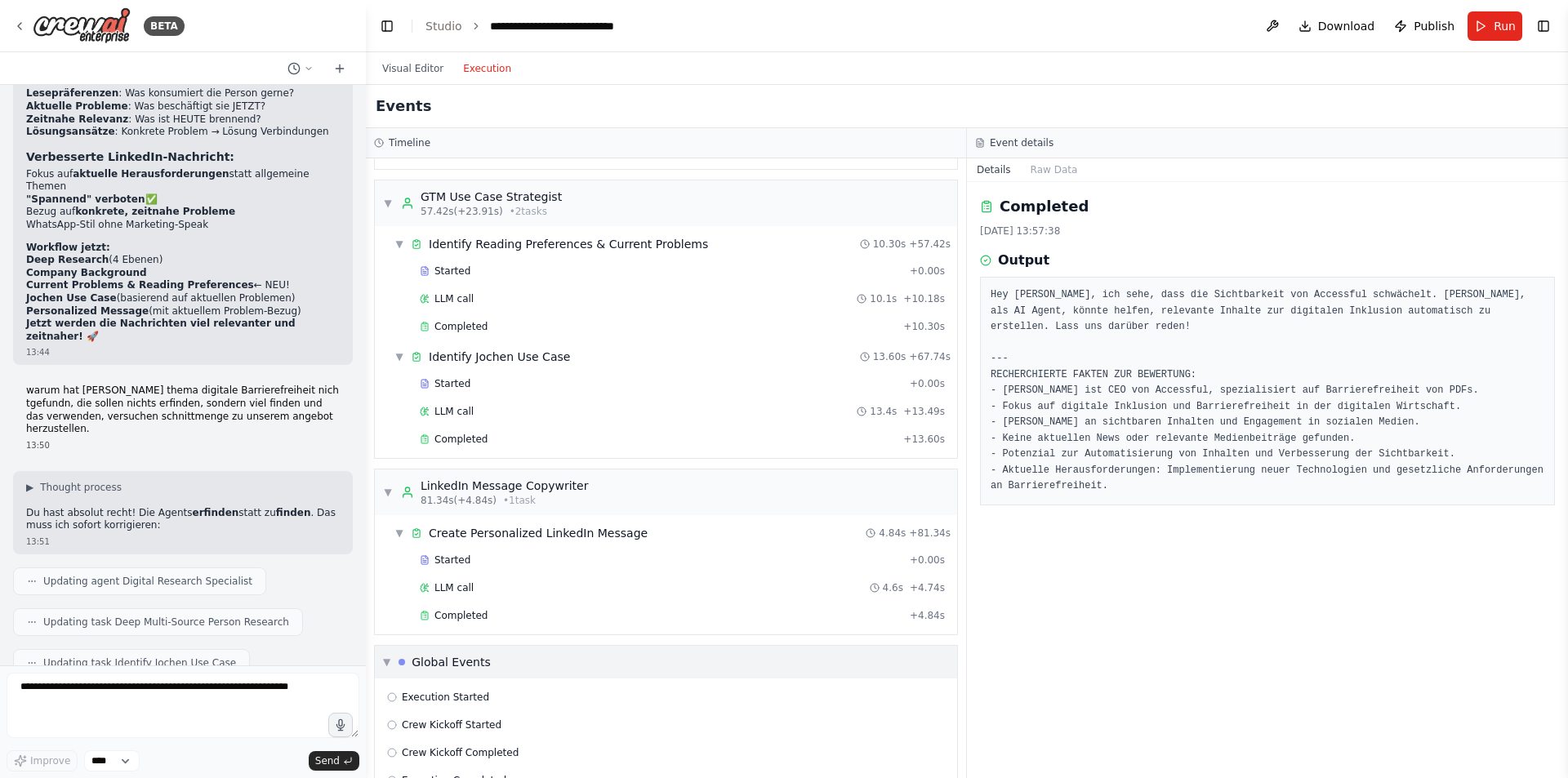
scroll to position [1101, 0]
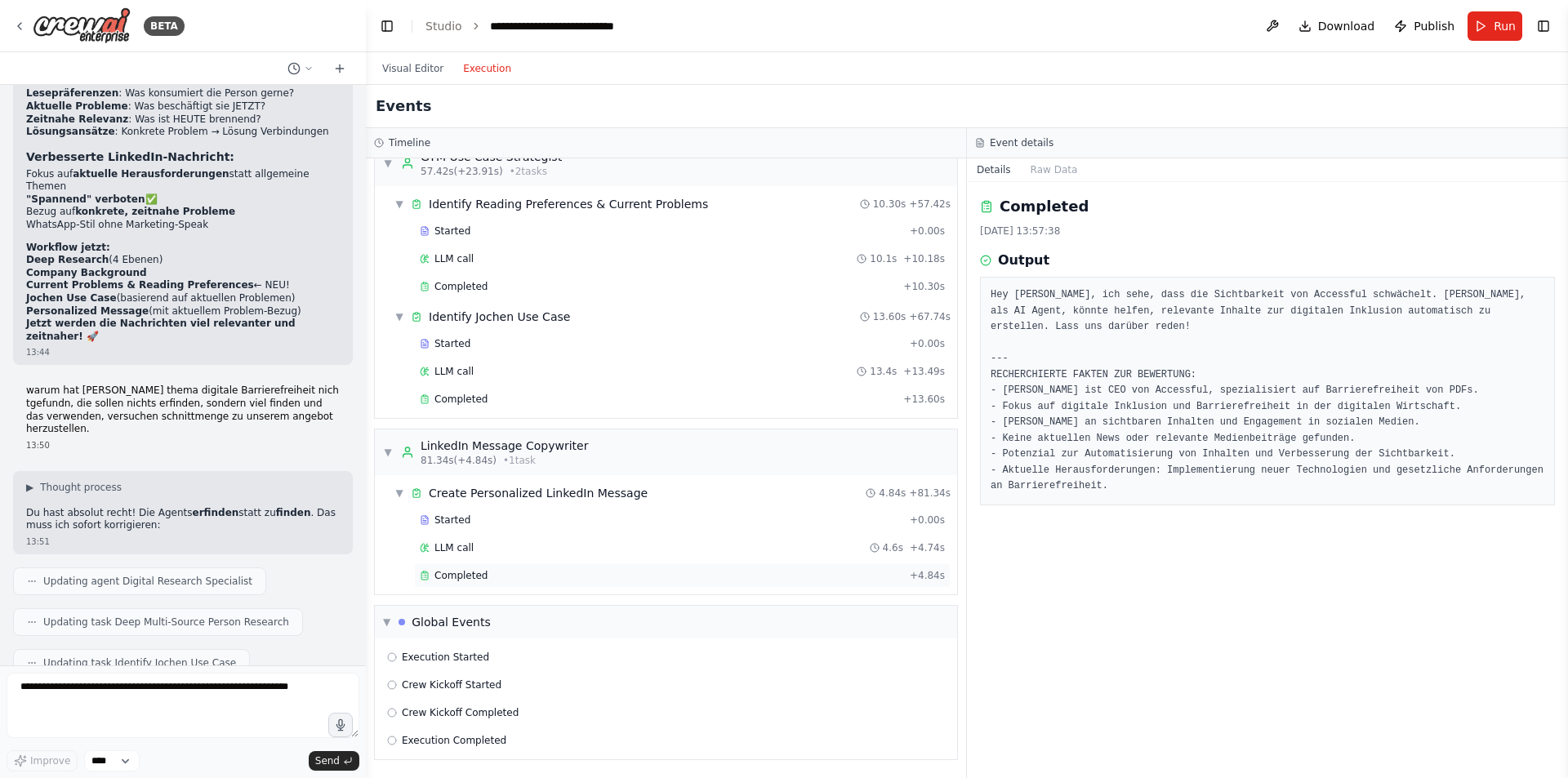
click at [644, 572] on div "Completed" at bounding box center [661, 576] width 484 height 13
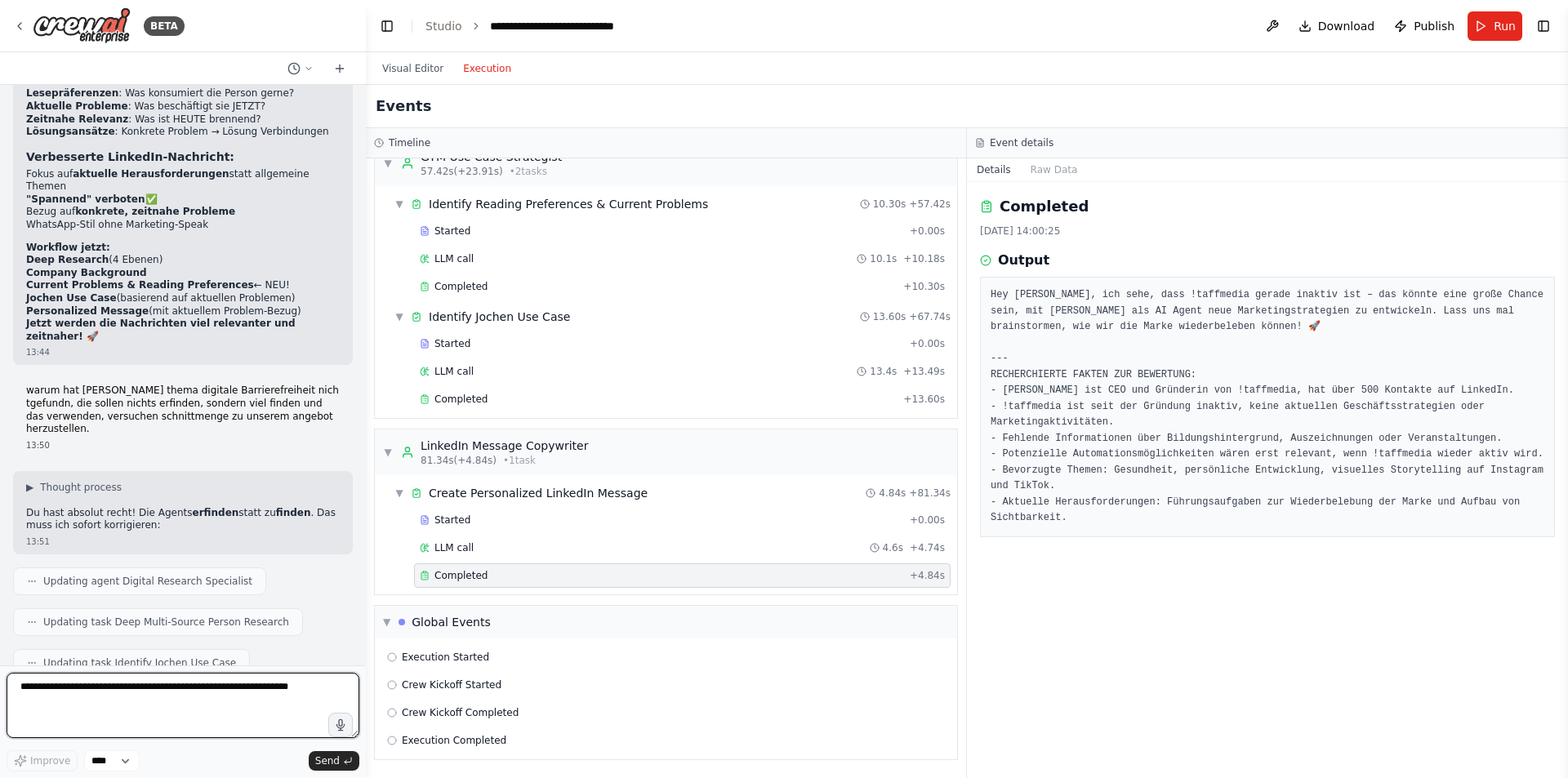
click at [107, 701] on textarea at bounding box center [183, 706] width 353 height 65
type textarea "**********"
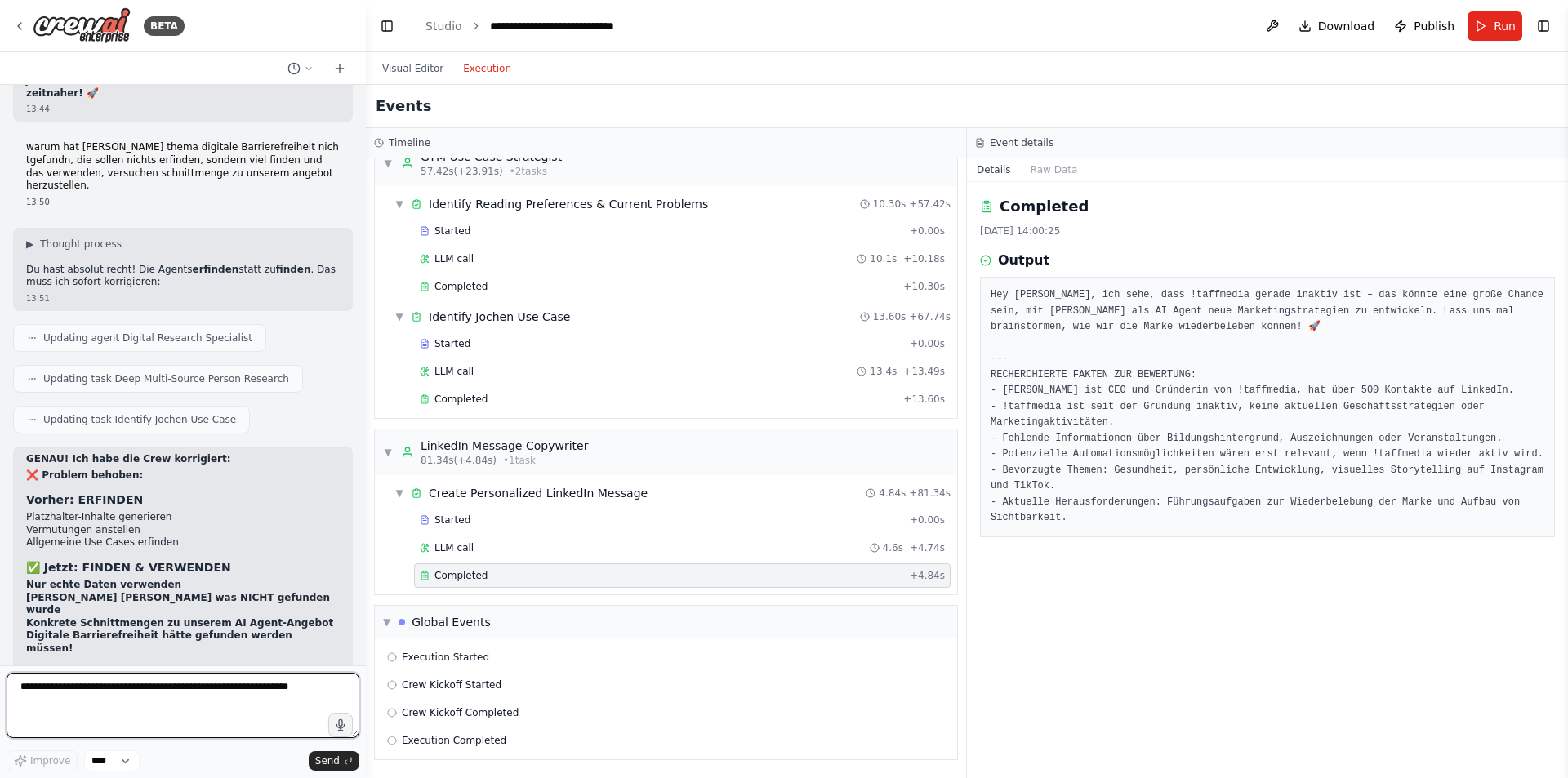
scroll to position [10404, 0]
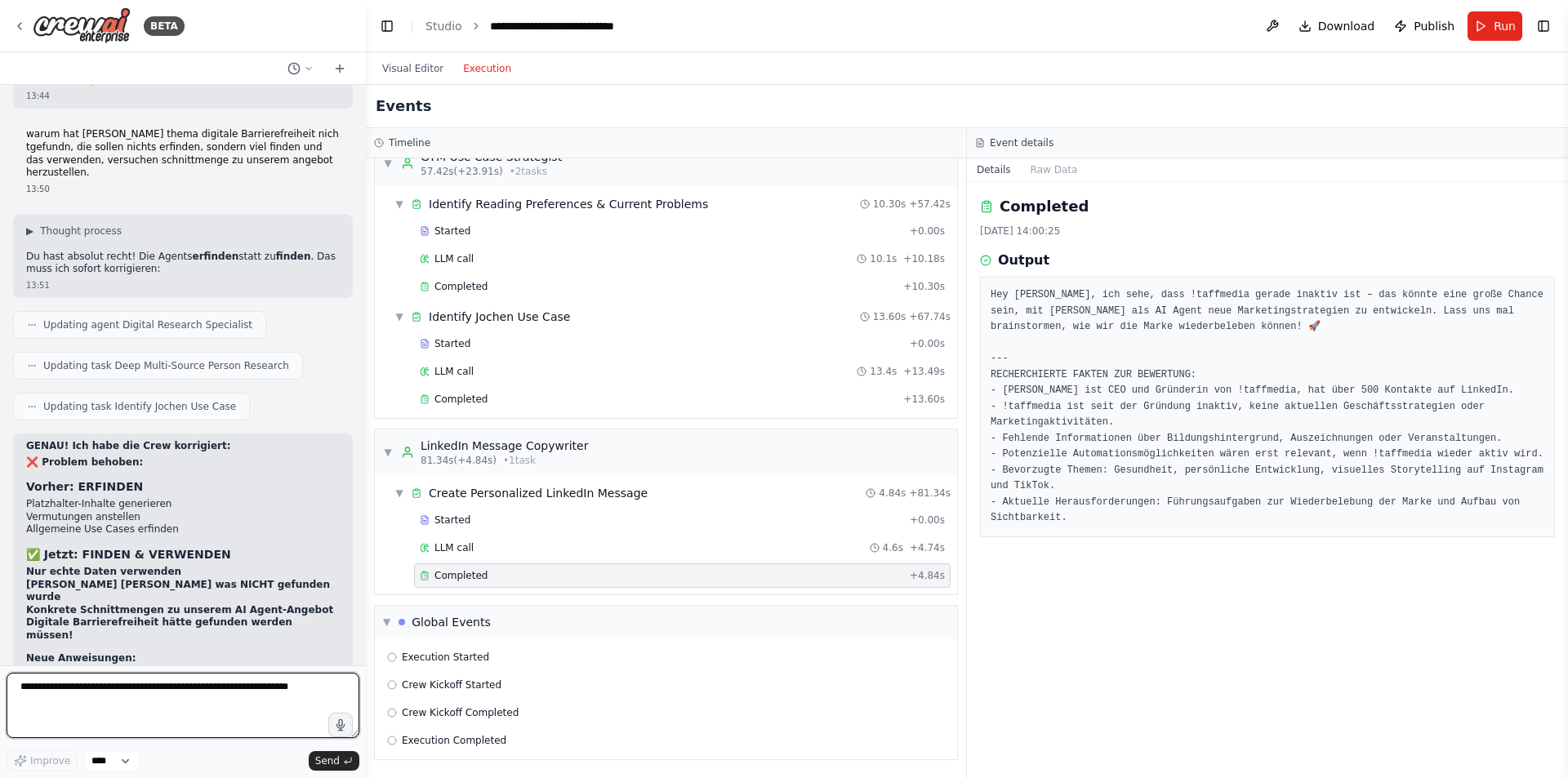
click at [168, 704] on textarea at bounding box center [183, 706] width 353 height 65
drag, startPoint x: 266, startPoint y: 690, endPoint x: 377, endPoint y: 692, distance: 111.0
click at [377, 692] on div "BETA Wenn ich dir einen LinkedIn-Link gebe, analysiere bitte: Personenprofil In…" at bounding box center [784, 389] width 1568 height 778
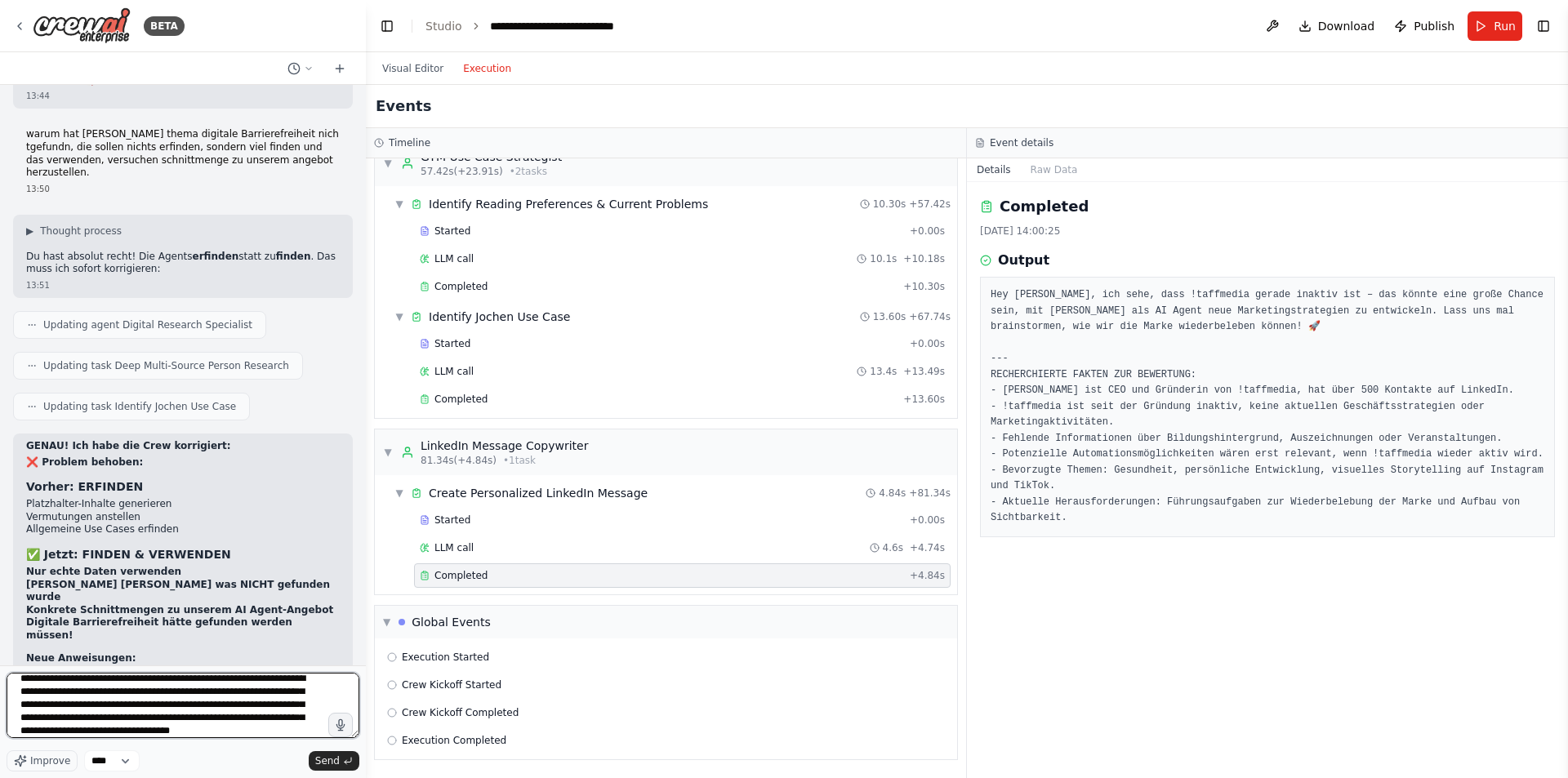
scroll to position [21, 0]
type textarea "**********"
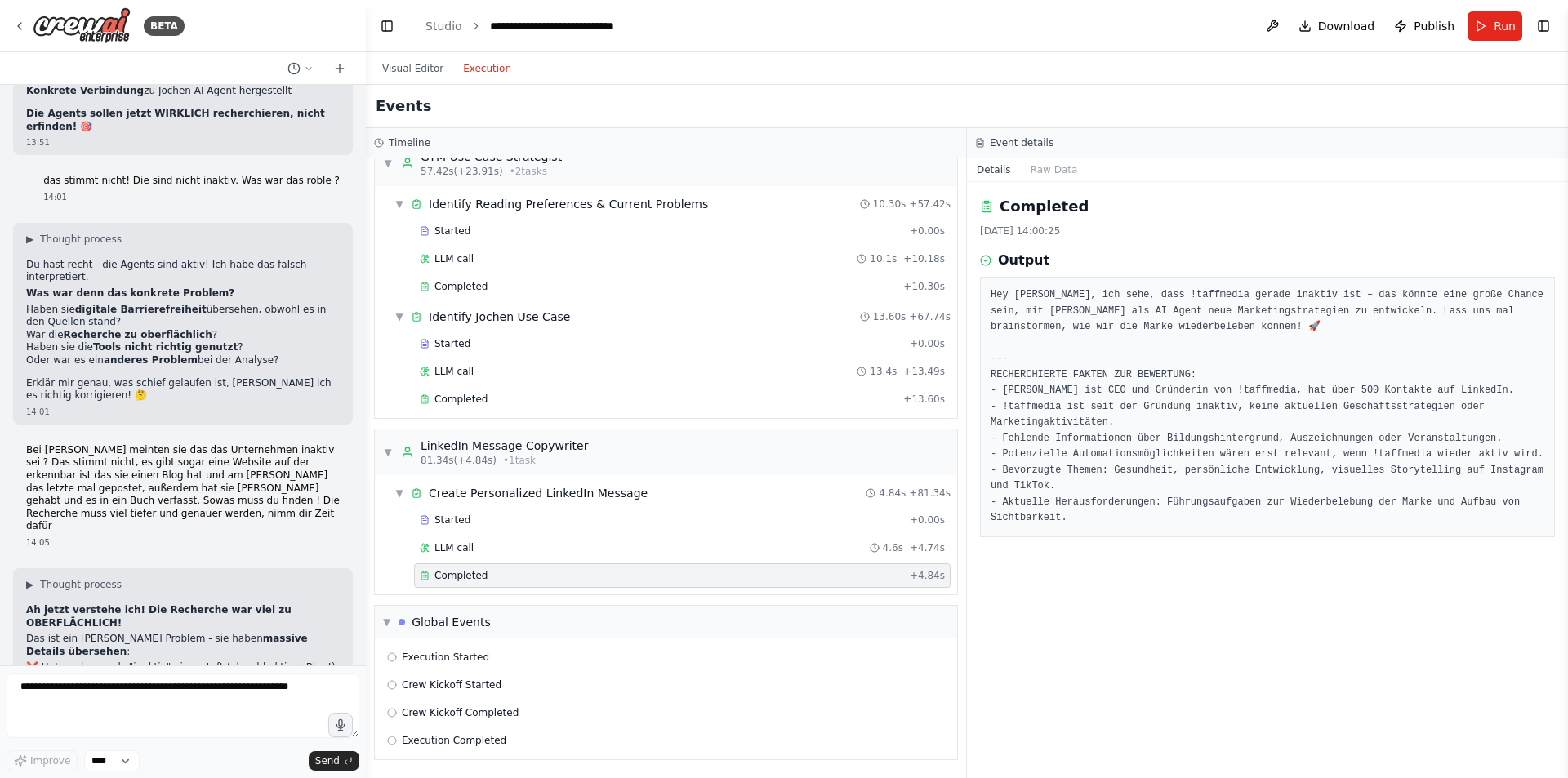
scroll to position [11121, 0]
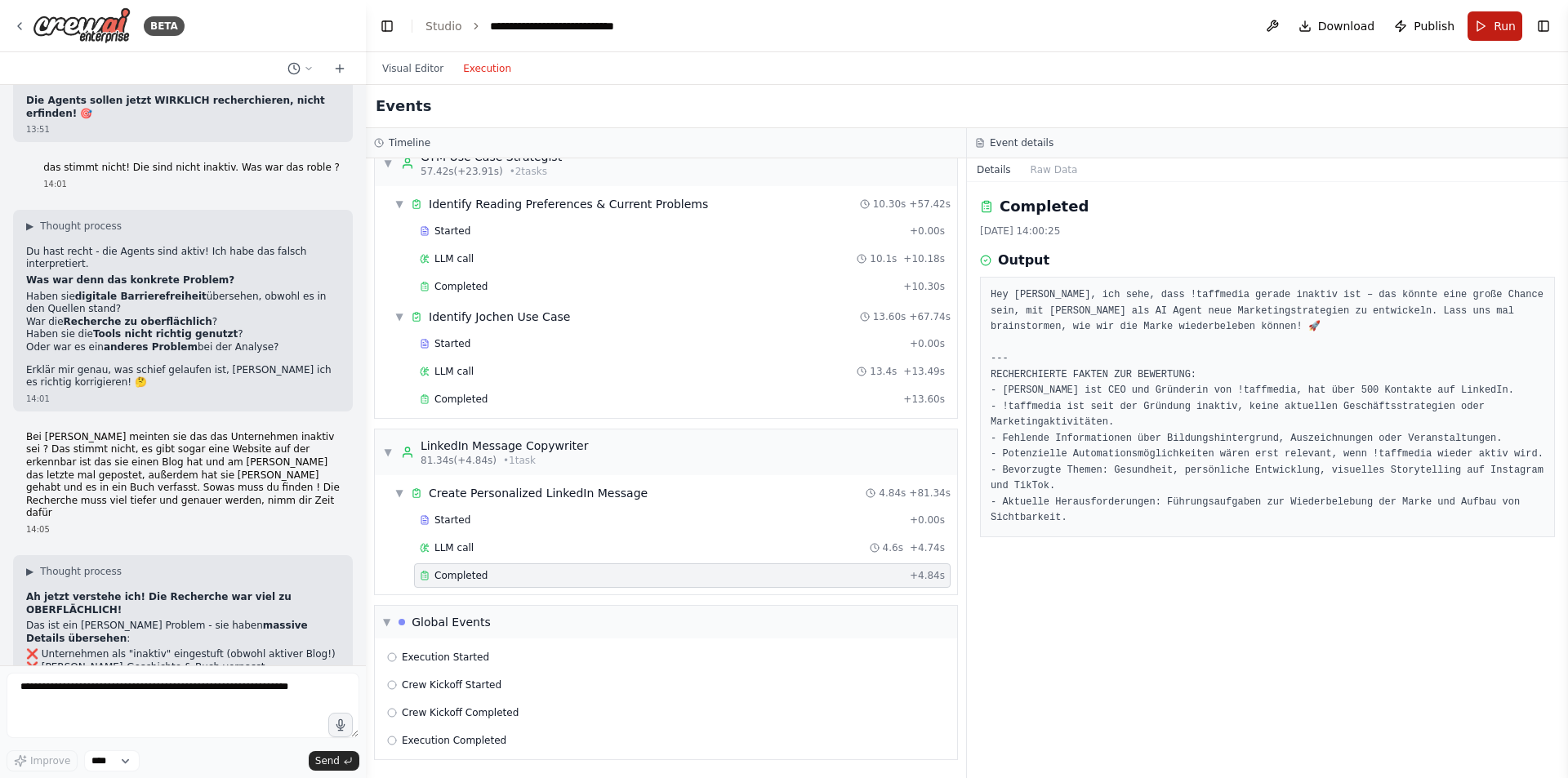
click at [1498, 30] on span "Run" at bounding box center [1505, 26] width 22 height 16
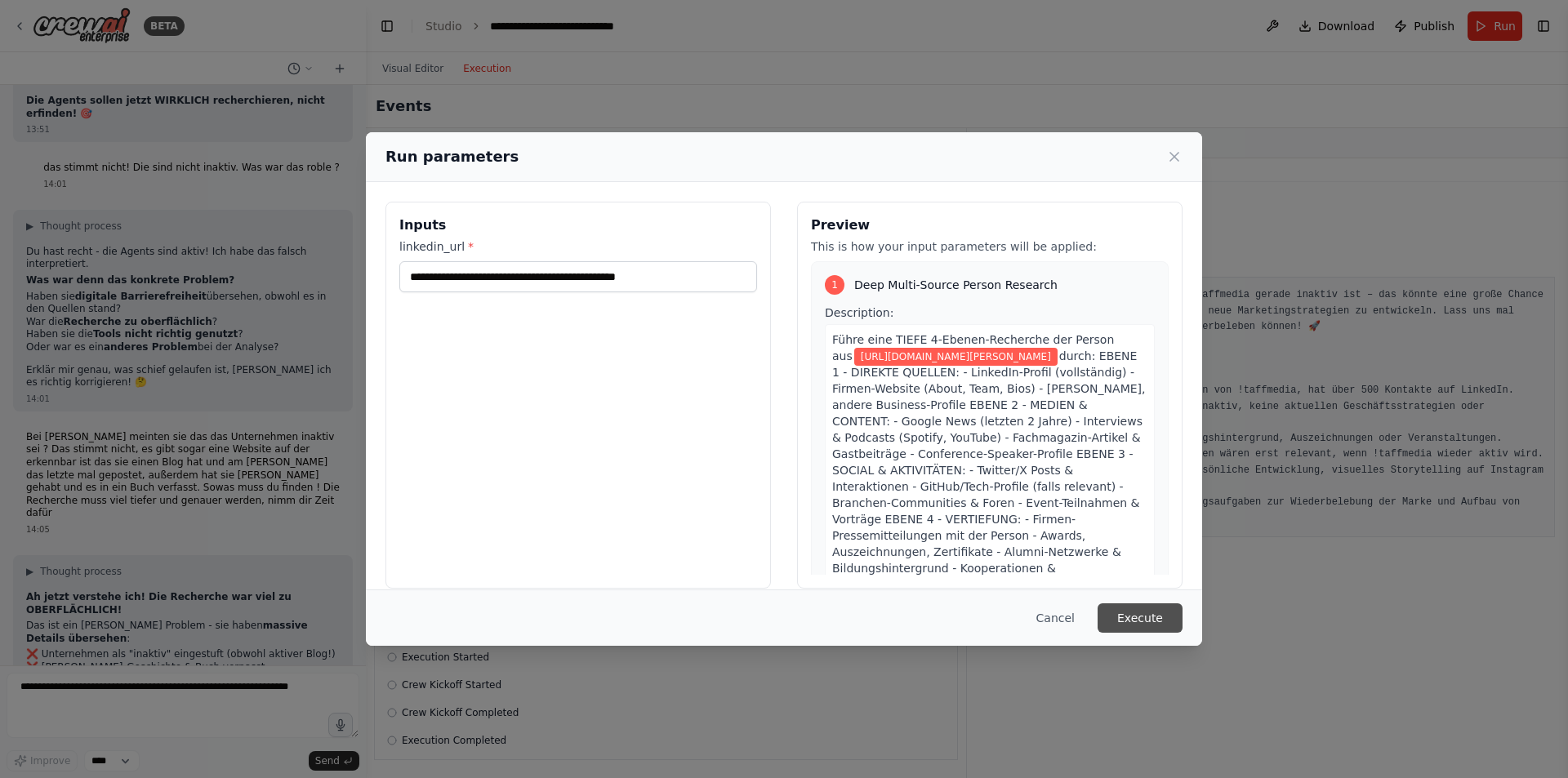
click at [1174, 619] on button "Execute" at bounding box center [1140, 617] width 85 height 30
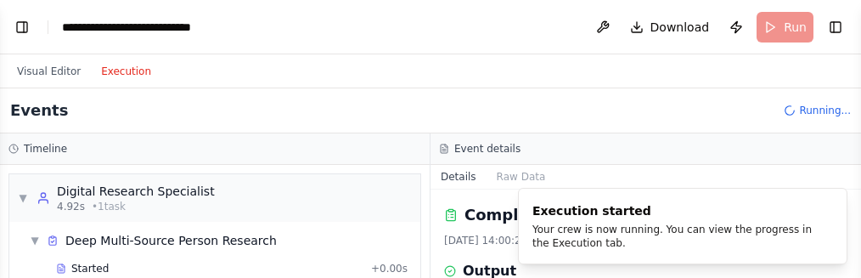
scroll to position [11794, 0]
